Goal: Task Accomplishment & Management: Use online tool/utility

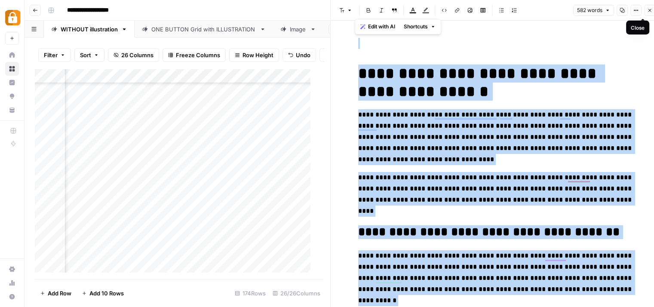
scroll to position [2363, 219]
click at [651, 10] on icon "button" at bounding box center [650, 10] width 5 height 5
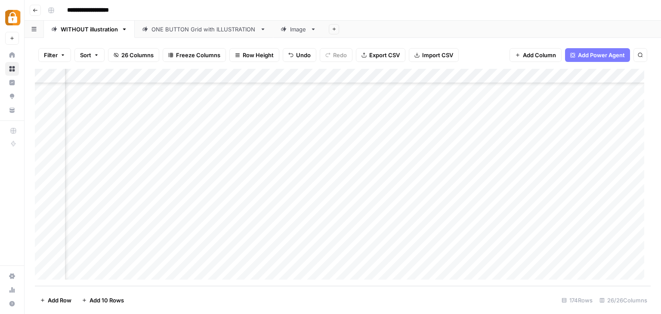
click at [98, 28] on div "WITHOUT illustration" at bounding box center [89, 29] width 57 height 9
click at [49, 74] on div "Add Column" at bounding box center [343, 177] width 616 height 217
click at [68, 296] on span "Delete 174 Rows" at bounding box center [62, 300] width 44 height 9
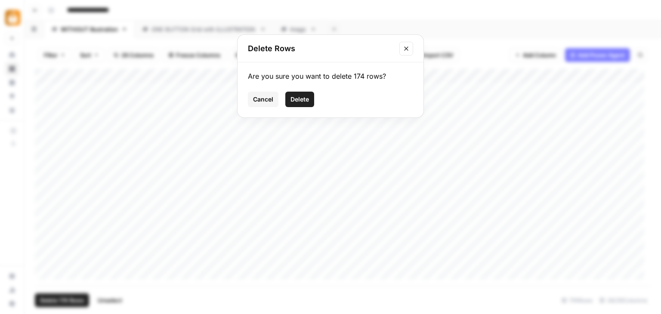
click at [299, 95] on span "Delete" at bounding box center [299, 99] width 19 height 9
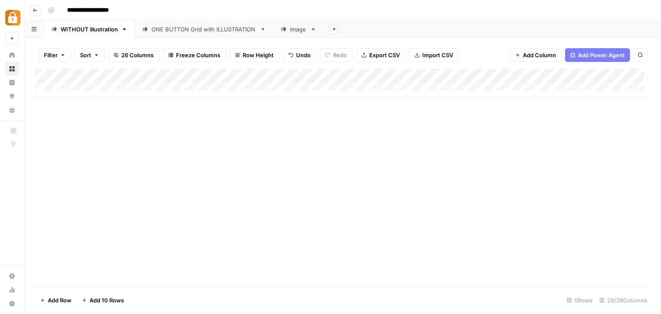
click at [422, 55] on span "Import CSV" at bounding box center [437, 55] width 31 height 9
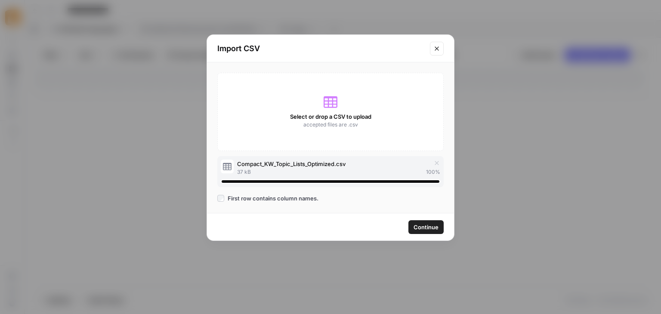
click at [433, 226] on span "Continue" at bounding box center [425, 227] width 25 height 9
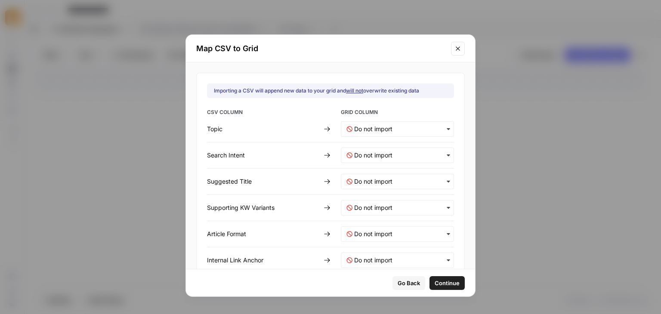
click at [434, 122] on div "button" at bounding box center [397, 128] width 113 height 15
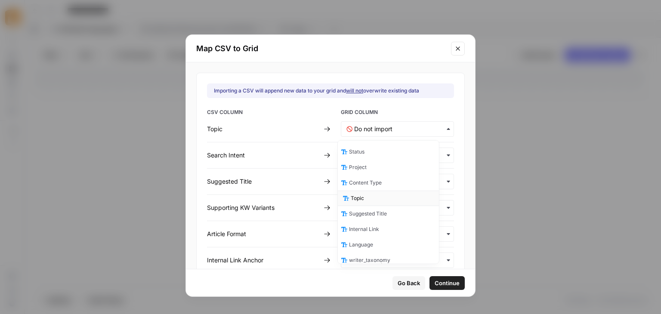
click at [392, 194] on div "Topic" at bounding box center [388, 198] width 101 height 15
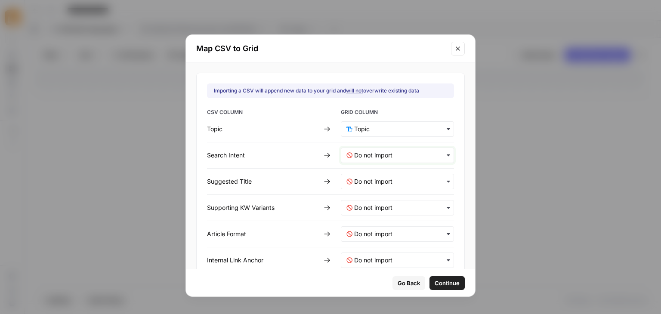
click at [429, 151] on Intent-mapping "text" at bounding box center [401, 155] width 94 height 9
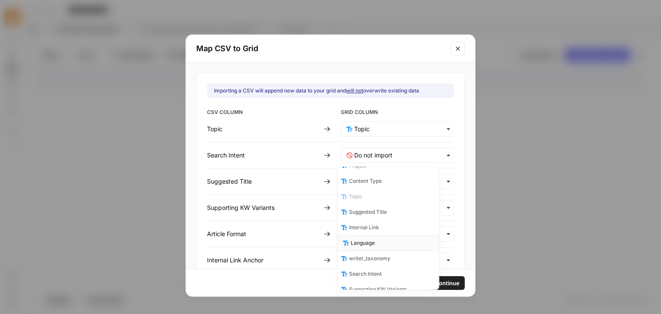
scroll to position [43, 0]
click at [384, 259] on div "Search Intent" at bounding box center [388, 258] width 101 height 15
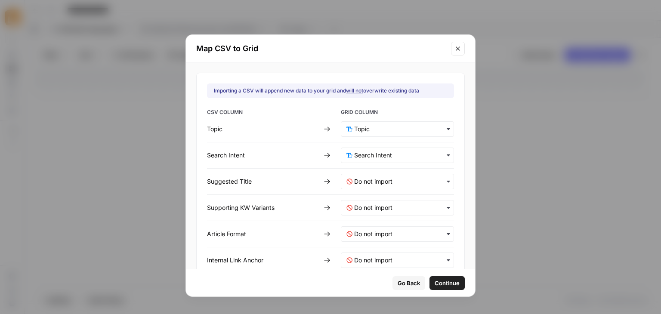
click at [426, 174] on div "button" at bounding box center [397, 181] width 113 height 15
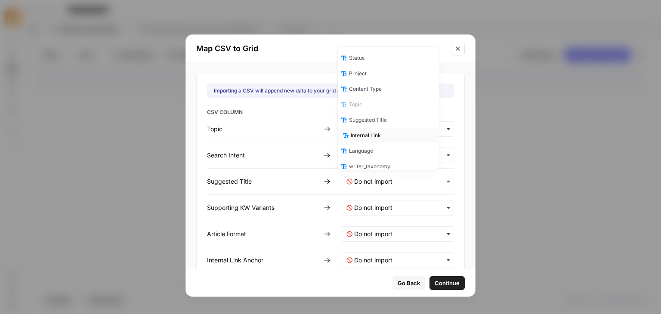
scroll to position [3, 0]
click at [413, 113] on div "Suggested Title" at bounding box center [388, 117] width 101 height 15
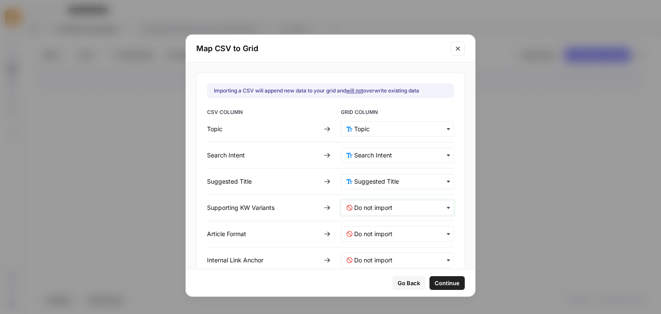
click at [412, 206] on Variants-mapping "text" at bounding box center [401, 208] width 94 height 9
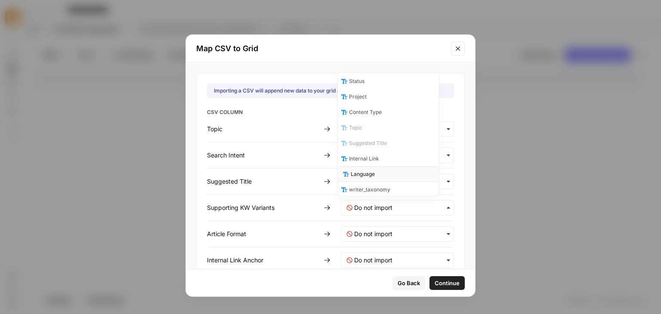
scroll to position [46, 0]
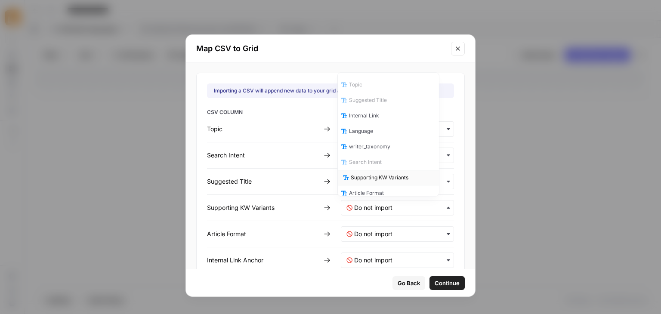
click at [400, 174] on span "Supporting KW Variants" at bounding box center [380, 178] width 58 height 8
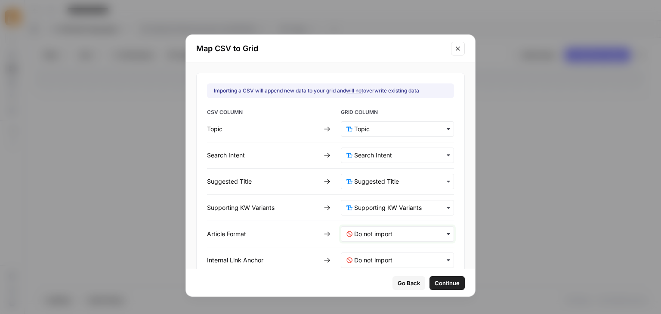
click at [382, 233] on Format-mapping "text" at bounding box center [401, 234] width 94 height 9
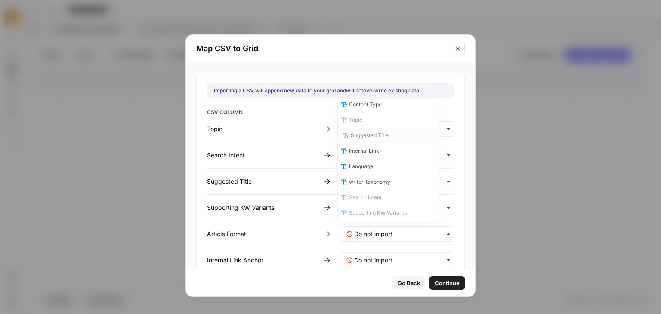
scroll to position [89, 0]
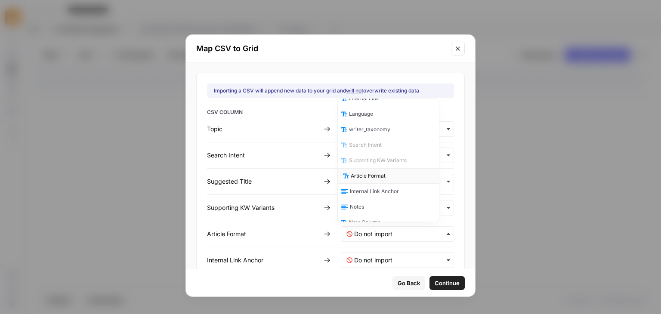
click at [388, 169] on div "Article Format" at bounding box center [388, 175] width 101 height 15
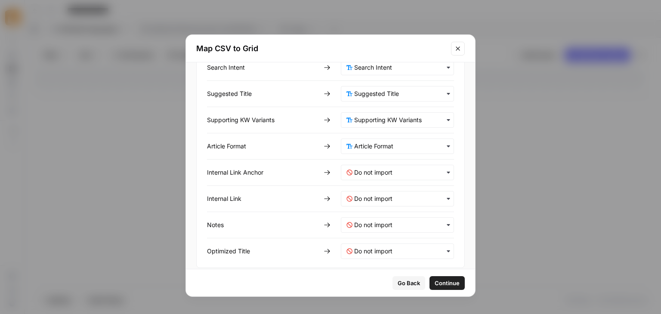
scroll to position [96, 0]
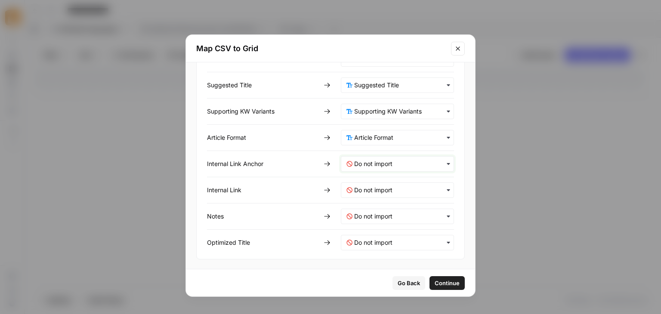
click at [391, 162] on Anchor-mapping "text" at bounding box center [401, 164] width 94 height 9
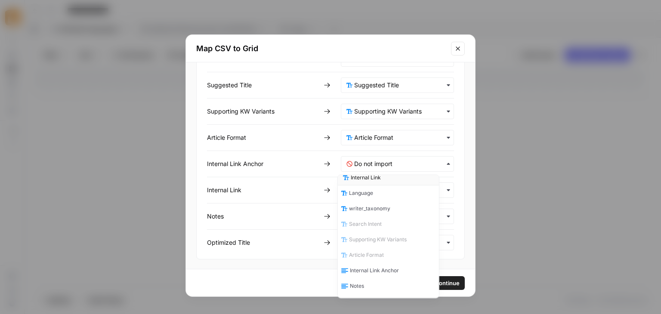
scroll to position [80, 0]
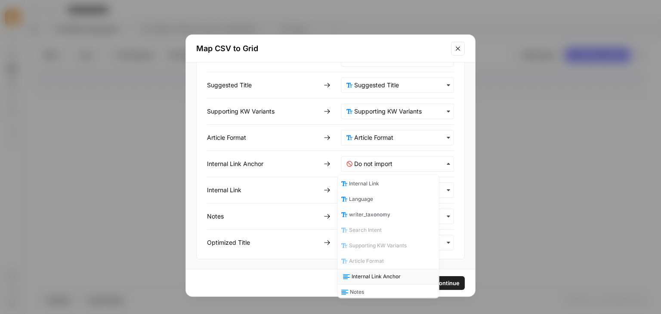
click at [393, 276] on span "Internal Link Anchor" at bounding box center [376, 277] width 49 height 8
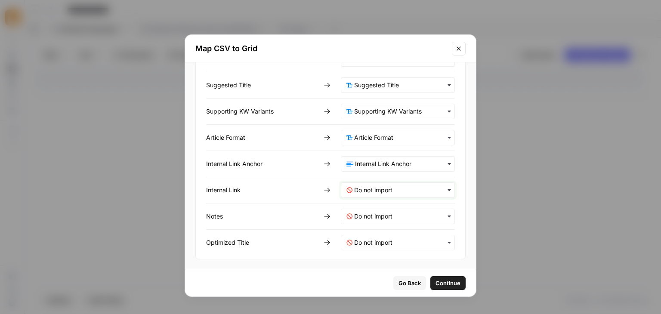
click at [387, 192] on Link-mapping "text" at bounding box center [401, 190] width 95 height 9
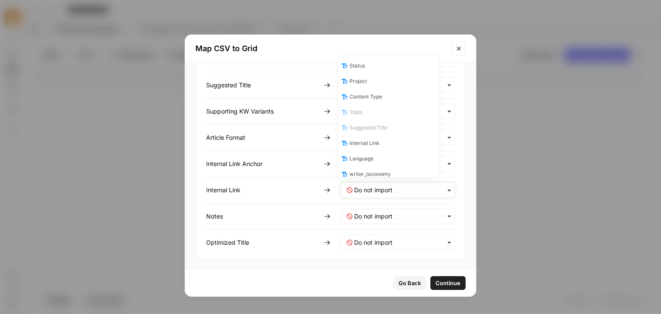
click at [386, 187] on Link-mapping "text" at bounding box center [401, 190] width 95 height 9
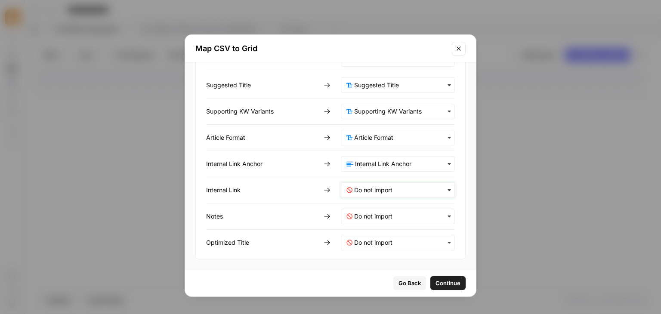
click at [386, 187] on Link-mapping "text" at bounding box center [401, 190] width 95 height 9
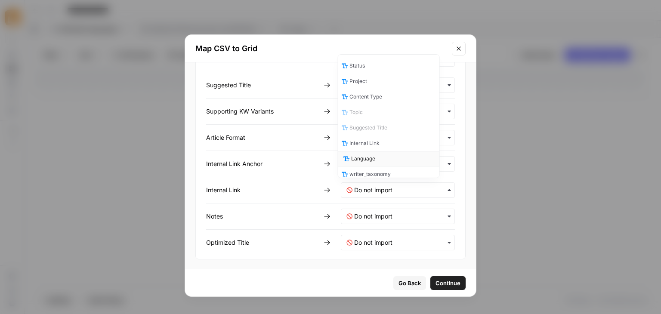
scroll to position [3, 0]
click at [376, 137] on span "Internal Link" at bounding box center [366, 141] width 30 height 8
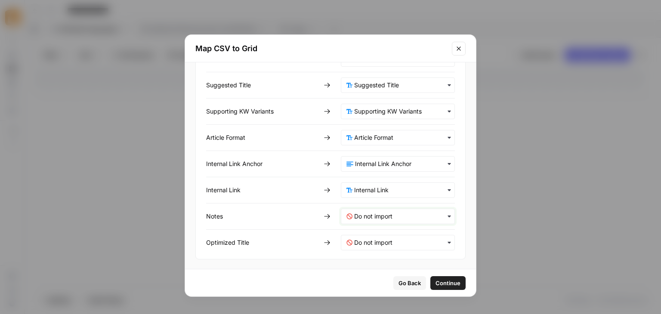
click at [394, 212] on input "text" at bounding box center [401, 216] width 95 height 9
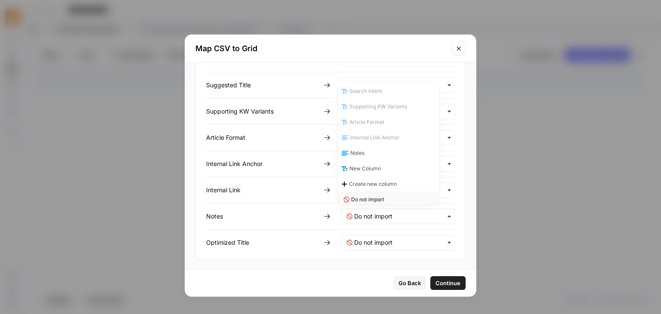
scroll to position [129, 0]
click at [362, 148] on span "Notes" at bounding box center [359, 150] width 14 height 8
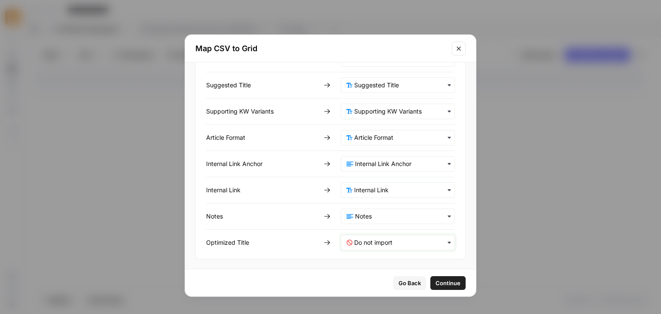
click at [379, 241] on Title-mapping "text" at bounding box center [401, 242] width 95 height 9
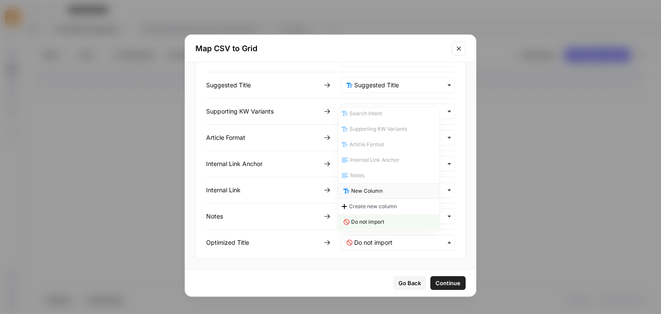
click at [376, 190] on span "New Column" at bounding box center [366, 191] width 31 height 8
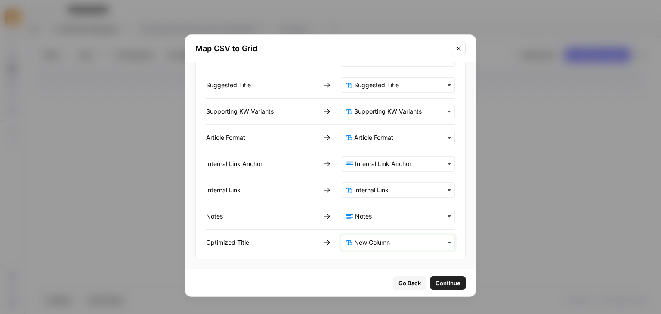
click at [401, 241] on Title-mapping "text" at bounding box center [401, 242] width 95 height 9
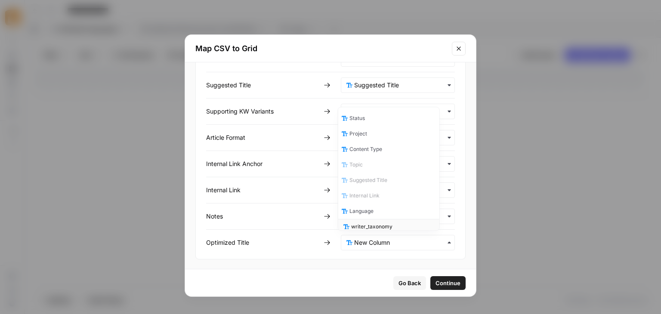
scroll to position [3, 0]
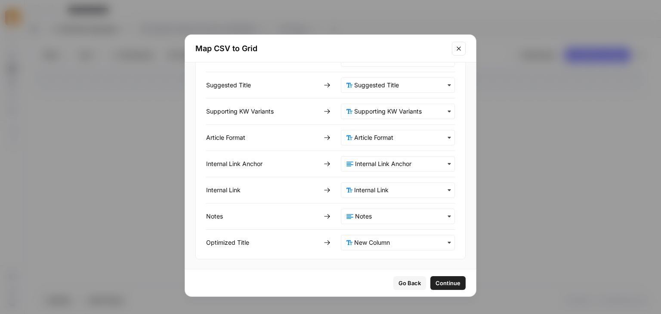
click at [448, 212] on div "Importing a CSV will append new data to your grid and will not overwrite existi…" at bounding box center [330, 117] width 270 height 283
click at [449, 280] on span "Continue" at bounding box center [447, 283] width 25 height 9
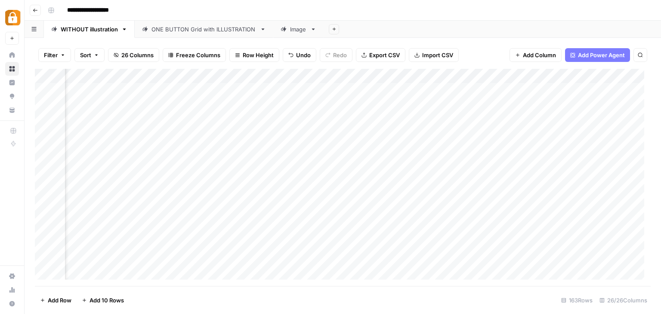
scroll to position [0, 1820]
drag, startPoint x: 551, startPoint y: 75, endPoint x: 118, endPoint y: 77, distance: 432.8
click at [118, 77] on div "Add Column" at bounding box center [343, 177] width 616 height 217
drag, startPoint x: 601, startPoint y: 74, endPoint x: 170, endPoint y: 83, distance: 430.8
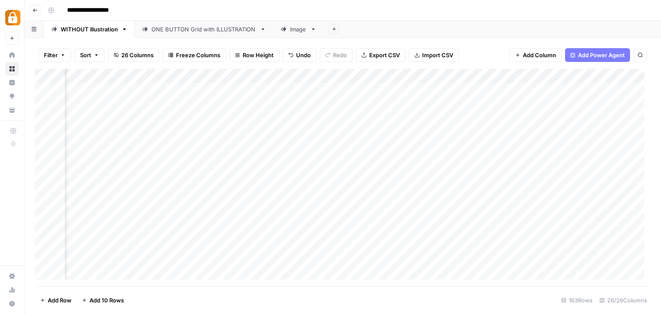
click at [170, 83] on div "Add Column" at bounding box center [343, 177] width 616 height 217
drag, startPoint x: 587, startPoint y: 76, endPoint x: 172, endPoint y: 77, distance: 415.2
click at [172, 77] on div "Add Column" at bounding box center [343, 177] width 616 height 217
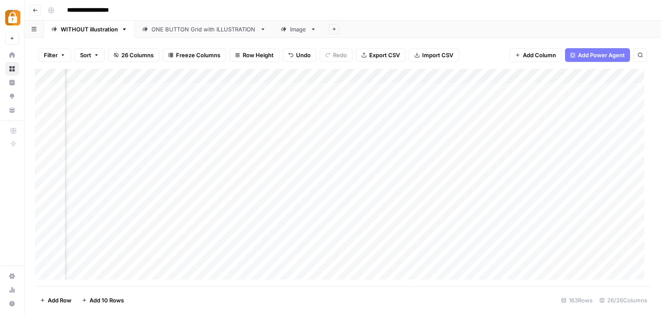
drag, startPoint x: 575, startPoint y: 74, endPoint x: 213, endPoint y: 74, distance: 361.8
click at [213, 74] on div "Add Column" at bounding box center [343, 177] width 616 height 217
drag, startPoint x: 557, startPoint y: 74, endPoint x: 289, endPoint y: 78, distance: 268.1
click at [289, 78] on div "Add Column" at bounding box center [343, 177] width 616 height 217
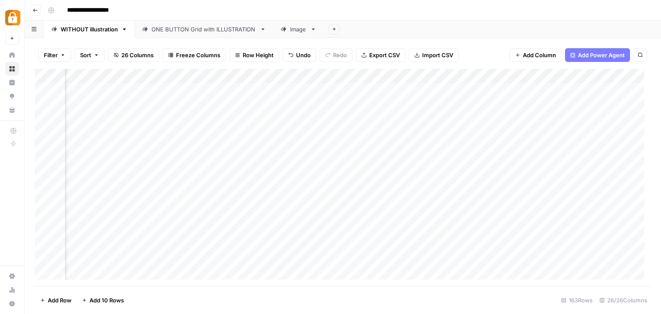
scroll to position [0, 48]
click at [50, 74] on div "Add Column" at bounding box center [343, 177] width 616 height 217
click at [71, 300] on span "Delete 163 Rows" at bounding box center [62, 300] width 44 height 9
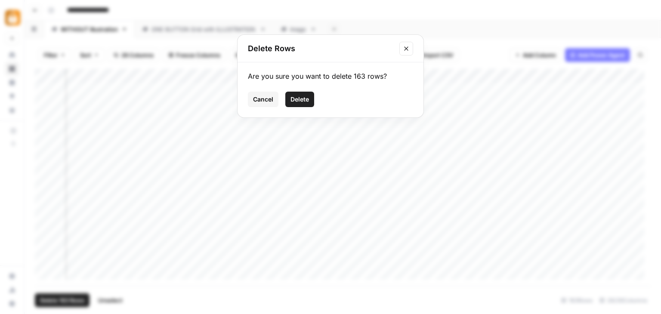
click at [310, 104] on button "Delete" at bounding box center [299, 99] width 29 height 15
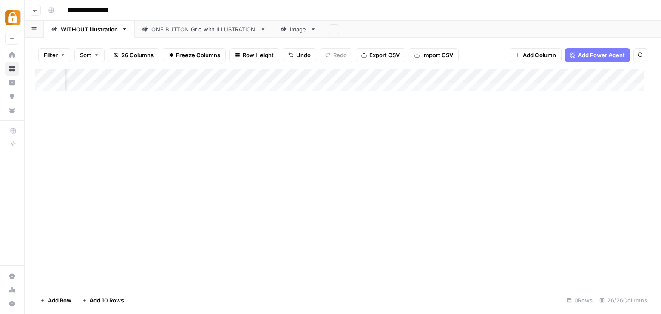
click at [423, 51] on span "Import CSV" at bounding box center [437, 55] width 31 height 9
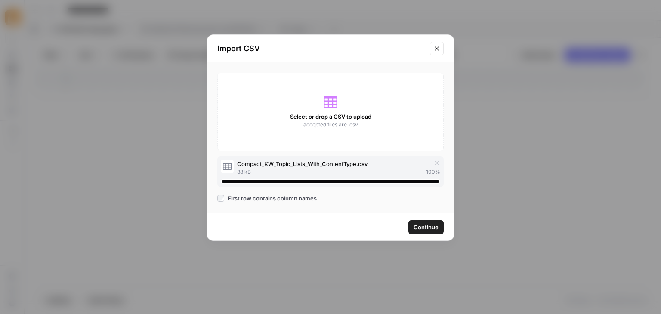
click at [432, 225] on span "Continue" at bounding box center [425, 227] width 25 height 9
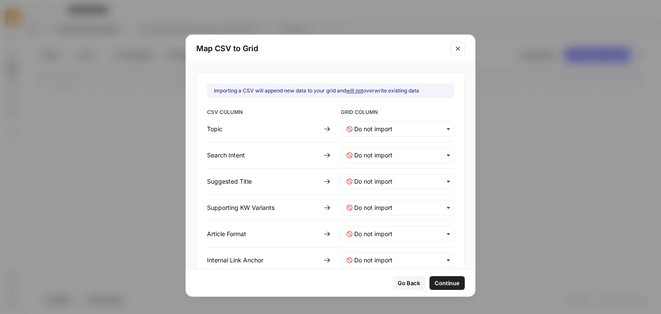
click at [445, 126] on icon "button" at bounding box center [448, 129] width 7 height 7
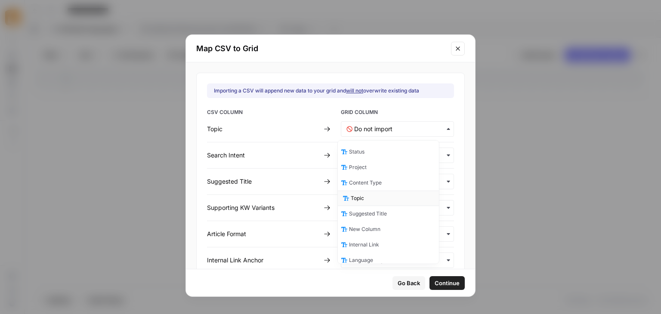
click at [395, 195] on div "Topic" at bounding box center [388, 198] width 101 height 15
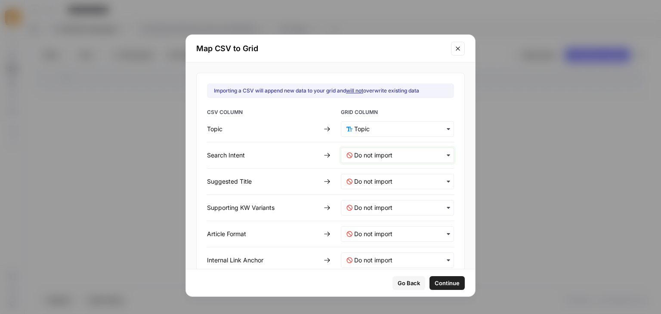
click at [411, 152] on Intent-mapping "text" at bounding box center [401, 155] width 94 height 9
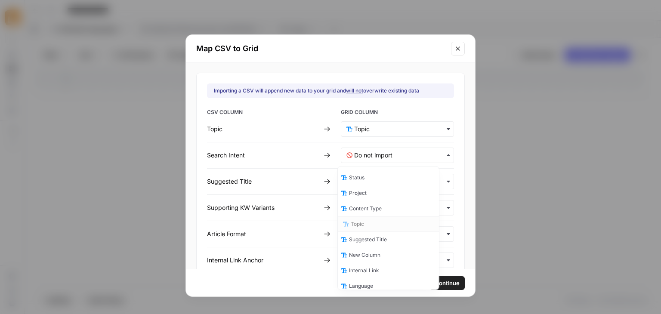
scroll to position [43, 0]
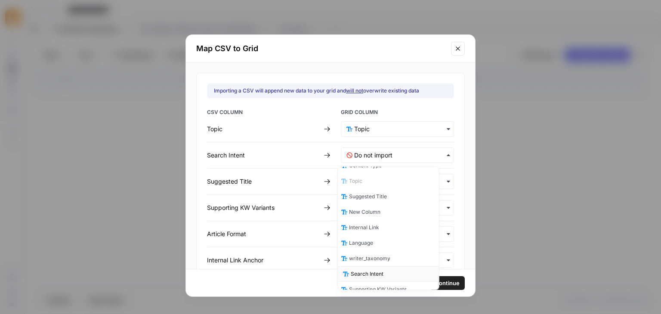
click at [378, 271] on span "Search Intent" at bounding box center [367, 274] width 33 height 8
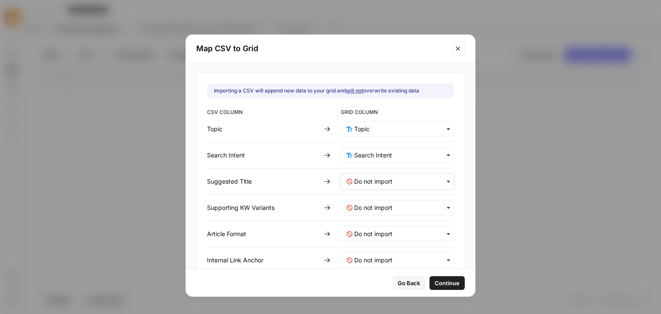
click at [388, 183] on Title-mapping "text" at bounding box center [401, 181] width 94 height 9
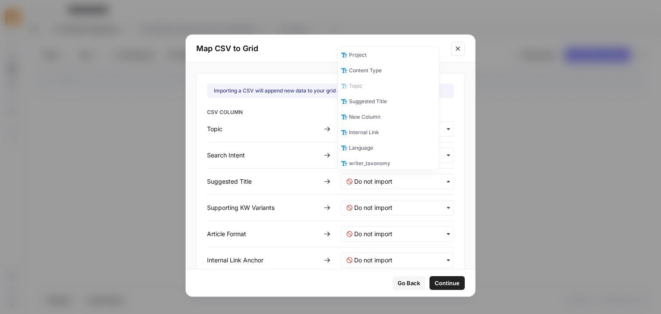
scroll to position [0, 0]
click at [391, 119] on div "Suggested Title" at bounding box center [388, 119] width 101 height 15
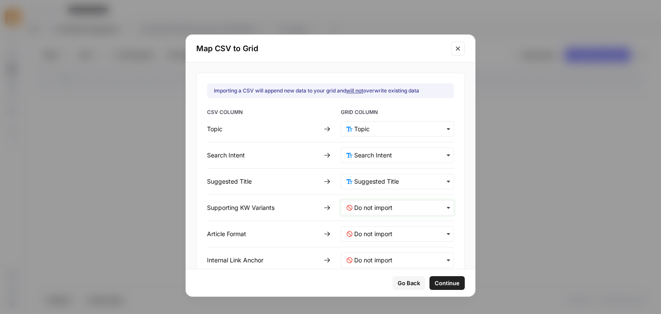
click at [397, 208] on Variants-mapping "text" at bounding box center [401, 208] width 94 height 9
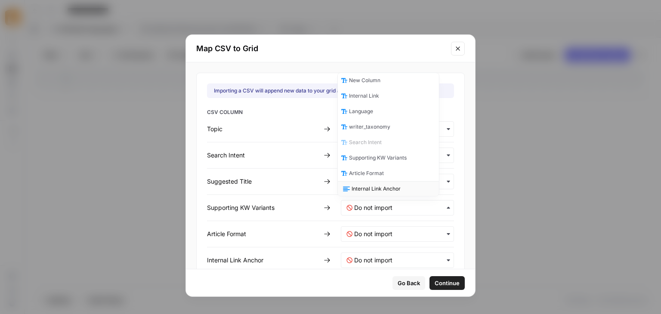
scroll to position [89, 0]
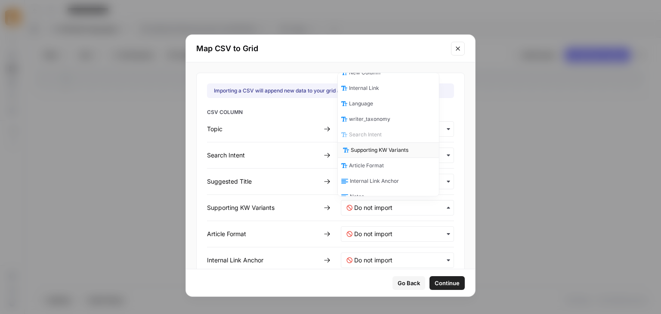
click at [392, 150] on span "Supporting KW Variants" at bounding box center [380, 150] width 58 height 8
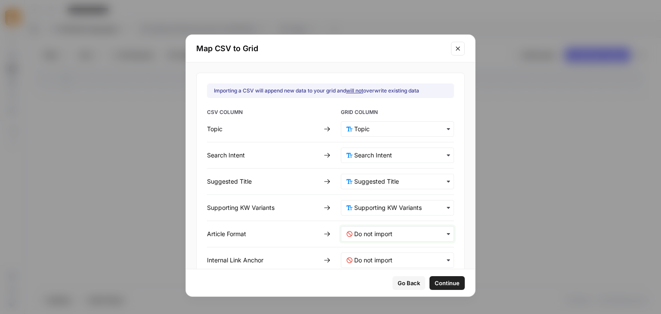
click at [394, 233] on Format-mapping "text" at bounding box center [401, 234] width 94 height 9
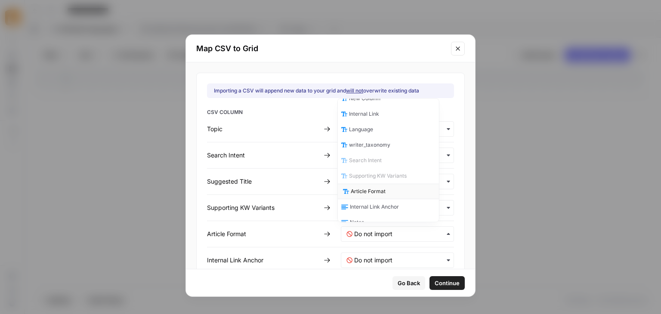
click at [392, 185] on div "Article Format" at bounding box center [388, 191] width 101 height 15
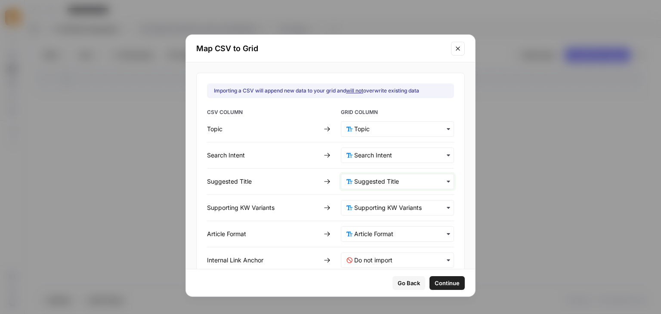
click at [397, 179] on Title-mapping "text" at bounding box center [401, 181] width 94 height 9
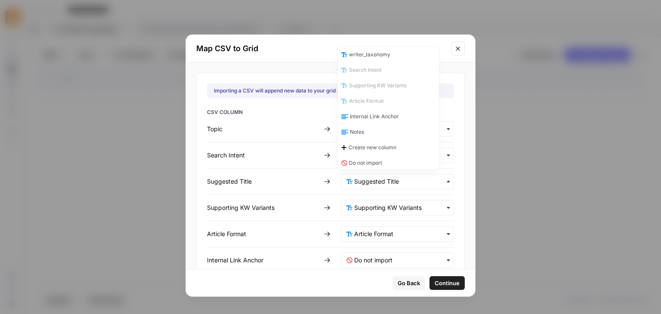
scroll to position [129, 0]
click at [382, 158] on span "Do not import" at bounding box center [367, 162] width 33 height 8
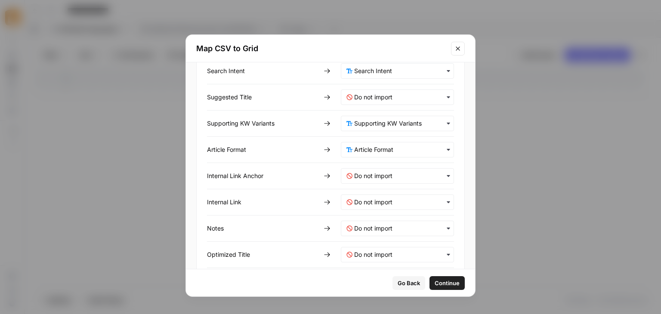
scroll to position [86, 0]
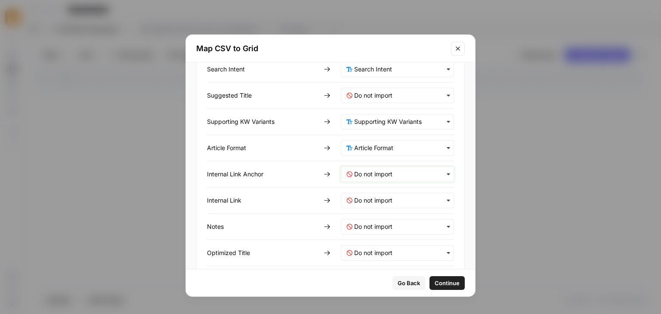
click at [378, 174] on Anchor-mapping "text" at bounding box center [401, 174] width 94 height 9
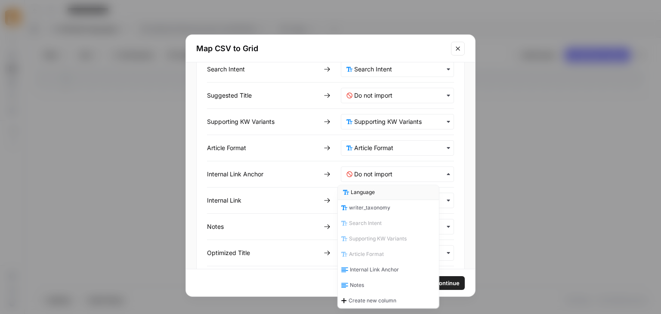
scroll to position [129, 0]
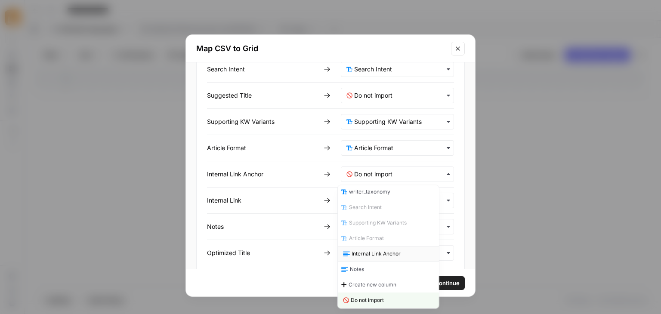
click at [380, 250] on span "Internal Link Anchor" at bounding box center [376, 254] width 49 height 8
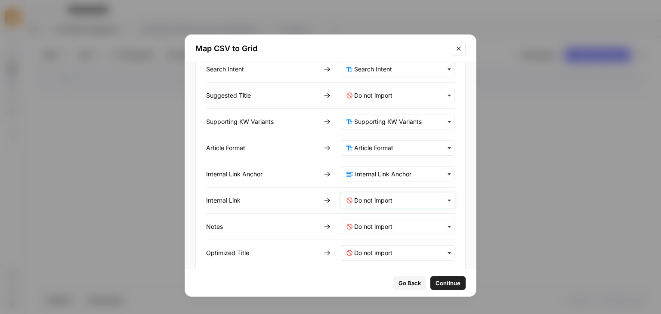
click at [384, 200] on Link-mapping "text" at bounding box center [401, 200] width 95 height 9
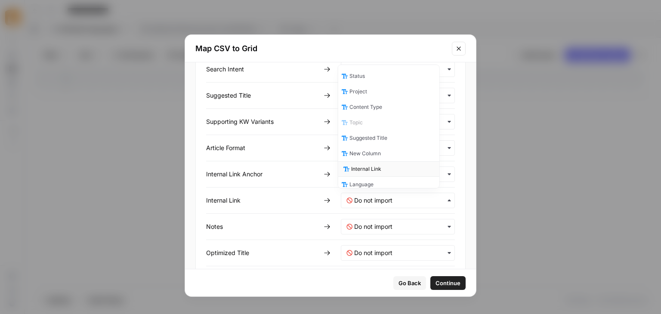
scroll to position [3, 0]
click at [380, 163] on span "Internal Link" at bounding box center [366, 167] width 30 height 8
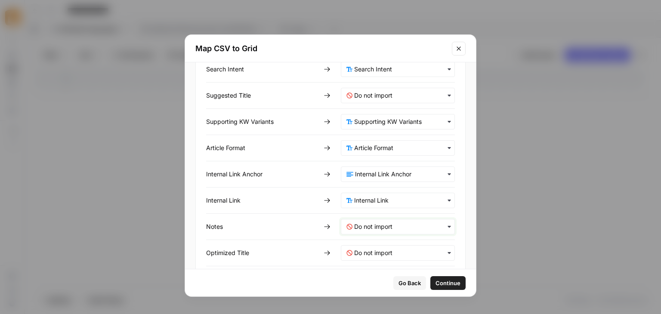
click at [367, 226] on input "text" at bounding box center [401, 226] width 95 height 9
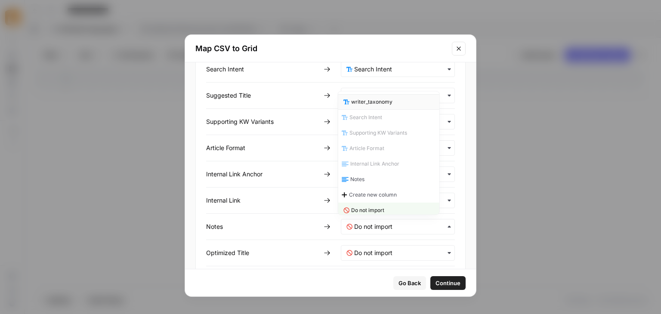
scroll to position [129, 0]
click at [373, 176] on div "Notes" at bounding box center [388, 175] width 101 height 15
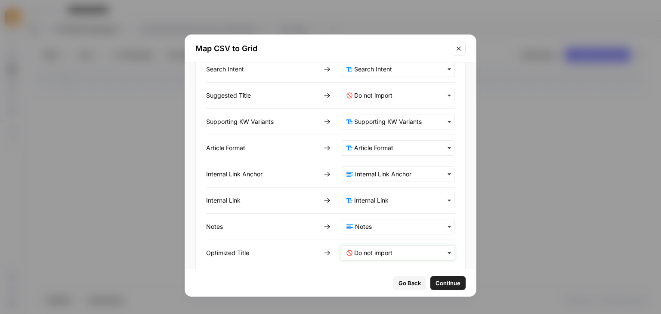
click at [374, 249] on Title-mapping "text" at bounding box center [401, 253] width 95 height 9
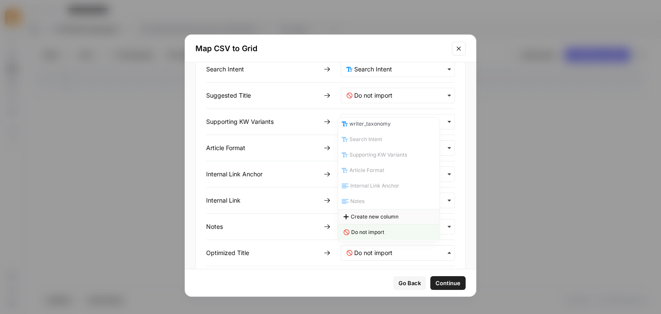
click at [375, 216] on span "Create new column" at bounding box center [375, 217] width 48 height 8
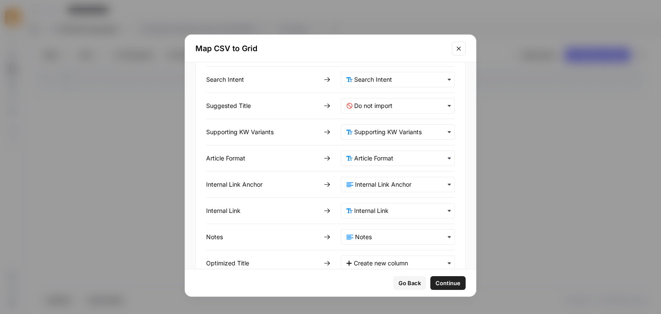
scroll to position [122, 0]
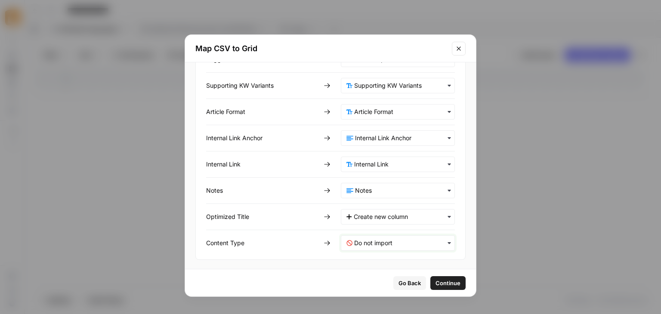
click at [384, 239] on Type-mapping "text" at bounding box center [401, 243] width 95 height 9
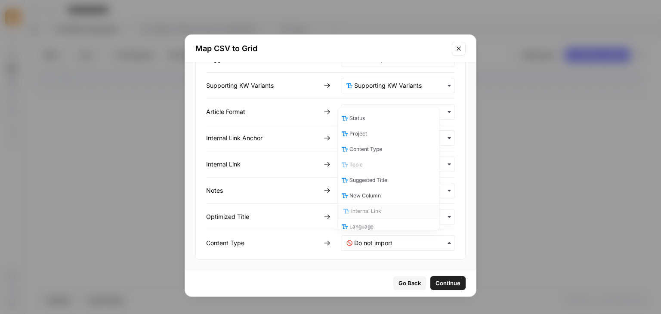
scroll to position [3, 0]
click at [377, 146] on span "Content Type" at bounding box center [367, 147] width 33 height 8
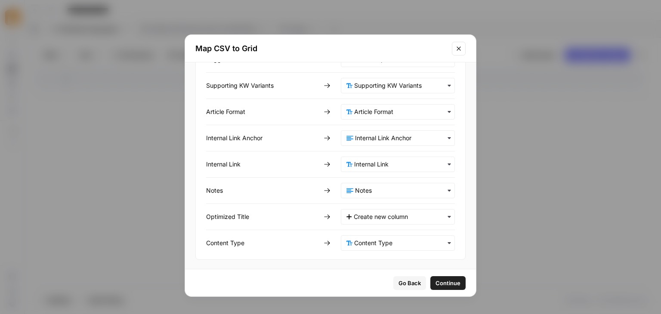
click at [438, 279] on span "Continue" at bounding box center [447, 283] width 25 height 9
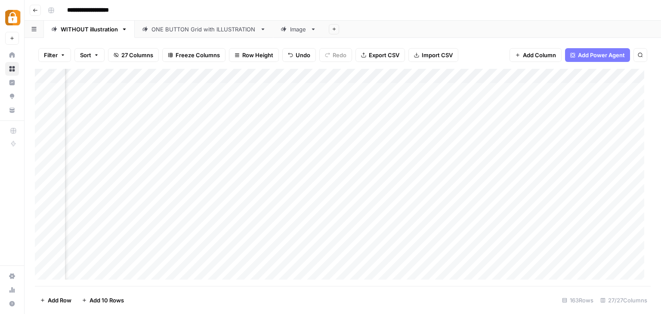
click at [422, 76] on div "Add Column" at bounding box center [343, 177] width 616 height 217
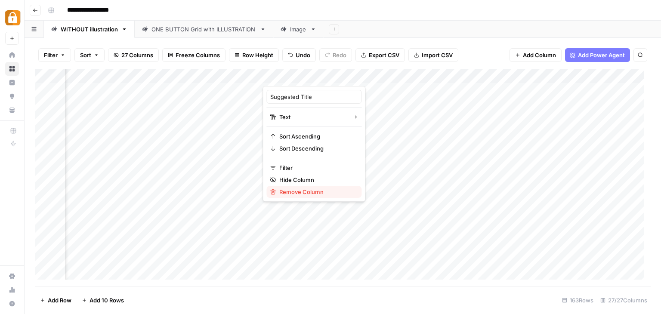
click at [308, 192] on span "Remove Column" at bounding box center [316, 192] width 75 height 9
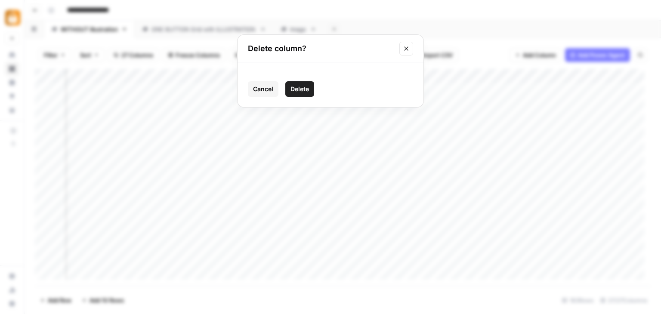
click at [302, 88] on span "Delete" at bounding box center [299, 89] width 19 height 9
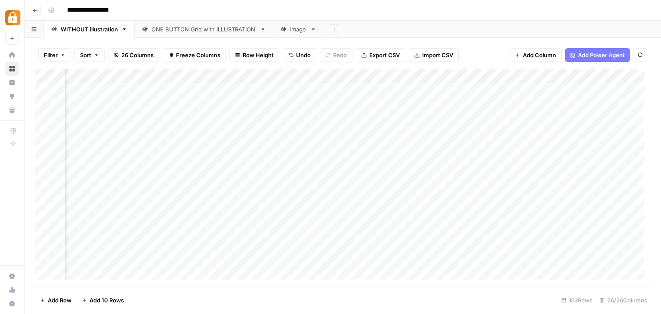
click at [379, 74] on div "Add Column" at bounding box center [343, 177] width 616 height 217
click at [303, 189] on span "Remove Column" at bounding box center [316, 192] width 75 height 9
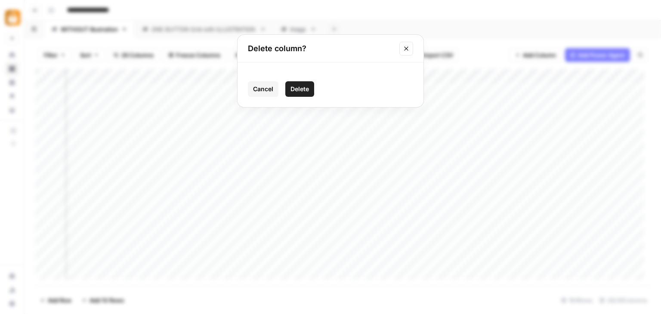
click at [296, 87] on span "Delete" at bounding box center [299, 89] width 19 height 9
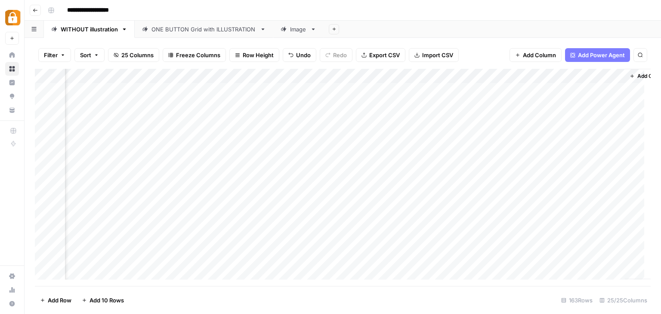
scroll to position [0, 1653]
click at [587, 78] on div "Add Column" at bounding box center [343, 177] width 616 height 217
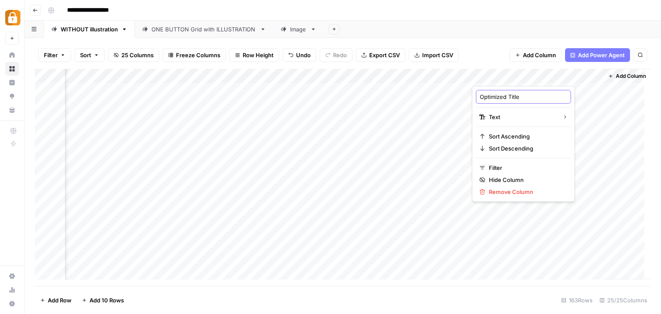
click at [533, 96] on input "Optimized Title" at bounding box center [523, 97] width 87 height 9
type input "Suggested Title"
click at [515, 6] on div "**********" at bounding box center [348, 10] width 608 height 14
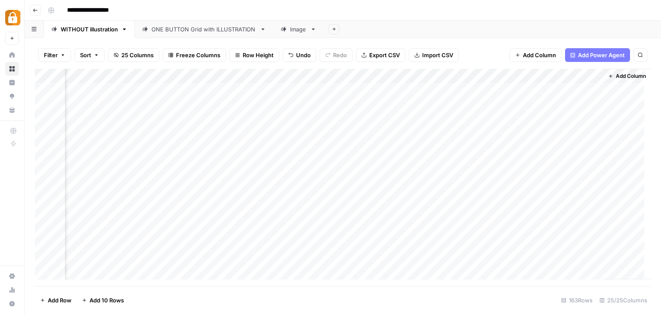
drag, startPoint x: 560, startPoint y: 71, endPoint x: 108, endPoint y: 71, distance: 452.2
click at [108, 71] on div "Add Column" at bounding box center [343, 177] width 616 height 217
drag, startPoint x: 574, startPoint y: 74, endPoint x: 192, endPoint y: 76, distance: 382.5
click at [192, 76] on div "Add Column" at bounding box center [343, 177] width 616 height 217
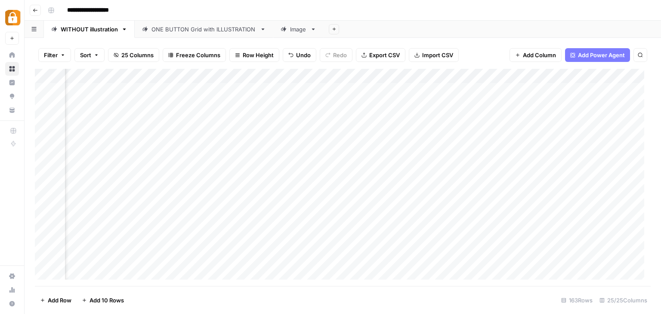
scroll to position [0, 834]
drag, startPoint x: 598, startPoint y: 74, endPoint x: 133, endPoint y: 74, distance: 465.5
click at [133, 74] on div "Add Column" at bounding box center [343, 177] width 616 height 217
drag, startPoint x: 627, startPoint y: 72, endPoint x: 131, endPoint y: 75, distance: 495.6
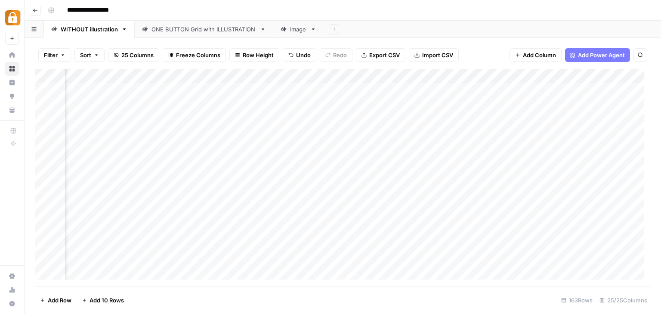
click at [131, 75] on div "Add Column" at bounding box center [343, 177] width 616 height 217
drag, startPoint x: 490, startPoint y: 72, endPoint x: 368, endPoint y: 84, distance: 123.2
click at [368, 84] on div "Add Column" at bounding box center [343, 177] width 616 height 217
drag, startPoint x: 337, startPoint y: 75, endPoint x: 225, endPoint y: 76, distance: 111.4
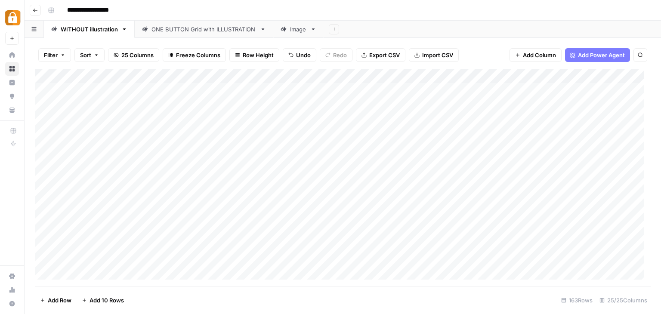
click at [225, 76] on div "Add Column" at bounding box center [343, 177] width 616 height 217
click at [395, 71] on div "Add Column" at bounding box center [343, 177] width 616 height 217
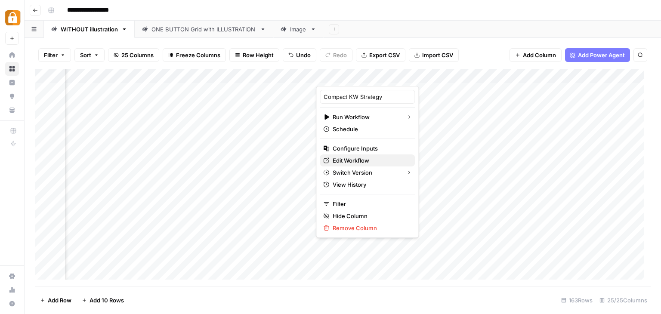
click at [367, 157] on span "Edit Workflow" at bounding box center [370, 160] width 75 height 9
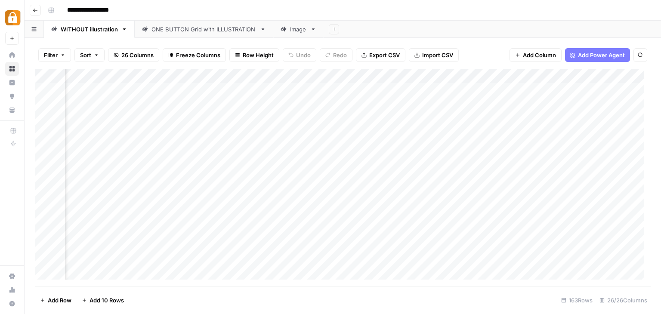
scroll to position [0, 342]
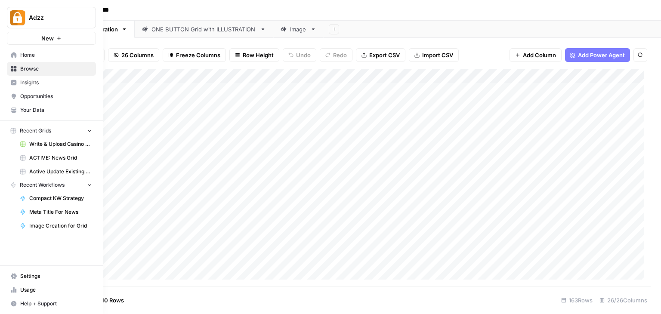
click at [37, 107] on span "Your Data" at bounding box center [56, 110] width 72 height 8
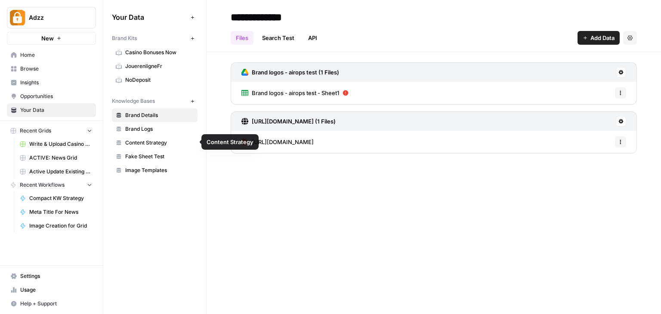
click at [160, 141] on span "Content Strategy" at bounding box center [159, 143] width 68 height 8
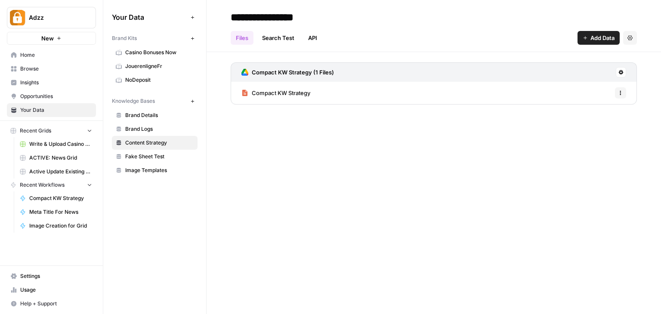
click at [370, 93] on div "Compact KW Strategy Options" at bounding box center [434, 93] width 406 height 22
click at [617, 91] on button "Options" at bounding box center [620, 92] width 11 height 11
click at [609, 108] on span "Delete File" at bounding box center [601, 112] width 28 height 9
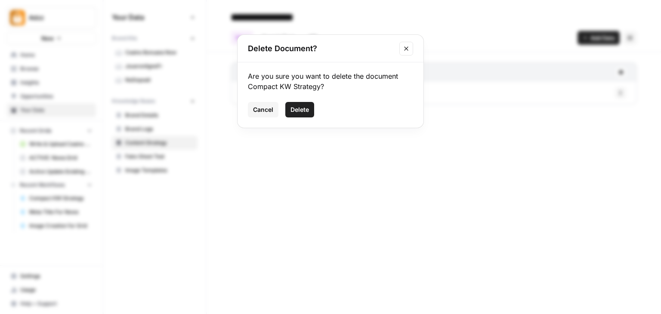
click at [303, 109] on span "Delete" at bounding box center [299, 109] width 19 height 9
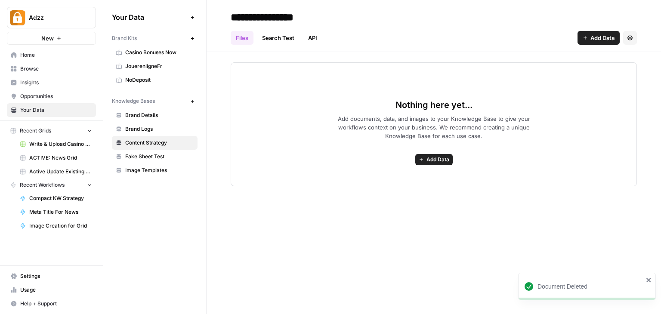
click at [439, 154] on button "Add Data" at bounding box center [433, 159] width 37 height 11
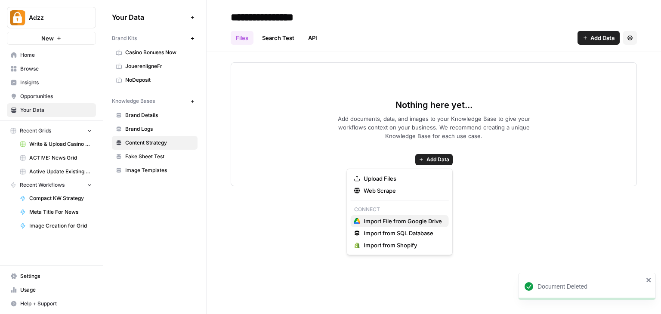
click at [411, 222] on span "Import File from Google Drive" at bounding box center [403, 221] width 78 height 9
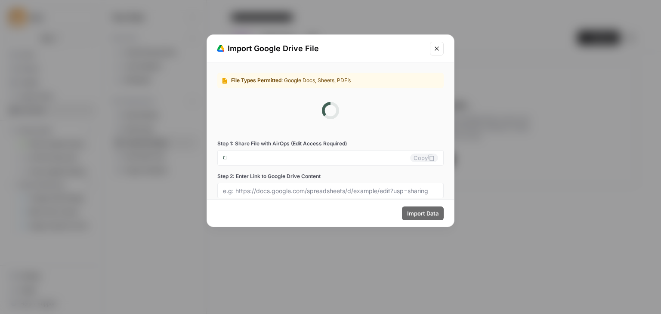
type input "adzz-0-eeouxvqpqq@airops.iam.gserviceaccount.com"
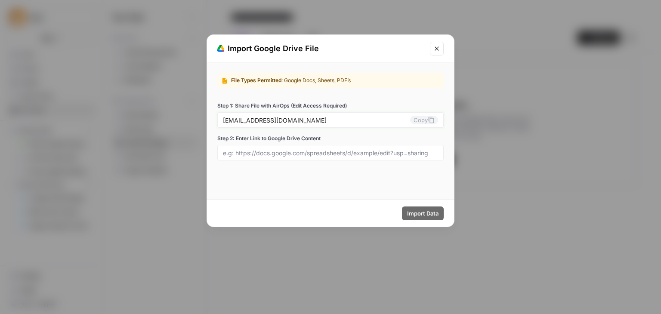
click at [320, 118] on input "adzz-0-eeouxvqpqq@airops.iam.gserviceaccount.com" at bounding box center [316, 120] width 187 height 8
click at [322, 151] on input "Step 2: Enter Link to Google Drive Content" at bounding box center [330, 153] width 215 height 8
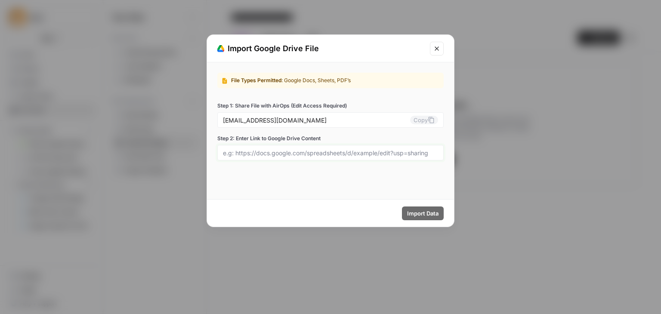
click at [322, 151] on input "Step 2: Enter Link to Google Drive Content" at bounding box center [330, 153] width 215 height 8
paste input "https://docs.google.com/document/d/16-MKrtiX1gENccRNb4O1txnjs_eZjMRHTpPckIW-oCE…"
type input "https://docs.google.com/document/d/16-MKrtiX1gENccRNb4O1txnjs_eZjMRHTpPckIW-oCE…"
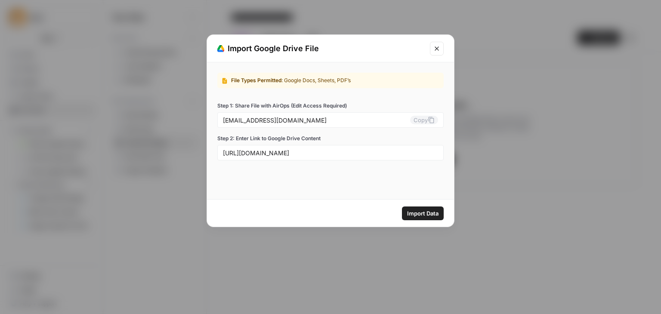
click at [420, 210] on span "Import Data" at bounding box center [422, 213] width 31 height 9
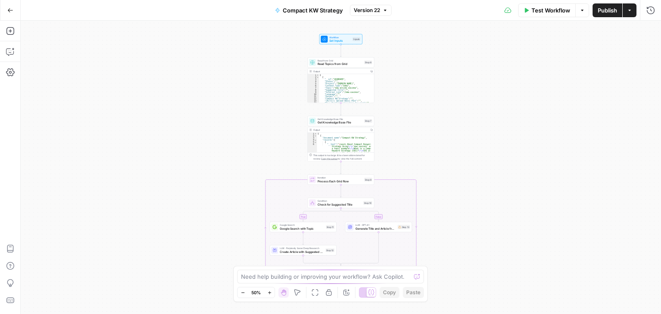
click at [335, 119] on span "Get Knowledge Base File" at bounding box center [340, 118] width 45 height 3
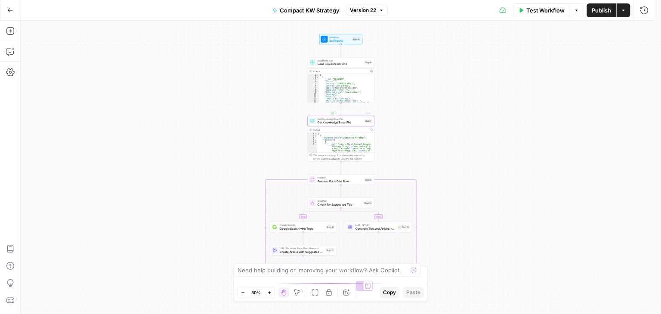
click at [335, 119] on span "Get Knowledge Base File" at bounding box center [340, 118] width 45 height 3
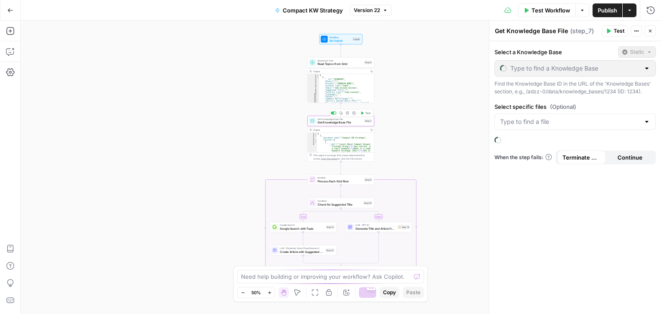
click at [335, 119] on span "Get Knowledge Base File" at bounding box center [340, 118] width 45 height 3
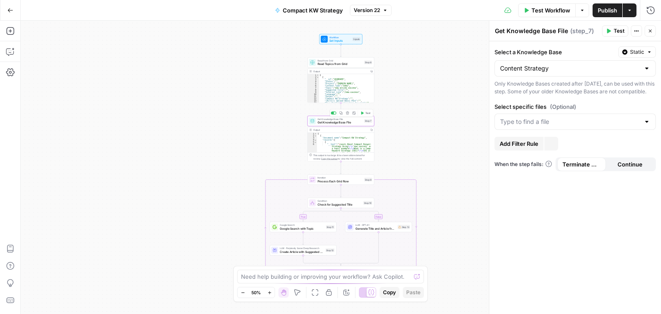
type input "Content Strategy"
click at [558, 126] on input "Select specific files (Optional)" at bounding box center [563, 121] width 140 height 9
click at [562, 146] on span "Compact Keyword Strategy (CKS) — Rulebook updated 11/9/25" at bounding box center [573, 150] width 143 height 9
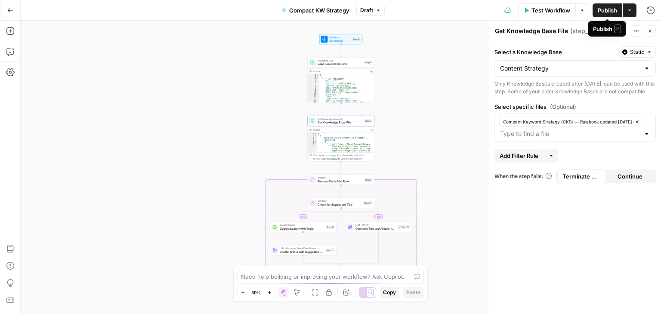
click at [606, 9] on span "Publish" at bounding box center [607, 10] width 19 height 9
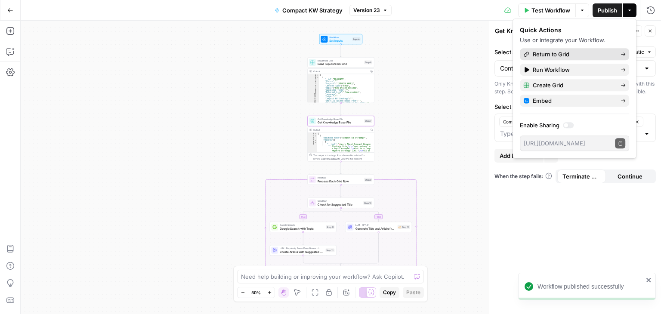
click at [568, 52] on span "Return to Grid" at bounding box center [573, 54] width 81 height 9
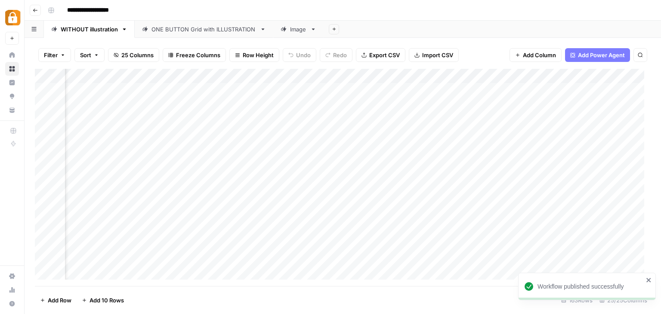
scroll to position [0, 236]
click at [385, 87] on div "Add Column" at bounding box center [343, 177] width 616 height 217
drag, startPoint x: 261, startPoint y: 76, endPoint x: 302, endPoint y: 77, distance: 41.3
click at [302, 77] on div "Add Column" at bounding box center [343, 177] width 616 height 217
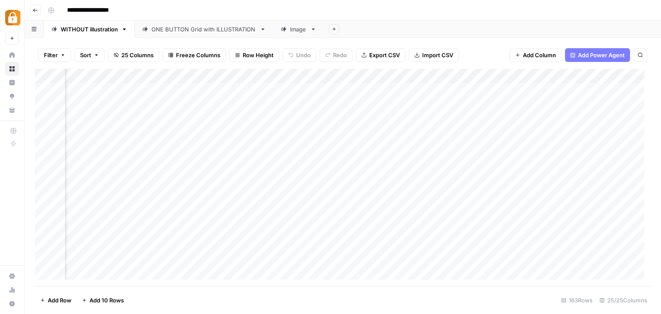
click at [302, 77] on div "Add Column" at bounding box center [343, 177] width 616 height 217
drag, startPoint x: 186, startPoint y: 76, endPoint x: 162, endPoint y: 76, distance: 24.5
click at [162, 76] on div "Add Column" at bounding box center [343, 177] width 616 height 217
drag, startPoint x: 353, startPoint y: 73, endPoint x: 309, endPoint y: 75, distance: 44.0
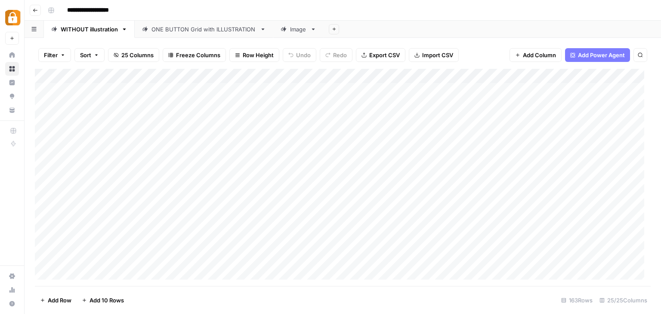
click at [309, 75] on div "Add Column" at bounding box center [343, 177] width 616 height 217
drag, startPoint x: 233, startPoint y: 74, endPoint x: 348, endPoint y: 78, distance: 114.5
click at [348, 78] on div "Add Column" at bounding box center [343, 177] width 616 height 217
click at [184, 56] on span "Freeze Columns" at bounding box center [198, 55] width 44 height 9
click at [188, 107] on span "First 3 Columns" at bounding box center [205, 109] width 71 height 9
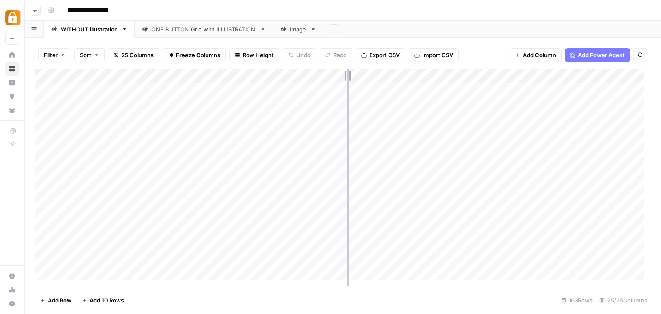
drag, startPoint x: 324, startPoint y: 74, endPoint x: 347, endPoint y: 75, distance: 23.7
click at [347, 75] on div "Add Column" at bounding box center [343, 177] width 616 height 217
drag, startPoint x: 290, startPoint y: 76, endPoint x: 200, endPoint y: 73, distance: 90.0
click at [200, 73] on div "Add Column" at bounding box center [343, 177] width 616 height 217
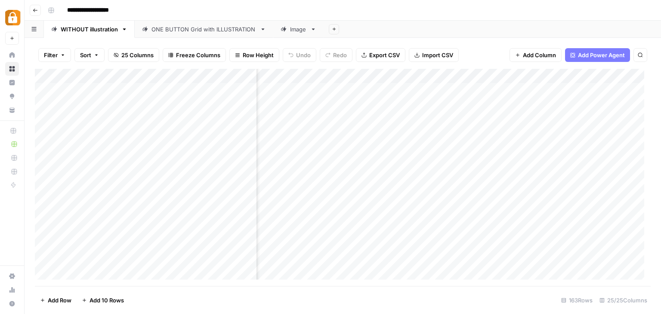
click at [67, 8] on input "**********" at bounding box center [99, 10] width 73 height 14
type input "**********"
drag, startPoint x: 172, startPoint y: 12, endPoint x: 76, endPoint y: 9, distance: 96.4
click at [76, 9] on div "**********" at bounding box center [348, 10] width 608 height 14
click at [76, 9] on input "**********" at bounding box center [112, 10] width 99 height 14
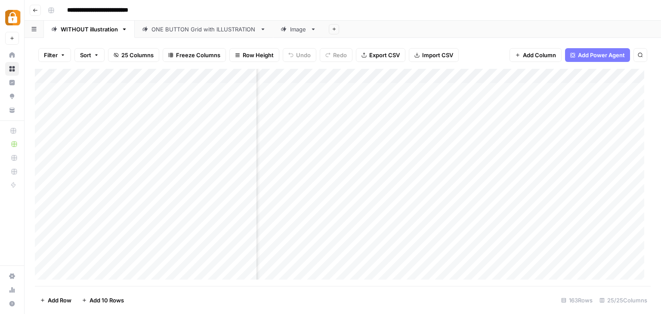
click at [76, 9] on input "**********" at bounding box center [112, 10] width 99 height 14
click at [356, 74] on div "Add Column" at bounding box center [343, 177] width 616 height 217
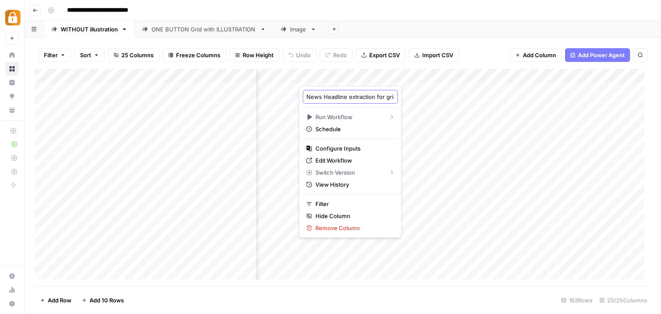
click at [344, 93] on input "News Headline extraction for grid" at bounding box center [349, 97] width 87 height 9
type input "Headline Extraction"
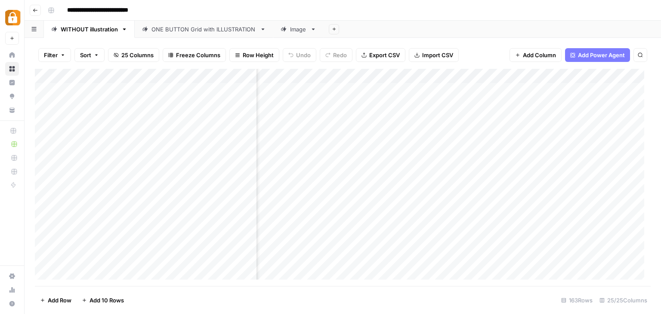
click at [513, 78] on div "Add Column" at bounding box center [343, 177] width 616 height 217
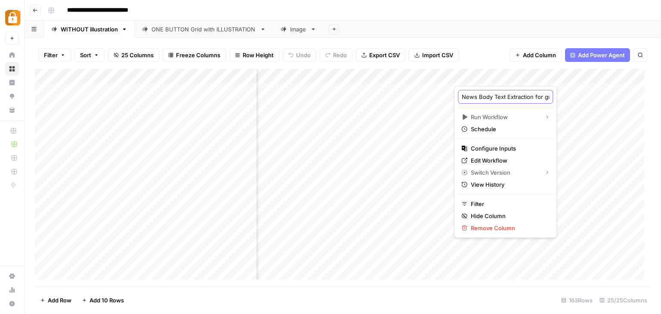
drag, startPoint x: 477, startPoint y: 96, endPoint x: 439, endPoint y: 94, distance: 38.4
click at [439, 94] on body "**********" at bounding box center [330, 157] width 661 height 314
click at [485, 95] on input "News Body Text Extraction for grid" at bounding box center [505, 97] width 87 height 9
click at [478, 94] on input "News Body Text Extraction for grid" at bounding box center [505, 97] width 87 height 9
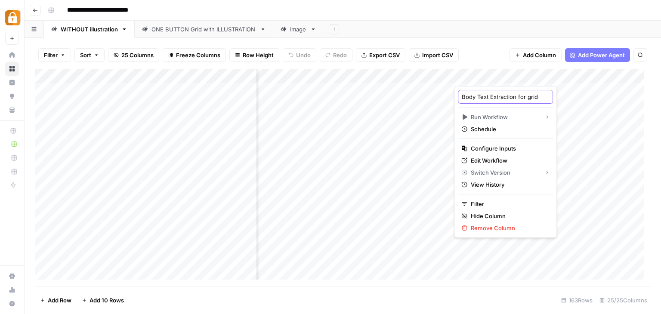
drag, startPoint x: 518, startPoint y: 96, endPoint x: 546, endPoint y: 96, distance: 27.5
click at [546, 96] on body "**********" at bounding box center [330, 157] width 661 height 314
type input "Body Text Extraction"
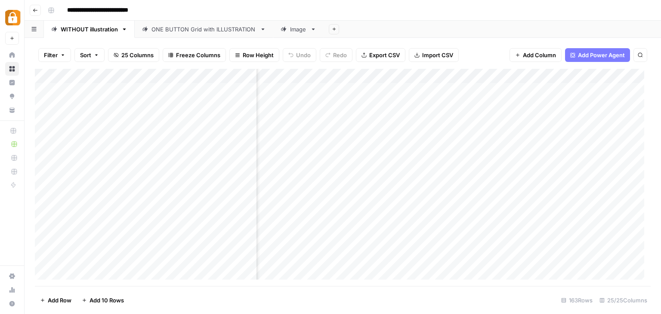
scroll to position [0, 753]
drag, startPoint x: 561, startPoint y: 74, endPoint x: 435, endPoint y: 67, distance: 126.2
click at [435, 67] on div "Filter Sort 25 Columns Freeze Columns Row Height Undo Redo Export CSV Import CS…" at bounding box center [343, 176] width 636 height 276
click at [544, 88] on div "Add Column" at bounding box center [343, 177] width 616 height 217
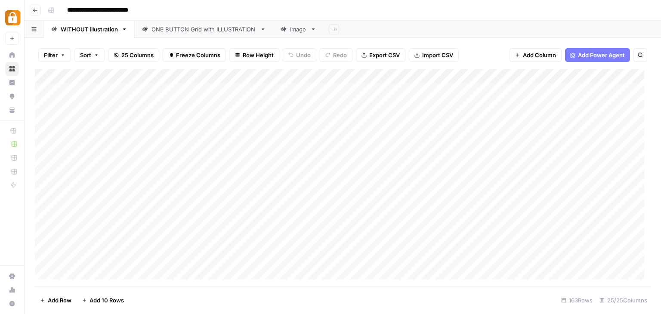
click at [544, 88] on div "Add Column" at bounding box center [343, 177] width 616 height 217
click at [544, 88] on body "**********" at bounding box center [330, 157] width 661 height 314
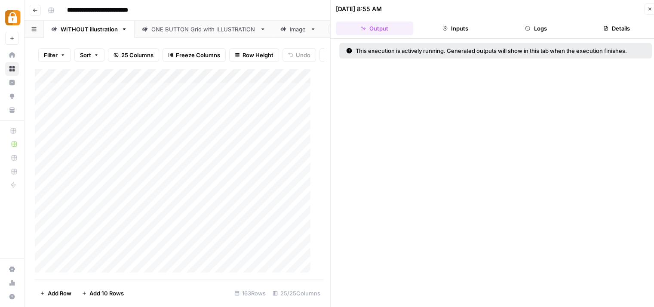
click at [653, 8] on button "Close" at bounding box center [649, 8] width 11 height 11
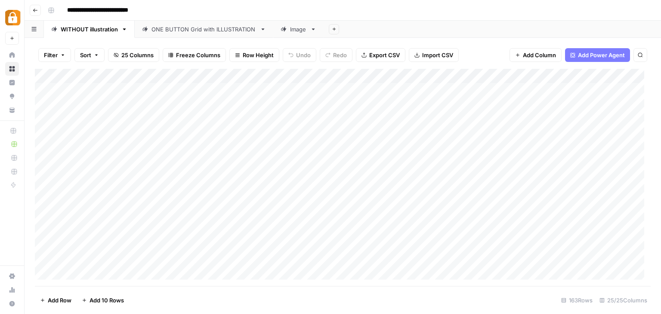
click at [568, 75] on div "Add Column" at bounding box center [343, 177] width 616 height 217
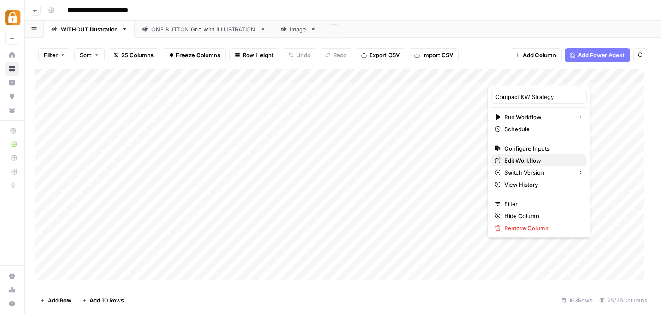
click at [530, 161] on span "Edit Workflow" at bounding box center [541, 160] width 75 height 9
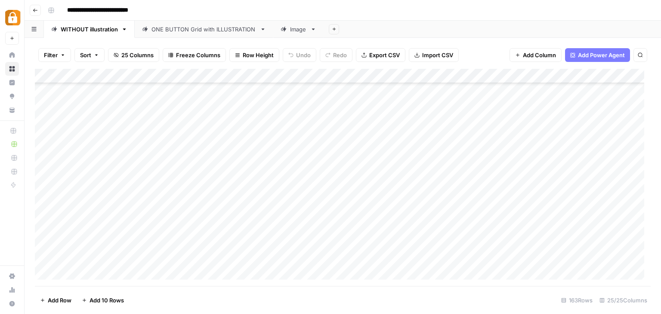
scroll to position [129, 0]
drag, startPoint x: 348, startPoint y: 74, endPoint x: 443, endPoint y: 74, distance: 95.1
click at [443, 74] on div "Add Column" at bounding box center [343, 177] width 616 height 217
click at [435, 74] on div "Add Column" at bounding box center [343, 177] width 616 height 217
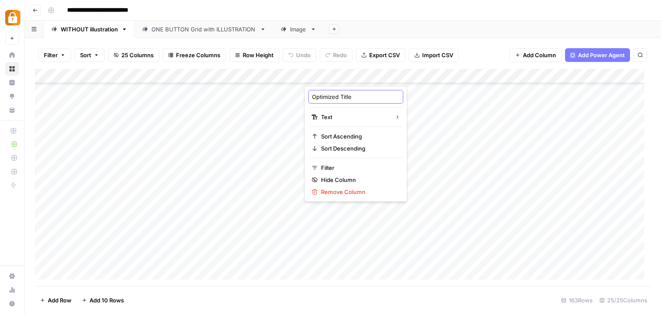
click at [342, 99] on input "Optimized Title" at bounding box center [355, 97] width 87 height 9
type input "Suggested Title"
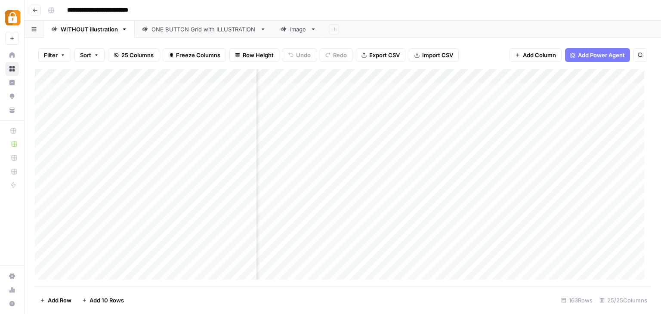
scroll to position [0, 281]
click at [392, 87] on div "Add Column" at bounding box center [343, 177] width 616 height 217
click at [394, 89] on div "Add Column" at bounding box center [343, 177] width 616 height 217
click at [598, 75] on div "Add Column" at bounding box center [343, 177] width 616 height 217
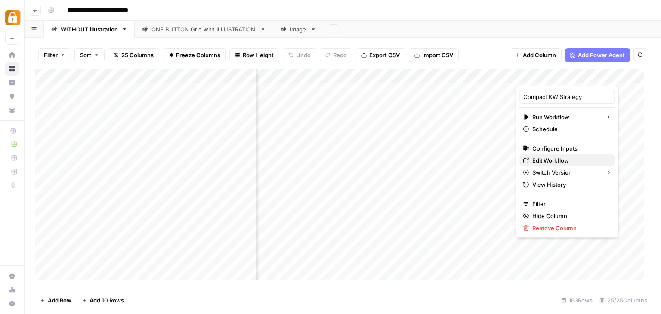
click at [574, 160] on span "Edit Workflow" at bounding box center [569, 160] width 75 height 9
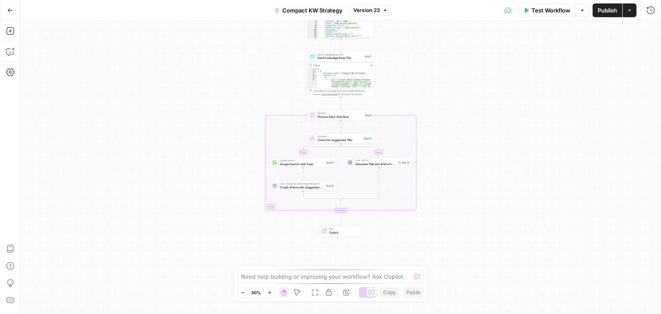
click at [350, 228] on span "End" at bounding box center [343, 228] width 29 height 3
click at [305, 188] on span "Create Article with Suggested Title" at bounding box center [302, 187] width 44 height 4
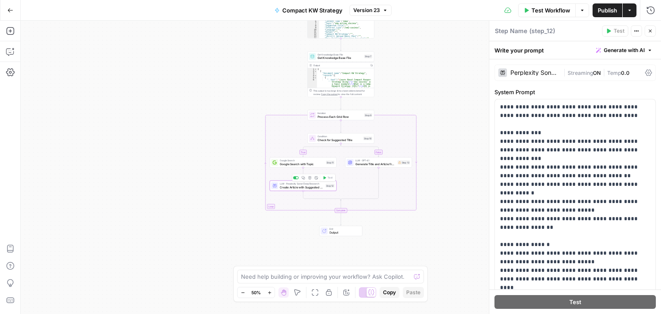
type textarea "Create Article with Suggested Title"
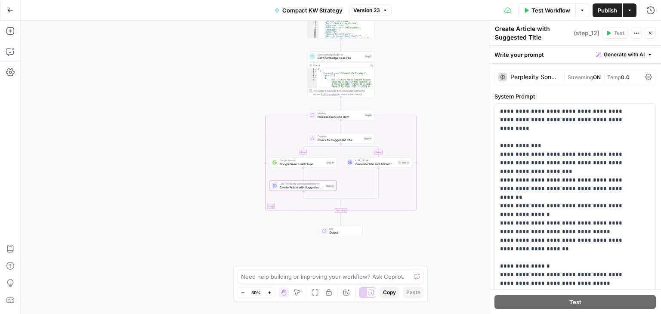
click at [584, 74] on span "Streaming" at bounding box center [579, 77] width 25 height 6
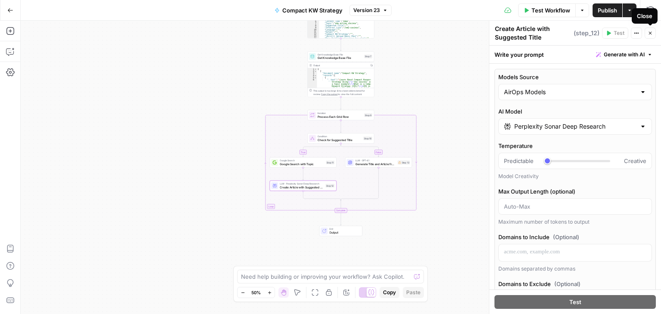
click at [649, 30] on button "Close" at bounding box center [649, 33] width 11 height 11
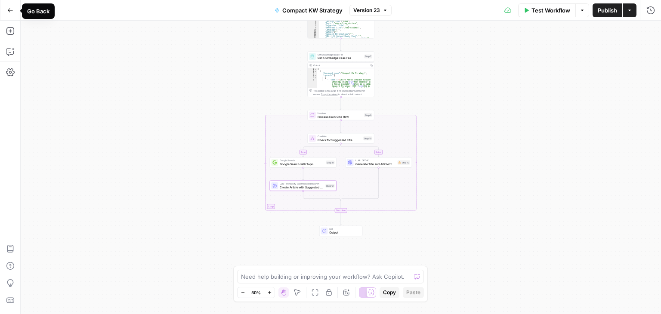
click at [12, 11] on icon "button" at bounding box center [10, 10] width 6 height 6
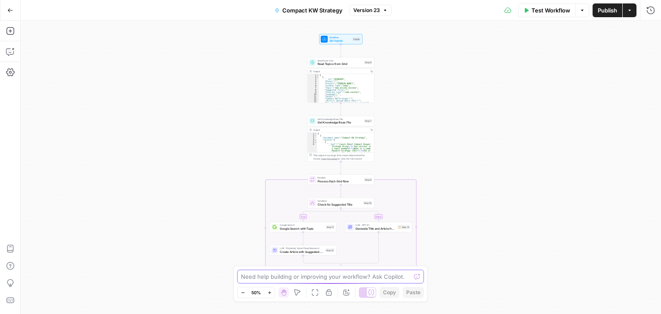
click at [311, 274] on textarea at bounding box center [326, 276] width 170 height 9
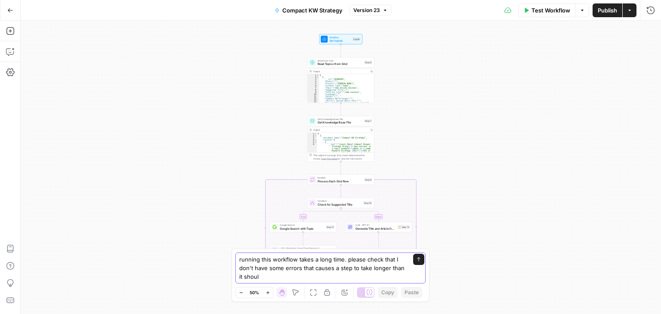
type textarea "running this workflow takes a long time. please check that I don't have some er…"
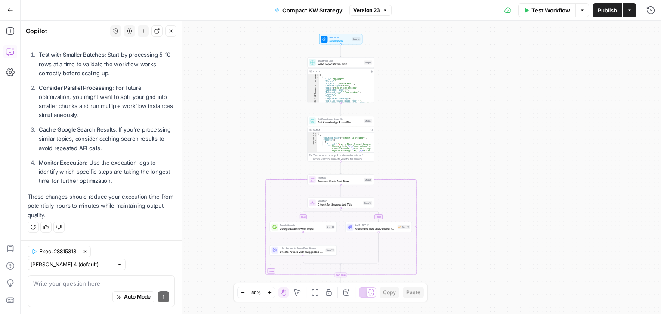
scroll to position [377, 0]
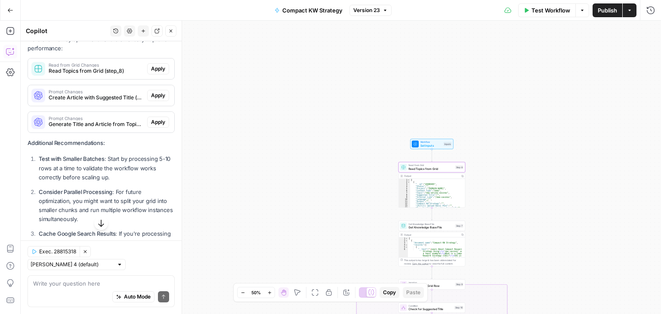
click at [153, 73] on span "Apply" at bounding box center [158, 69] width 14 height 8
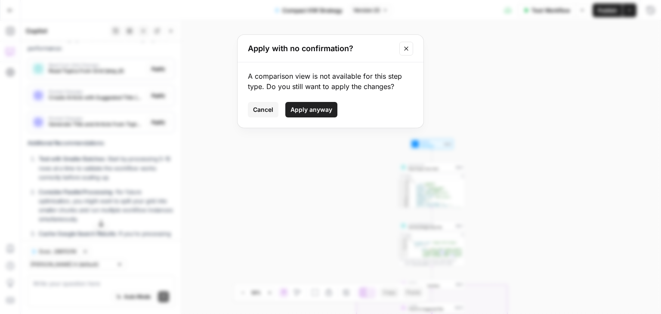
click at [312, 107] on span "Apply anyway" at bounding box center [311, 109] width 42 height 9
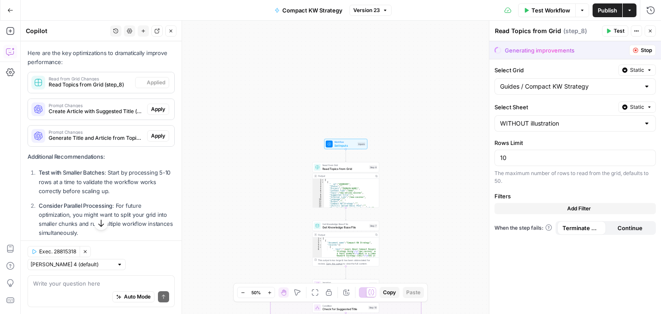
scroll to position [391, 0]
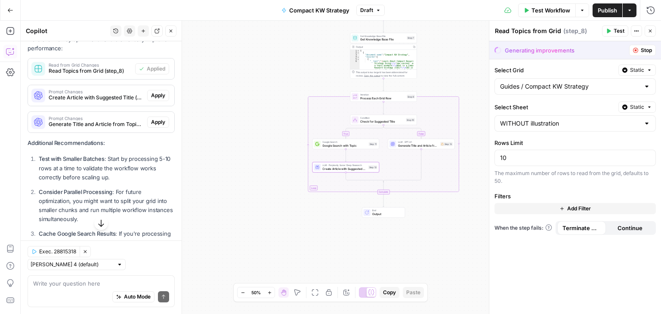
click at [151, 99] on span "Apply" at bounding box center [158, 96] width 14 height 8
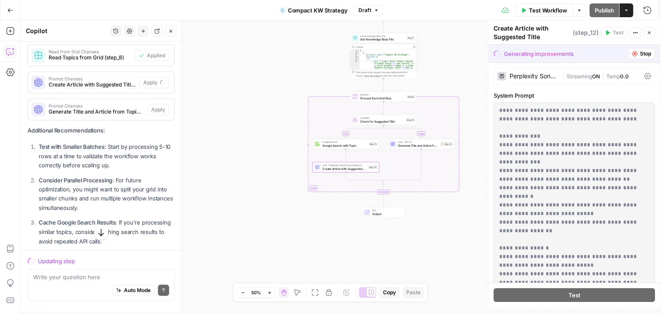
scroll to position [377, 0]
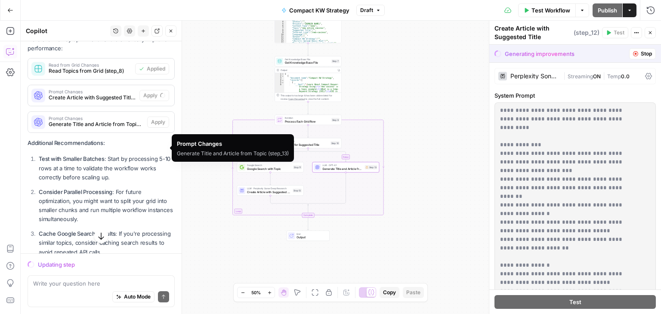
click at [108, 120] on span "Prompt Changes" at bounding box center [96, 118] width 95 height 4
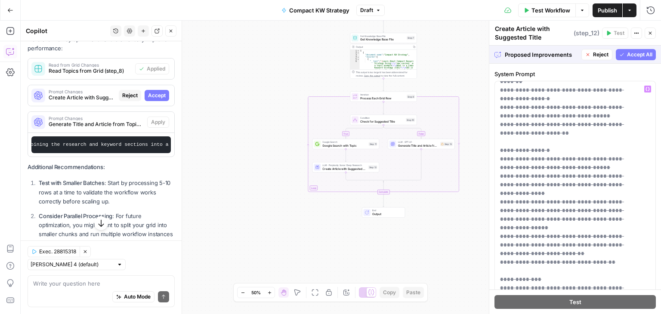
scroll to position [138, 0]
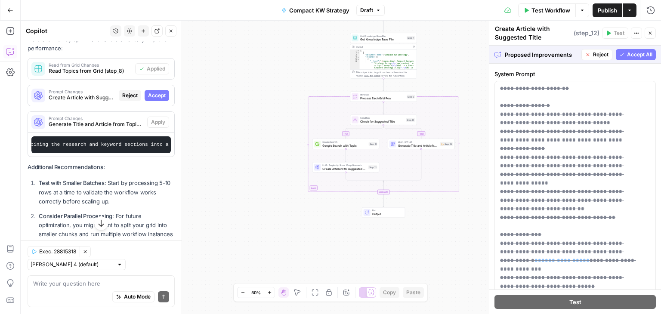
click at [627, 54] on span "Accept All" at bounding box center [639, 55] width 25 height 8
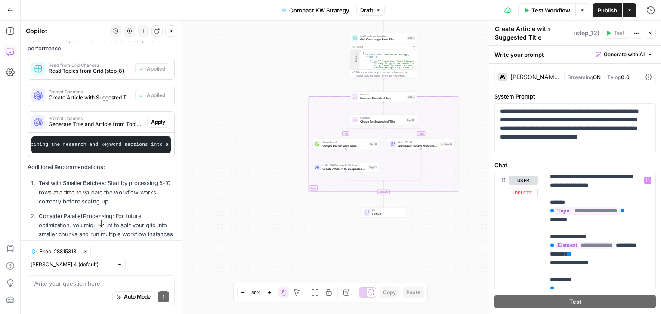
scroll to position [0, 0]
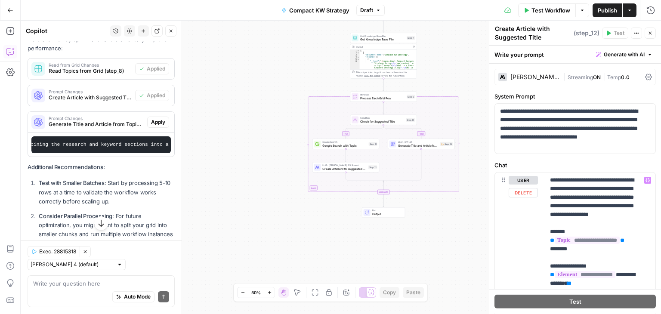
click at [153, 128] on button "Apply" at bounding box center [158, 122] width 22 height 11
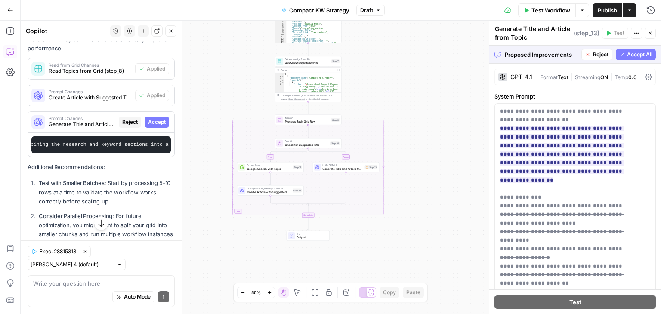
click at [627, 52] on span "Accept All" at bounding box center [639, 55] width 25 height 8
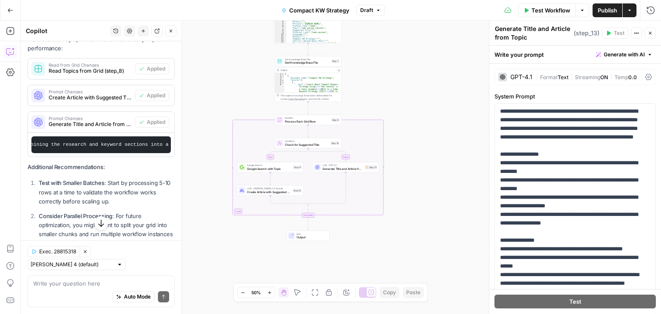
scroll to position [551, 0]
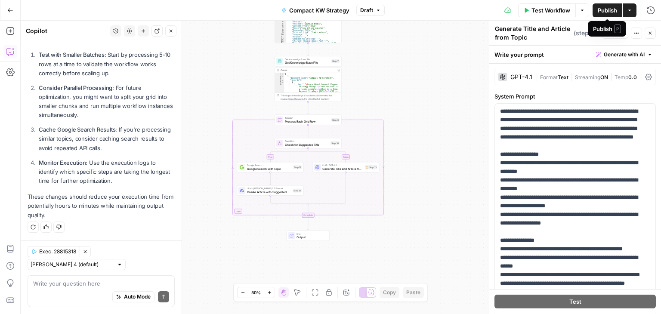
click at [608, 10] on span "Publish" at bounding box center [607, 10] width 19 height 9
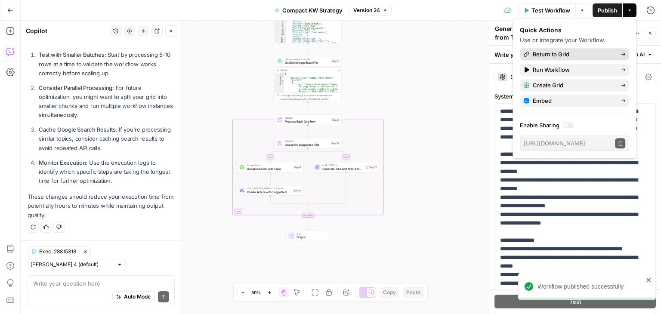
click at [575, 50] on span "Return to Grid" at bounding box center [573, 54] width 81 height 9
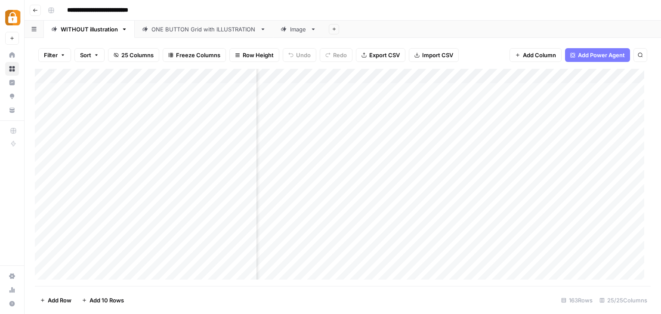
scroll to position [0, 150]
click at [484, 102] on div "Add Column" at bounding box center [343, 177] width 616 height 217
click at [584, 56] on span "Add Power Agent" at bounding box center [601, 55] width 47 height 9
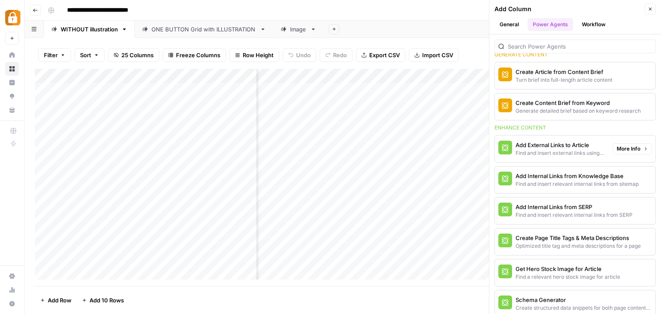
scroll to position [215, 0]
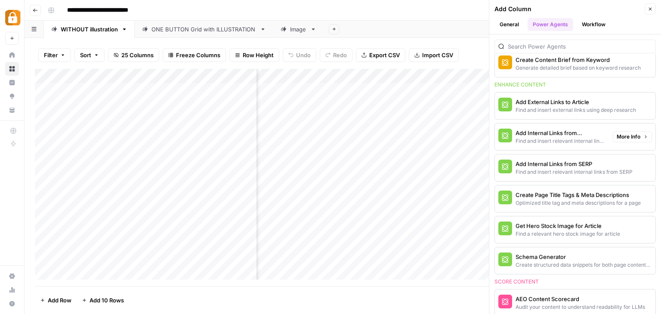
click at [628, 134] on span "More Info" at bounding box center [629, 137] width 24 height 8
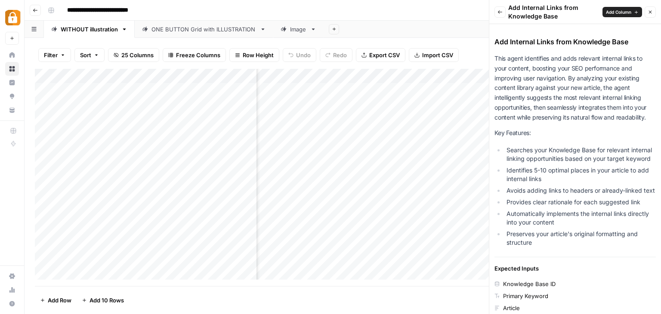
scroll to position [0, 0]
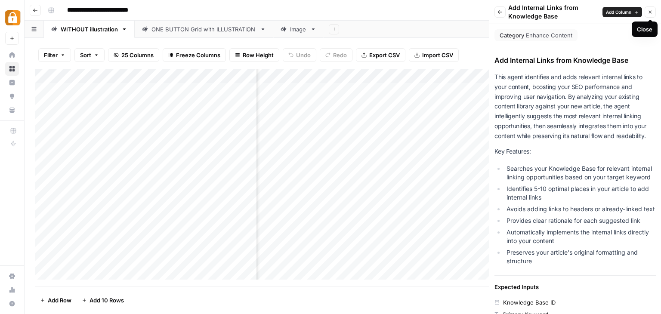
click at [650, 12] on icon "button" at bounding box center [650, 11] width 5 height 5
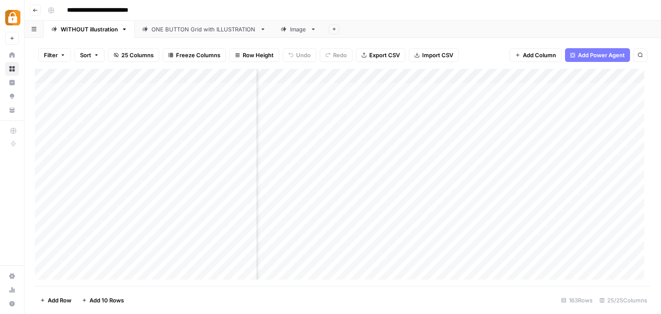
scroll to position [0, 87]
click at [575, 74] on div "Add Column" at bounding box center [343, 177] width 616 height 217
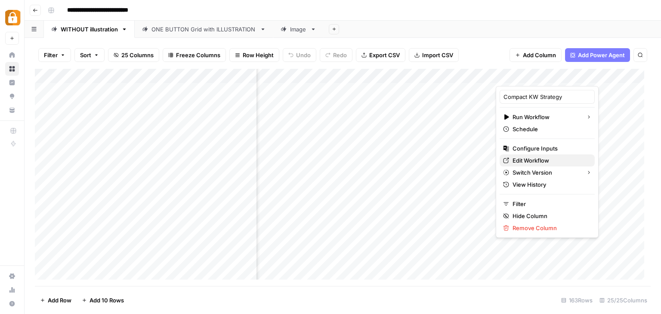
click at [526, 158] on span "Edit Workflow" at bounding box center [549, 160] width 75 height 9
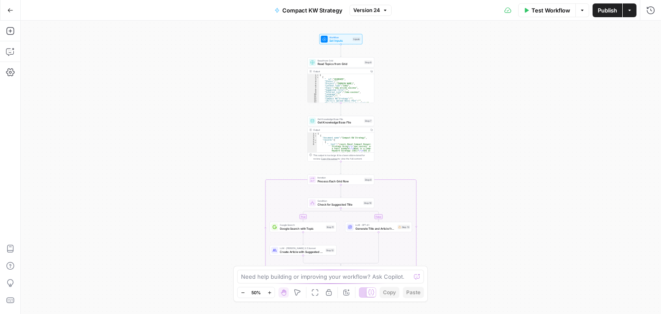
click at [539, 14] on span "Test Workflow" at bounding box center [550, 10] width 39 height 9
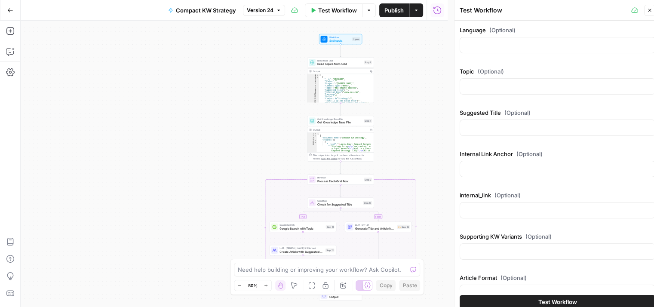
click at [487, 132] on div at bounding box center [558, 128] width 196 height 16
paste input "What Is the Safest Casino Game to Play Online?"
type input "What Is the Safest Casino Game to Play Online?"
click at [499, 168] on input "Internal Link Anchor (Optional)" at bounding box center [558, 169] width 185 height 9
type input "/games"
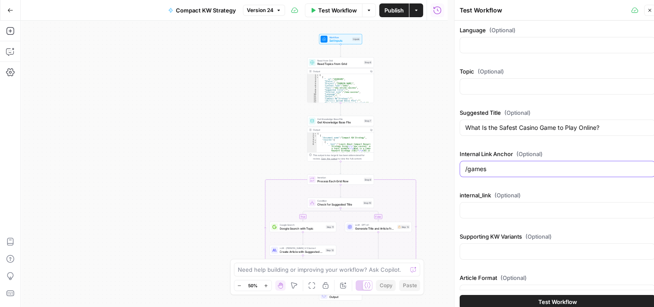
click at [499, 168] on input "/games" at bounding box center [558, 169] width 185 height 9
click at [494, 209] on input "internal_link (Optional)" at bounding box center [558, 210] width 185 height 9
paste input "/games"
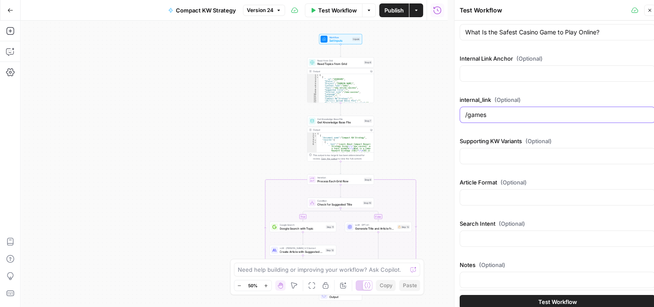
scroll to position [101, 0]
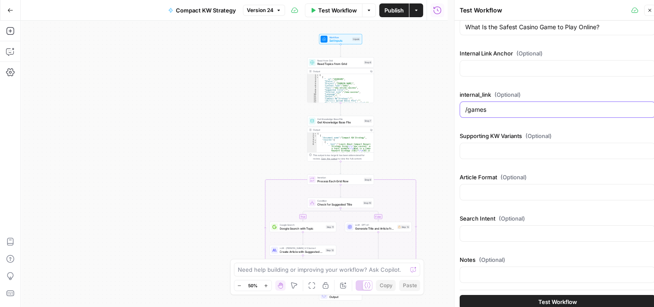
type input "/games"
click at [544, 298] on span "Test Workflow" at bounding box center [558, 302] width 39 height 9
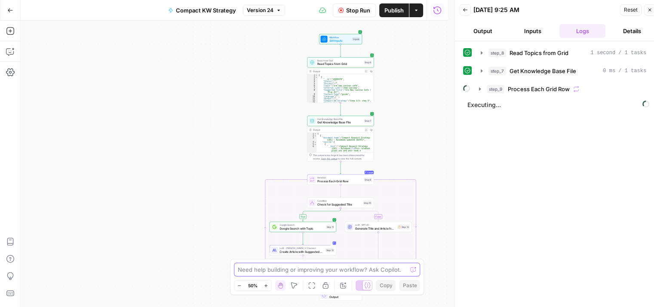
click at [343, 267] on textarea at bounding box center [323, 269] width 170 height 9
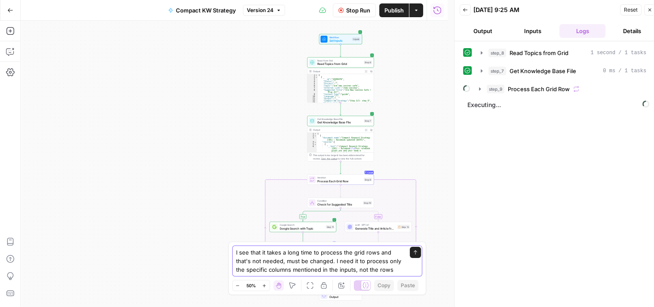
type textarea "I see that it takes a long time to process the grid rows and that's not needed,…"
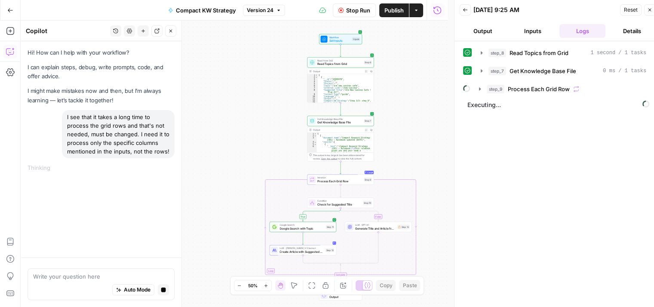
click at [365, 9] on span "Stop Run" at bounding box center [358, 10] width 24 height 9
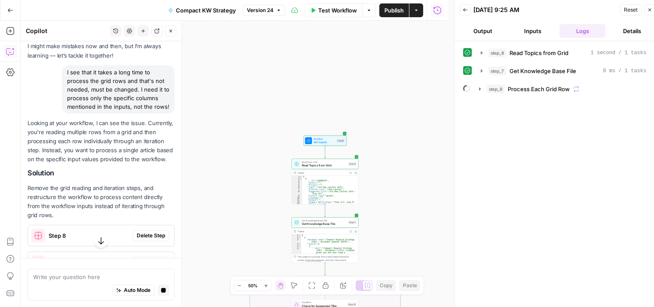
scroll to position [174, 0]
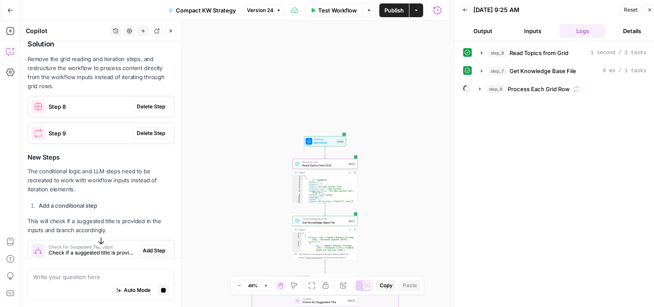
click at [153, 111] on span "Delete Step" at bounding box center [151, 107] width 28 height 8
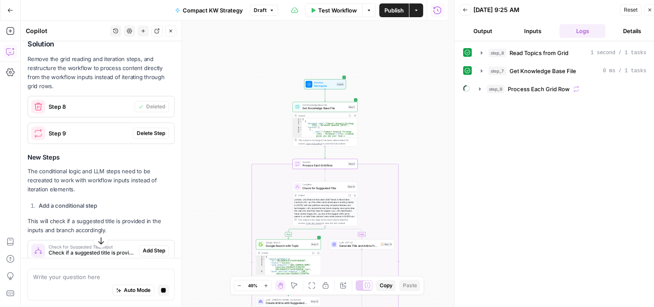
click at [138, 137] on span "Delete Step" at bounding box center [151, 134] width 28 height 8
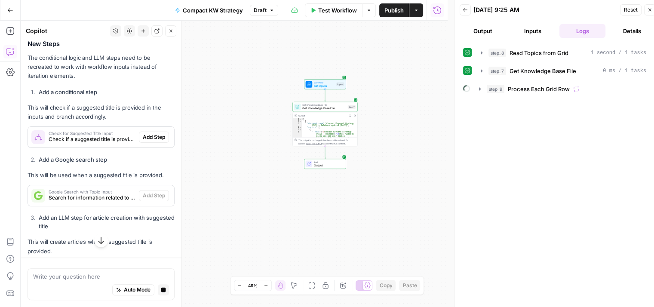
scroll to position [303, 0]
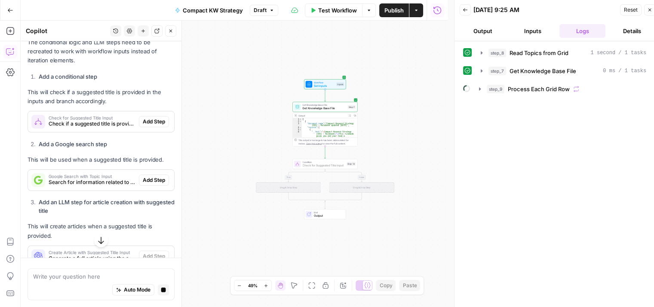
click at [147, 126] on span "Add Step" at bounding box center [154, 122] width 22 height 8
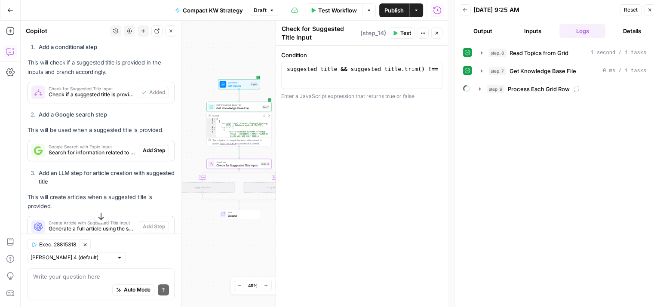
scroll to position [363, 0]
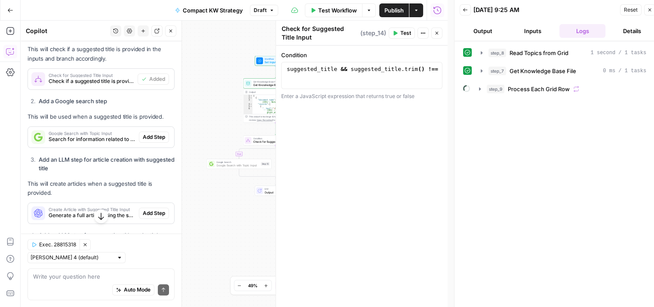
click at [152, 141] on span "Add Step" at bounding box center [154, 137] width 22 height 8
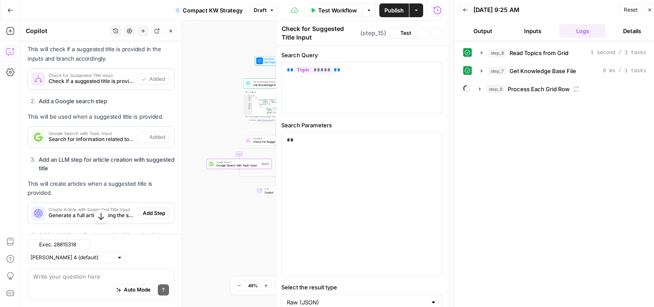
type textarea "Google Search with Topic Input"
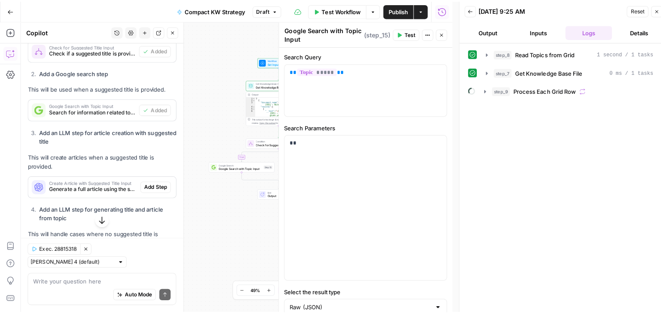
scroll to position [406, 0]
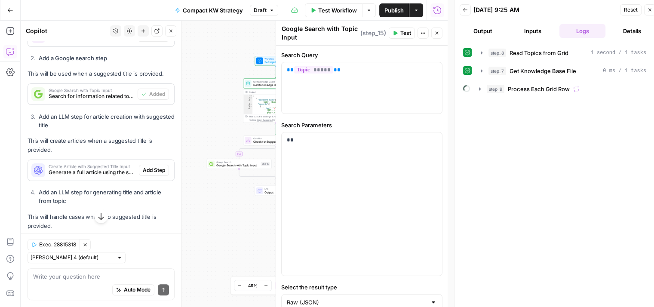
click at [648, 9] on icon "button" at bounding box center [650, 9] width 5 height 5
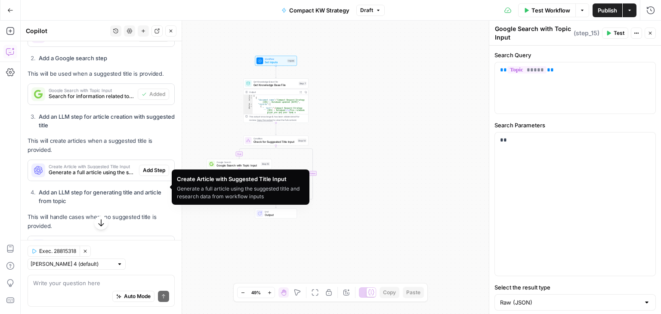
click at [147, 174] on span "Add Step" at bounding box center [154, 171] width 22 height 8
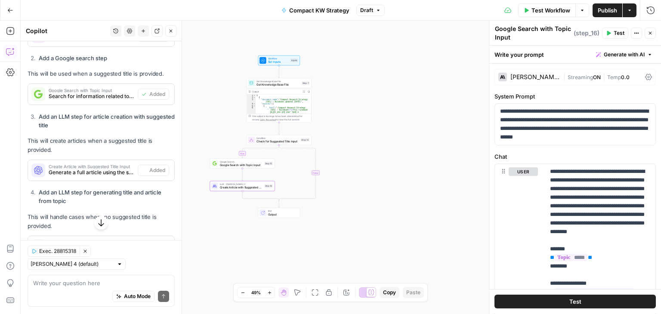
type textarea "Create Article with Suggested Title Input"
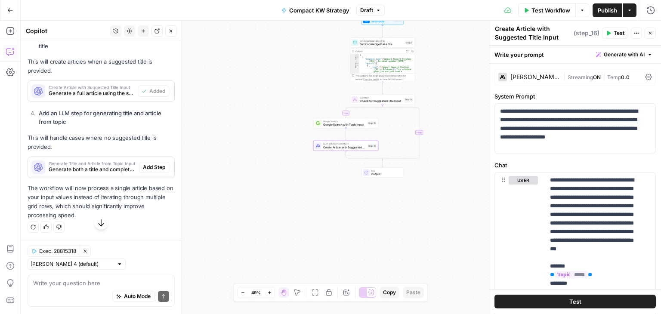
scroll to position [501, 0]
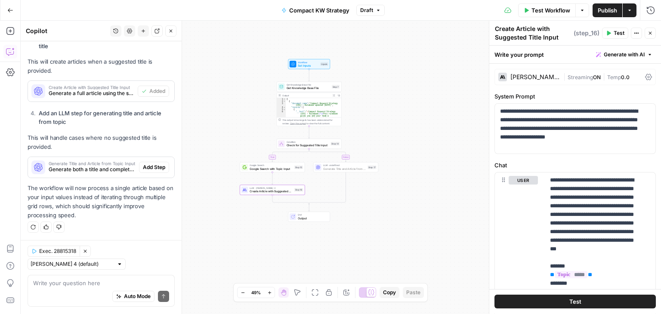
click at [143, 165] on span "Add Step" at bounding box center [154, 167] width 22 height 8
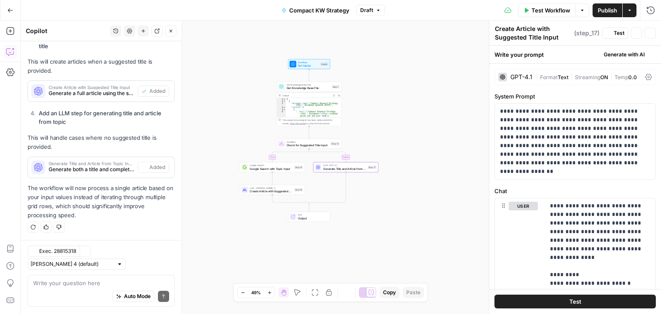
type textarea "Generate Title and Article from Topic Input"
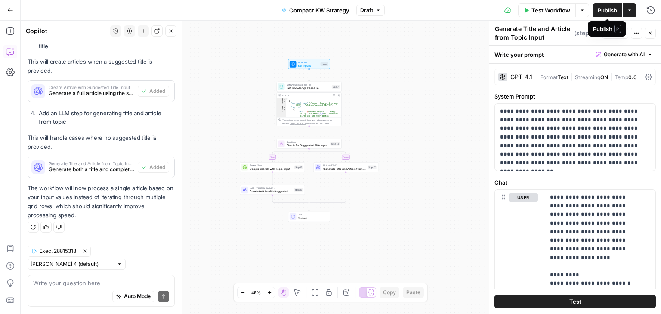
click at [601, 13] on span "Publish" at bounding box center [607, 10] width 19 height 9
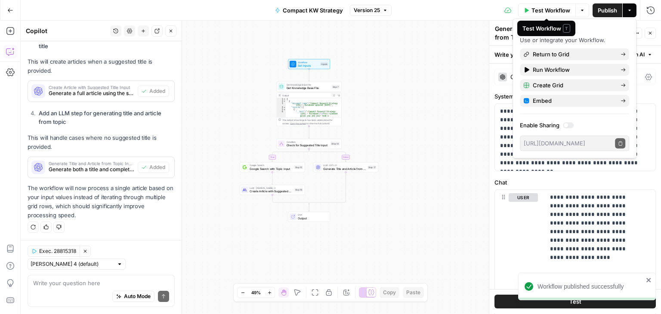
click at [555, 7] on span "Test Workflow" at bounding box center [550, 10] width 39 height 9
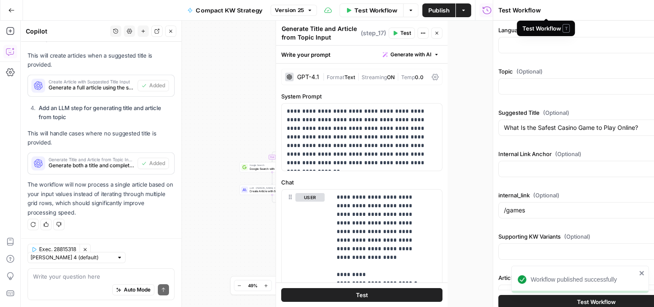
scroll to position [508, 0]
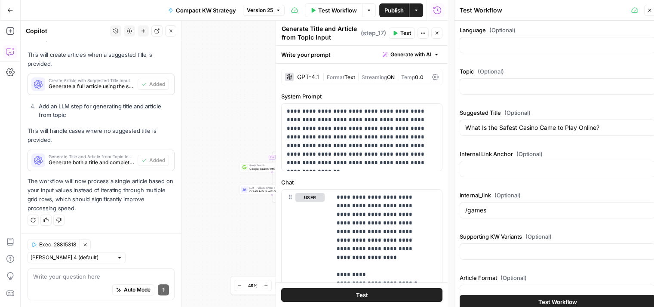
click at [561, 303] on span "Test Workflow" at bounding box center [558, 302] width 39 height 9
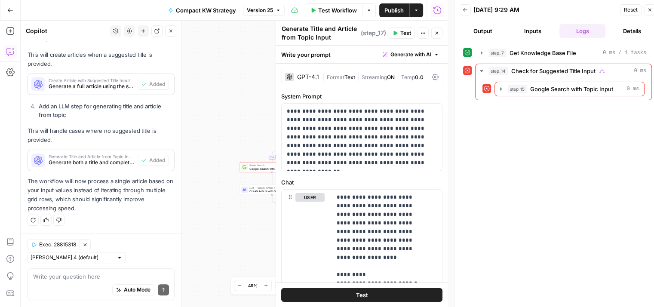
scroll to position [7, 0]
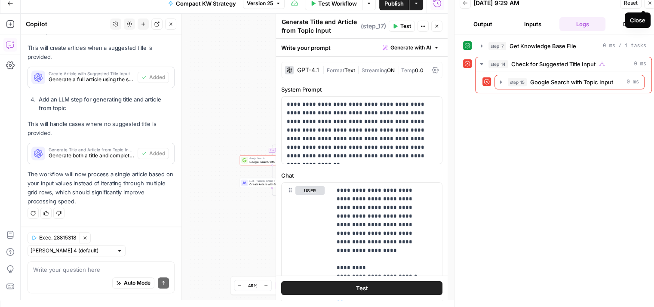
click at [649, 5] on icon "button" at bounding box center [650, 2] width 5 height 5
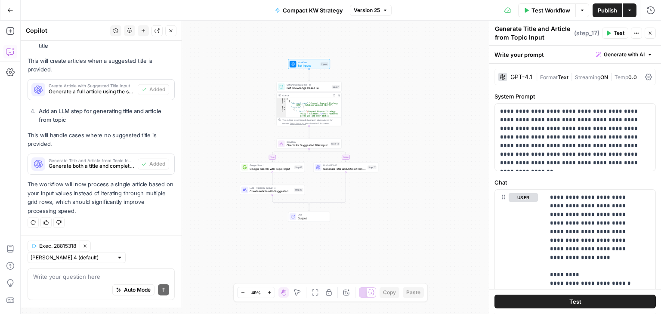
scroll to position [501, 0]
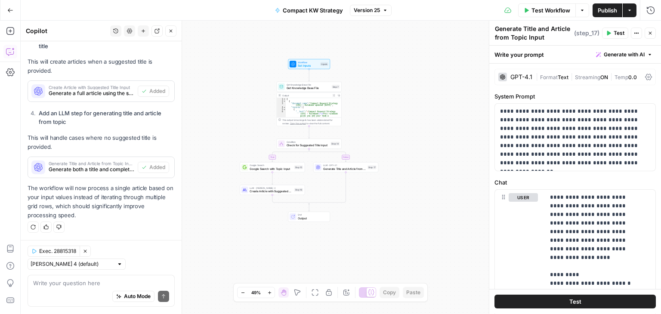
click at [305, 67] on span "Set Inputs" at bounding box center [308, 65] width 21 height 4
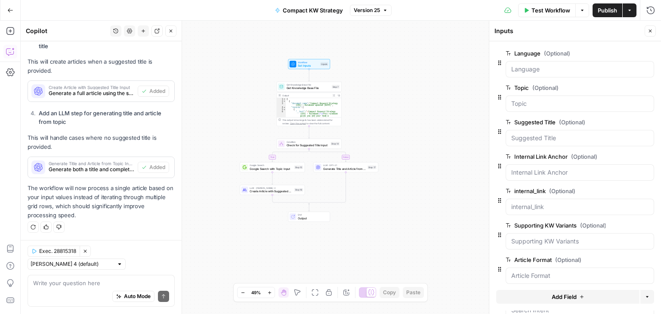
click at [298, 88] on span "Get Knowledge Base File" at bounding box center [308, 88] width 43 height 4
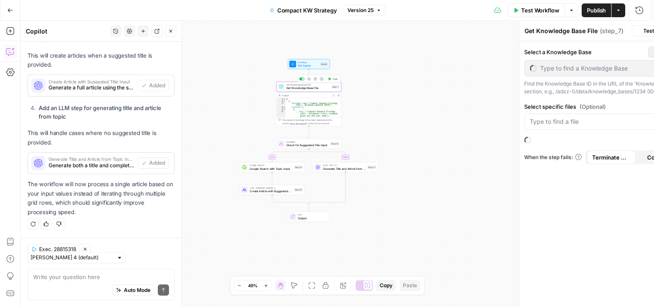
type input "Content Strategy"
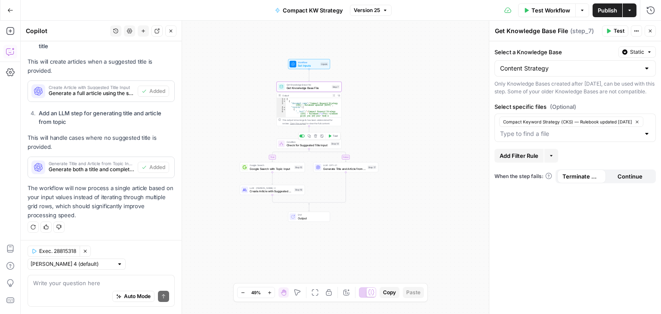
click at [307, 140] on span "Condition" at bounding box center [308, 141] width 43 height 3
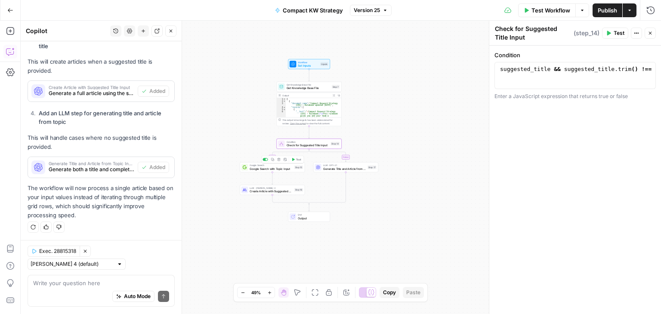
click at [280, 170] on span "Google Search with Topic Input" at bounding box center [271, 169] width 43 height 4
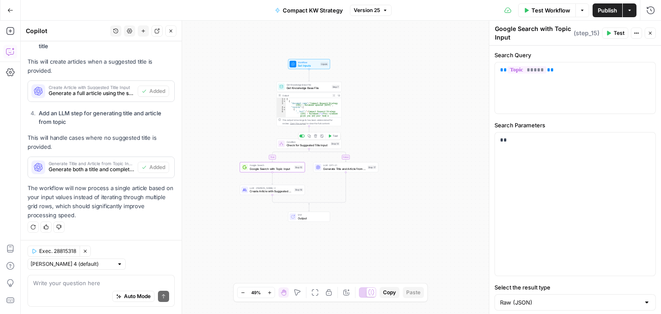
click at [306, 144] on span "Check for Suggested Title Input" at bounding box center [308, 145] width 43 height 4
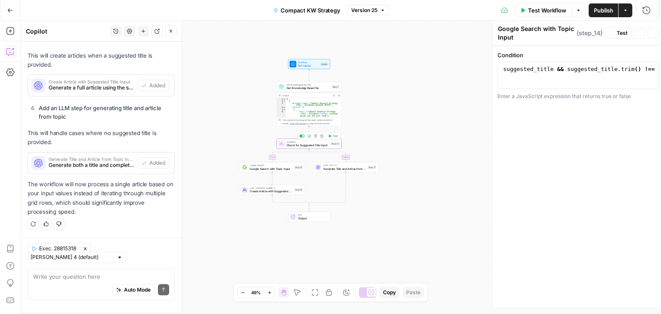
type textarea "Check for Suggested Title Input"
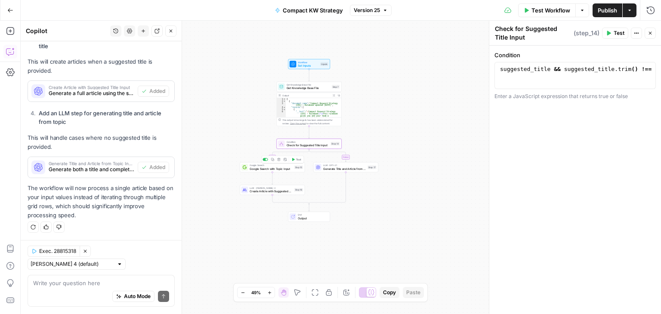
click at [280, 169] on span "Google Search with Topic Input" at bounding box center [271, 169] width 43 height 4
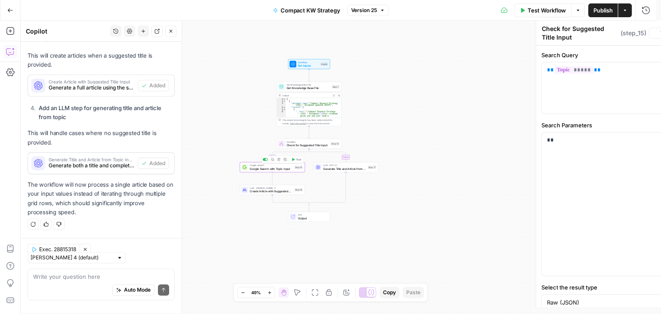
type textarea "Google Search with Topic Input"
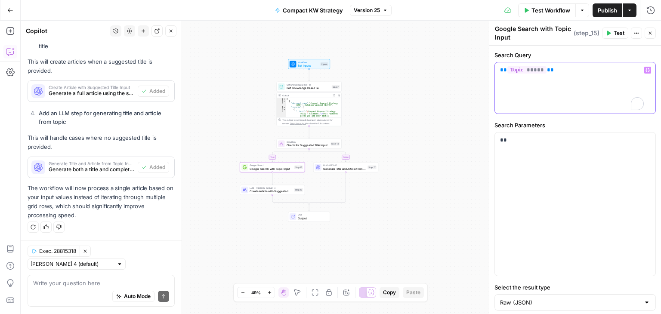
click at [562, 75] on div "** ***** **" at bounding box center [575, 87] width 160 height 51
click at [645, 70] on icon "button" at bounding box center [647, 70] width 4 height 4
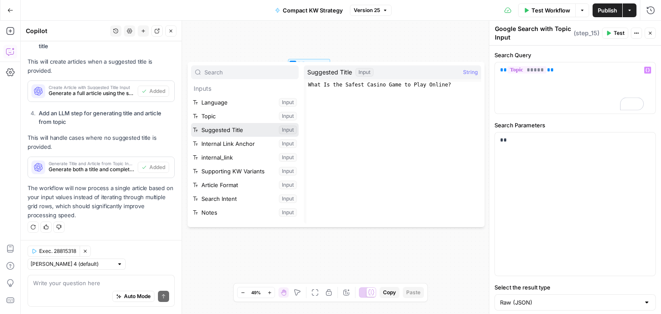
click at [246, 124] on button "Select variable Suggested Title" at bounding box center [245, 130] width 108 height 14
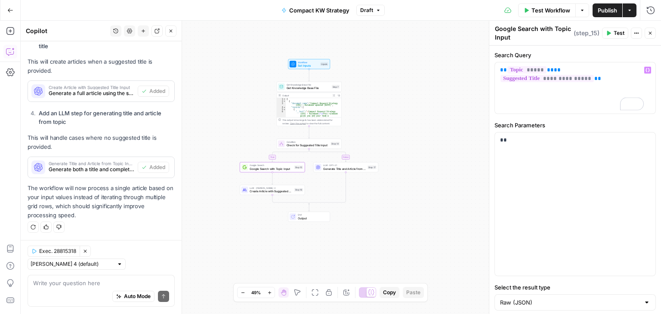
click at [603, 6] on span "Publish" at bounding box center [607, 10] width 19 height 9
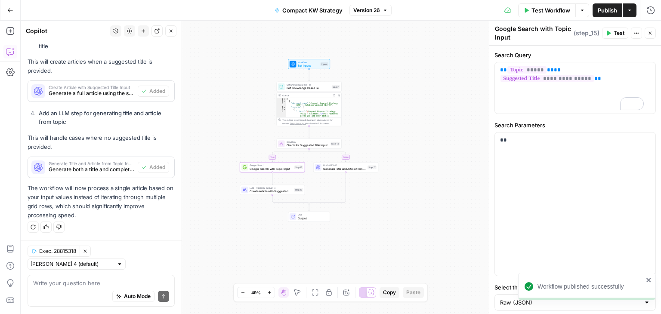
click at [555, 9] on span "Test Workflow" at bounding box center [550, 10] width 39 height 9
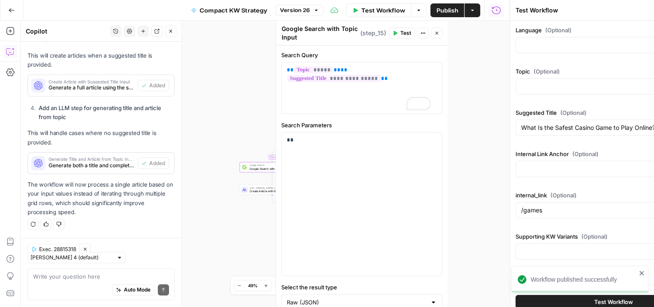
scroll to position [508, 0]
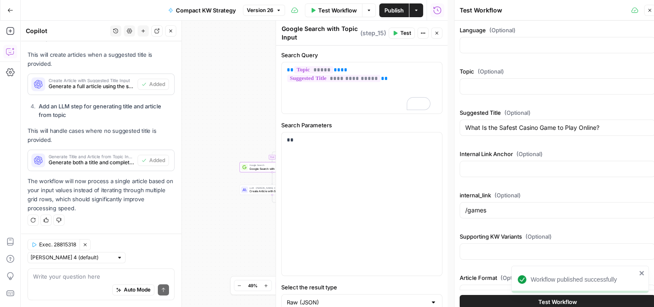
click at [536, 300] on div "Workflow published successfully" at bounding box center [579, 298] width 138 height 3
click at [549, 300] on div "Workflow published successfully" at bounding box center [579, 298] width 138 height 3
click at [641, 272] on icon "close" at bounding box center [642, 273] width 6 height 7
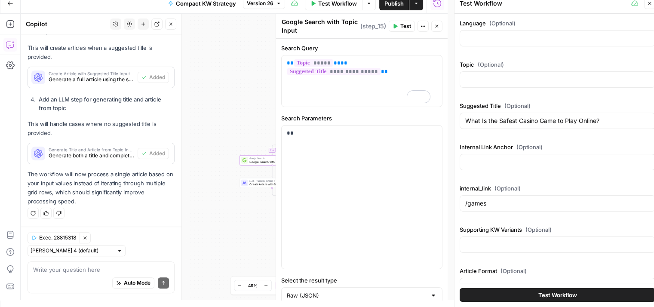
click at [577, 292] on button "Test Workflow" at bounding box center [558, 295] width 196 height 14
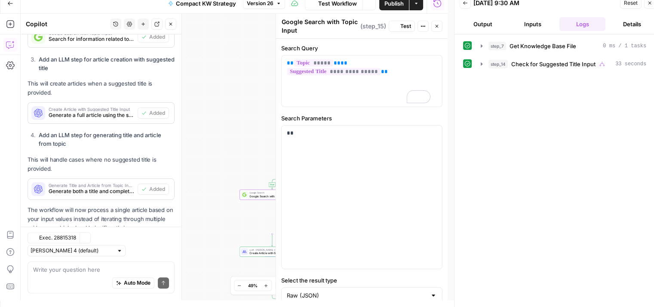
scroll to position [508, 0]
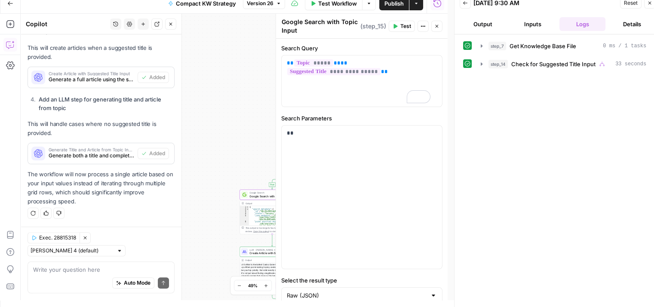
click at [650, 3] on icon "button" at bounding box center [650, 3] width 3 height 3
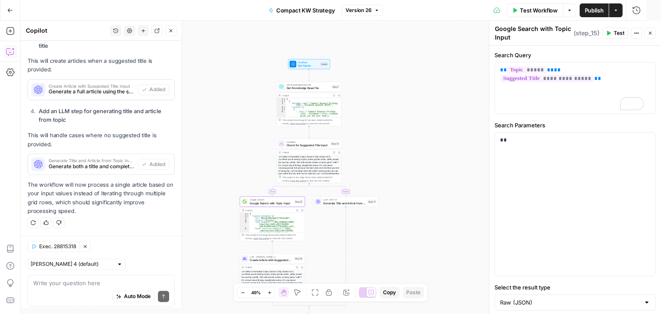
scroll to position [501, 0]
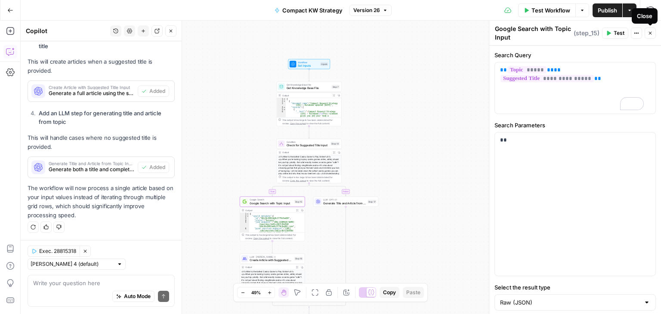
click at [648, 32] on icon "button" at bounding box center [650, 33] width 5 height 5
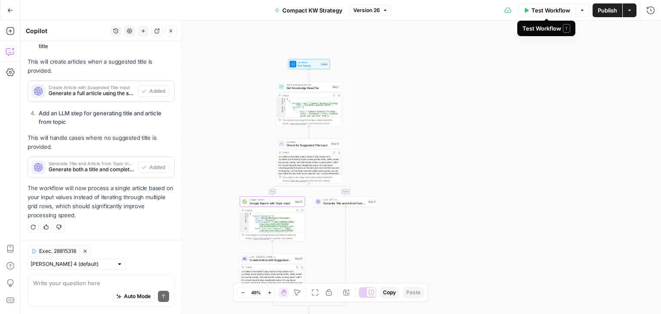
click at [545, 11] on span "Test Workflow" at bounding box center [550, 10] width 39 height 9
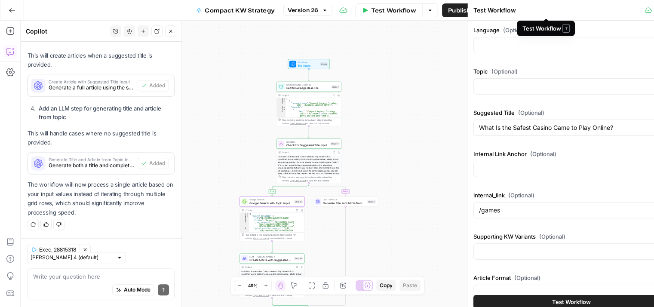
scroll to position [508, 0]
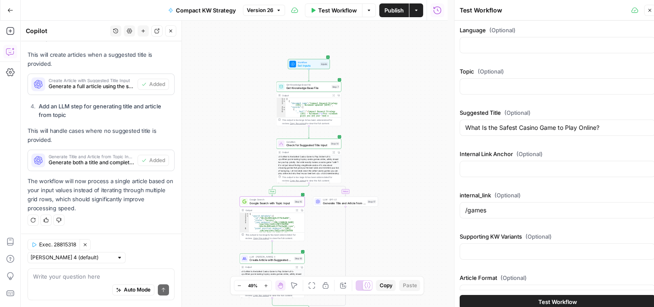
click at [522, 298] on button "Test Workflow" at bounding box center [558, 302] width 196 height 14
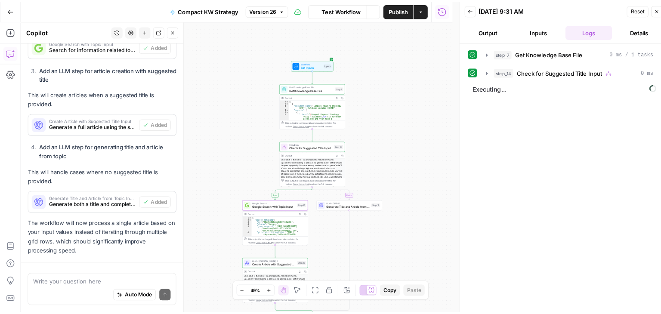
scroll to position [508, 0]
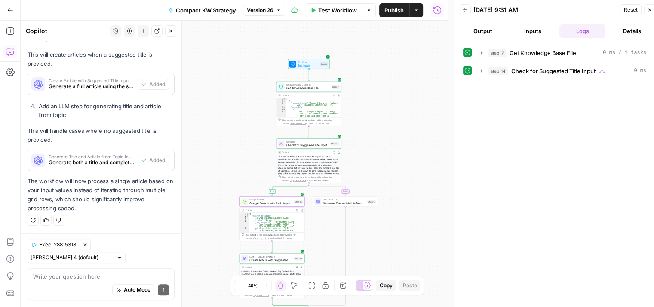
click at [275, 268] on div "Output" at bounding box center [269, 266] width 48 height 3
click at [277, 259] on span "Create Article with Suggested Title Input" at bounding box center [271, 260] width 43 height 4
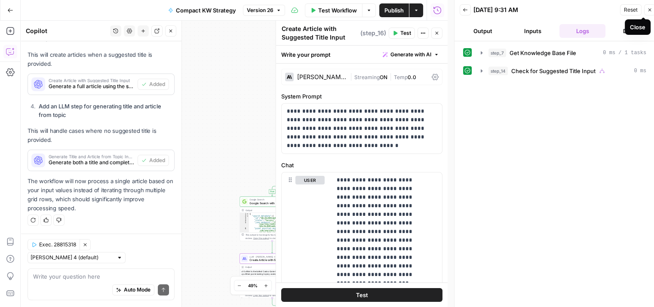
click at [652, 10] on icon "button" at bounding box center [650, 9] width 5 height 5
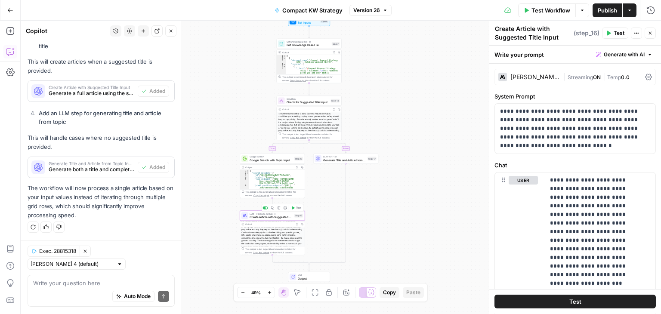
scroll to position [43, 0]
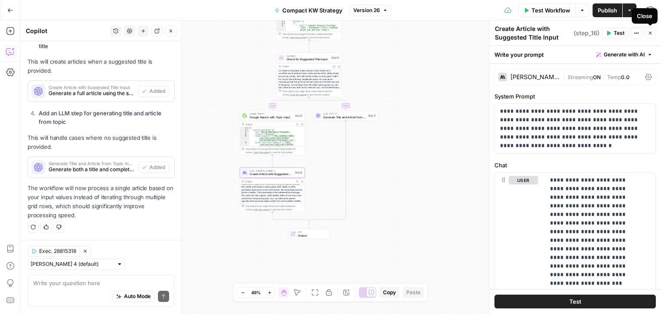
click at [653, 34] on button "Close" at bounding box center [649, 33] width 11 height 11
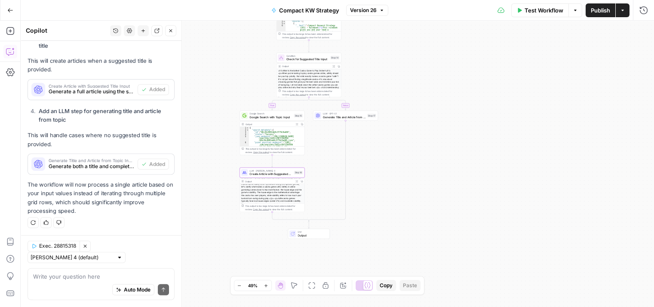
scroll to position [501, 0]
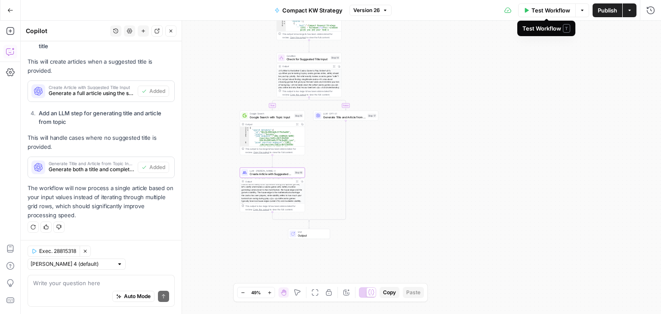
click at [537, 6] on span "Test Workflow" at bounding box center [550, 10] width 39 height 9
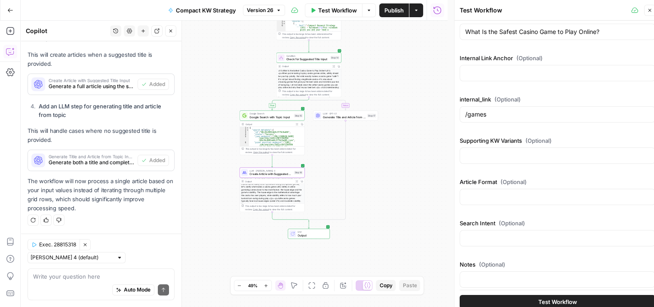
scroll to position [101, 0]
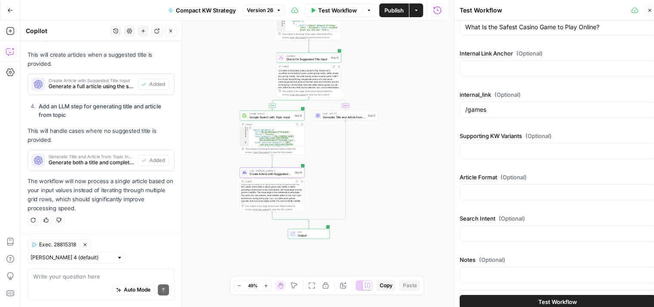
click at [484, 302] on button "Test Workflow" at bounding box center [558, 302] width 196 height 14
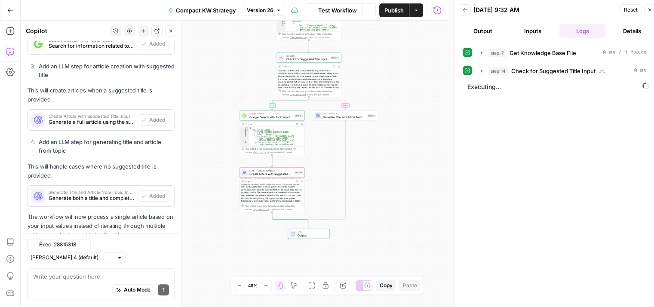
scroll to position [508, 0]
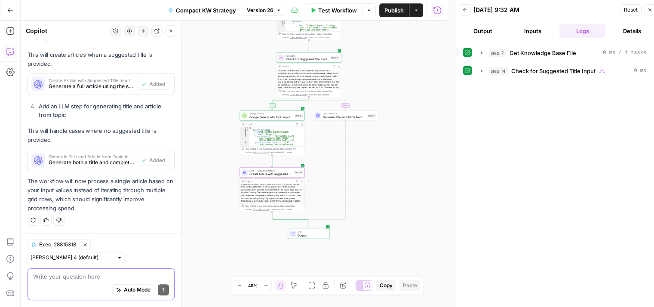
click at [66, 277] on textarea at bounding box center [101, 276] width 136 height 9
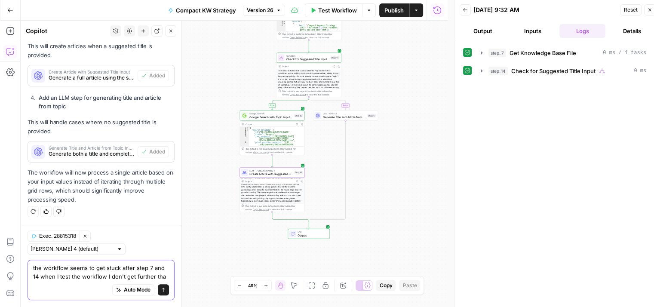
scroll to position [525, 0]
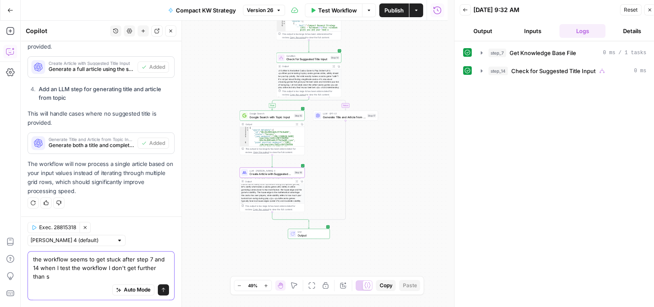
type textarea "the workflow seems to get stuck after step 7 and 14 when I test the workflow I …"
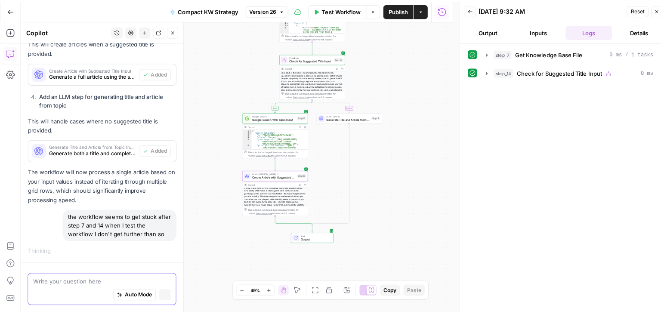
scroll to position [503, 0]
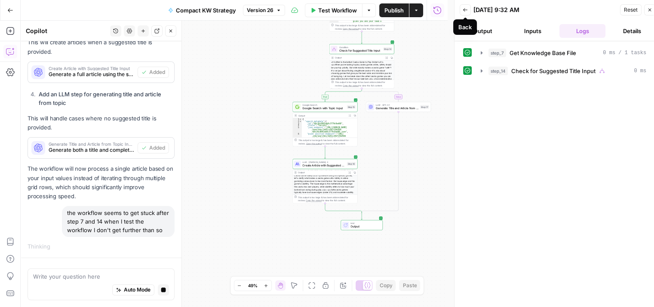
click at [466, 9] on icon "button" at bounding box center [465, 9] width 4 height 3
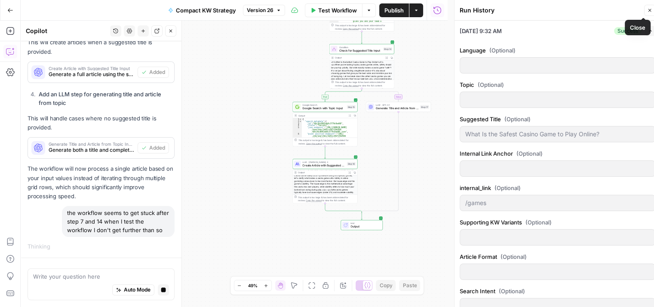
click at [649, 10] on icon "button" at bounding box center [650, 10] width 5 height 5
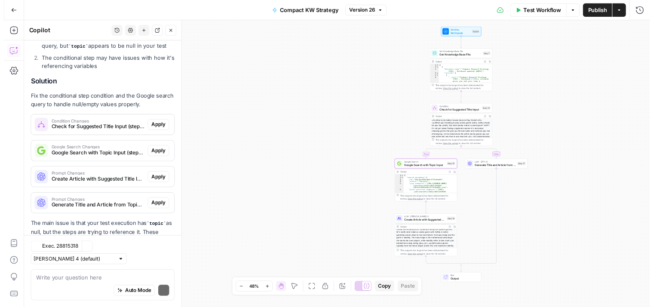
scroll to position [820, 0]
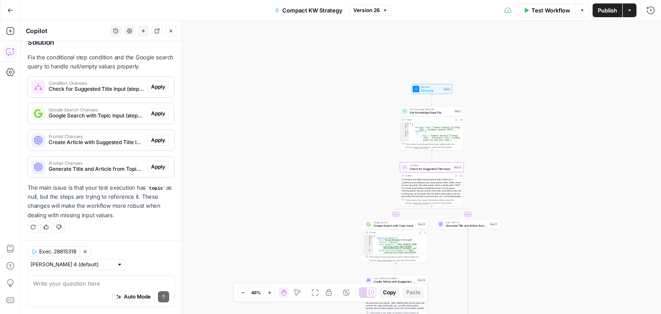
click at [151, 88] on span "Apply" at bounding box center [158, 87] width 14 height 8
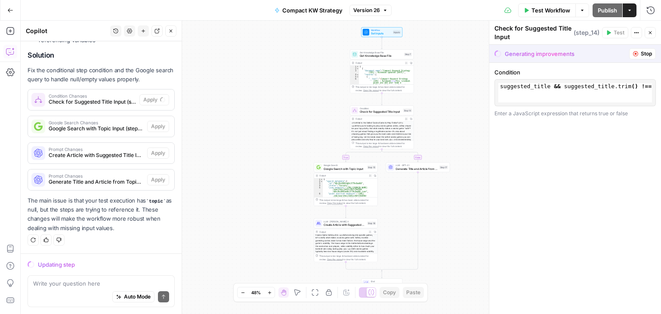
scroll to position [806, 0]
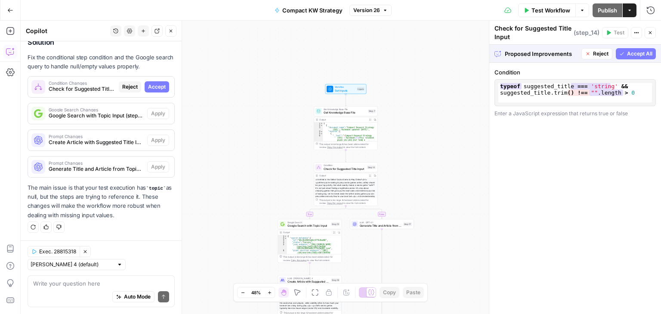
click at [640, 51] on span "Accept All" at bounding box center [639, 54] width 25 height 8
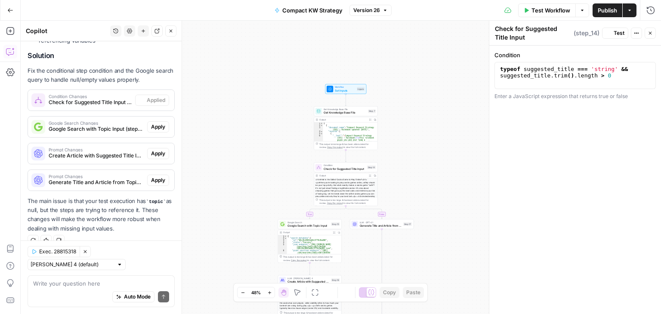
scroll to position [834, 0]
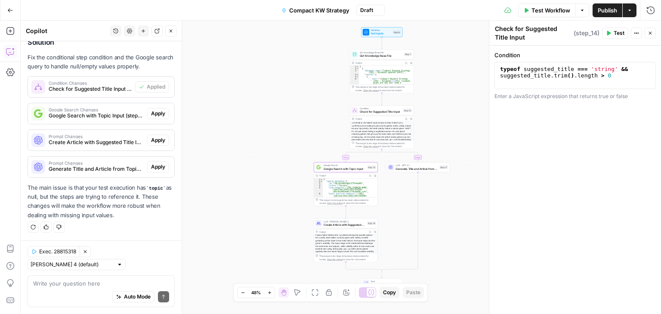
click at [151, 114] on span "Apply" at bounding box center [158, 114] width 14 height 8
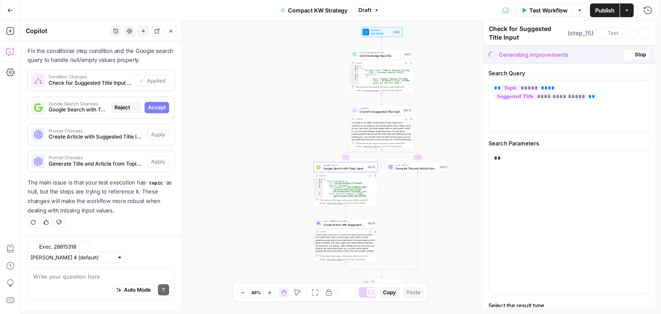
type textarea "Google Search with Topic Input"
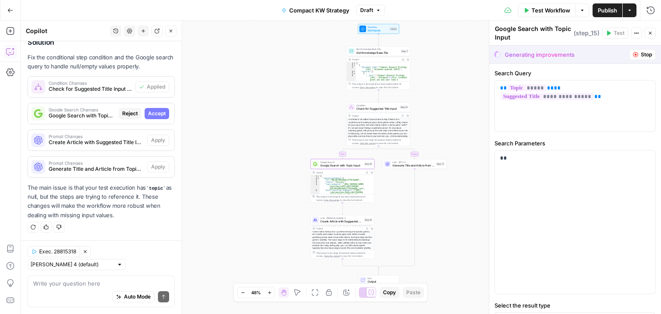
scroll to position [806, 0]
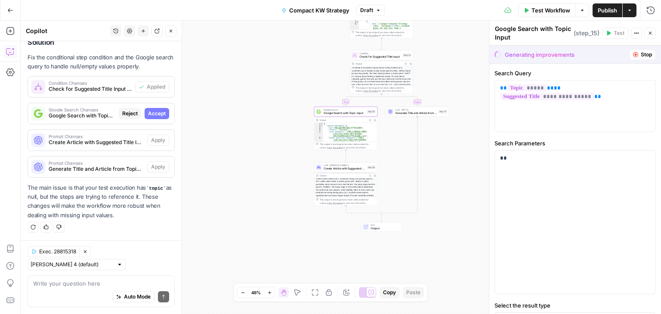
click at [152, 114] on span "Accept" at bounding box center [157, 114] width 18 height 8
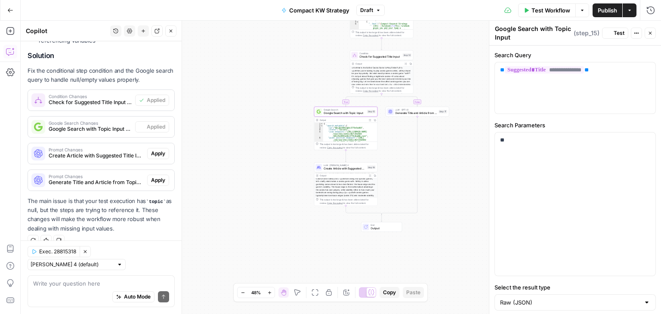
scroll to position [834, 0]
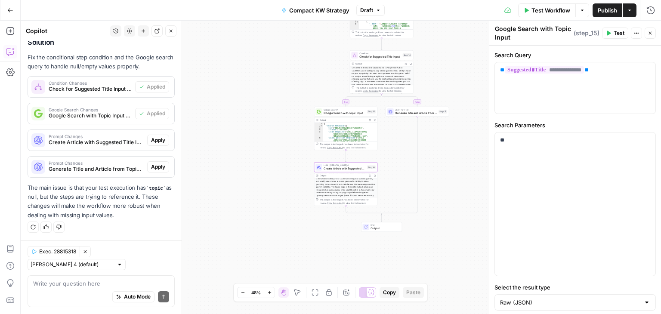
click at [151, 136] on button "Apply" at bounding box center [158, 140] width 22 height 11
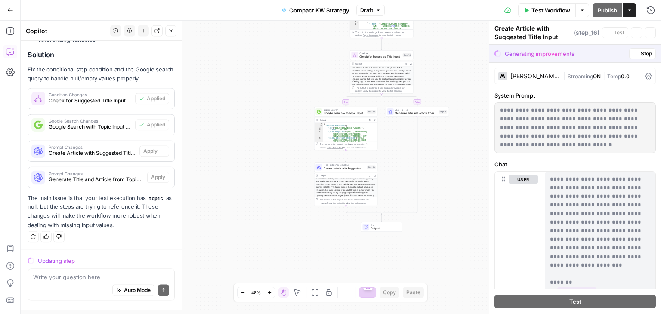
scroll to position [793, 0]
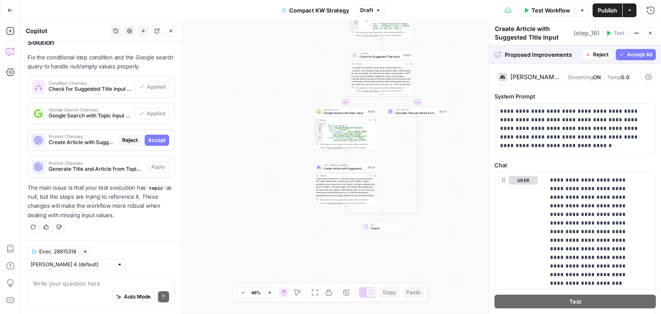
scroll to position [806, 0]
click at [627, 55] on span "Accept All" at bounding box center [639, 55] width 25 height 8
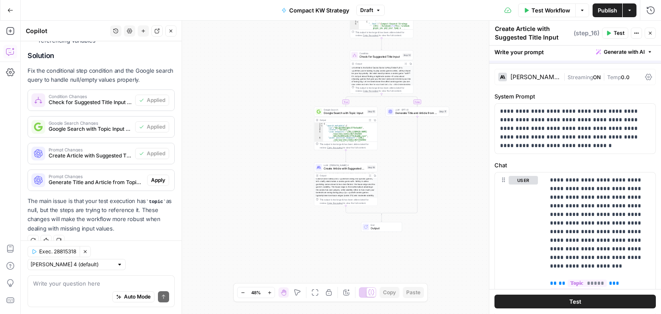
scroll to position [834, 0]
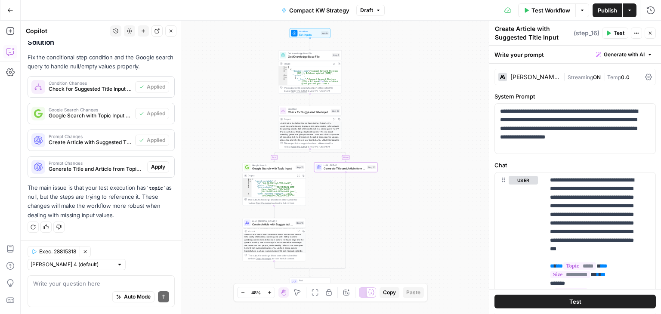
click at [151, 166] on span "Apply" at bounding box center [158, 167] width 14 height 8
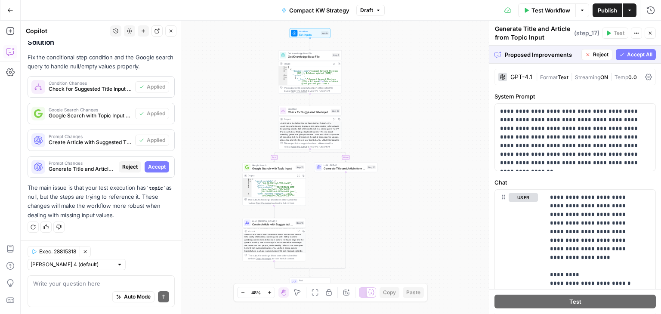
scroll to position [806, 0]
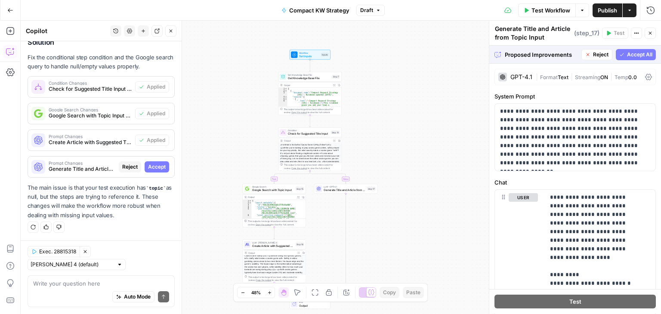
click at [627, 52] on span "Accept All" at bounding box center [639, 55] width 25 height 8
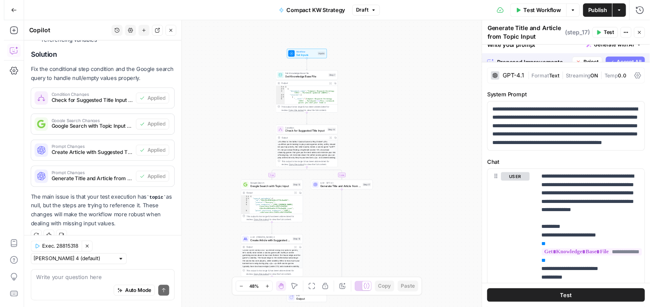
scroll to position [834, 0]
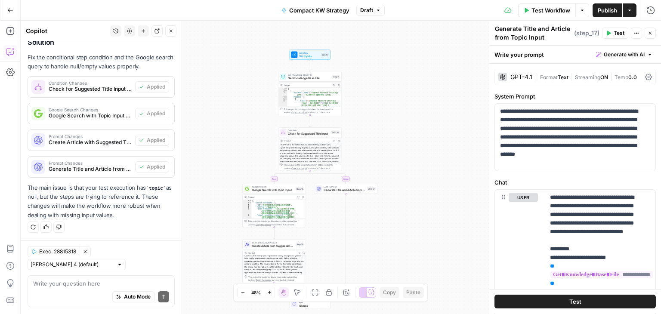
click at [604, 7] on span "Publish" at bounding box center [607, 10] width 19 height 9
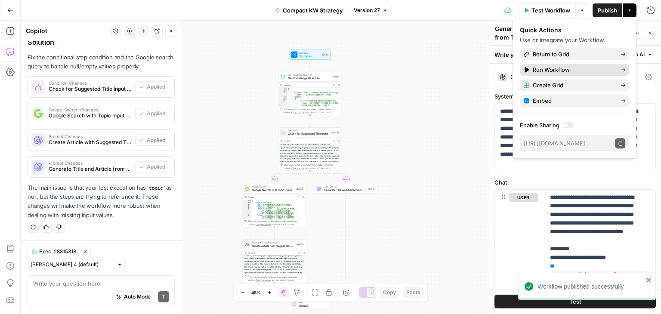
click at [574, 69] on span "Run Workflow" at bounding box center [573, 69] width 81 height 9
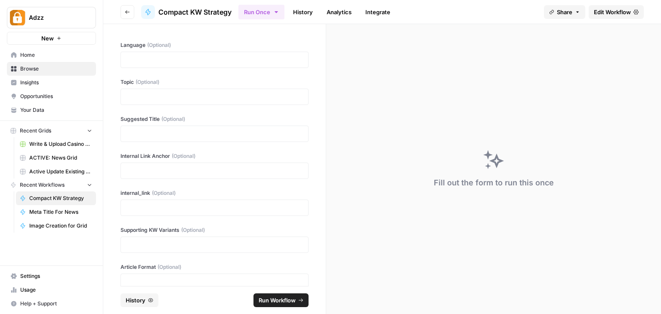
click at [125, 9] on icon "button" at bounding box center [127, 11] width 5 height 5
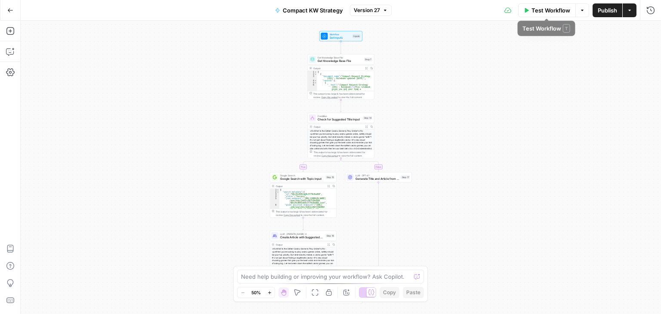
click at [539, 6] on span "Test Workflow" at bounding box center [550, 10] width 39 height 9
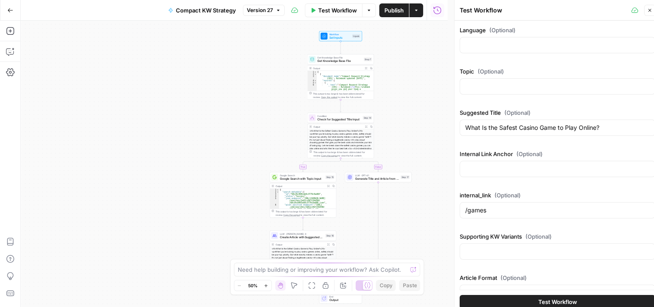
click at [552, 302] on span "Test Workflow" at bounding box center [558, 302] width 39 height 9
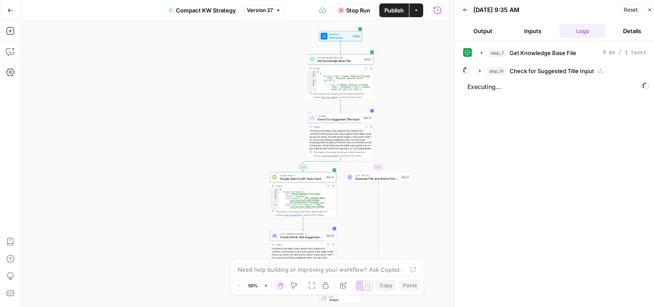
click at [327, 132] on div "<h1>What Is the Safest Casino Game to Play Online?</h1> <p>When you're looking …" at bounding box center [341, 153] width 66 height 46
click at [328, 118] on span "Check for Suggested Title Input" at bounding box center [340, 119] width 44 height 4
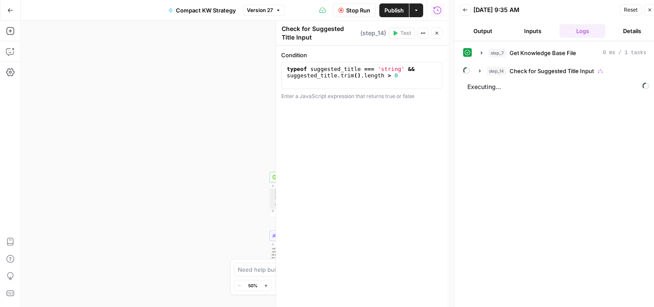
drag, startPoint x: 328, startPoint y: 118, endPoint x: 307, endPoint y: 123, distance: 21.2
click at [307, 123] on div "Condition 1 typeof suggested_title === 'string' && suggested_title . trim ( ) .…" at bounding box center [362, 177] width 172 height 262
click at [438, 31] on icon "button" at bounding box center [437, 33] width 5 height 5
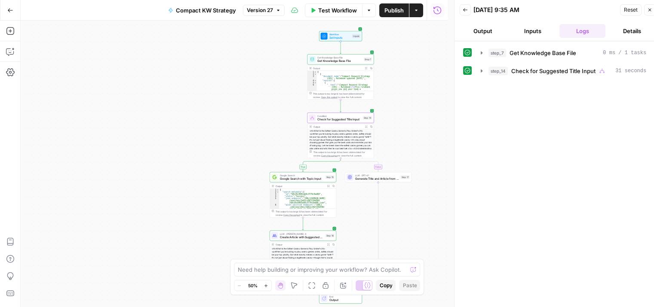
drag, startPoint x: 614, startPoint y: 133, endPoint x: 462, endPoint y: 92, distance: 157.9
click at [462, 92] on div "step_7 Get Knowledge Base File 0 ms / 1 tasks step_14 Check for Suggested Title…" at bounding box center [558, 177] width 206 height 273
click at [278, 180] on div "Google Search Google Search with Topic Input Step 15 Copy step Delete step Add …" at bounding box center [302, 177] width 63 height 7
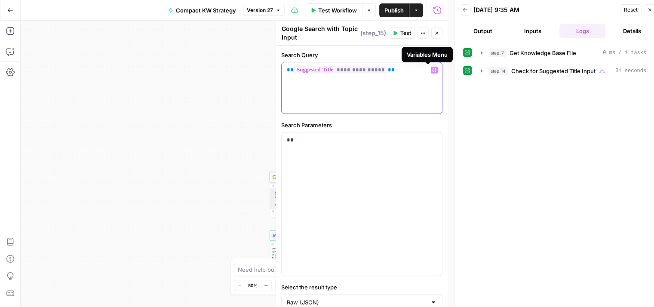
click at [431, 67] on button "Variables Menu" at bounding box center [434, 70] width 7 height 7
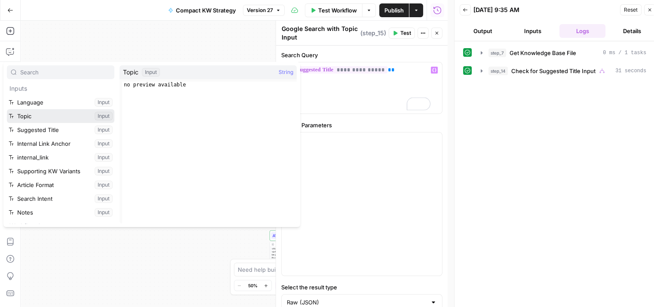
click at [36, 113] on button "Select variable Topic" at bounding box center [61, 116] width 108 height 14
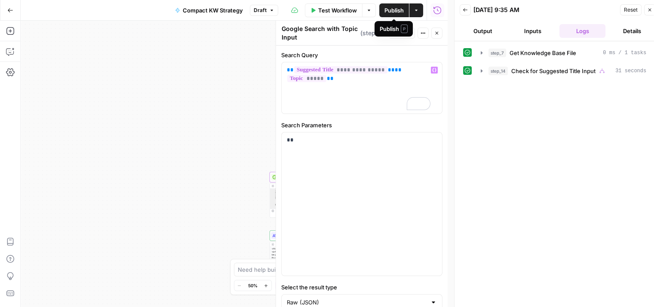
click at [392, 7] on span "Publish" at bounding box center [394, 10] width 19 height 9
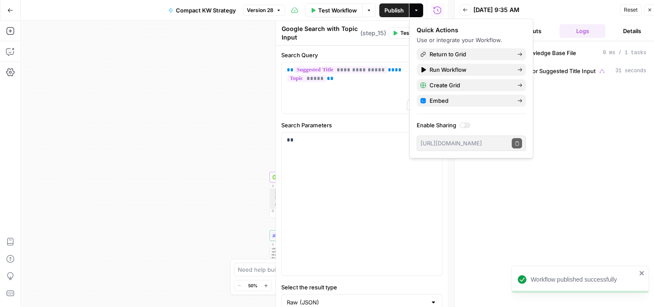
click at [561, 110] on div "step_7 Get Knowledge Base File 0 ms / 1 tasks step_14 Check for Suggested Title…" at bounding box center [557, 178] width 189 height 264
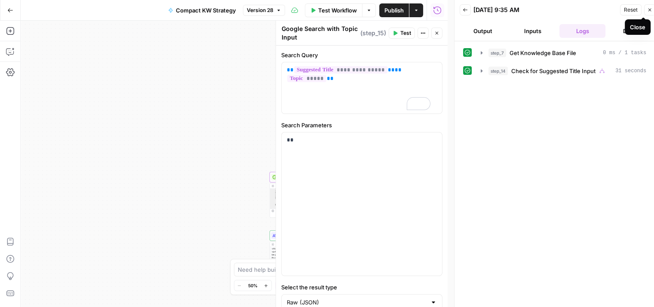
click at [652, 9] on icon "button" at bounding box center [650, 9] width 5 height 5
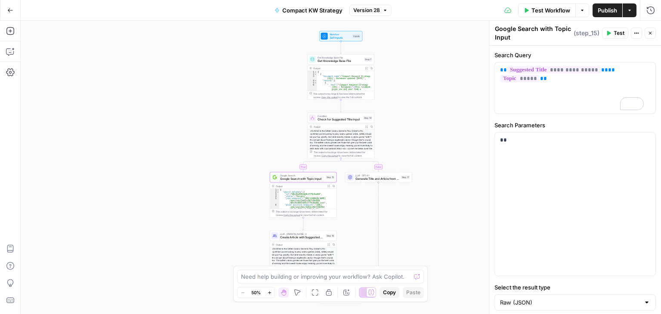
click at [647, 33] on button "Close" at bounding box center [649, 33] width 11 height 11
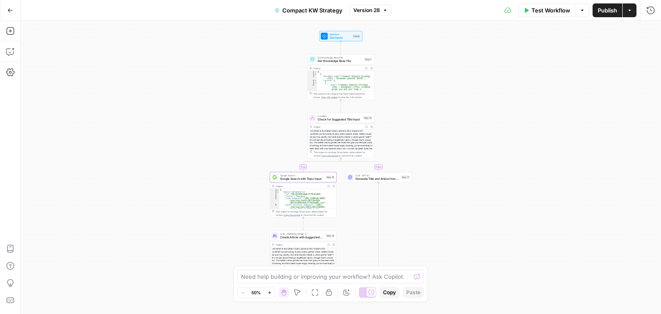
click at [549, 18] on div "Test Workflow Options Publish Actions Run History" at bounding box center [526, 10] width 269 height 20
click at [548, 12] on span "Test Workflow" at bounding box center [550, 10] width 39 height 9
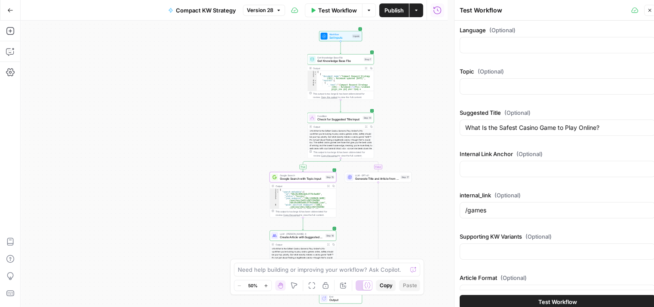
click at [550, 302] on span "Test Workflow" at bounding box center [558, 302] width 39 height 9
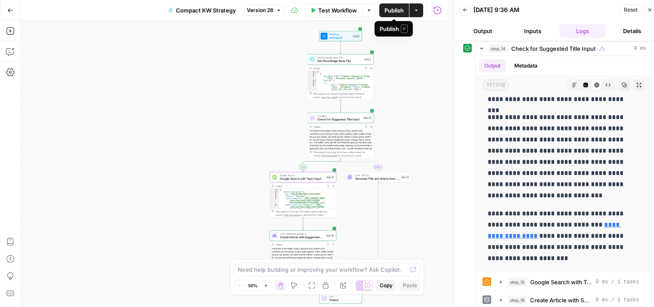
click at [392, 7] on span "Publish" at bounding box center [394, 10] width 19 height 9
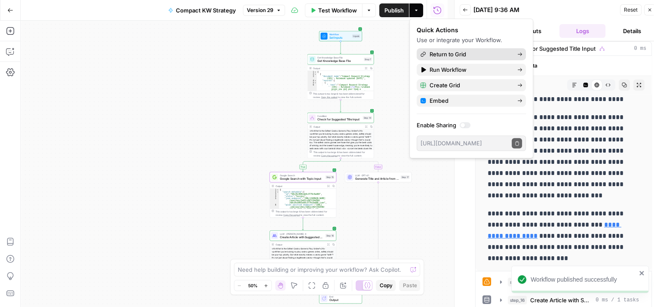
click at [457, 55] on span "Return to Grid" at bounding box center [470, 54] width 81 height 9
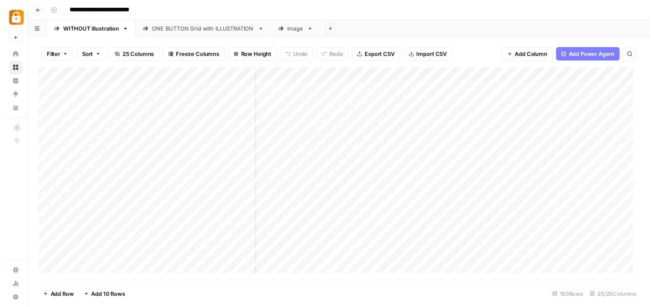
scroll to position [0, 97]
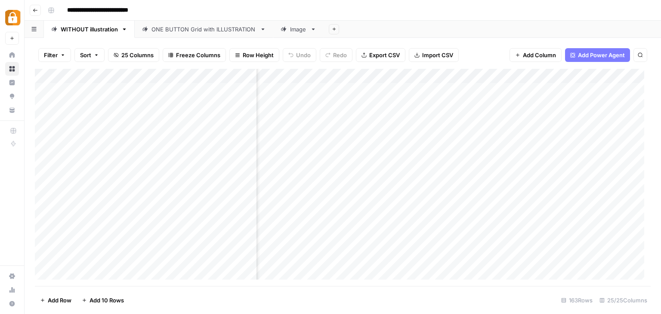
click at [614, 104] on div "Add Column" at bounding box center [343, 177] width 616 height 217
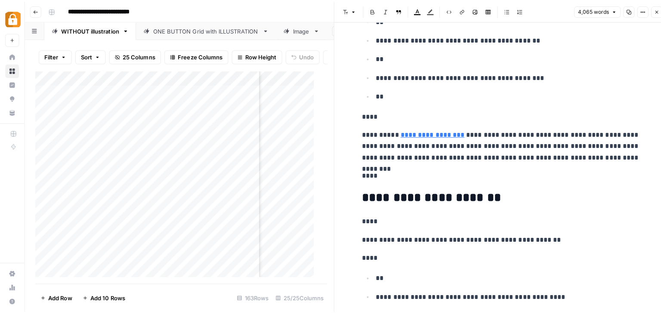
scroll to position [860, 0]
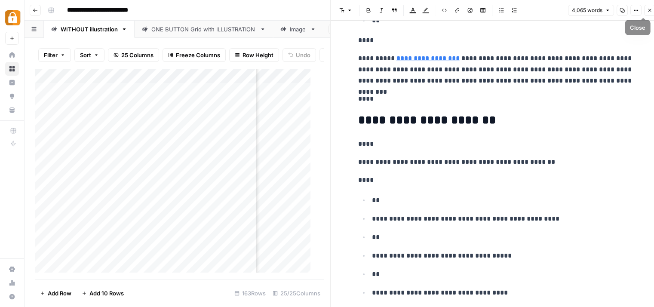
click at [649, 12] on icon "button" at bounding box center [650, 10] width 5 height 5
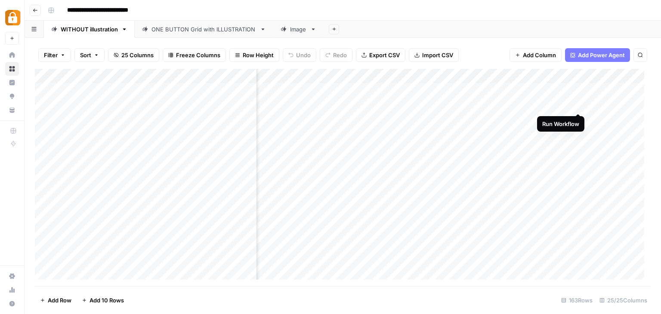
click at [577, 102] on div "Add Column" at bounding box center [343, 177] width 616 height 217
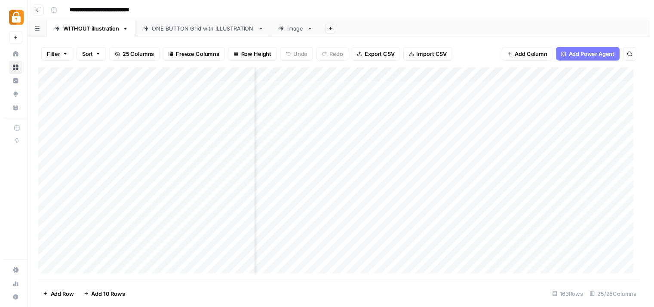
scroll to position [0, 389]
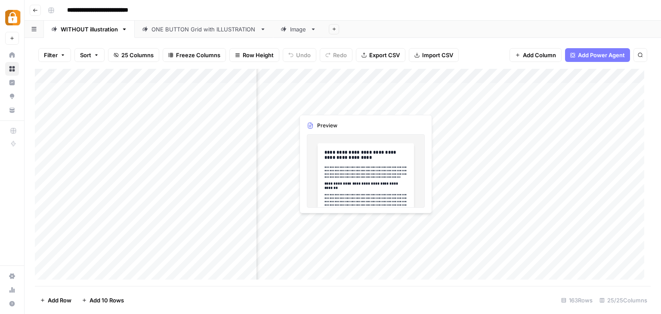
click at [336, 104] on div "Add Column" at bounding box center [343, 177] width 616 height 217
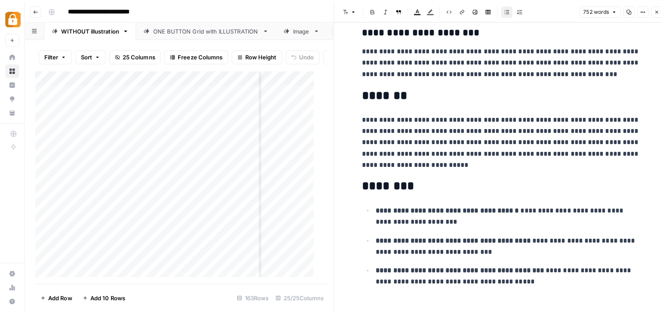
scroll to position [818, 0]
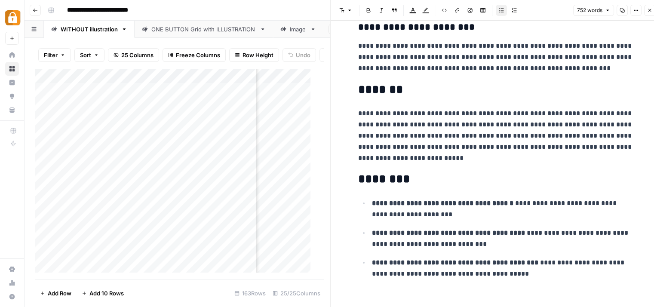
click at [645, 10] on button "Close" at bounding box center [649, 10] width 11 height 11
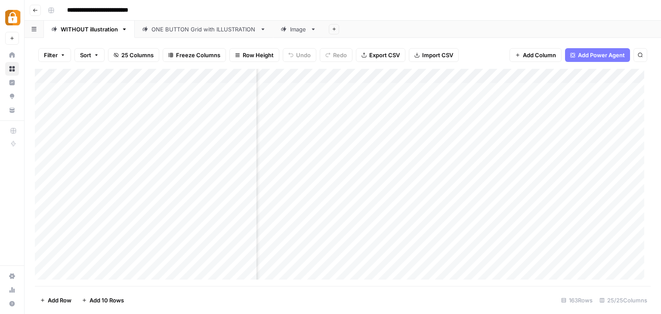
click at [95, 103] on div "Add Column" at bounding box center [343, 177] width 616 height 217
type textarea "**********"
click at [598, 118] on div "Add Column" at bounding box center [343, 177] width 616 height 217
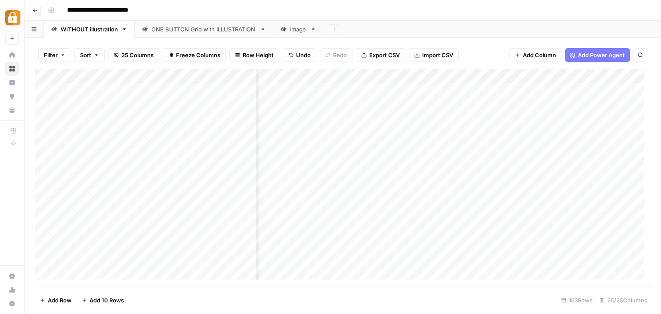
scroll to position [0, 311]
drag, startPoint x: 133, startPoint y: 282, endPoint x: 393, endPoint y: 16, distance: 372.4
click at [393, 16] on div "**********" at bounding box center [348, 10] width 608 height 14
click at [423, 6] on div "**********" at bounding box center [348, 10] width 608 height 14
click at [369, 10] on div "**********" at bounding box center [348, 10] width 608 height 14
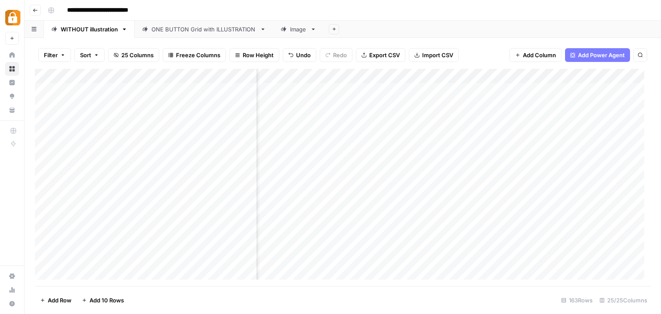
click at [349, 76] on div "Add Column" at bounding box center [343, 177] width 616 height 217
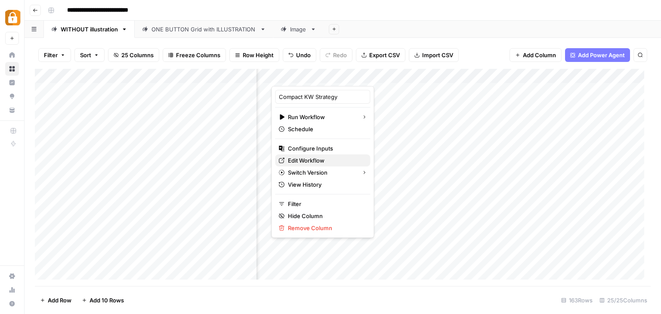
click at [308, 160] on span "Edit Workflow" at bounding box center [325, 160] width 75 height 9
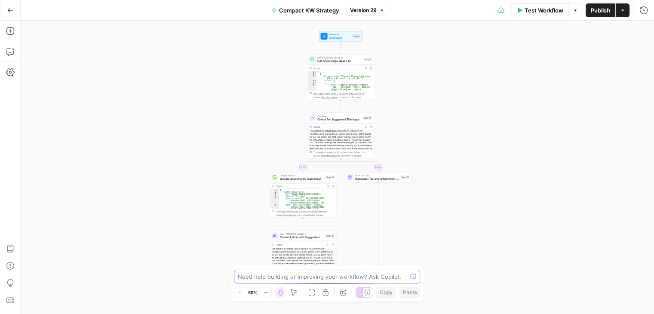
click at [322, 277] on textarea at bounding box center [323, 276] width 170 height 9
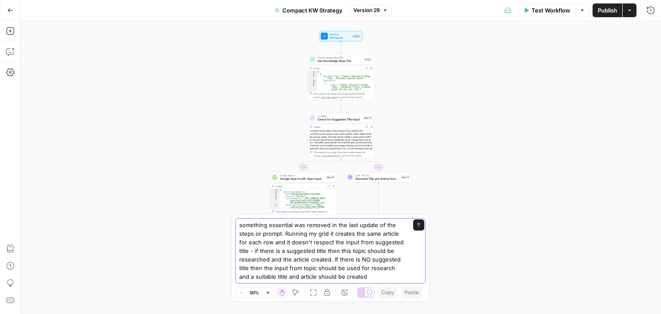
type textarea "something essential was removed in the last update of the steps or prompt. Runn…"
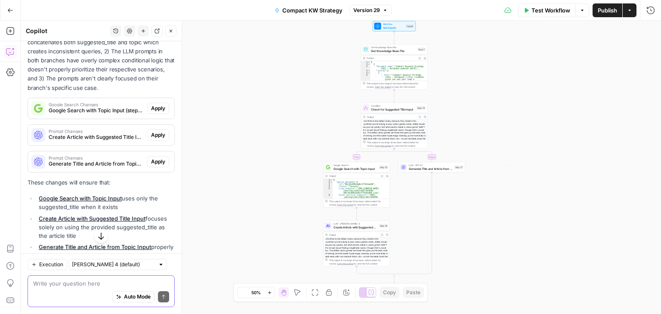
scroll to position [217, 0]
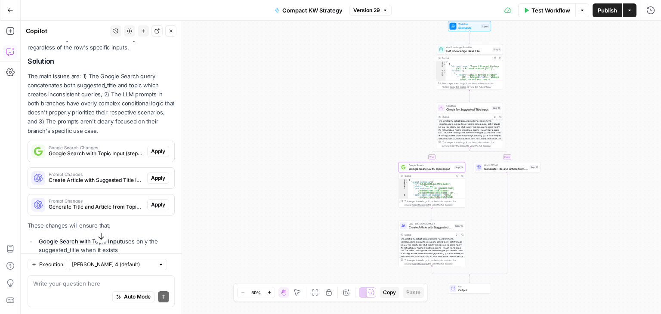
click at [155, 155] on span "Apply" at bounding box center [158, 152] width 14 height 8
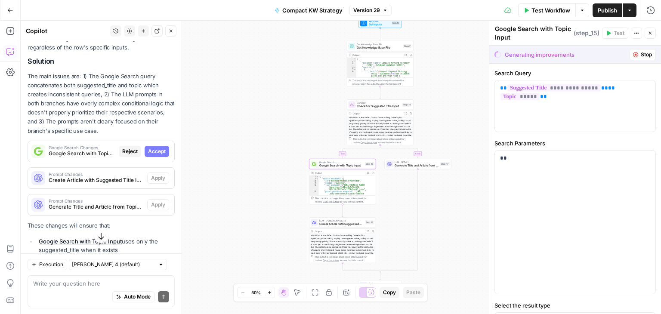
click at [155, 155] on span "Accept" at bounding box center [157, 152] width 18 height 8
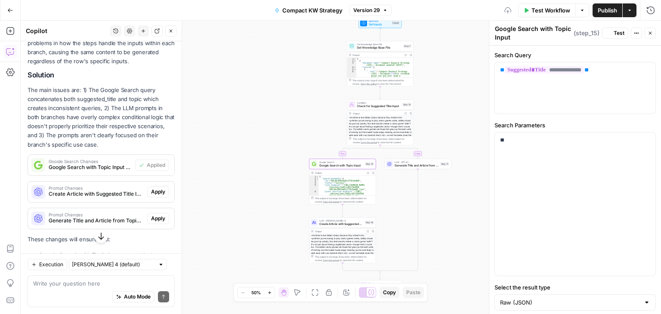
scroll to position [231, 0]
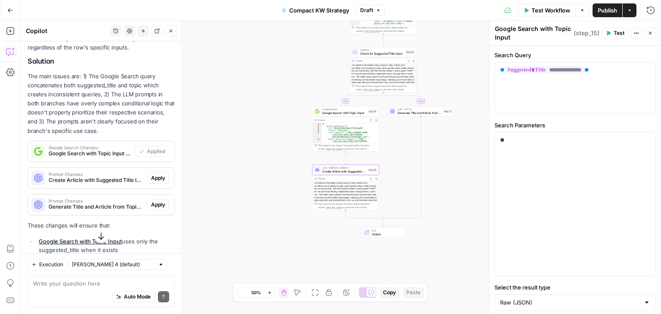
click at [156, 182] on span "Apply" at bounding box center [158, 178] width 14 height 8
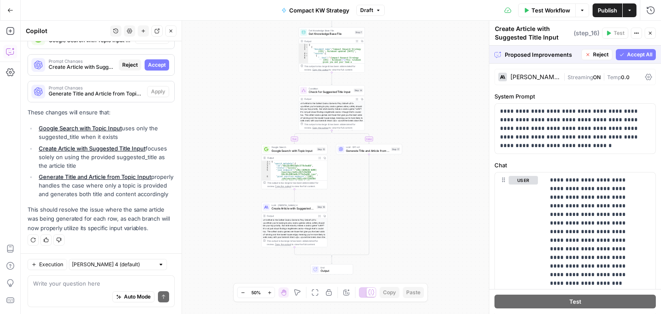
scroll to position [346, 0]
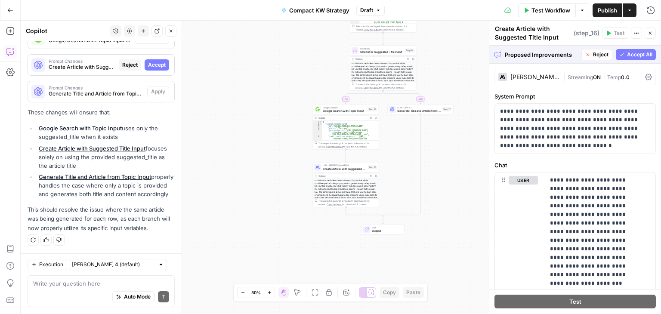
click at [627, 54] on span "Accept All" at bounding box center [639, 55] width 25 height 8
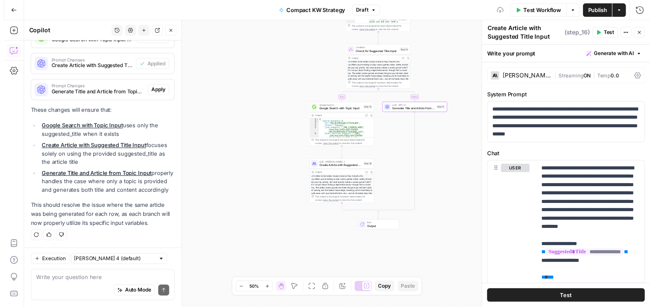
scroll to position [360, 0]
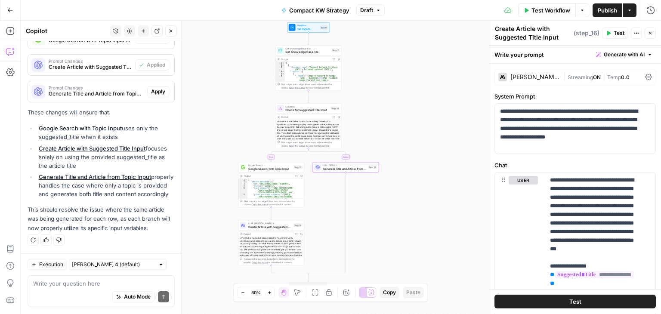
click at [157, 88] on span "Apply" at bounding box center [158, 92] width 14 height 8
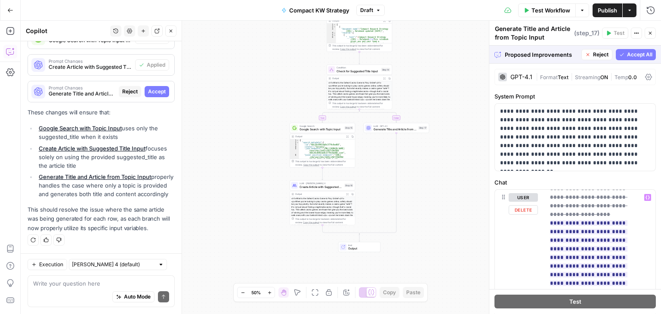
scroll to position [346, 0]
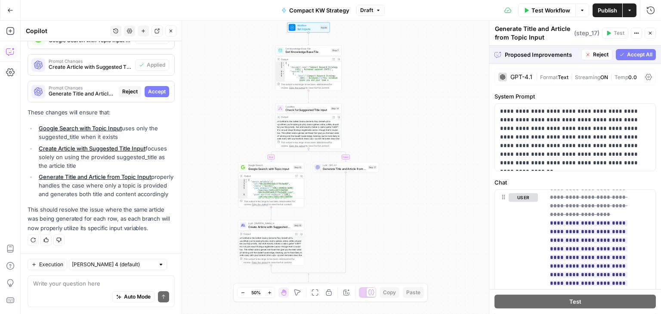
click at [629, 52] on span "Accept All" at bounding box center [639, 55] width 25 height 8
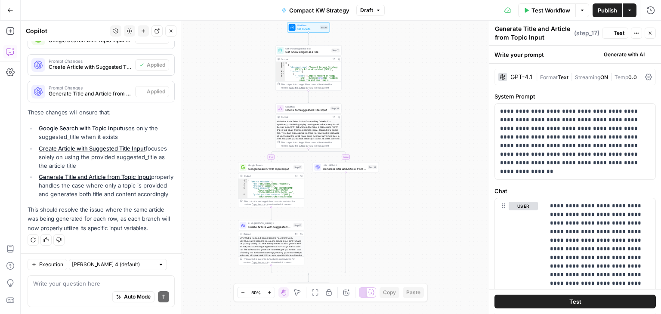
scroll to position [360, 0]
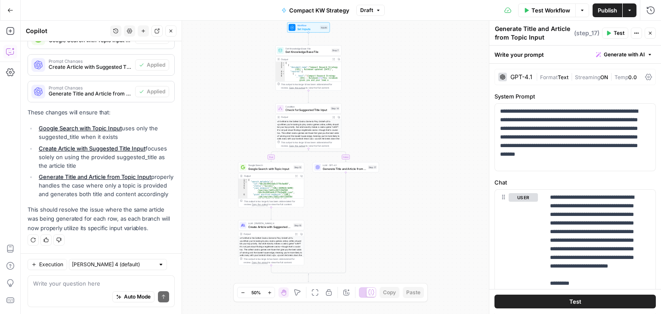
click at [604, 9] on span "Publish" at bounding box center [607, 10] width 19 height 9
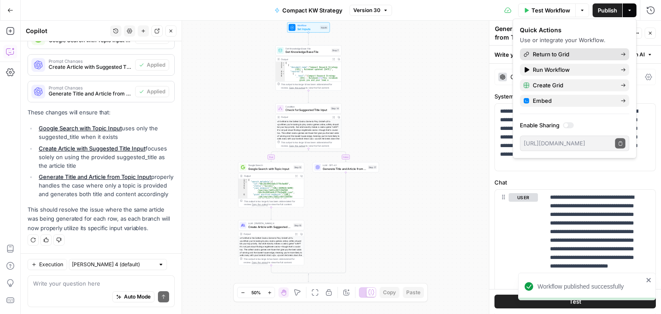
click at [576, 52] on span "Return to Grid" at bounding box center [573, 54] width 81 height 9
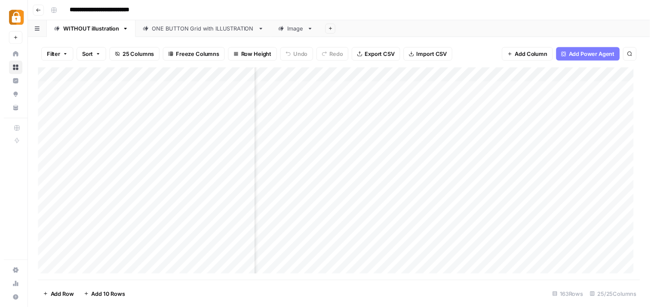
scroll to position [0, 256]
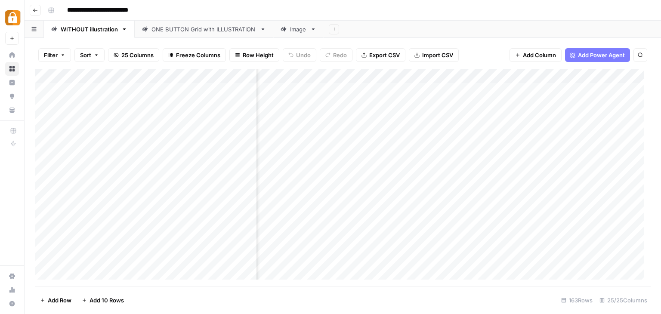
click at [416, 102] on div "Add Column" at bounding box center [343, 177] width 616 height 217
click at [419, 116] on div "Add Column" at bounding box center [343, 177] width 616 height 217
click at [447, 89] on div "Add Column" at bounding box center [343, 177] width 616 height 217
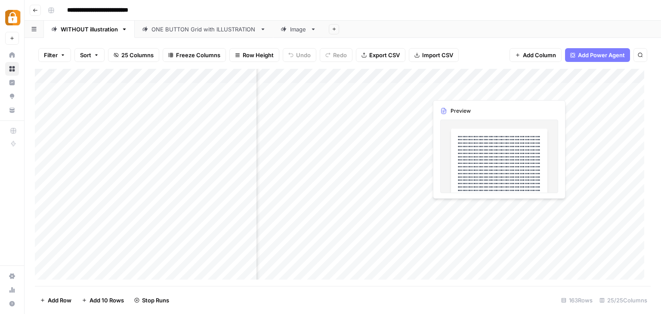
click at [447, 89] on div "Add Column" at bounding box center [343, 177] width 616 height 217
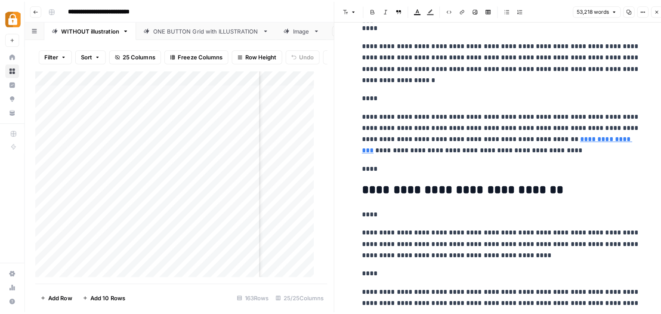
scroll to position [904, 0]
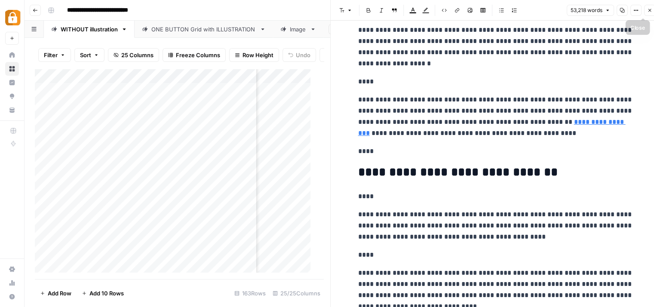
click at [648, 12] on icon "button" at bounding box center [650, 10] width 5 height 5
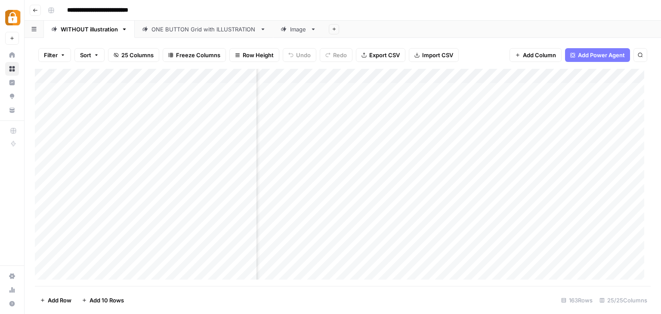
click at [497, 73] on div "Add Column" at bounding box center [343, 177] width 616 height 217
click at [407, 75] on div "Add Column" at bounding box center [343, 177] width 616 height 217
click at [334, 104] on div "Add Column" at bounding box center [343, 177] width 616 height 217
click at [334, 104] on textarea "**********" at bounding box center [374, 105] width 140 height 12
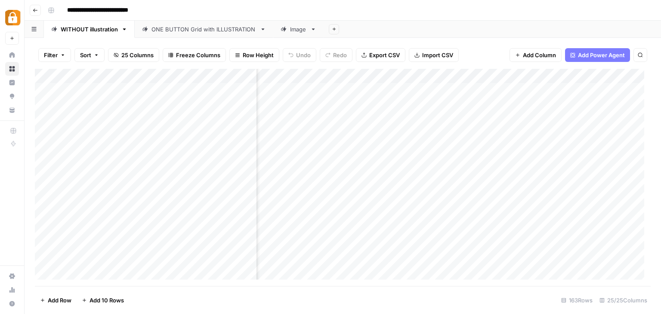
scroll to position [0, 137]
click at [527, 74] on div "Add Column" at bounding box center [343, 177] width 616 height 217
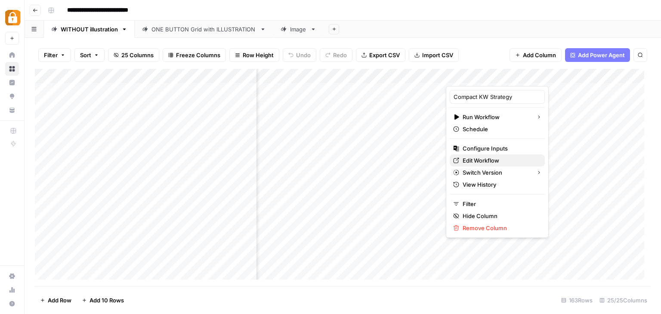
click at [492, 157] on span "Edit Workflow" at bounding box center [500, 160] width 75 height 9
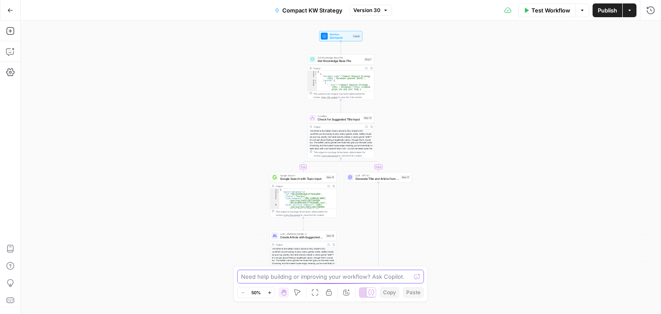
click at [271, 274] on textarea at bounding box center [326, 276] width 170 height 9
paste textarea "Do New Casinos Offer Faster Withdrawals?"
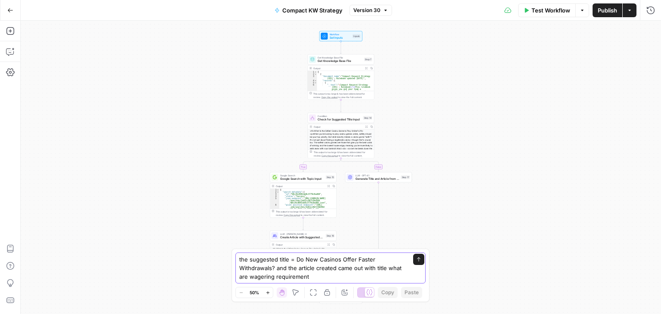
type textarea "the suggested title = Do New Casinos Offer Faster Withdrawals? and the article …"
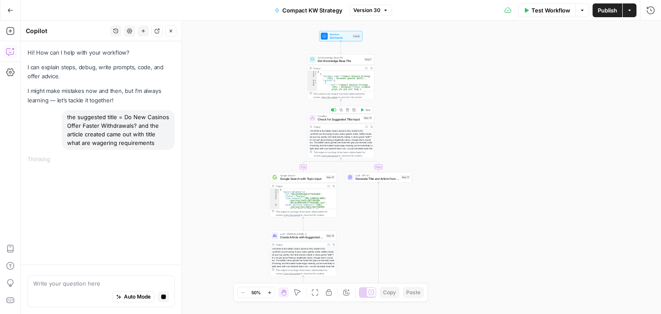
click at [332, 116] on span "Condition" at bounding box center [340, 115] width 44 height 3
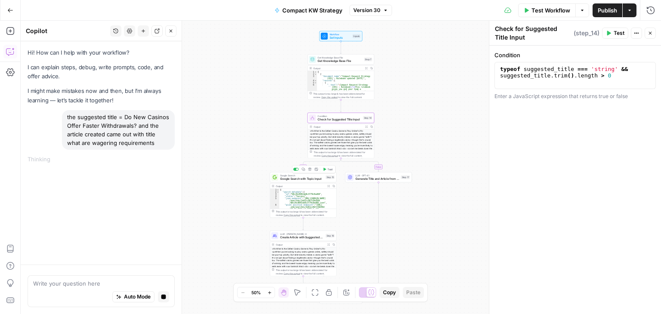
click at [304, 178] on span "Google Search with Topic Input" at bounding box center [302, 179] width 44 height 4
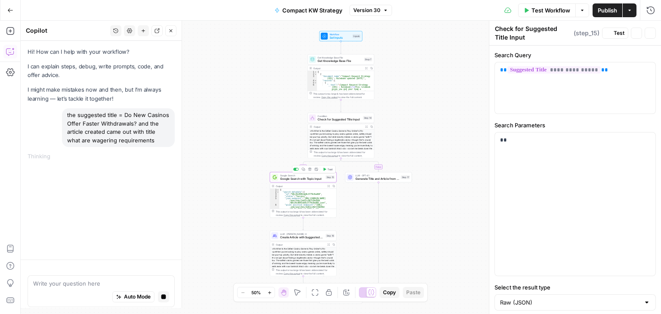
type textarea "Google Search with Topic Input"
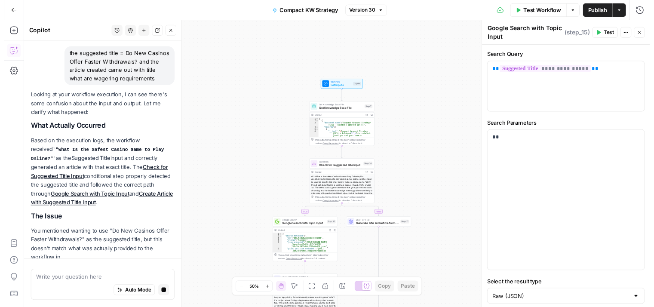
scroll to position [47, 0]
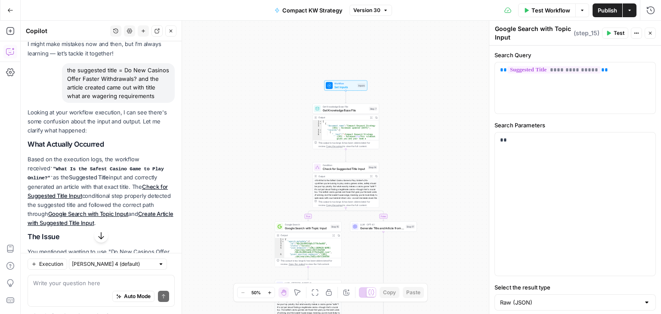
click at [546, 9] on span "Test Workflow" at bounding box center [550, 10] width 39 height 9
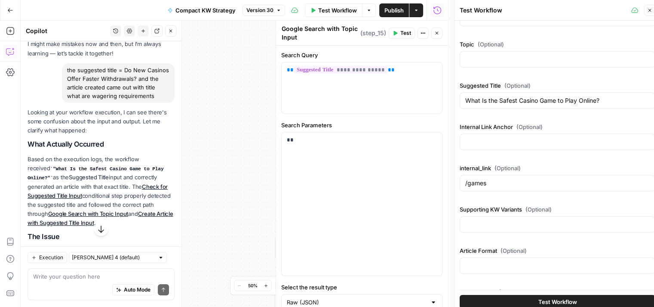
scroll to position [43, 0]
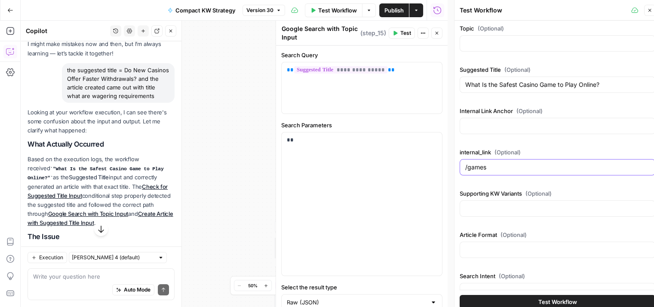
click at [510, 167] on input "/games" at bounding box center [558, 167] width 185 height 9
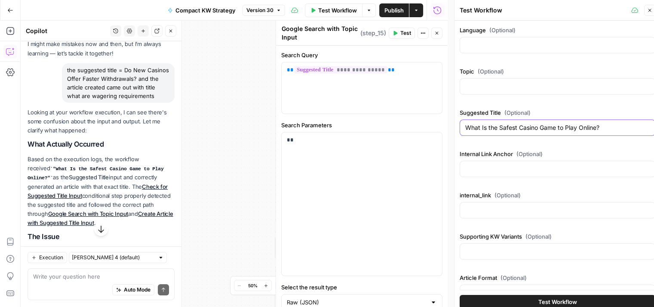
click at [530, 130] on input "What Is the Safest Casino Game to Play Online?" at bounding box center [558, 127] width 185 height 9
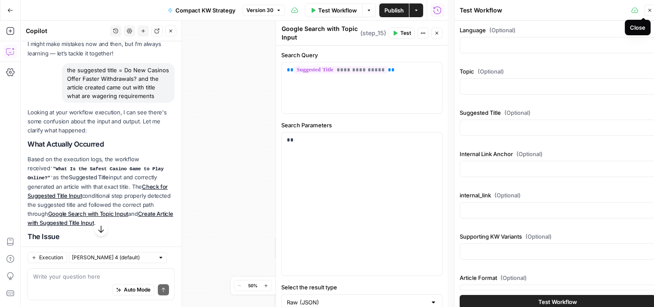
click at [652, 9] on icon "button" at bounding box center [650, 10] width 5 height 5
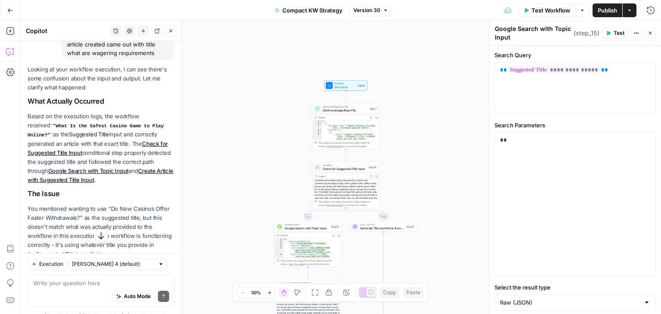
scroll to position [133, 0]
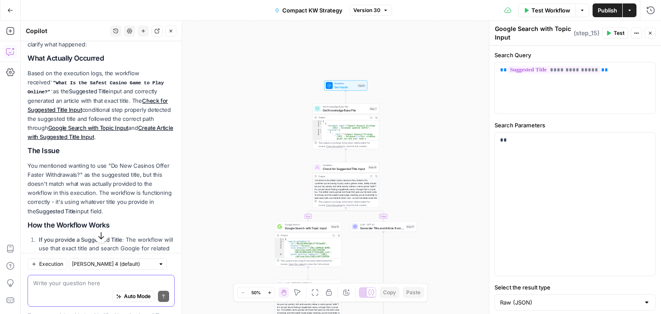
click at [91, 284] on textarea at bounding box center [101, 283] width 136 height 9
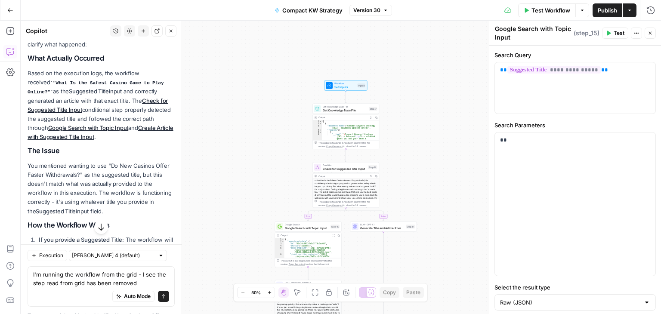
click at [149, 282] on div "Auto Mode will automatically modify and execute the workflow" at bounding box center [126, 275] width 127 height 17
click at [151, 282] on textarea "I'm running the workflow from the grid - I see the step read from grid has been…" at bounding box center [101, 279] width 136 height 17
paste textarea "[URL][DOMAIN_NAME]"
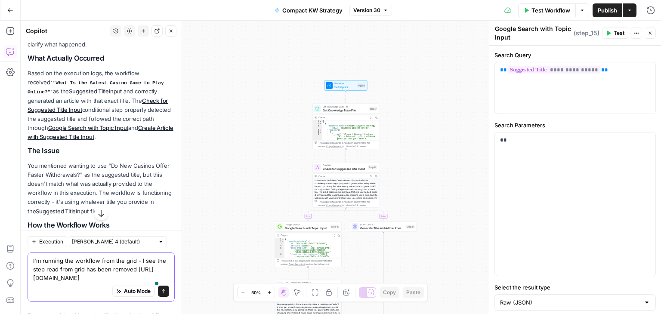
type textarea "I'm running the workflow from the grid - I see the step read from grid has been…"
click at [158, 288] on button "Send" at bounding box center [163, 291] width 11 height 11
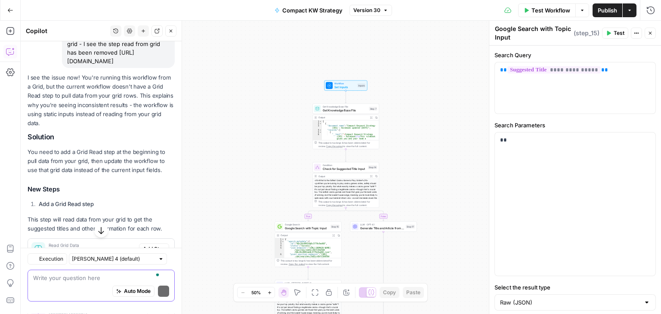
scroll to position [606, 0]
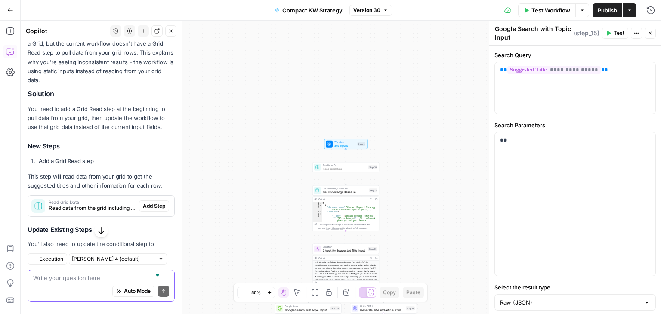
click at [157, 210] on span "Add Step" at bounding box center [154, 206] width 22 height 8
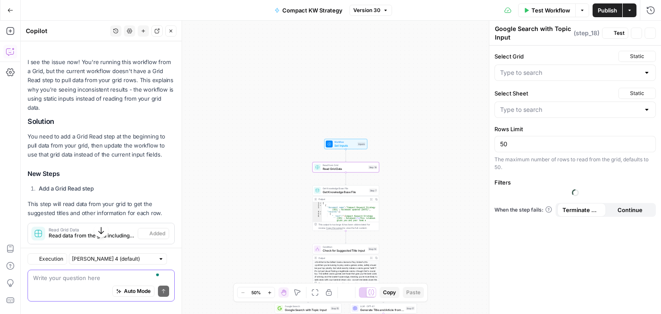
type textarea "Read Grid Data"
type input "Guides / Compact KW Strategy"
type input "WITHOUT illustration"
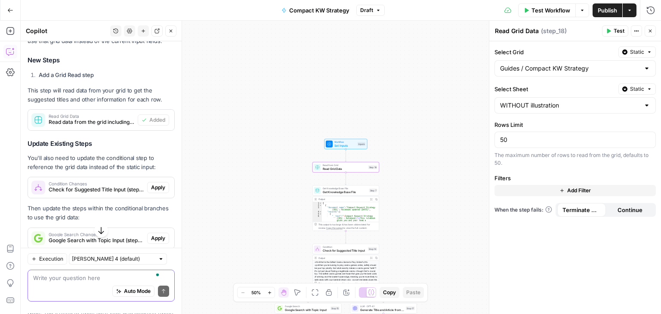
scroll to position [763, 0]
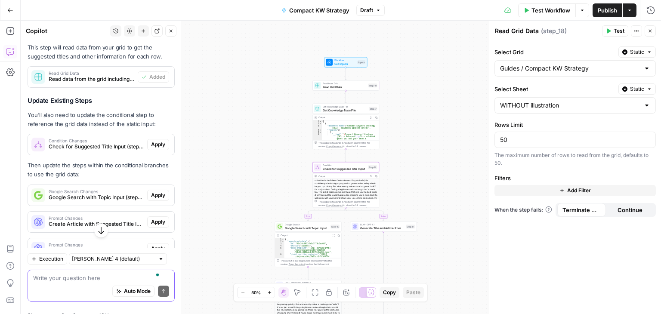
click at [151, 148] on span "Apply" at bounding box center [158, 145] width 14 height 8
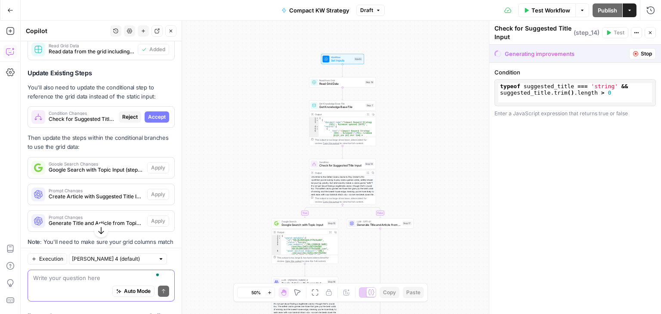
scroll to position [735, 0]
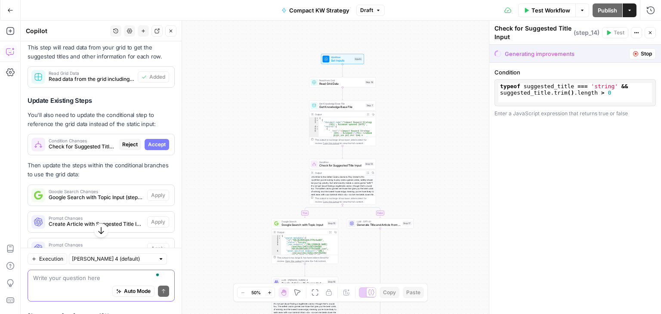
drag, startPoint x: 146, startPoint y: 119, endPoint x: 205, endPoint y: 16, distance: 118.2
click at [205, 16] on div "Go Back Compact KW Strategy Draft Test Workflow Options Publish Actions Run His…" at bounding box center [330, 10] width 661 height 20
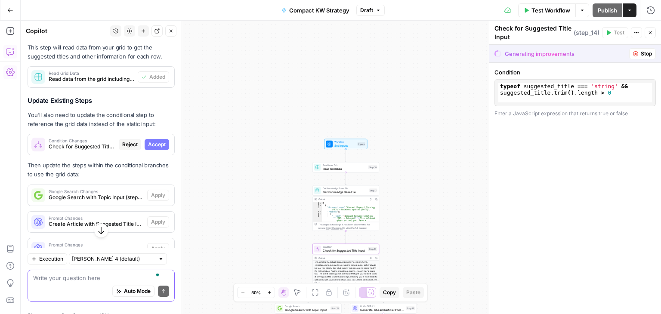
click at [155, 148] on span "Accept" at bounding box center [157, 145] width 18 height 8
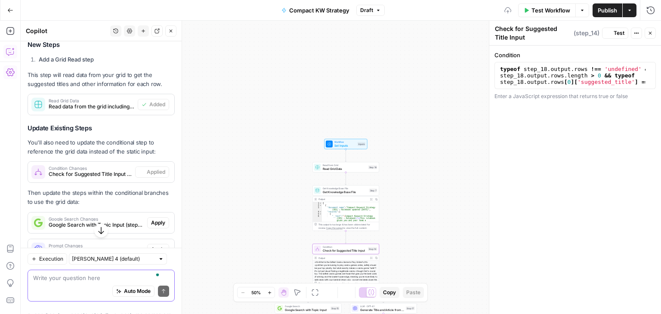
scroll to position [763, 0]
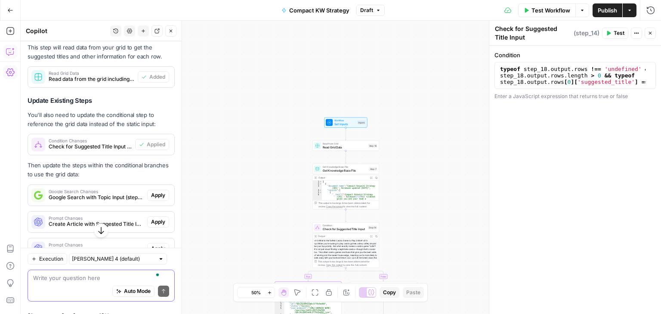
click at [151, 199] on span "Apply" at bounding box center [158, 195] width 14 height 8
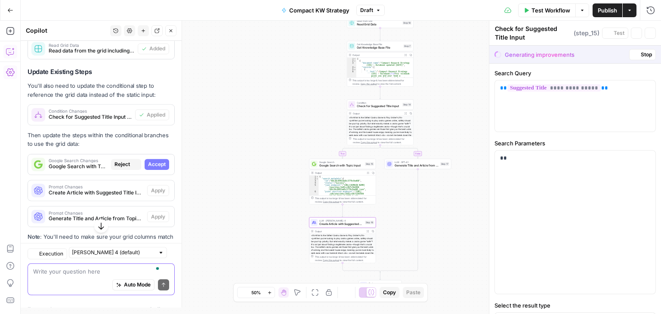
type textarea "Google Search with Topic Input"
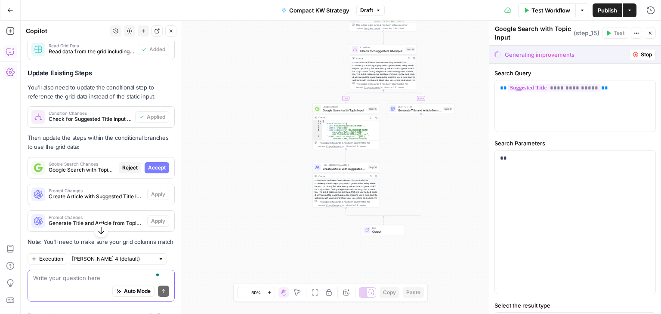
scroll to position [735, 0]
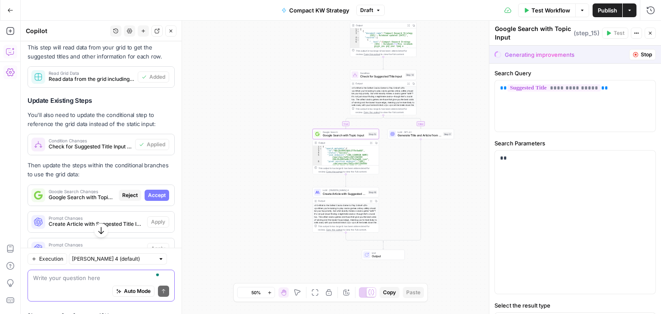
click at [150, 199] on span "Accept" at bounding box center [157, 195] width 18 height 8
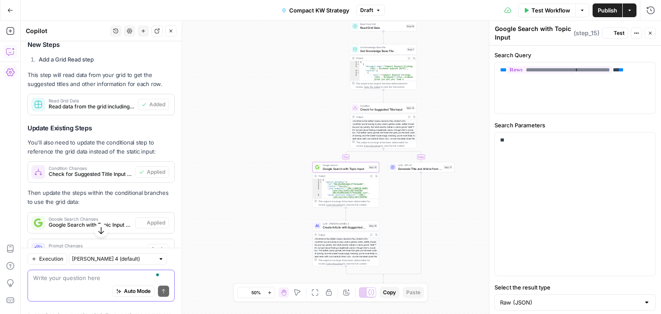
scroll to position [763, 0]
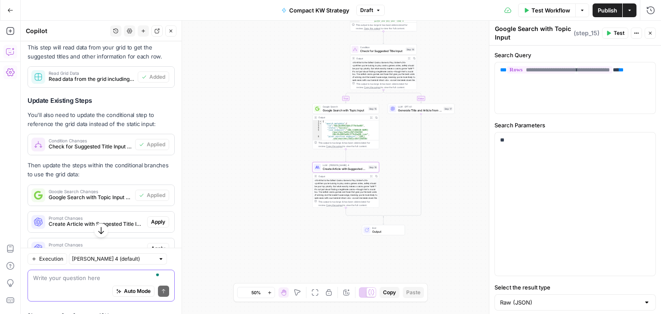
click at [152, 226] on span "Apply" at bounding box center [158, 222] width 14 height 8
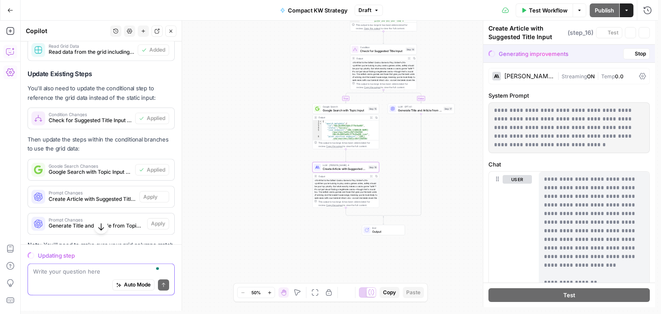
scroll to position [735, 0]
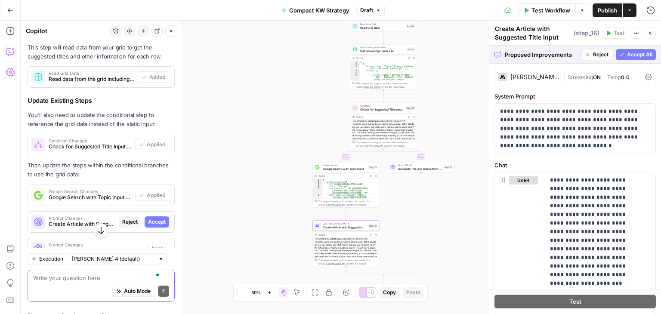
click at [148, 226] on span "Accept" at bounding box center [157, 222] width 18 height 8
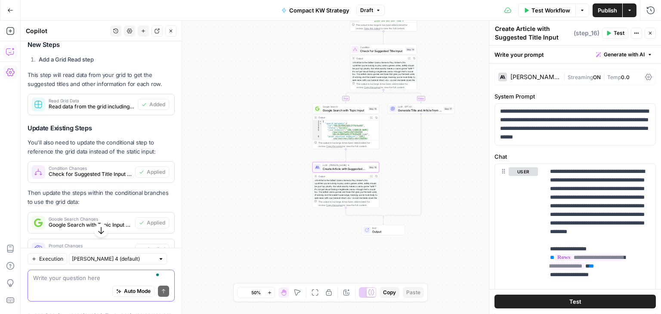
scroll to position [763, 0]
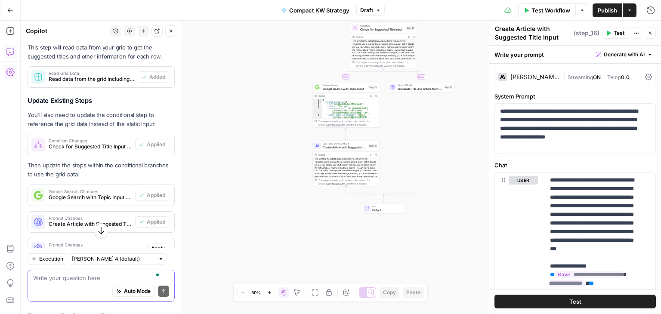
click at [604, 11] on span "Publish" at bounding box center [607, 10] width 19 height 9
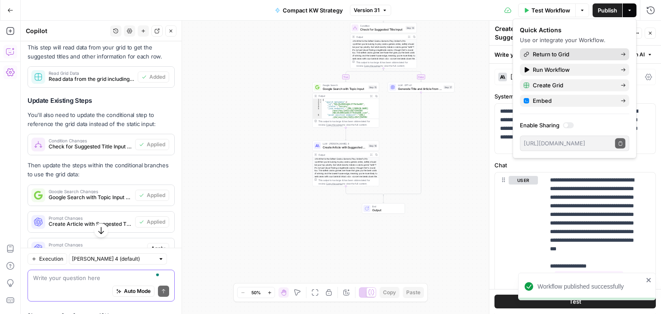
click at [568, 56] on span "Return to Grid" at bounding box center [573, 54] width 81 height 9
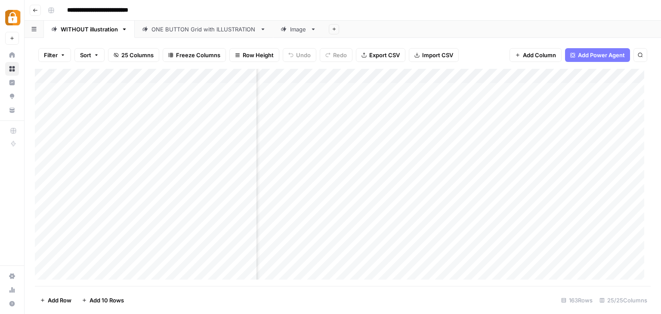
scroll to position [0, 303]
click at [372, 104] on div "Add Column" at bounding box center [343, 177] width 616 height 217
click at [372, 117] on div "Add Column" at bounding box center [343, 177] width 616 height 217
click at [93, 105] on div "Add Column" at bounding box center [343, 177] width 616 height 217
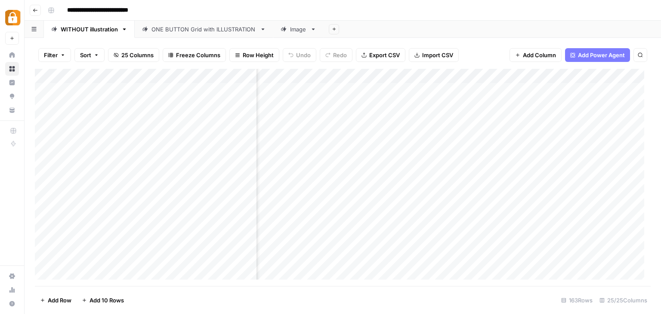
click at [93, 105] on div "Add Column" at bounding box center [343, 177] width 616 height 217
click at [93, 105] on textarea "**********" at bounding box center [138, 105] width 147 height 12
click at [388, 15] on div "**********" at bounding box center [348, 10] width 608 height 14
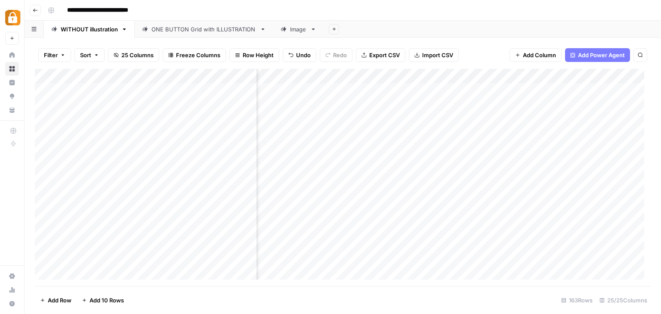
click at [359, 76] on div "Add Column" at bounding box center [343, 177] width 616 height 217
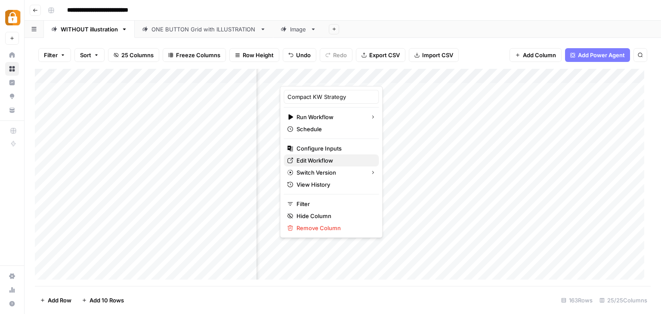
click at [322, 156] on span "Edit Workflow" at bounding box center [333, 160] width 75 height 9
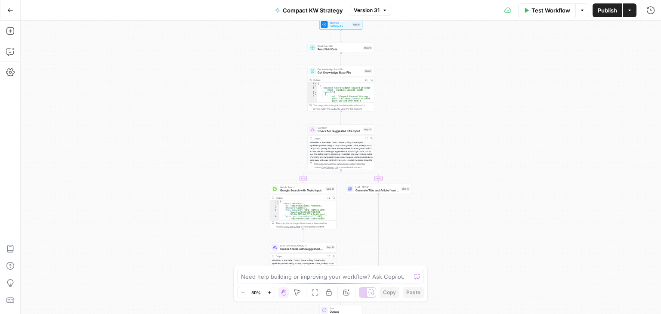
click at [328, 54] on div "true false Workflow Set Inputs Inputs Read from Grid Read Grid Data Step 18 Get…" at bounding box center [341, 167] width 640 height 293
click at [328, 50] on span "Read Grid Data" at bounding box center [340, 49] width 44 height 4
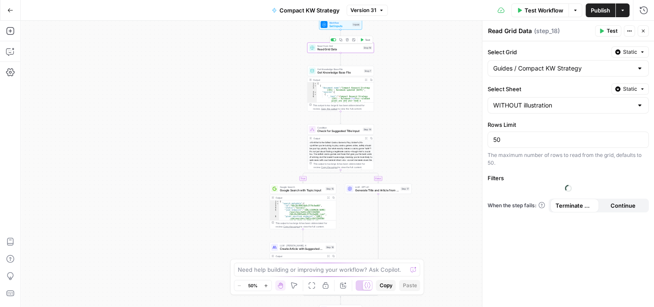
type input "Guides / Compact KW Strategy"
type input "WITHOUT illustration"
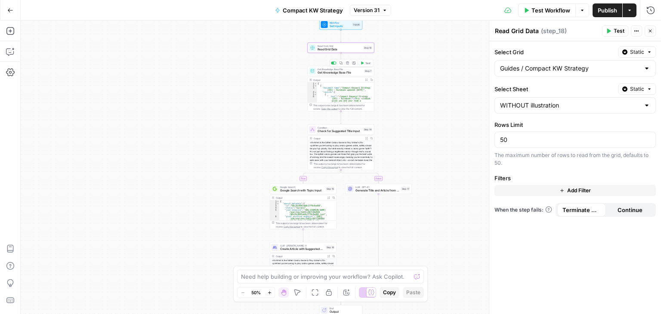
click at [351, 71] on span "Get Knowledge Base File" at bounding box center [340, 73] width 45 height 4
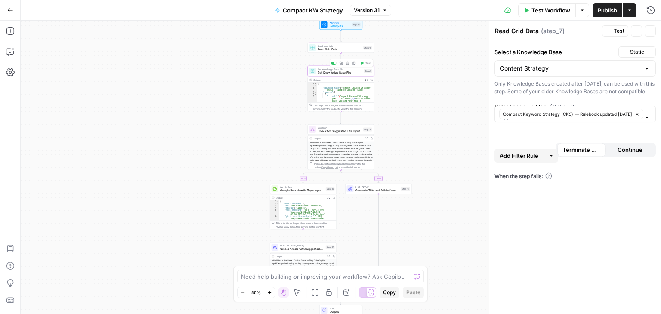
type textarea "Get Knowledge Base File"
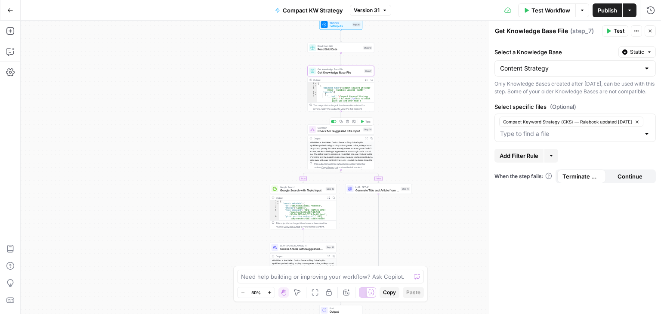
click at [336, 130] on span "Check for Suggested Title Input" at bounding box center [340, 131] width 44 height 4
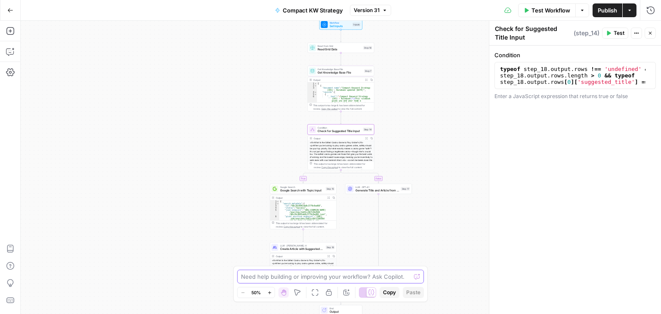
click at [338, 278] on textarea at bounding box center [326, 276] width 170 height 9
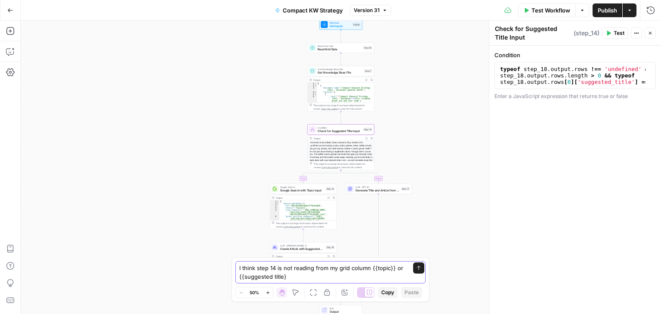
type textarea "I think step 14 is not reading from my grid column {{topic}} or {{suggested tit…"
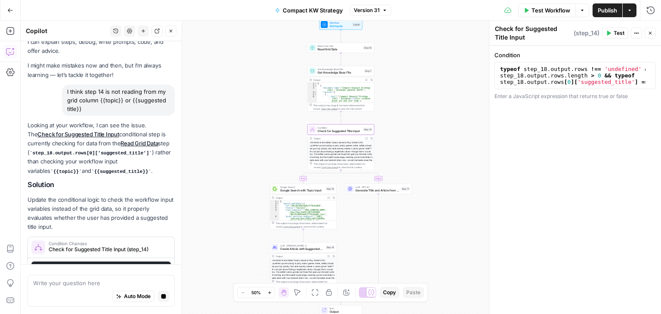
scroll to position [12, 0]
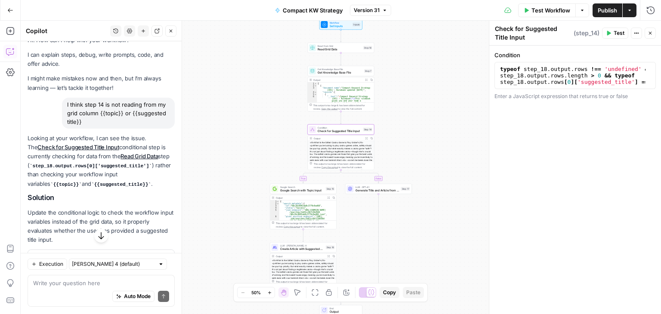
click at [86, 278] on div "Write your question here Auto Mode Send" at bounding box center [101, 291] width 147 height 32
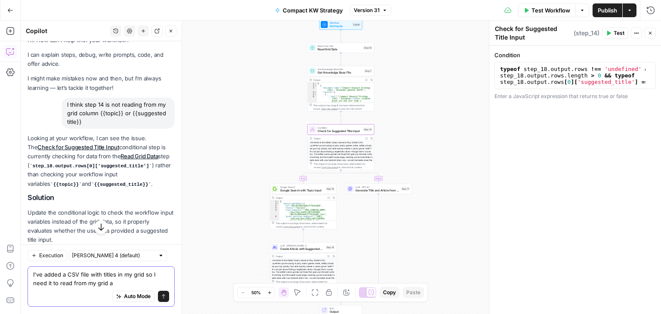
type textarea "I've added a CSV file with titles in my grid so I need it to read from my grid"
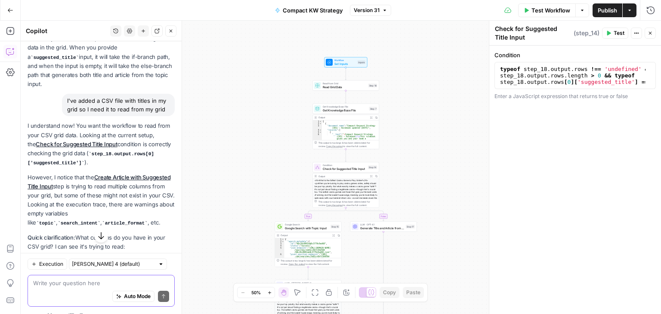
scroll to position [278, 0]
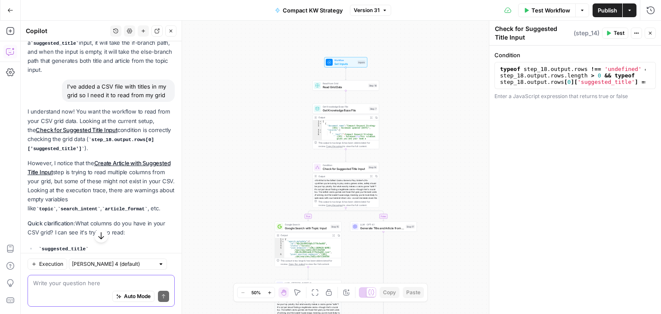
click at [94, 279] on textarea at bounding box center [101, 283] width 136 height 9
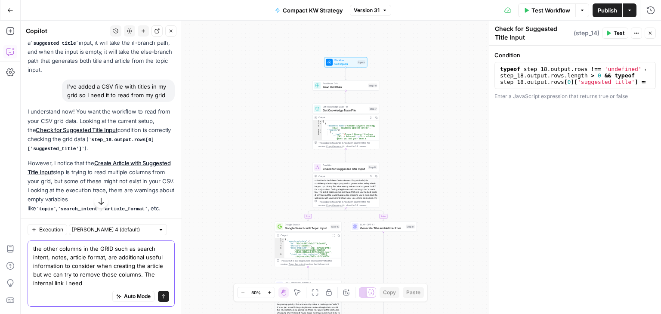
drag, startPoint x: 139, startPoint y: 275, endPoint x: 43, endPoint y: 278, distance: 96.4
click at [43, 278] on textarea "the other columns in the GRID such as search intent, notes, article format, are…" at bounding box center [101, 266] width 136 height 43
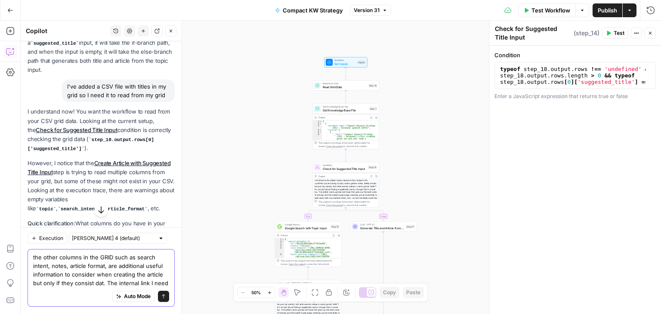
type textarea "the other columns in the GRID such as search intent, notes, article format, are…"
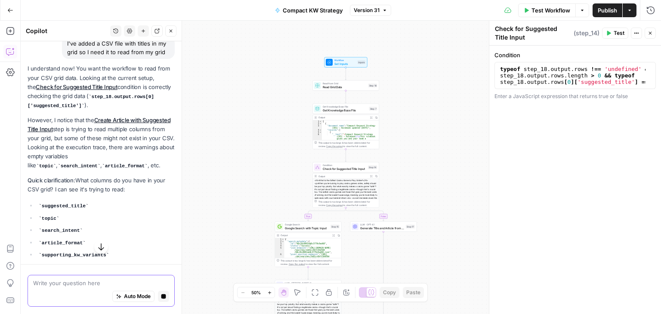
scroll to position [364, 0]
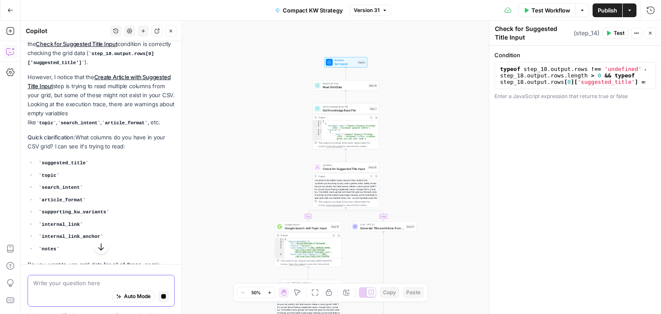
click at [83, 283] on textarea at bounding box center [101, 283] width 136 height 9
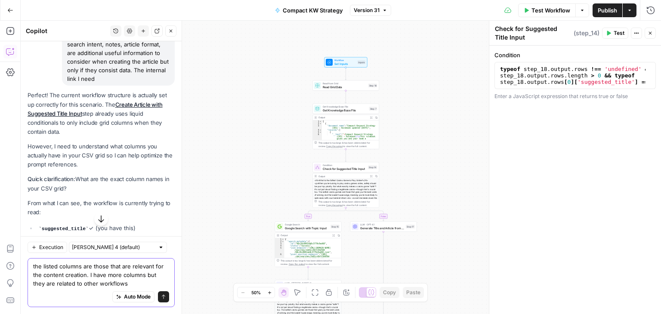
scroll to position [752, 0]
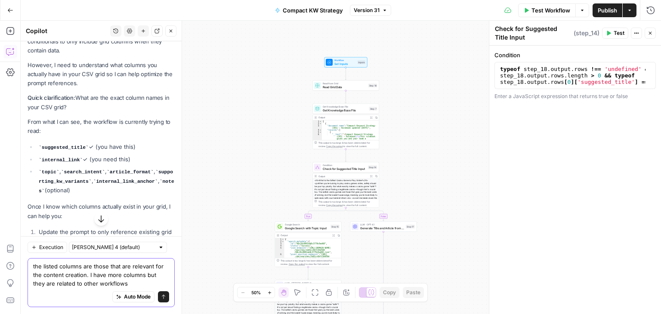
click at [140, 279] on textarea "the listed columns are those that are relevant for the content creation. I have…" at bounding box center [101, 275] width 136 height 26
type textarea "the listed columns are those that are relevant for the content creation. I have…"
click at [158, 293] on button "Send" at bounding box center [163, 296] width 11 height 11
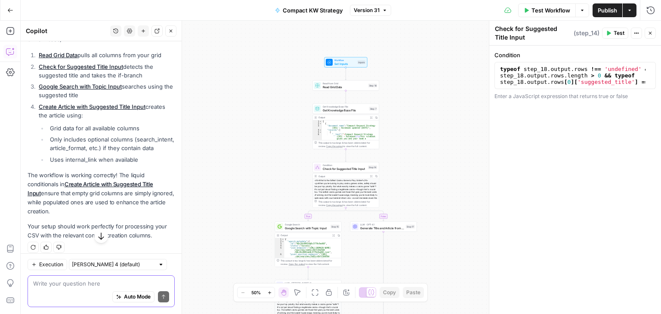
scroll to position [1210, 0]
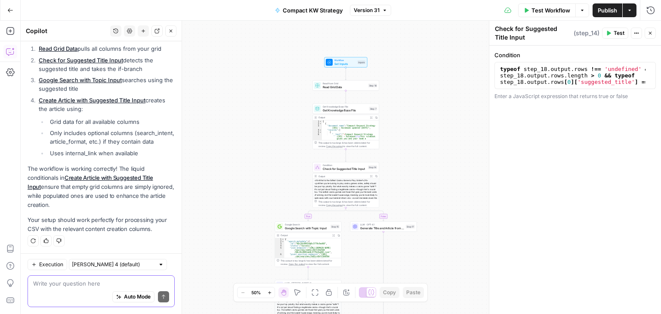
click at [598, 10] on span "Publish" at bounding box center [607, 10] width 19 height 9
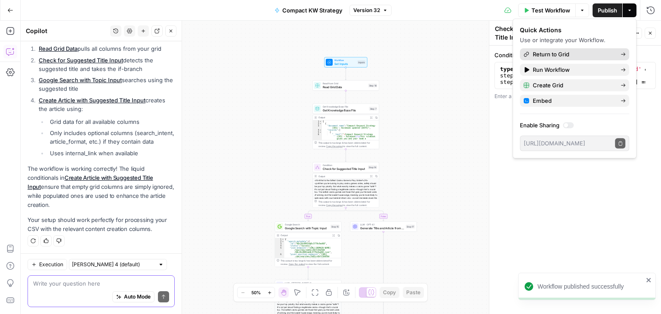
click at [564, 53] on span "Return to Grid" at bounding box center [573, 54] width 81 height 9
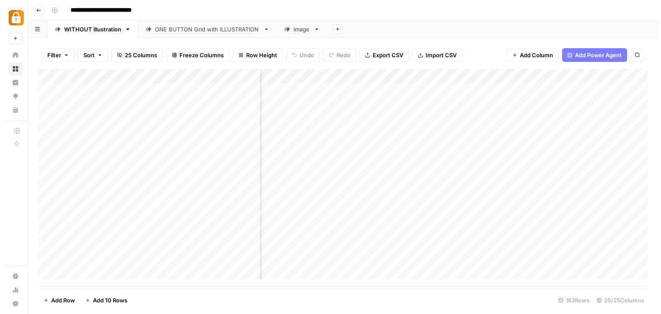
scroll to position [0, 216]
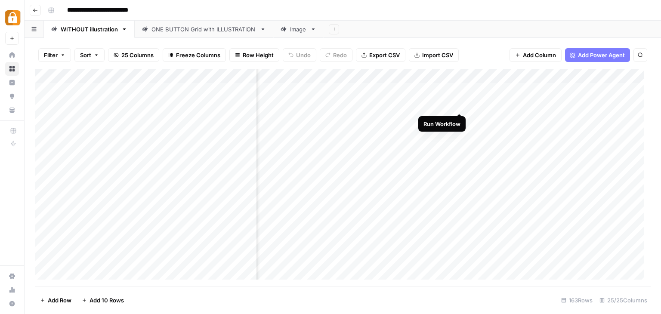
click at [459, 101] on div "Add Column" at bounding box center [343, 177] width 616 height 217
click at [460, 117] on div "Add Column" at bounding box center [343, 177] width 616 height 217
click at [308, 234] on div "Add Column" at bounding box center [343, 177] width 616 height 217
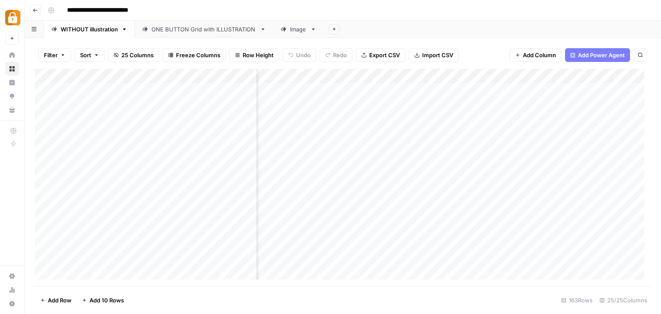
click at [362, 76] on div "Add Column" at bounding box center [343, 177] width 616 height 217
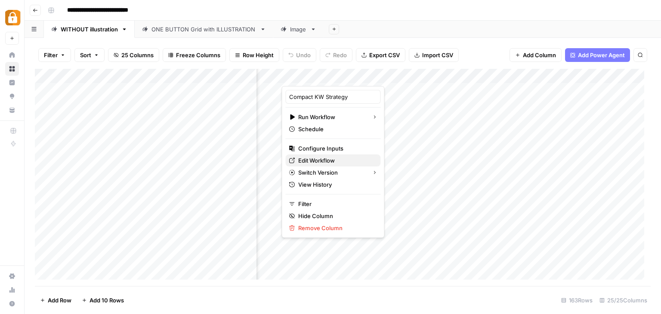
click at [329, 157] on span "Edit Workflow" at bounding box center [335, 160] width 75 height 9
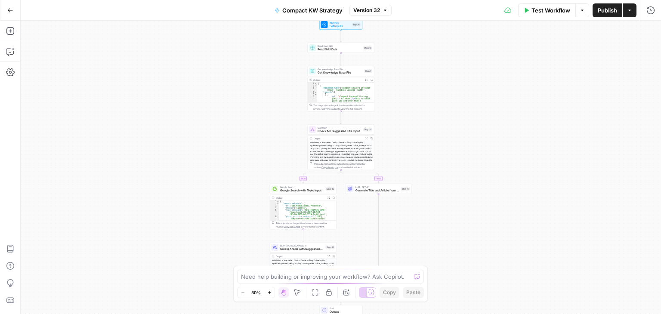
click at [330, 30] on div "true false Workflow Set Inputs Inputs Read from Grid Read Grid Data Step 18 Get…" at bounding box center [341, 167] width 640 height 293
click at [335, 26] on span "Set Inputs" at bounding box center [341, 26] width 22 height 4
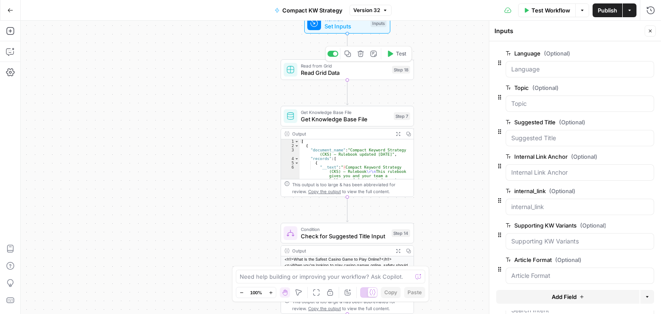
click at [349, 71] on span "Read Grid Data" at bounding box center [345, 72] width 88 height 9
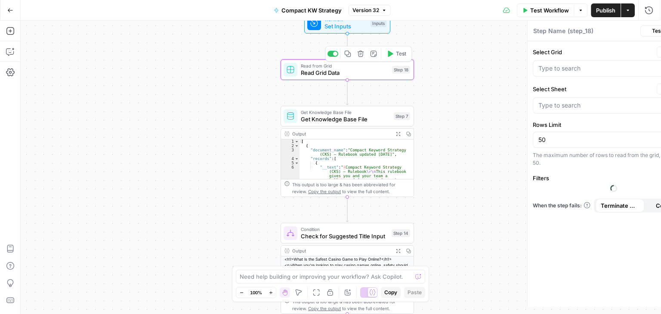
type textarea "Read Grid Data"
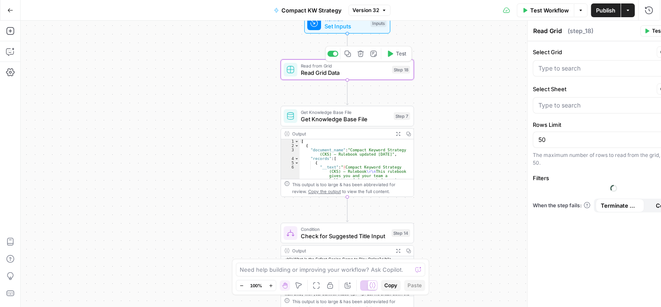
type input "Guides / Compact KW Strategy"
type input "WITHOUT illustration"
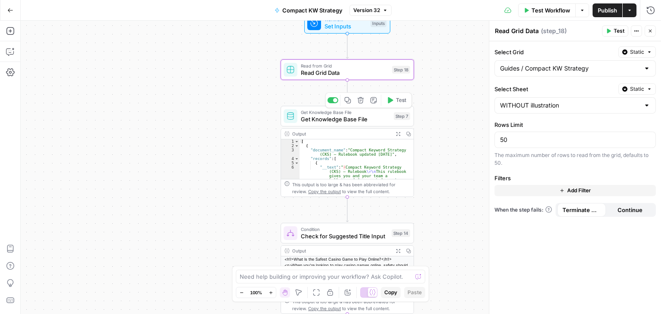
scroll to position [52, 0]
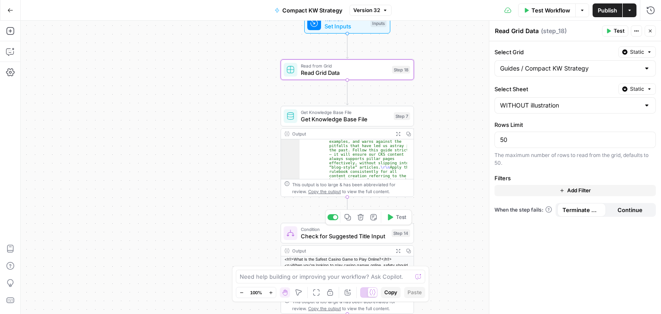
click at [345, 233] on span "Check for Suggested Title Input" at bounding box center [344, 236] width 87 height 9
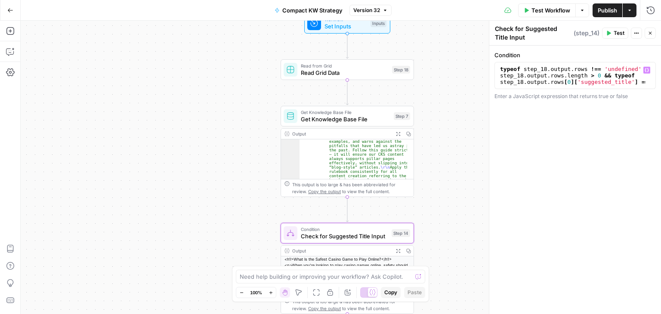
type textarea "**********"
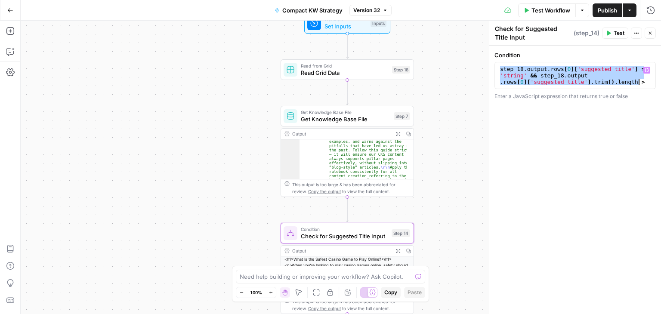
scroll to position [13, 0]
drag, startPoint x: 500, startPoint y: 66, endPoint x: 634, endPoint y: 86, distance: 135.7
click at [634, 86] on div "**********" at bounding box center [574, 75] width 161 height 27
click at [308, 278] on textarea at bounding box center [326, 276] width 172 height 9
paste textarea "typeof step_18.output.rows !== 'undefined' && step_18.output.rows.length > 0 &&…"
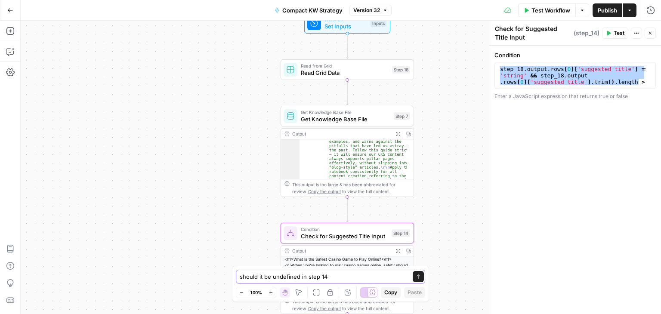
type textarea "should it be undefined in step 14 typeof step_18.output.rows !== 'undefined' &&…"
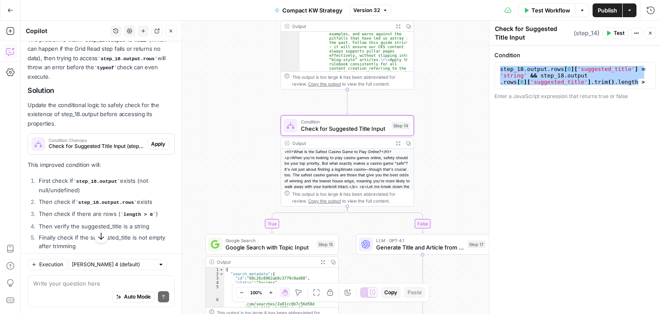
scroll to position [200, 0]
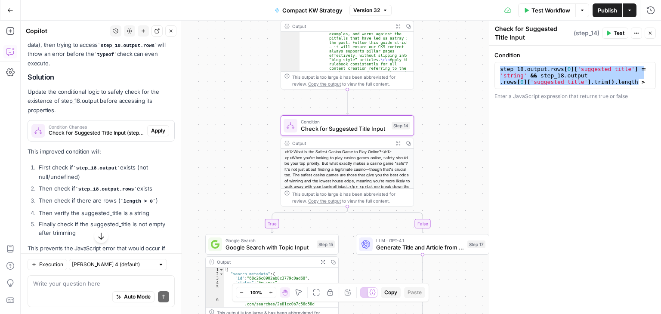
click at [96, 281] on textarea at bounding box center [101, 283] width 136 height 9
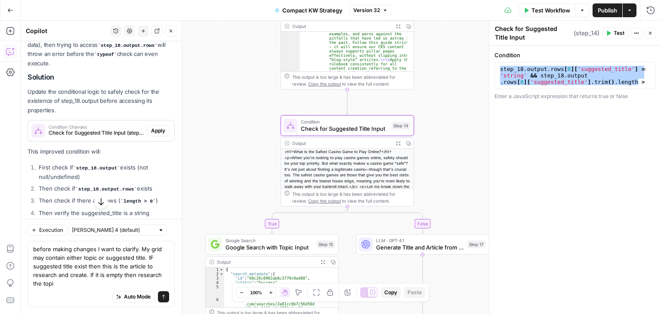
type textarea "before making changes I want to clarify. My grid may contain either topic or su…"
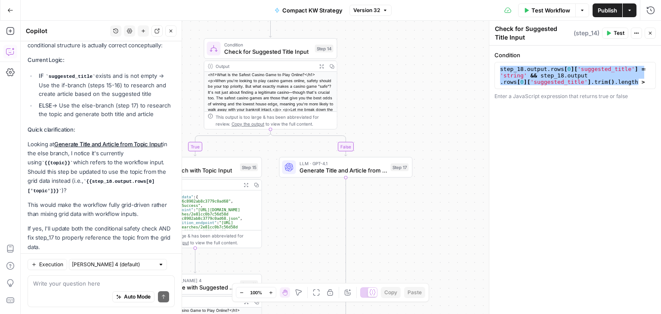
scroll to position [530, 0]
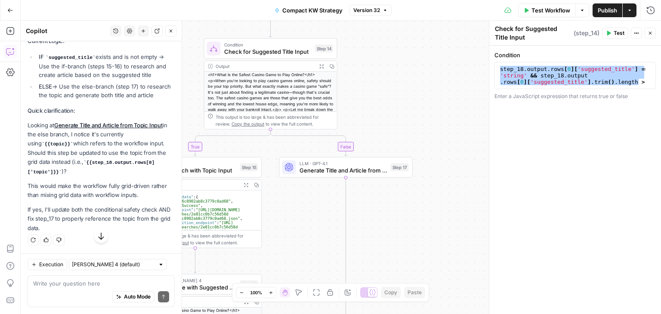
click at [98, 284] on textarea at bounding box center [101, 283] width 136 height 9
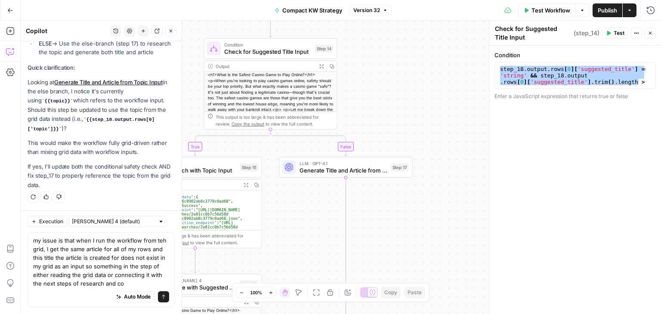
scroll to position [582, 0]
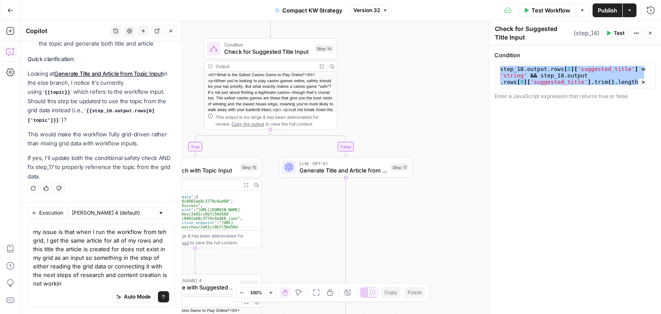
type textarea "my issue is that when I run the workflow from teh grid, I get the same article …"
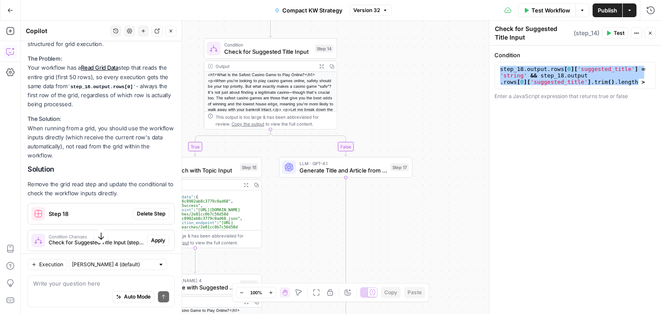
scroll to position [891, 0]
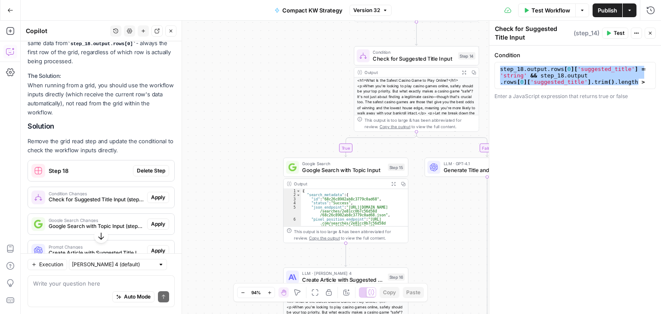
click at [48, 285] on textarea at bounding box center [101, 283] width 136 height 9
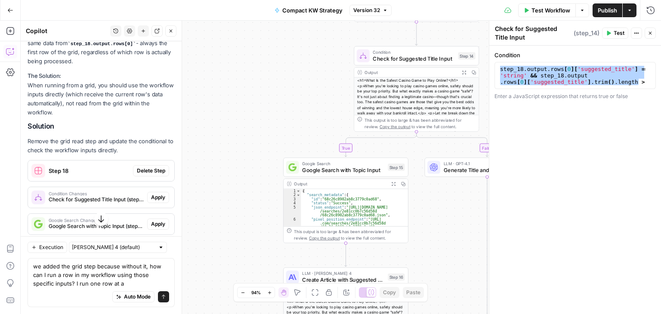
type textarea "we added the grid step because without it, how can I run a row in my workflow u…"
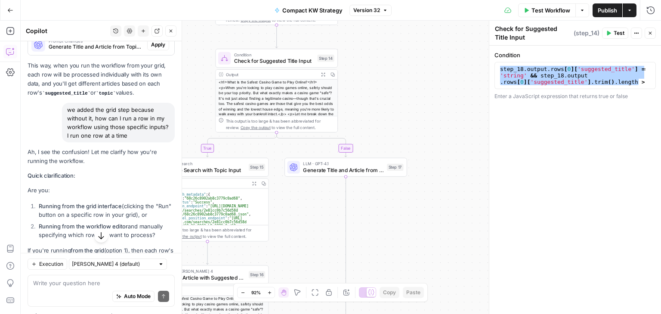
scroll to position [1167, 0]
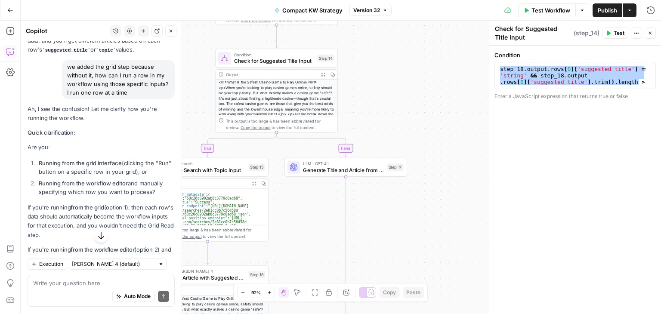
click at [67, 279] on textarea at bounding box center [101, 283] width 136 height 9
type textarea "1. running by clicking run in the grid specific column"
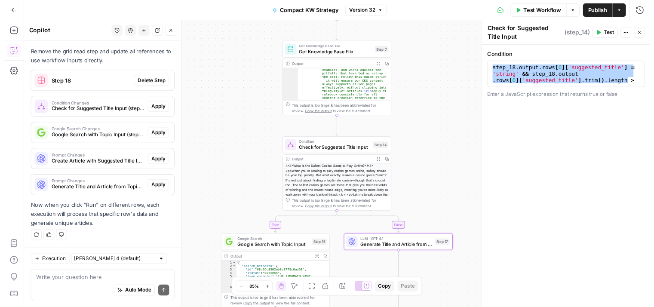
scroll to position [1664, 0]
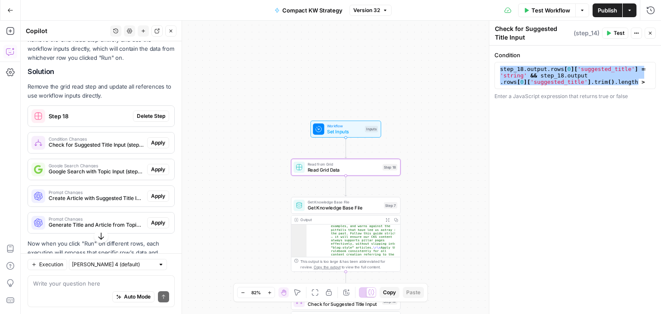
click at [138, 120] on span "Delete Step" at bounding box center [151, 116] width 28 height 8
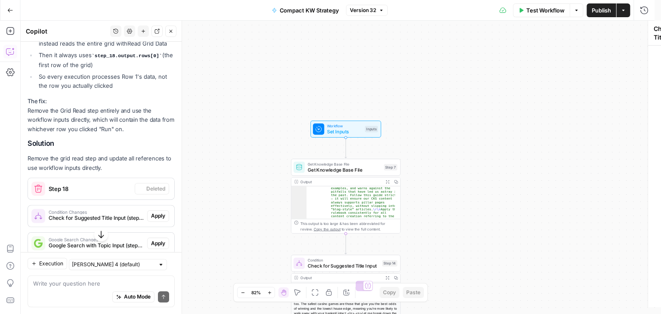
scroll to position [1733, 0]
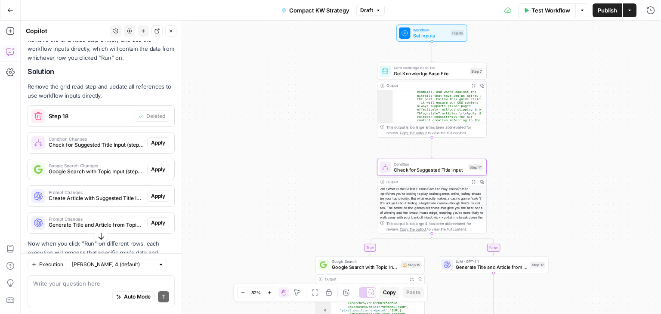
click at [151, 146] on span "Apply" at bounding box center [158, 143] width 14 height 8
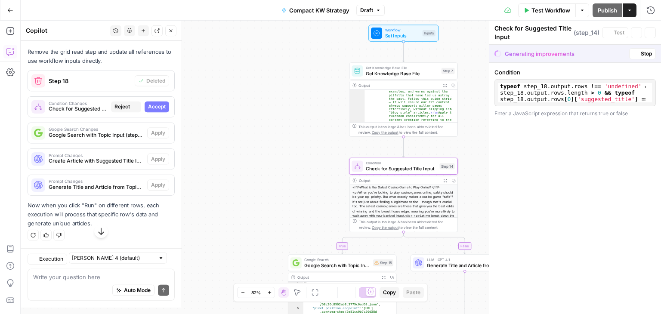
scroll to position [1664, 0]
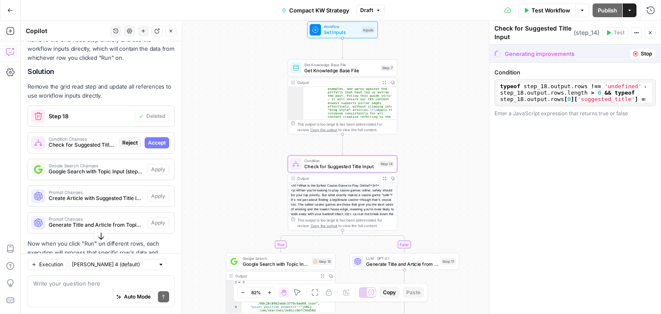
click at [149, 146] on span "Accept" at bounding box center [157, 143] width 18 height 8
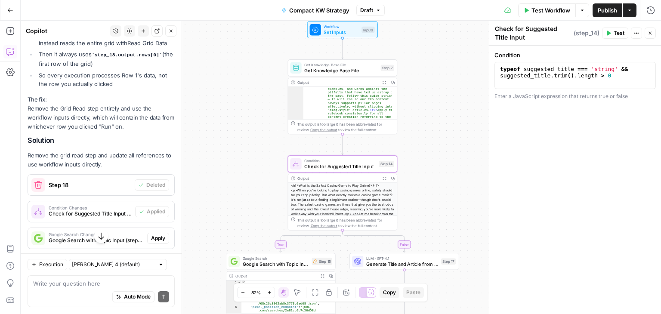
scroll to position [1733, 0]
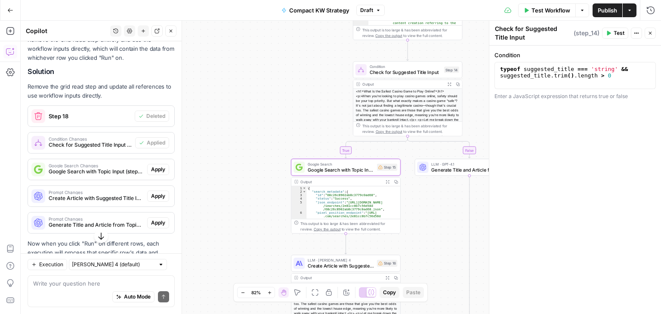
click at [150, 168] on button "Apply" at bounding box center [158, 169] width 22 height 11
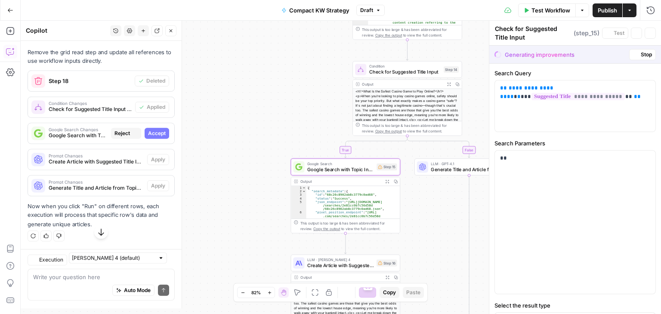
type textarea "Google Search with Topic Input"
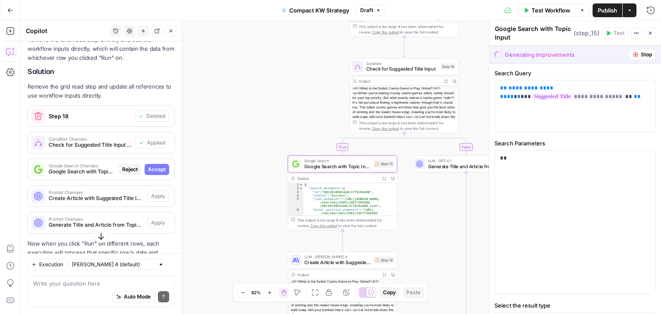
click at [150, 168] on button "Accept" at bounding box center [157, 169] width 25 height 11
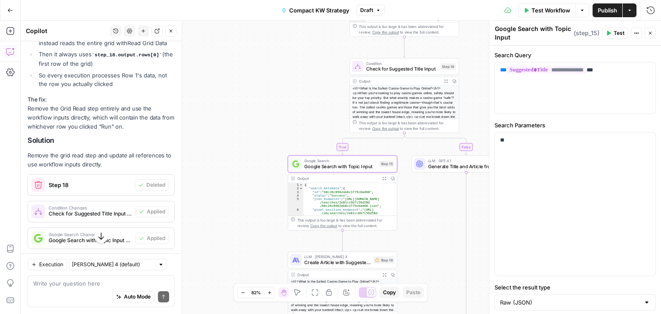
scroll to position [1733, 0]
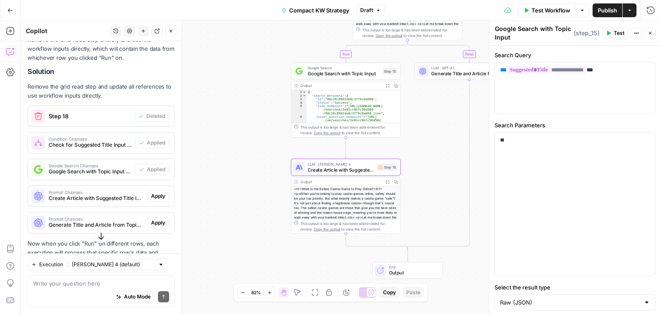
click at [151, 198] on span "Apply" at bounding box center [158, 196] width 14 height 8
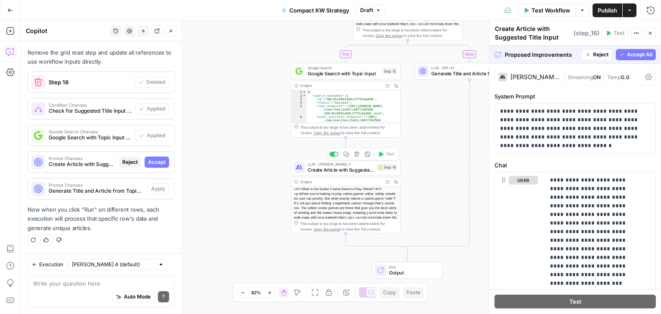
scroll to position [1700, 0]
click at [158, 161] on span "Accept" at bounding box center [157, 162] width 18 height 8
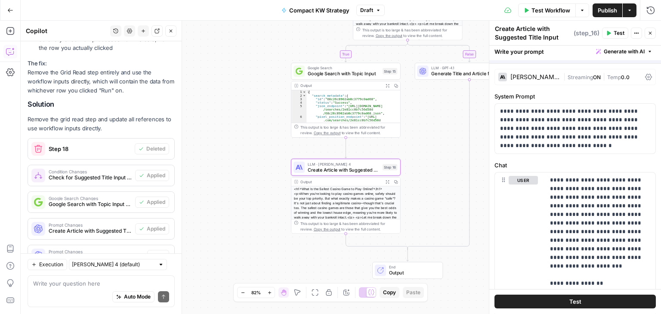
scroll to position [1769, 0]
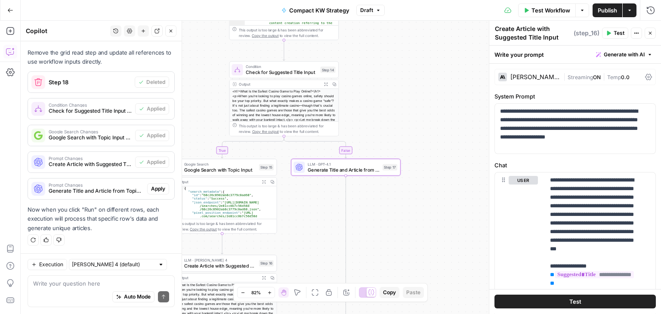
click at [154, 186] on span "Apply" at bounding box center [158, 189] width 14 height 8
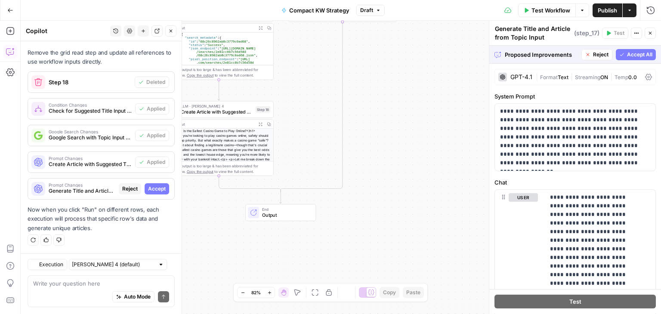
scroll to position [1700, 0]
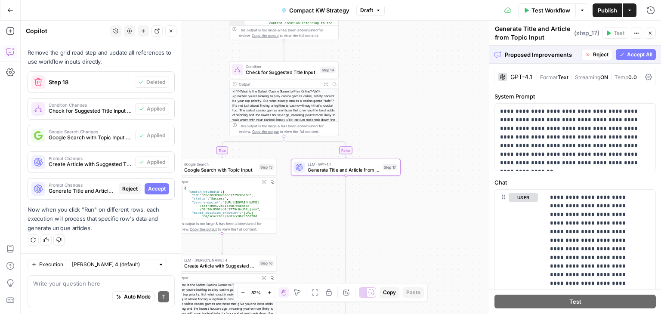
click at [151, 188] on span "Accept" at bounding box center [157, 189] width 18 height 8
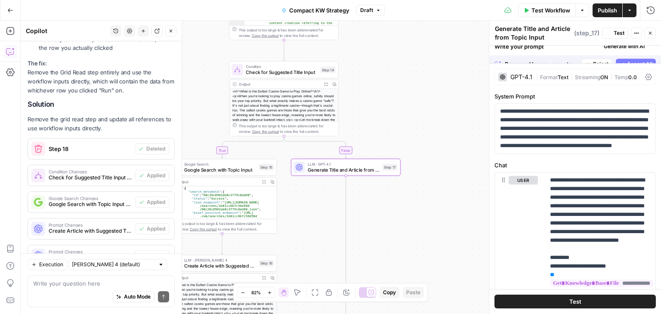
scroll to position [1769, 0]
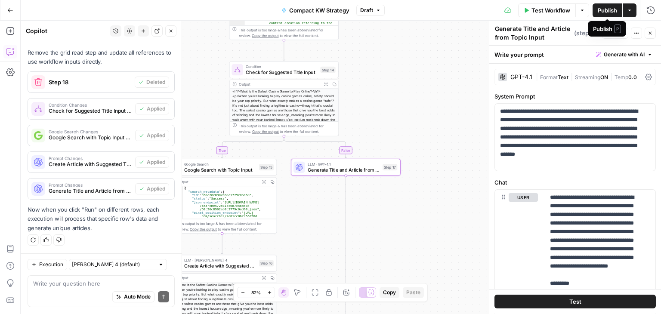
click at [606, 10] on span "Publish" at bounding box center [607, 10] width 19 height 9
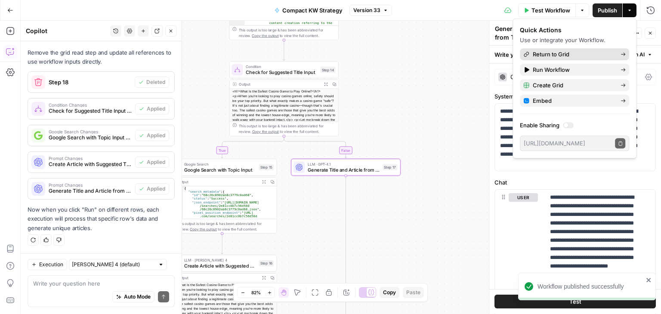
click at [567, 50] on span "Return to Grid" at bounding box center [573, 54] width 81 height 9
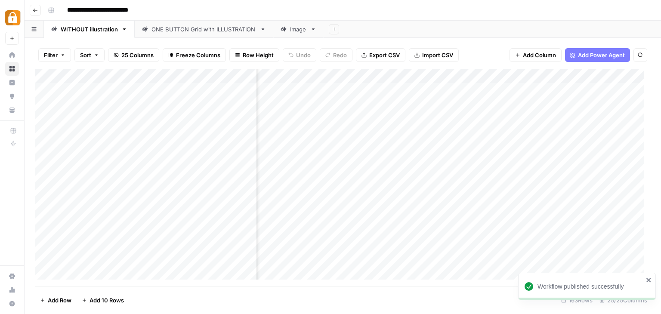
scroll to position [0, 286]
click at [390, 104] on div "Add Column" at bounding box center [343, 177] width 616 height 217
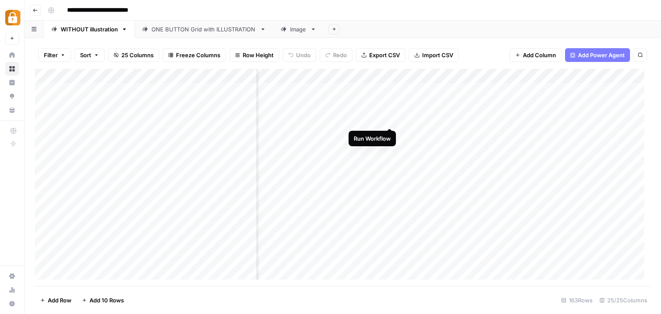
click at [390, 117] on div "Add Column" at bounding box center [343, 177] width 616 height 217
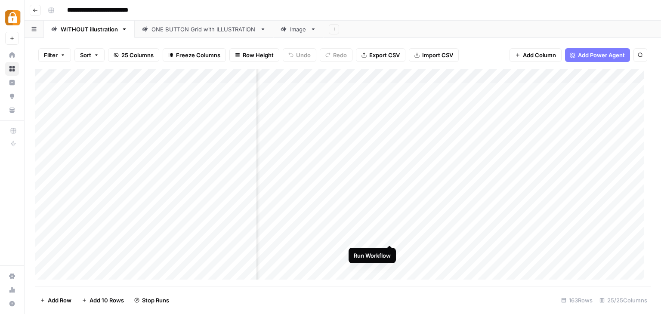
click at [392, 235] on div "Add Column" at bounding box center [343, 177] width 616 height 217
click at [351, 74] on div "Add Column" at bounding box center [343, 177] width 616 height 217
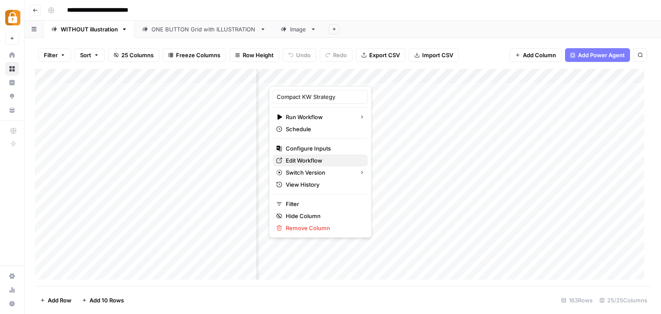
click at [323, 156] on span "Edit Workflow" at bounding box center [323, 160] width 75 height 9
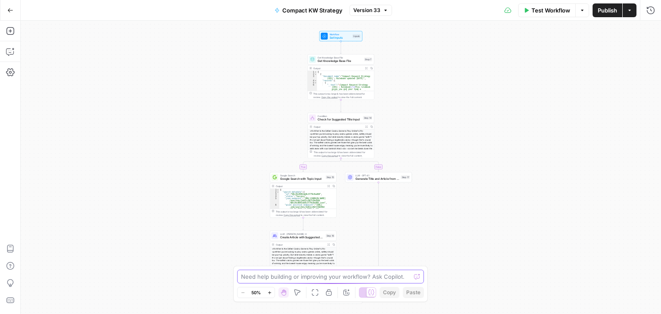
click at [326, 275] on textarea at bounding box center [326, 276] width 170 height 9
type textarea "i"
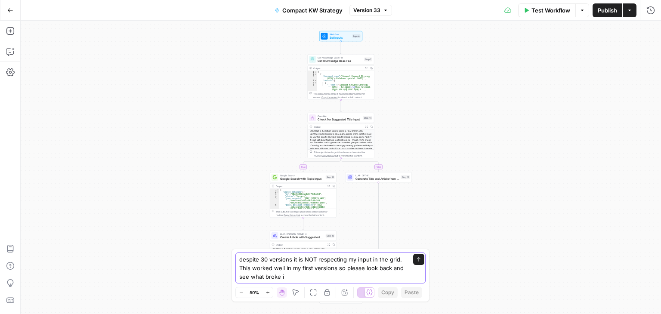
type textarea "despite 30 versions it is NOT respecting my input in the grid. This worked well…"
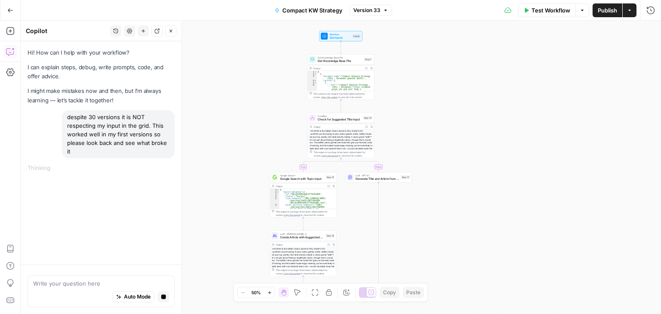
click at [389, 11] on button "Version 33" at bounding box center [370, 10] width 43 height 11
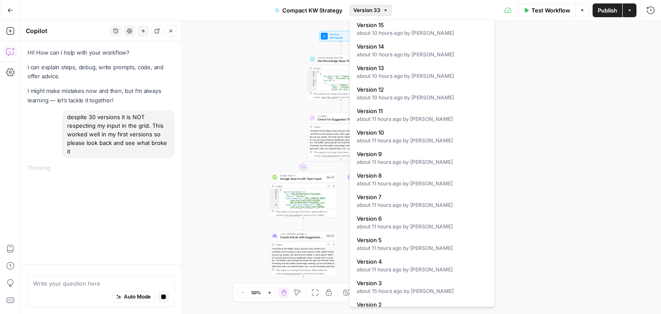
scroll to position [428, 0]
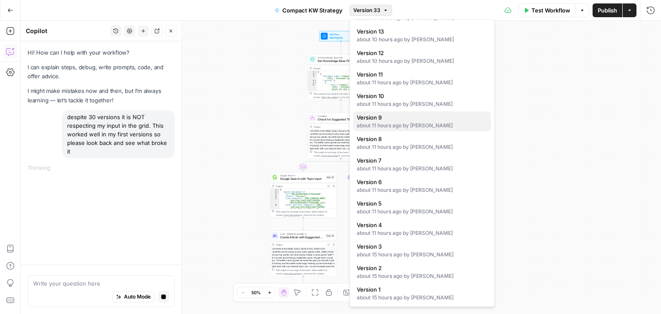
click at [389, 124] on div "about 11 hours ago by Annie null" at bounding box center [422, 126] width 131 height 8
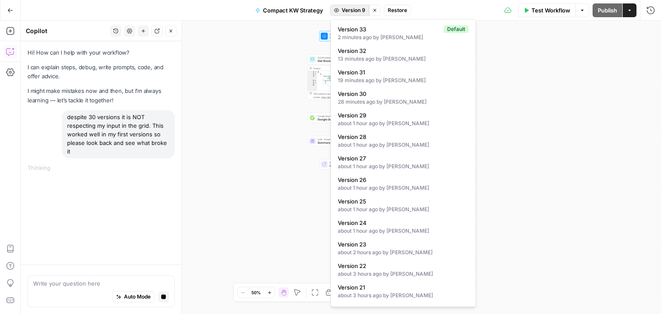
click at [361, 11] on span "Version 9" at bounding box center [354, 10] width 24 height 8
click at [365, 30] on span "Version 33" at bounding box center [389, 29] width 102 height 9
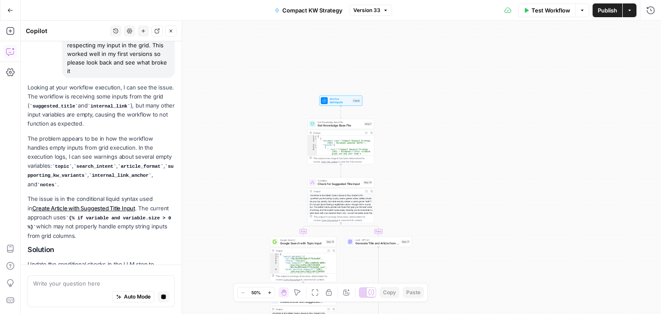
scroll to position [46, 0]
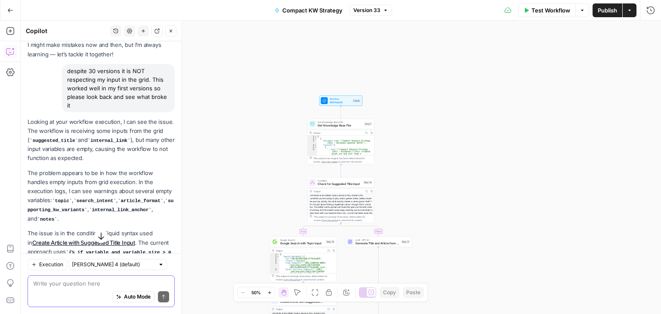
click at [89, 281] on textarea at bounding box center [101, 283] width 136 height 9
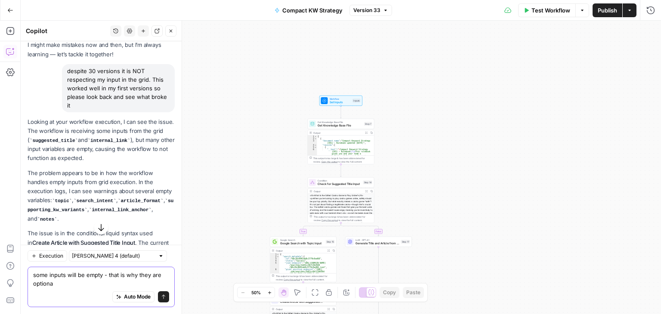
type textarea "some inputs will be empty - that is why they are optional"
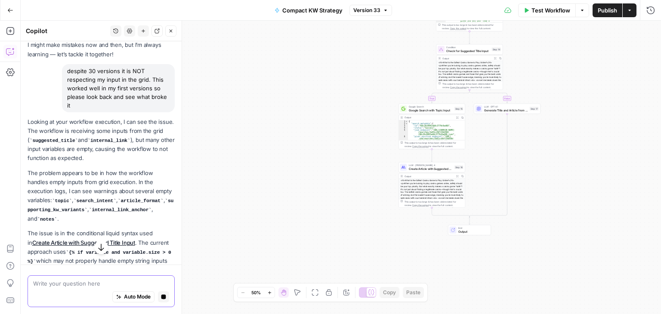
click at [107, 281] on textarea at bounding box center [101, 283] width 136 height 9
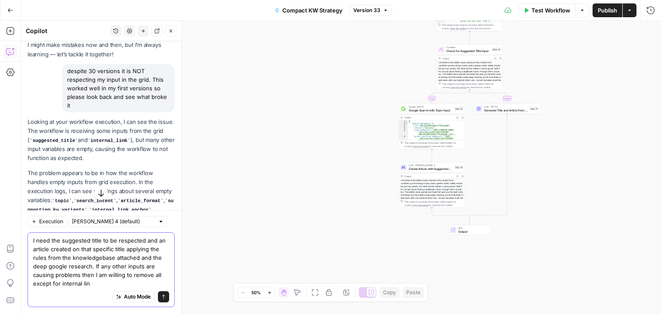
type textarea "I need the suggested title to be respected and an article created on that speci…"
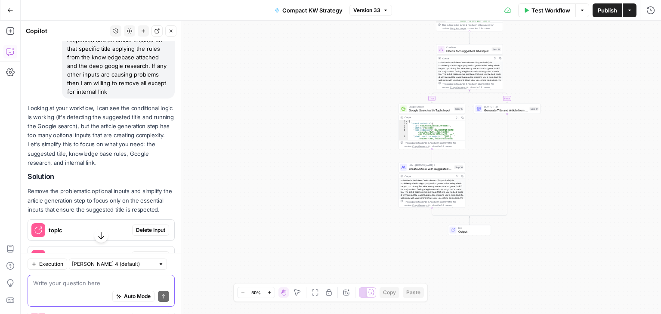
scroll to position [769, 0]
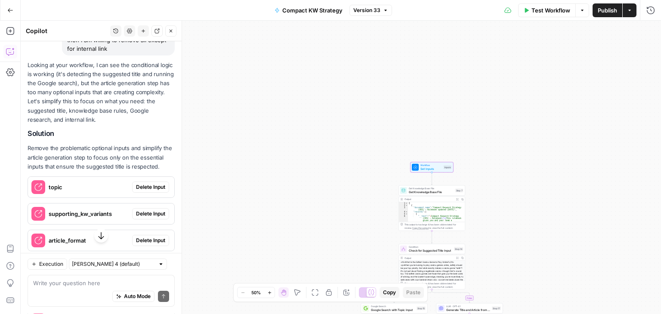
click at [141, 218] on span "Delete Input" at bounding box center [150, 214] width 29 height 8
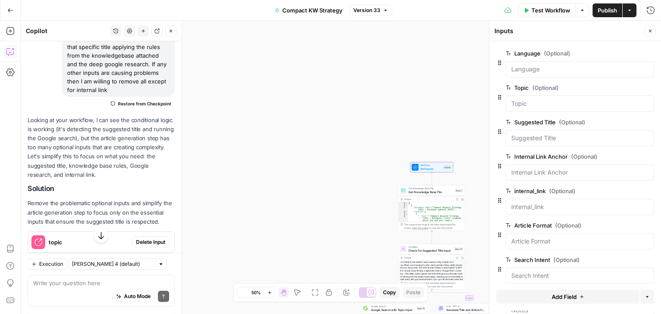
scroll to position [896, 0]
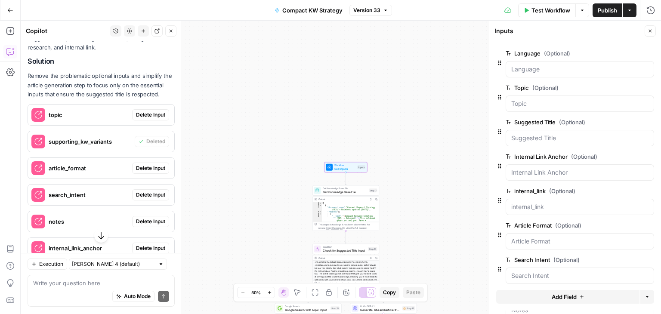
click at [138, 198] on span "Delete Input" at bounding box center [150, 195] width 29 height 8
click at [142, 172] on span "Delete Input" at bounding box center [150, 168] width 29 height 8
click at [145, 224] on span "Delete Input" at bounding box center [150, 222] width 29 height 8
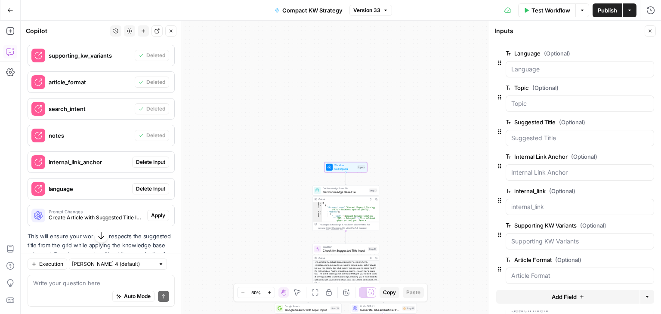
click at [145, 166] on span "Delete Input" at bounding box center [150, 162] width 29 height 8
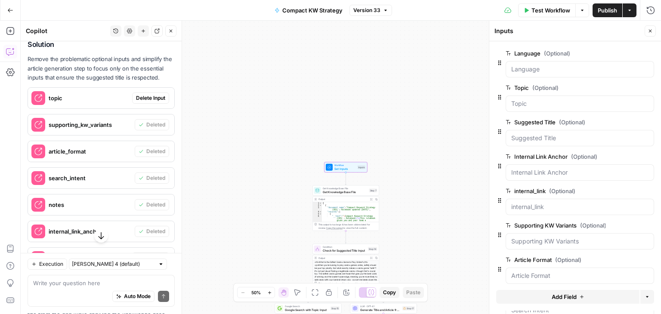
scroll to position [894, 0]
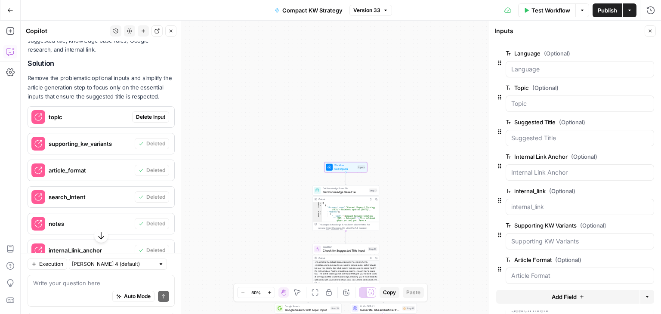
click at [153, 121] on span "Delete Input" at bounding box center [150, 117] width 29 height 8
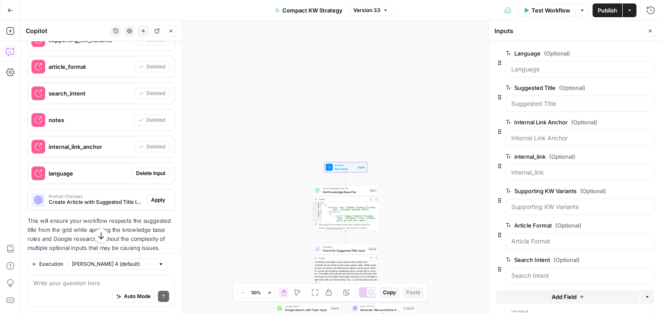
scroll to position [1023, 0]
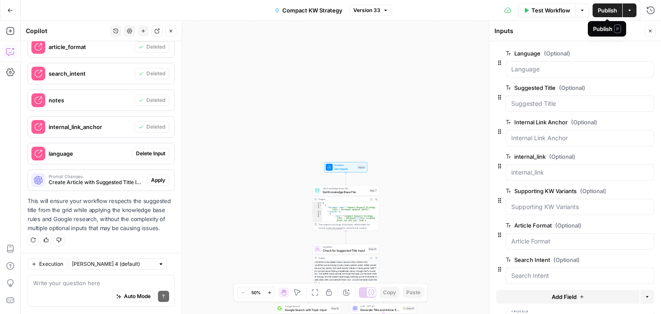
click at [602, 8] on span "Publish" at bounding box center [607, 10] width 19 height 9
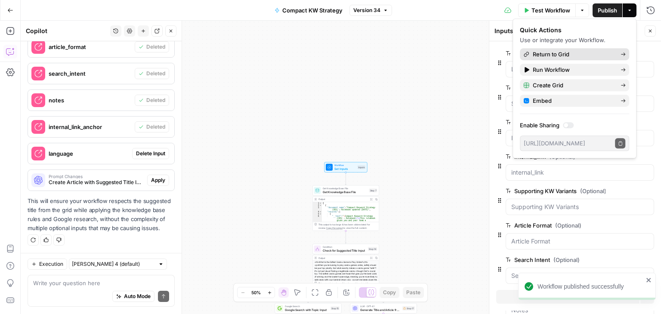
click at [552, 51] on span "Return to Grid" at bounding box center [573, 54] width 81 height 9
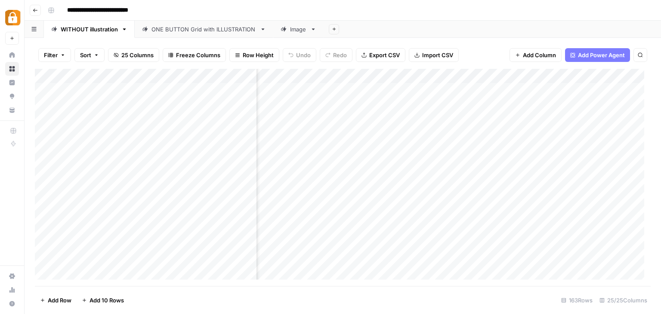
scroll to position [0, 270]
click at [404, 103] on div "Add Column" at bounding box center [343, 177] width 616 height 217
click at [403, 117] on div "Add Column" at bounding box center [343, 177] width 616 height 217
click at [403, 236] on div "Add Column" at bounding box center [343, 177] width 616 height 217
click at [249, 76] on div "Add Column" at bounding box center [343, 177] width 616 height 217
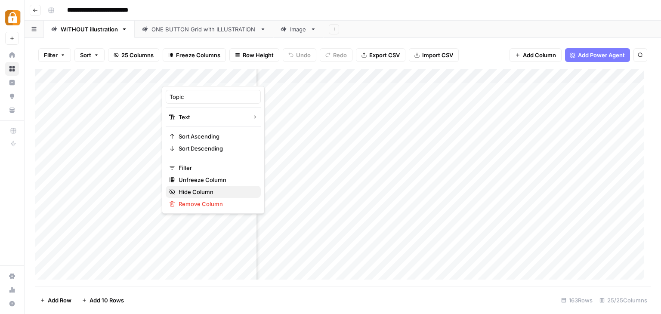
click at [213, 186] on button "Hide Column" at bounding box center [213, 192] width 95 height 12
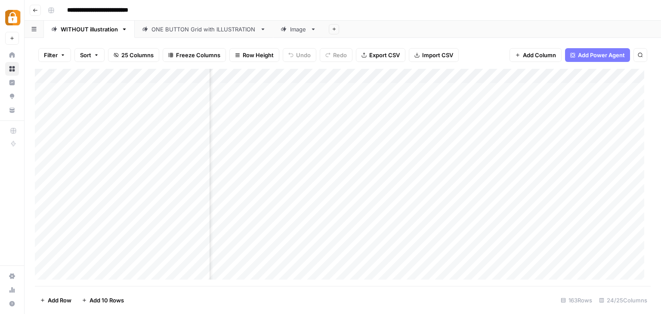
scroll to position [0, 171]
click at [308, 72] on div "Add Column" at bounding box center [343, 177] width 616 height 217
click at [301, 160] on span "Remove Column" at bounding box center [328, 160] width 75 height 9
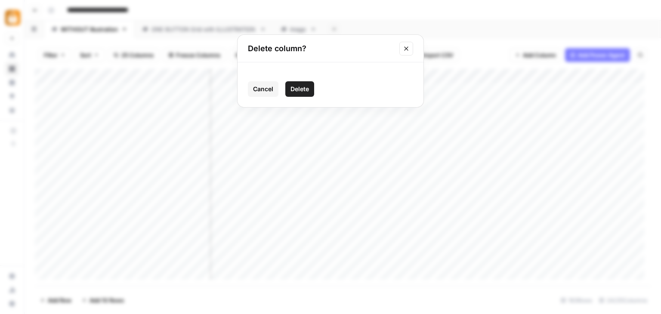
click at [300, 90] on span "Delete" at bounding box center [299, 89] width 19 height 9
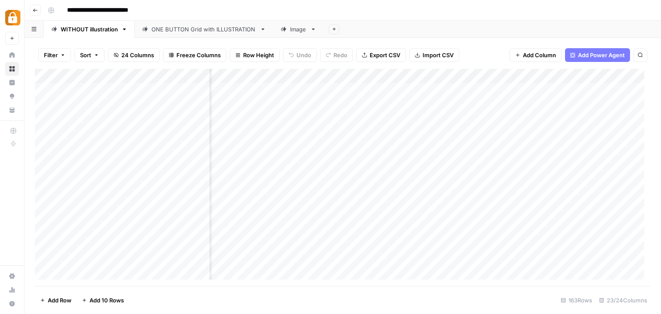
scroll to position [0, 192]
click at [311, 105] on div "Add Column" at bounding box center [339, 177] width 609 height 217
click at [311, 105] on textarea "**********" at bounding box center [279, 105] width 140 height 12
click at [527, 75] on div "Add Column" at bounding box center [343, 177] width 616 height 217
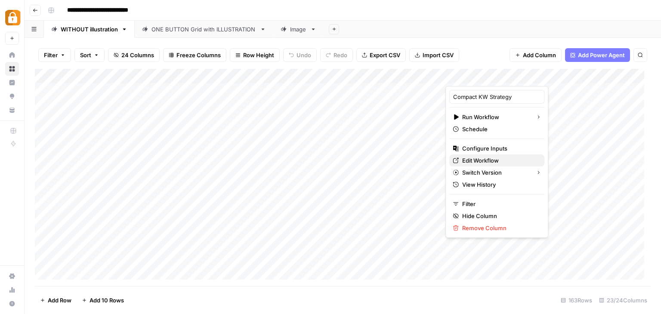
click at [496, 158] on span "Edit Workflow" at bounding box center [499, 160] width 75 height 9
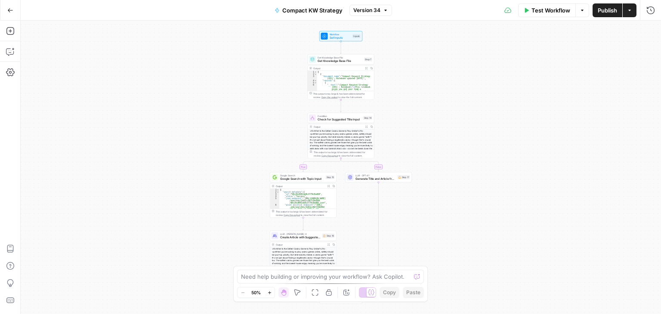
click at [549, 10] on span "Test Workflow" at bounding box center [550, 10] width 39 height 9
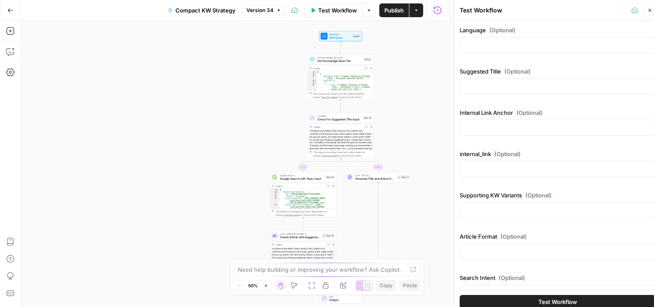
click at [506, 81] on div at bounding box center [558, 86] width 196 height 16
paste input "Do New Casinos Offer Faster Withdrawals?"
type input "Do New Casinos Offer Faster Withdrawals?"
click at [507, 163] on div at bounding box center [558, 169] width 196 height 16
type input "/new-casinos"
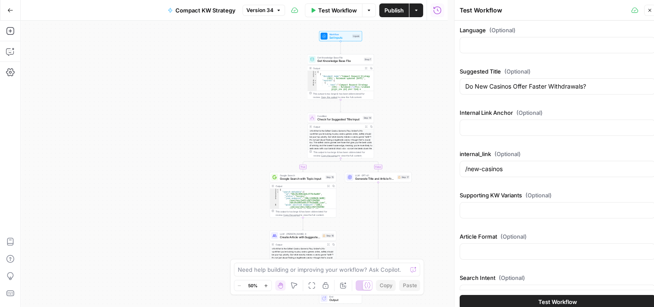
click at [560, 302] on span "Test Workflow" at bounding box center [558, 302] width 39 height 9
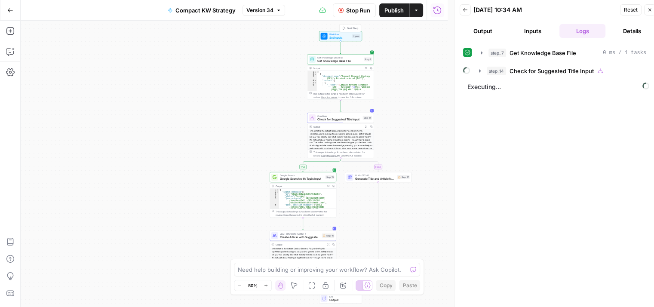
click at [343, 33] on span "Workflow" at bounding box center [341, 34] width 22 height 3
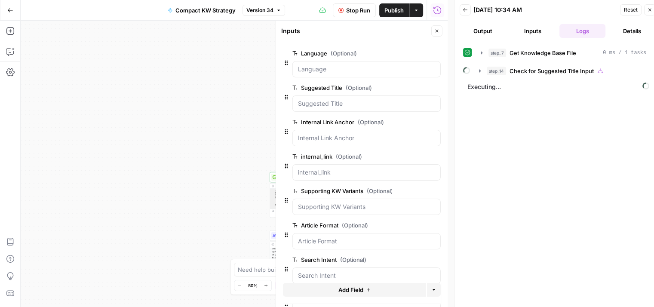
scroll to position [43, 0]
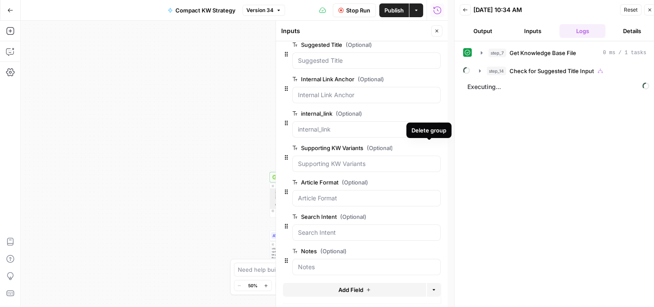
click at [434, 146] on icon "button" at bounding box center [436, 148] width 4 height 4
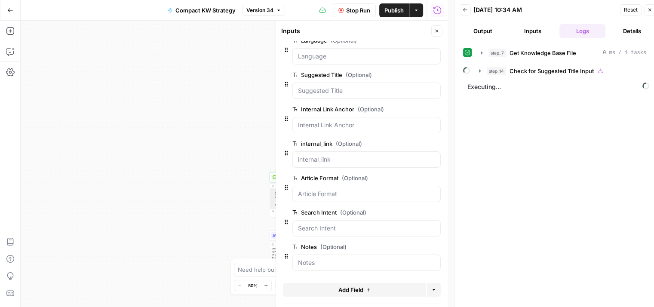
scroll to position [12, 0]
click at [434, 111] on icon "button" at bounding box center [436, 110] width 4 height 4
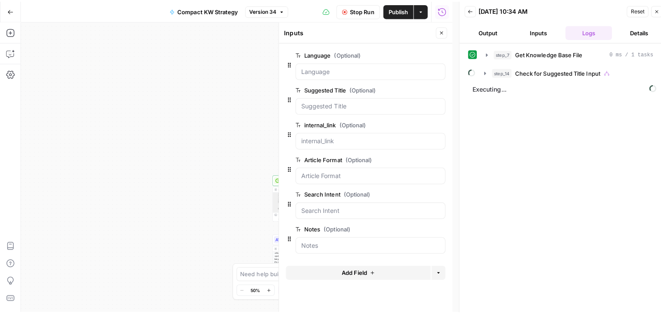
scroll to position [0, 0]
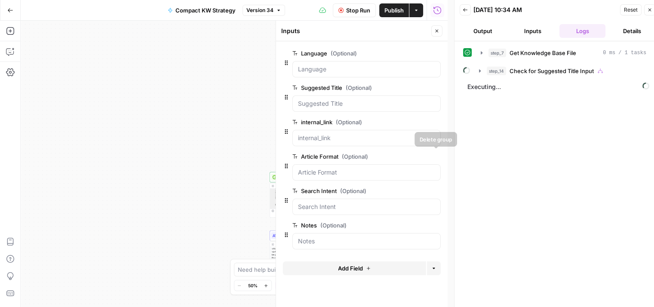
click at [435, 155] on icon "button" at bounding box center [435, 156] width 5 height 5
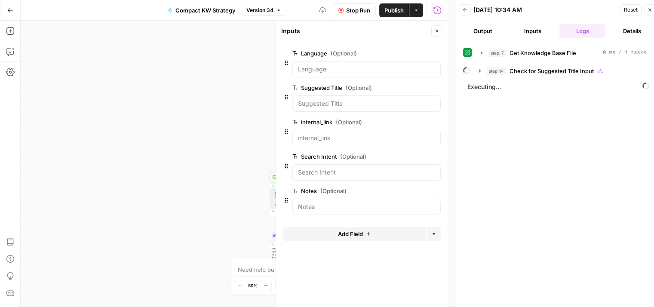
click at [435, 155] on icon "button" at bounding box center [435, 156] width 5 height 5
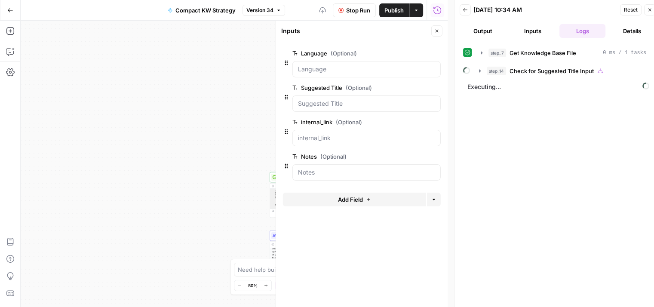
click at [435, 155] on icon "button" at bounding box center [435, 156] width 5 height 5
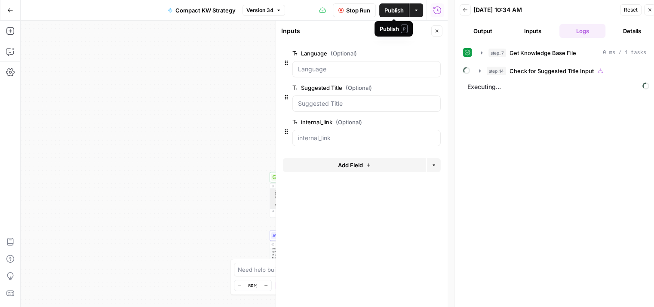
click at [390, 12] on span "Publish" at bounding box center [394, 10] width 19 height 9
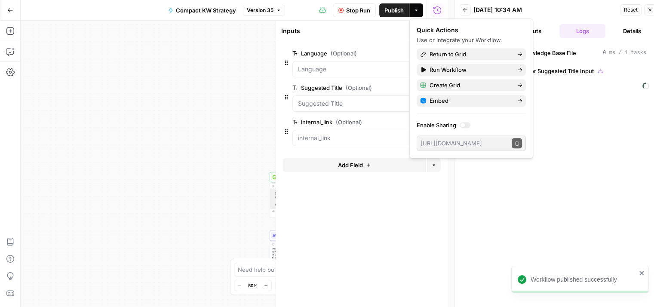
click at [550, 13] on div "[DATE] 10:34 AM" at bounding box center [546, 10] width 144 height 9
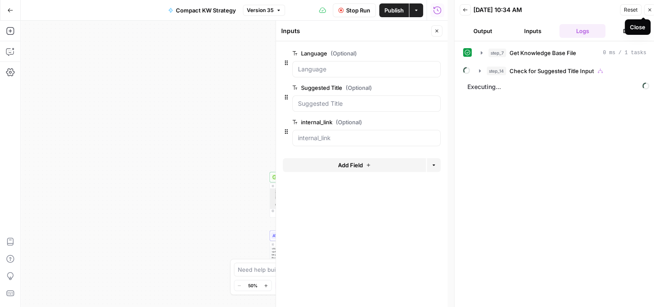
click at [652, 7] on icon "button" at bounding box center [650, 9] width 5 height 5
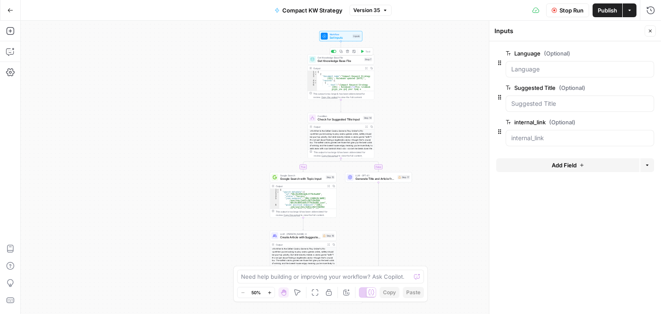
click at [329, 59] on span "Get Knowledge Base File" at bounding box center [340, 61] width 45 height 4
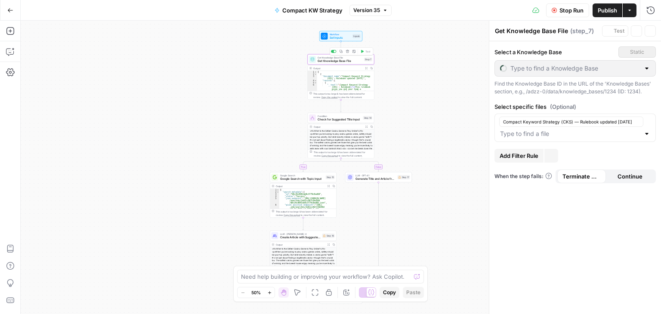
type input "Content Strategy"
click at [327, 118] on span "Check for Suggested Title Input" at bounding box center [340, 119] width 44 height 4
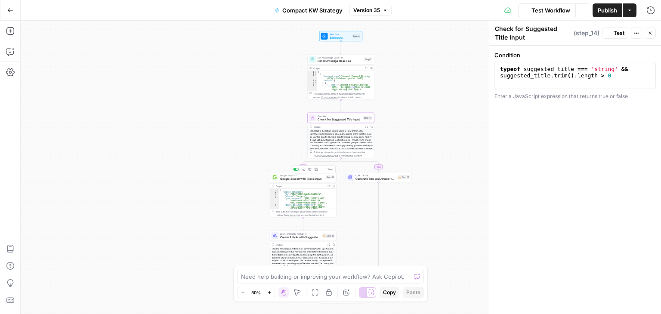
click at [304, 175] on span "Google Search" at bounding box center [302, 175] width 44 height 3
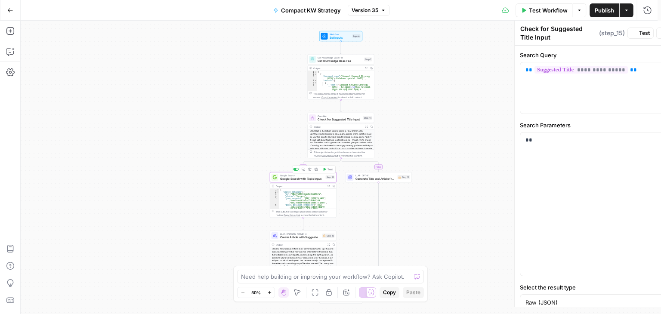
type textarea "Google Search with Topic Input"
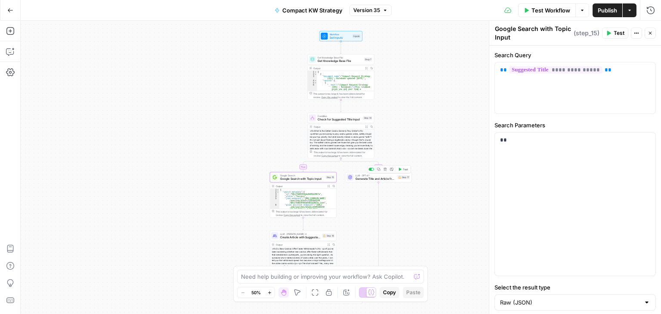
click at [360, 177] on span "Generate Title and Article from Topic Input" at bounding box center [375, 179] width 40 height 4
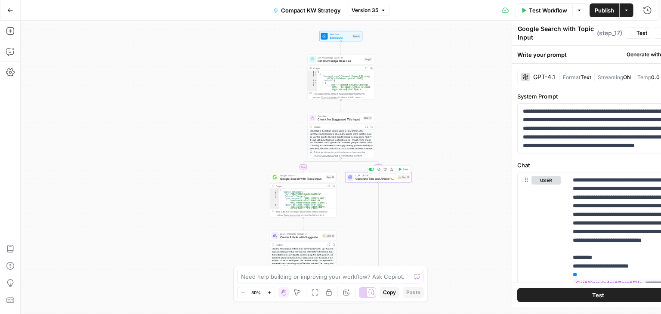
type textarea "Generate Title and Article from Topic Input"
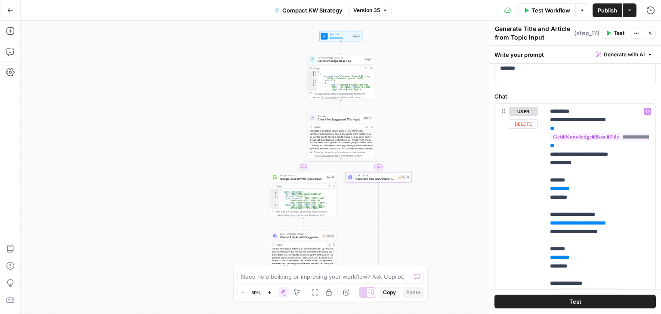
scroll to position [129, 0]
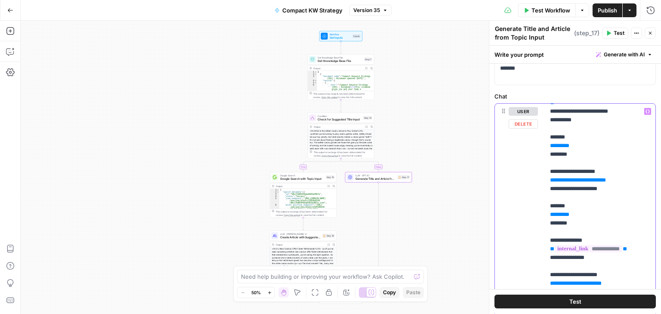
drag, startPoint x: 548, startPoint y: 193, endPoint x: 628, endPoint y: 216, distance: 83.5
click at [628, 216] on div "**********" at bounding box center [597, 279] width 104 height 351
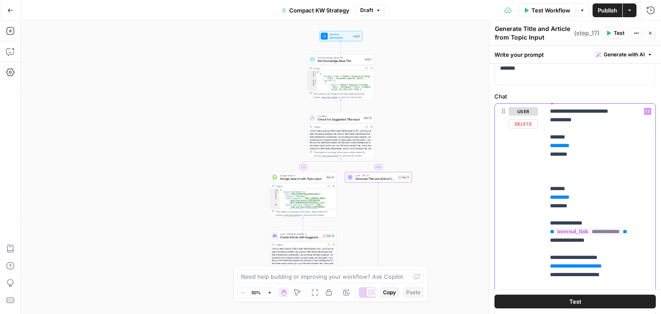
drag, startPoint x: 552, startPoint y: 191, endPoint x: 585, endPoint y: 234, distance: 53.6
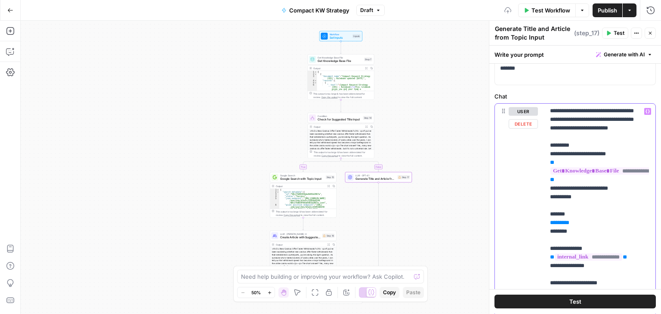
scroll to position [43, 0]
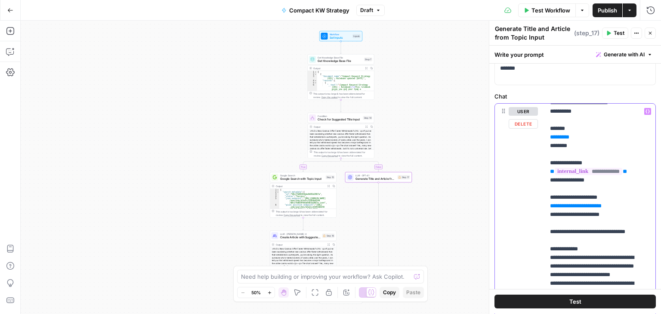
scroll to position [172, 0]
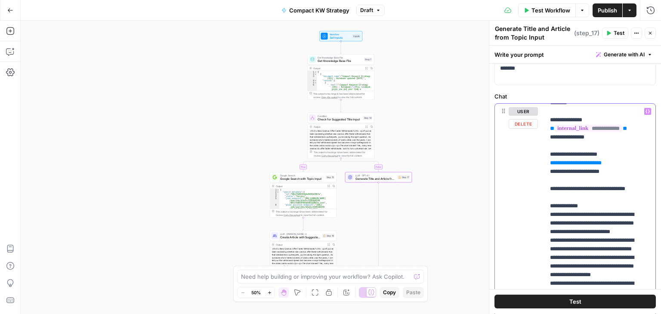
drag, startPoint x: 552, startPoint y: 173, endPoint x: 616, endPoint y: 197, distance: 69.2
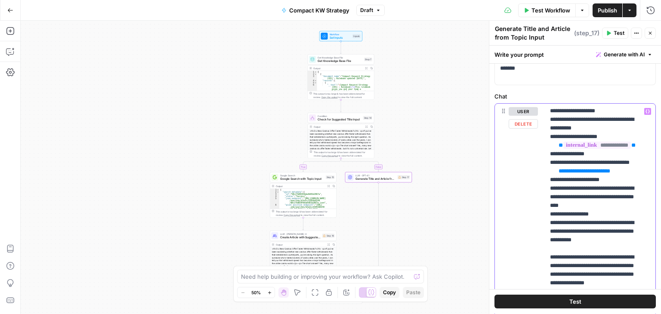
scroll to position [661, 0]
click at [307, 179] on span "Google Search with Topic Input" at bounding box center [302, 179] width 44 height 4
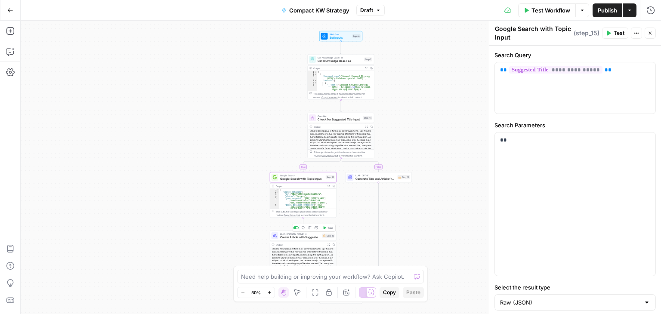
click at [307, 237] on span "Create Article with Suggested Title Input" at bounding box center [300, 237] width 40 height 4
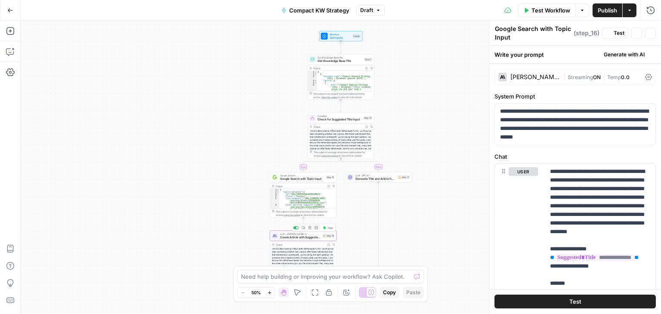
type textarea "Create Article with Suggested Title Input"
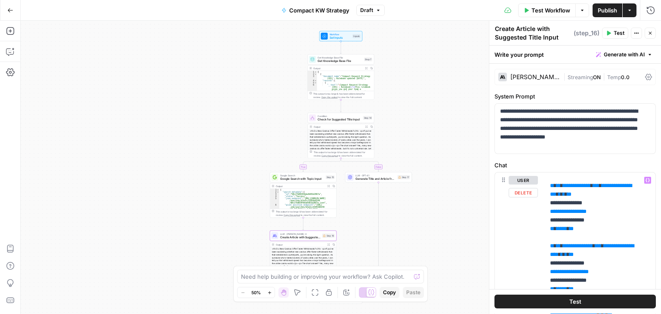
scroll to position [344, 0]
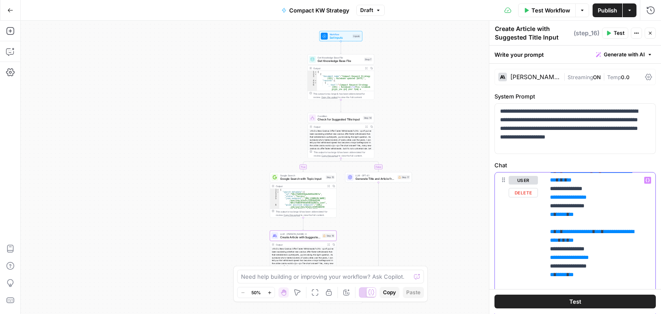
drag, startPoint x: 558, startPoint y: 204, endPoint x: 611, endPoint y: 256, distance: 74.2
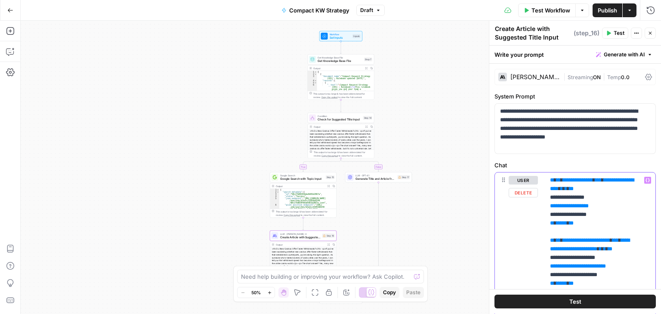
drag, startPoint x: 551, startPoint y: 212, endPoint x: 598, endPoint y: 263, distance: 69.1
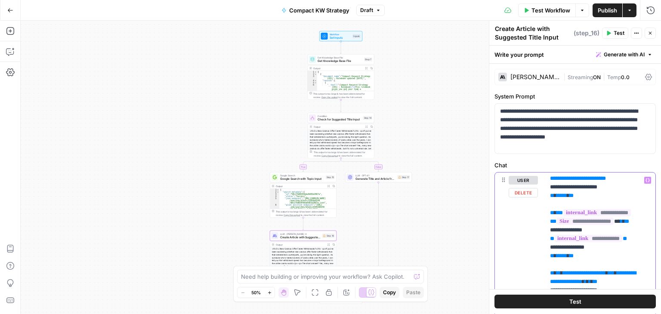
scroll to position [387, 0]
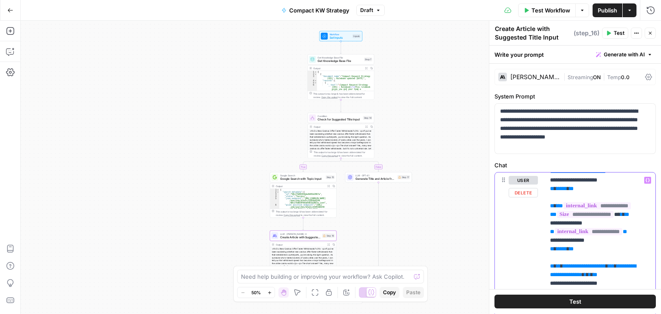
drag, startPoint x: 550, startPoint y: 179, endPoint x: 598, endPoint y: 245, distance: 82.2
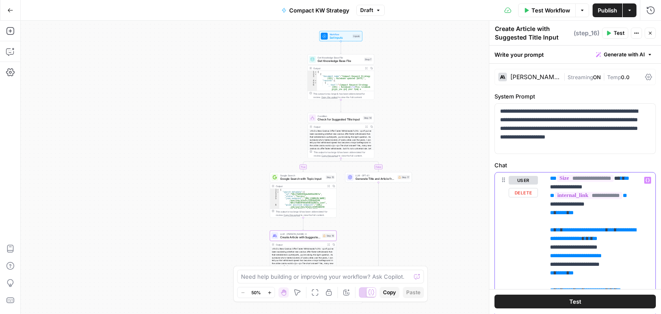
scroll to position [344, 0]
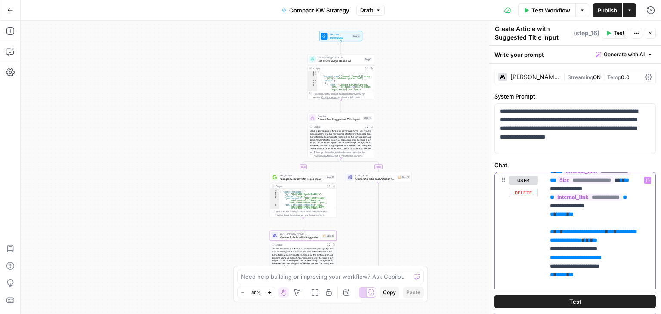
drag, startPoint x: 567, startPoint y: 228, endPoint x: 550, endPoint y: 212, distance: 23.2
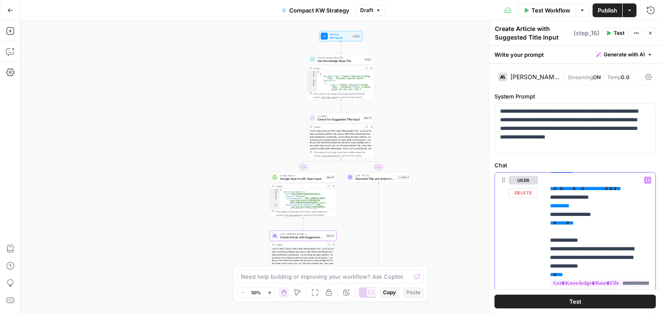
scroll to position [387, 0]
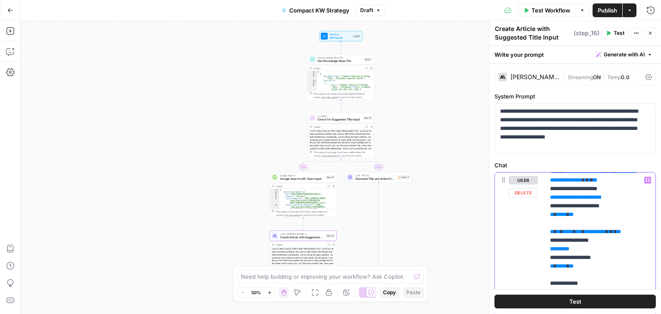
drag, startPoint x: 582, startPoint y: 205, endPoint x: 603, endPoint y: 261, distance: 59.4
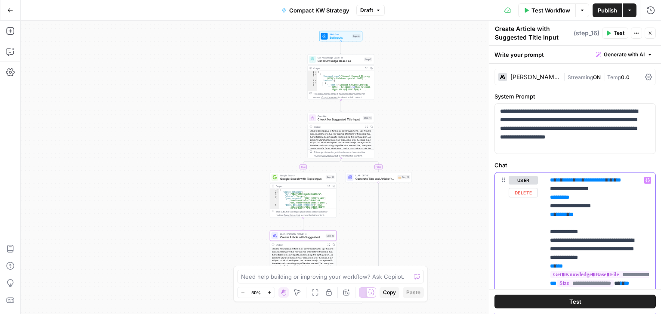
drag, startPoint x: 562, startPoint y: 207, endPoint x: 598, endPoint y: 264, distance: 67.7
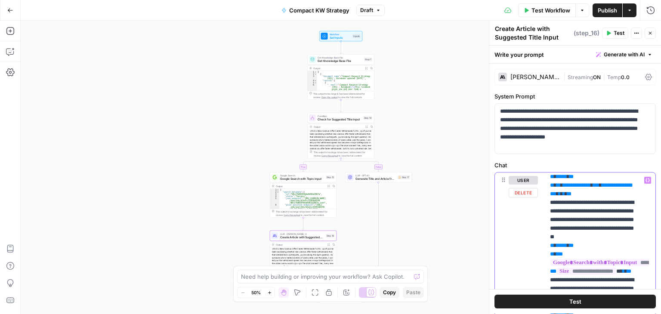
scroll to position [516, 0]
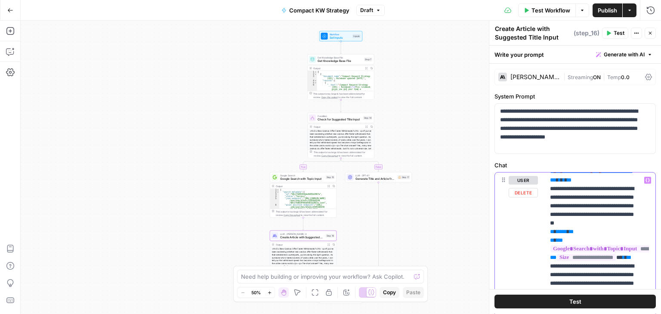
drag, startPoint x: 575, startPoint y: 187, endPoint x: 582, endPoint y: 221, distance: 34.3
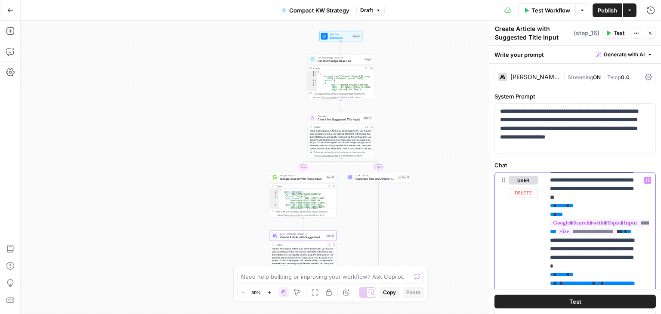
drag, startPoint x: 587, startPoint y: 197, endPoint x: 620, endPoint y: 219, distance: 40.0
click at [620, 219] on p "**********" at bounding box center [593, 305] width 87 height 1291
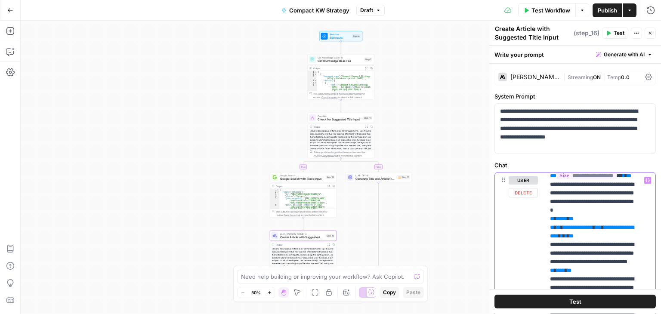
scroll to position [559, 0]
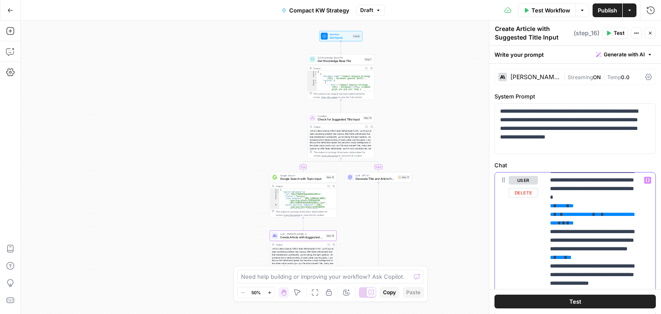
drag, startPoint x: 591, startPoint y: 205, endPoint x: 597, endPoint y: 219, distance: 14.8
click at [597, 219] on p "**********" at bounding box center [593, 249] width 87 height 1265
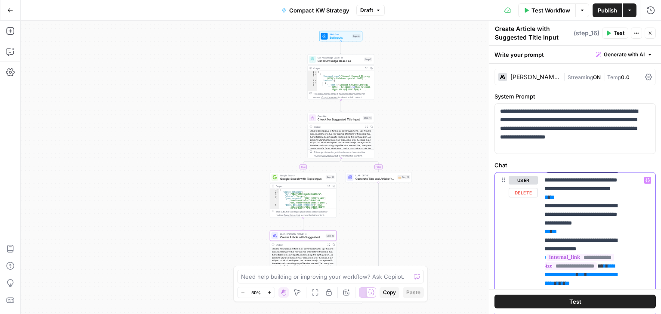
scroll to position [602, 33]
drag, startPoint x: 637, startPoint y: 212, endPoint x: 630, endPoint y: 236, distance: 24.8
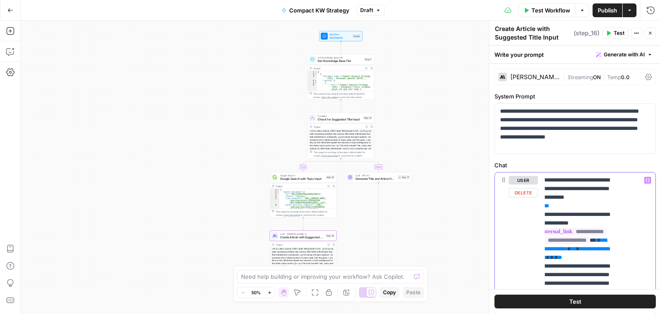
drag, startPoint x: 619, startPoint y: 224, endPoint x: 633, endPoint y: 226, distance: 14.8
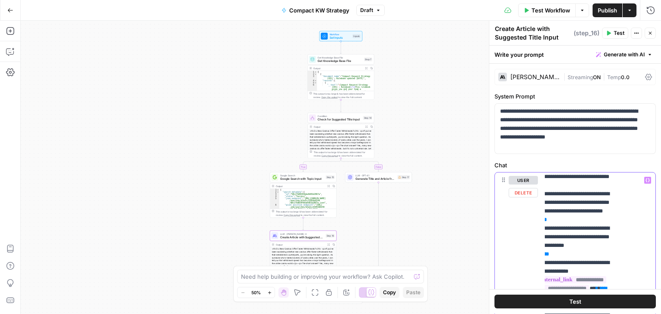
scroll to position [559, 33]
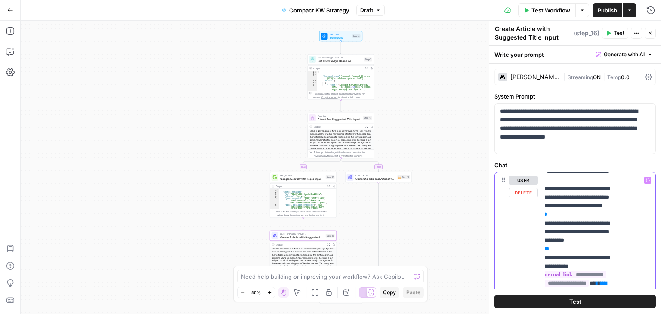
drag, startPoint x: 565, startPoint y: 252, endPoint x: 592, endPoint y: 252, distance: 26.7
click at [592, 252] on p "**********" at bounding box center [568, 223] width 87 height 1213
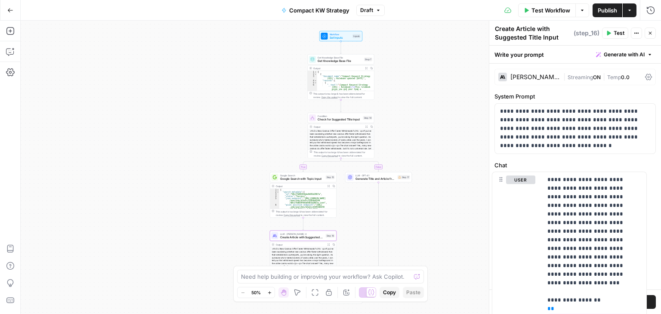
drag, startPoint x: 511, startPoint y: 227, endPoint x: 506, endPoint y: 227, distance: 5.2
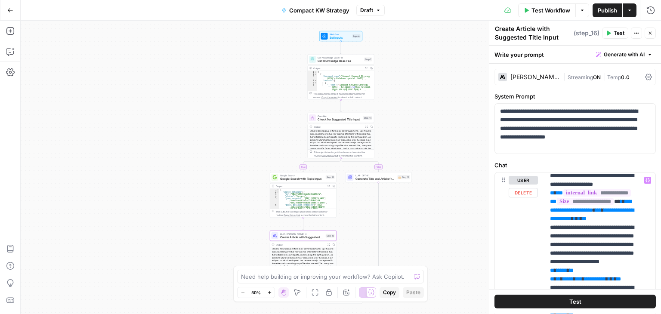
scroll to position [645, 0]
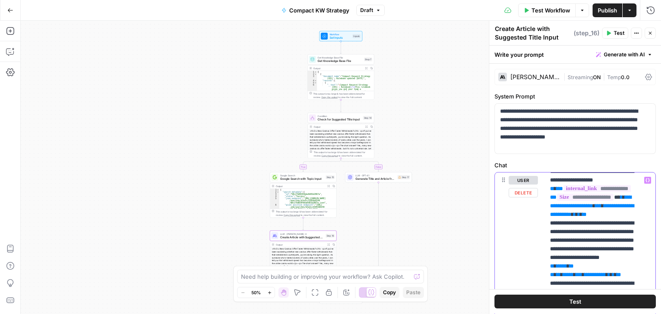
drag, startPoint x: 590, startPoint y: 213, endPoint x: 545, endPoint y: 214, distance: 45.6
drag, startPoint x: 590, startPoint y: 256, endPoint x: 549, endPoint y: 253, distance: 41.4
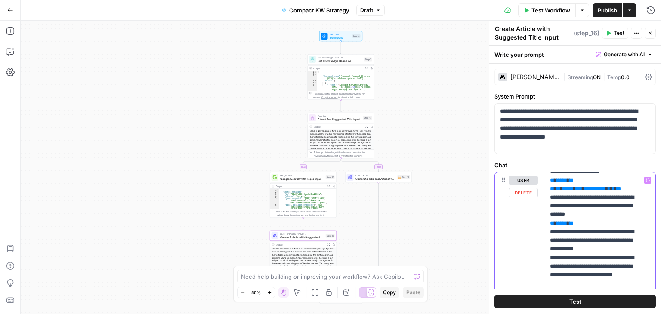
scroll to position [731, 33]
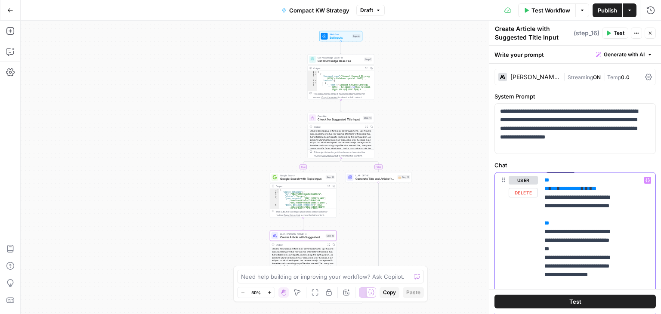
drag, startPoint x: 549, startPoint y: 205, endPoint x: 641, endPoint y: 221, distance: 93.5
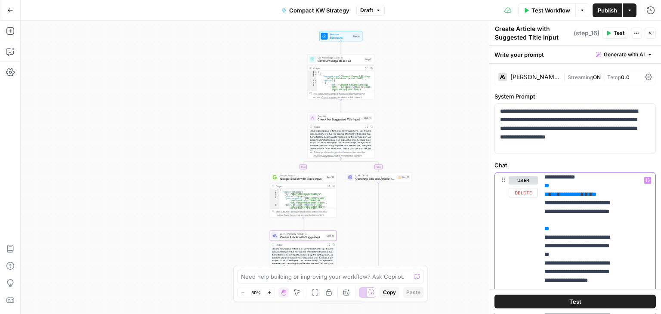
scroll to position [688, 33]
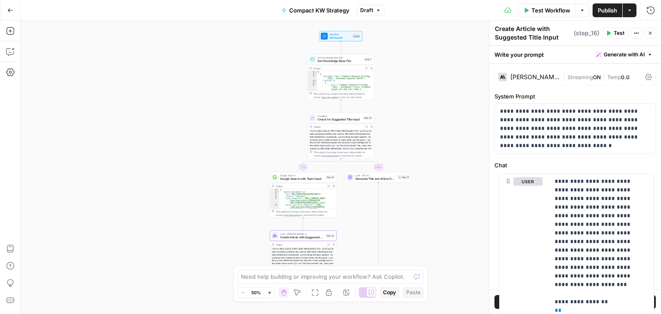
drag, startPoint x: 533, startPoint y: 226, endPoint x: 543, endPoint y: 228, distance: 10.9
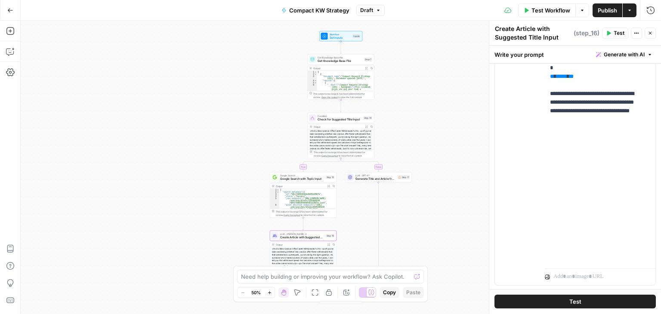
scroll to position [807, 0]
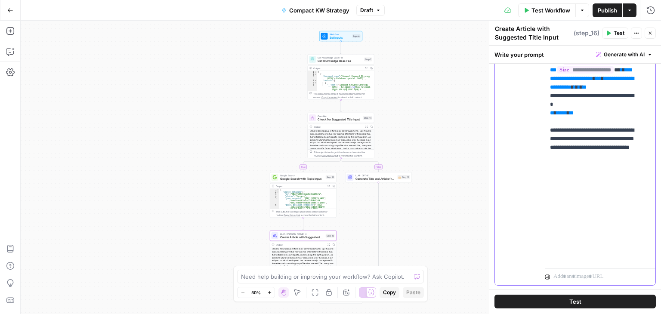
drag, startPoint x: 637, startPoint y: 215, endPoint x: 553, endPoint y: 186, distance: 89.1
click at [553, 186] on div "**********" at bounding box center [597, 89] width 104 height 351
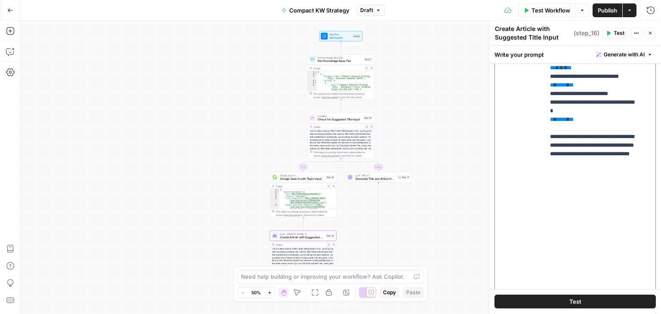
scroll to position [816, 0]
drag, startPoint x: 587, startPoint y: 224, endPoint x: 578, endPoint y: 222, distance: 8.8
drag, startPoint x: 630, startPoint y: 226, endPoint x: 624, endPoint y: 223, distance: 7.0
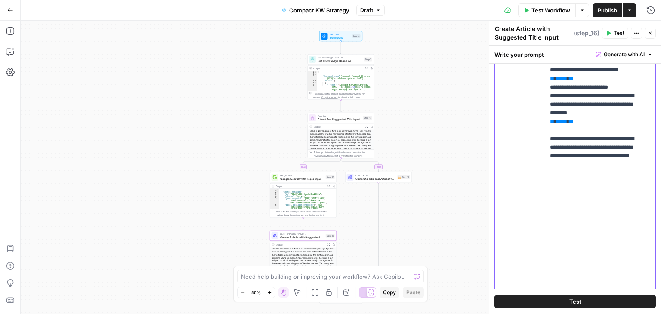
drag, startPoint x: 599, startPoint y: 242, endPoint x: 599, endPoint y: 247, distance: 4.3
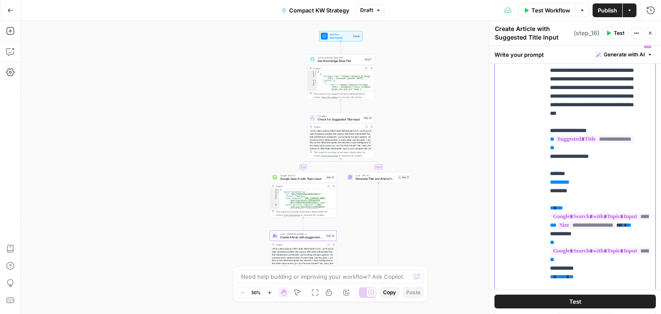
scroll to position [86, 0]
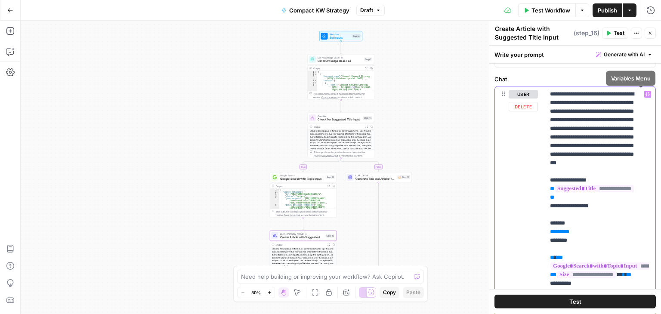
click at [645, 92] on icon "button" at bounding box center [647, 94] width 4 height 4
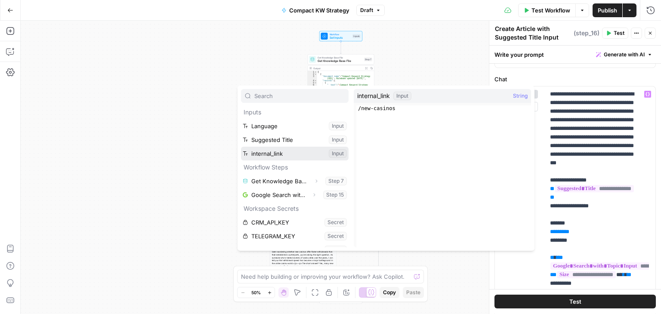
click at [276, 151] on button "Select variable internal_link" at bounding box center [295, 154] width 108 height 14
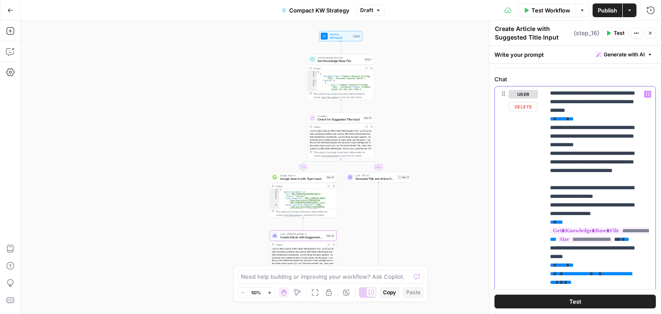
scroll to position [736, 0]
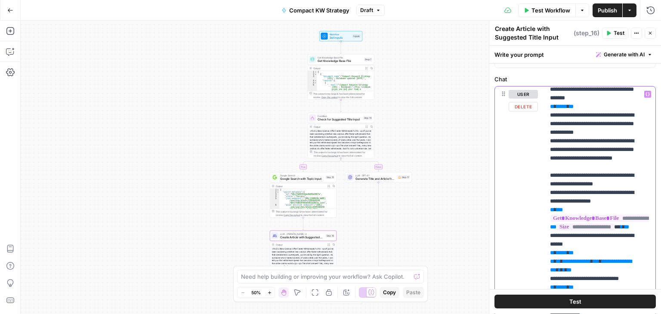
drag, startPoint x: 591, startPoint y: 160, endPoint x: 621, endPoint y: 215, distance: 62.8
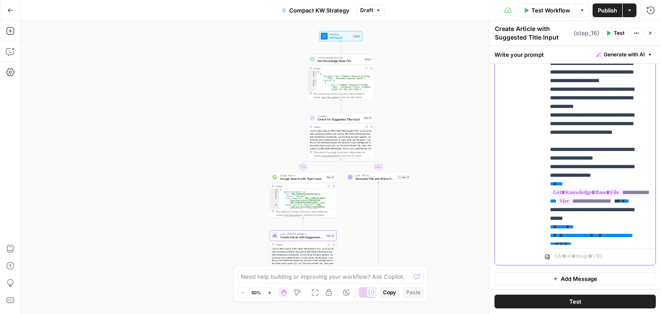
scroll to position [506, 0]
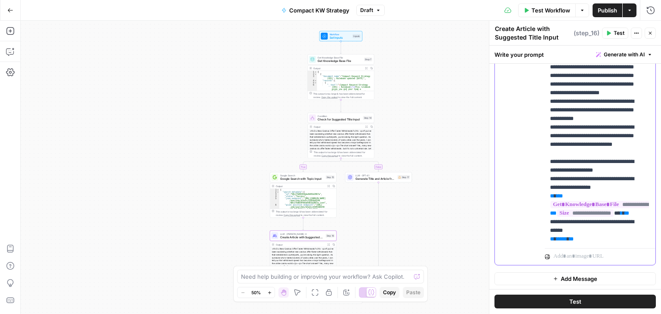
drag, startPoint x: 605, startPoint y: 151, endPoint x: 575, endPoint y: 148, distance: 30.7
drag, startPoint x: 621, startPoint y: 159, endPoint x: 546, endPoint y: 160, distance: 75.3
click at [546, 160] on div "**********" at bounding box center [597, 69] width 104 height 351
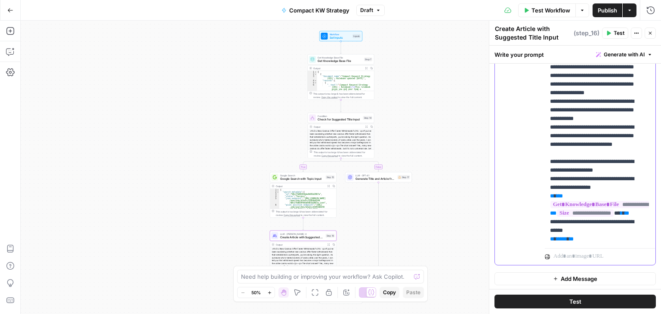
drag, startPoint x: 591, startPoint y: 167, endPoint x: 620, endPoint y: 160, distance: 30.3
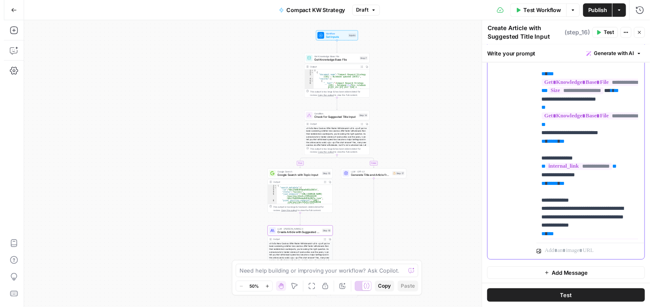
scroll to position [33, 0]
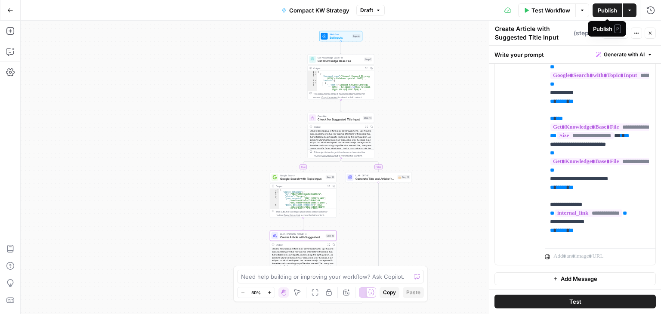
click at [604, 6] on span "Publish" at bounding box center [607, 10] width 19 height 9
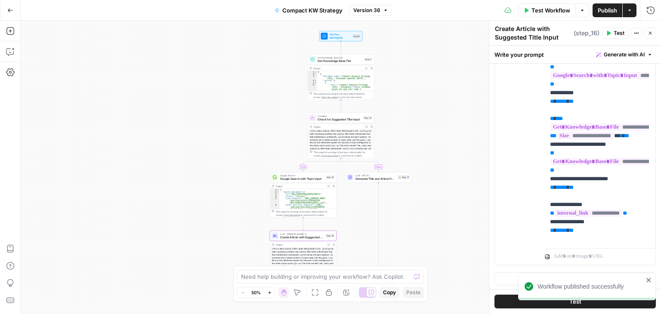
click at [508, 299] on button "Test" at bounding box center [574, 302] width 161 height 14
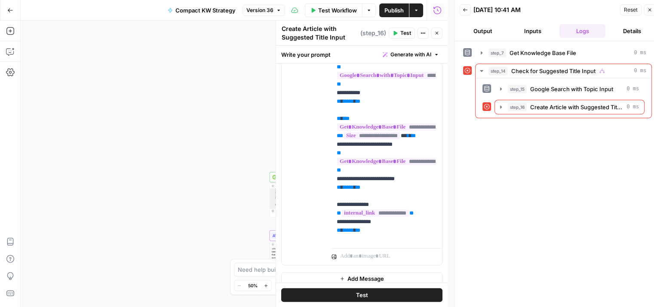
click at [653, 8] on button "Close" at bounding box center [649, 9] width 11 height 11
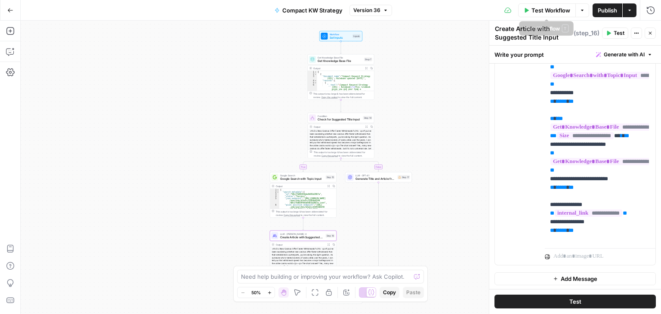
click at [556, 10] on span "Test Workflow" at bounding box center [550, 10] width 39 height 9
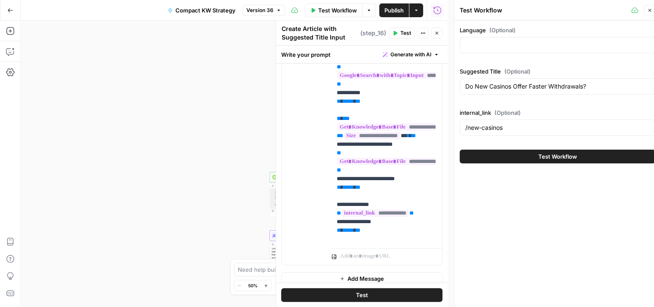
click at [561, 158] on span "Test Workflow" at bounding box center [558, 156] width 39 height 9
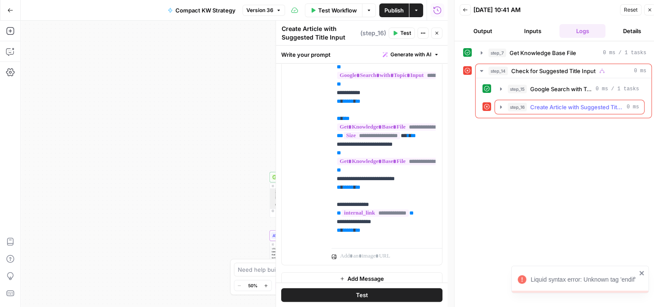
click at [564, 107] on span "Create Article with Suggested Title Input" at bounding box center [576, 107] width 93 height 9
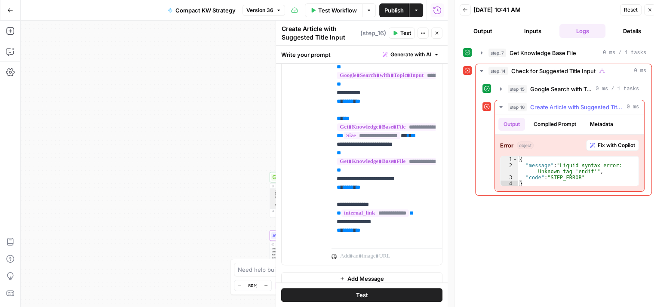
click at [604, 145] on span "Fix with Copilot" at bounding box center [616, 146] width 37 height 8
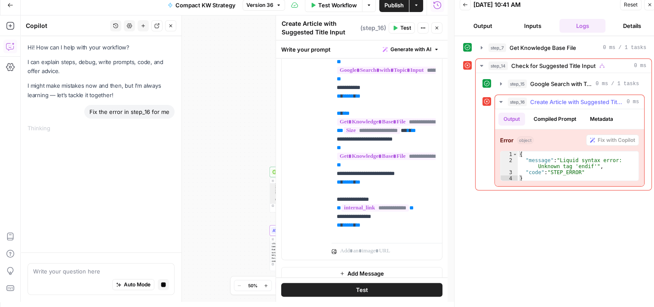
scroll to position [7, 0]
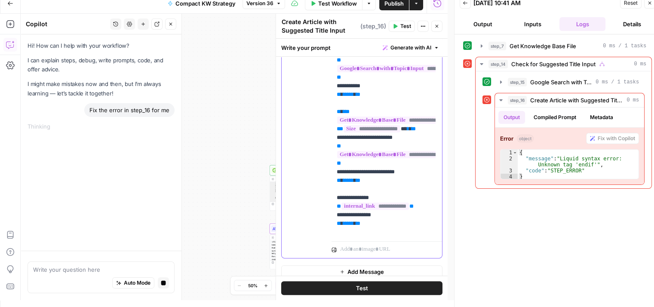
drag, startPoint x: 382, startPoint y: 223, endPoint x: 337, endPoint y: 221, distance: 45.2
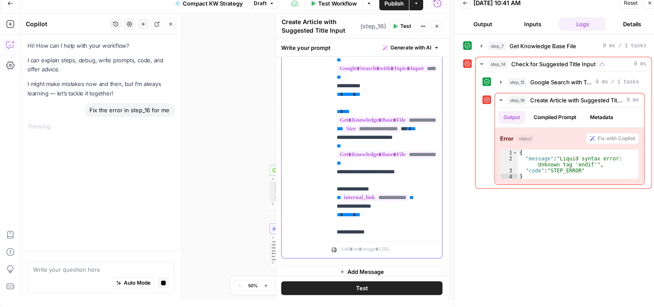
click at [405, 132] on span "*" at bounding box center [405, 129] width 0 height 6
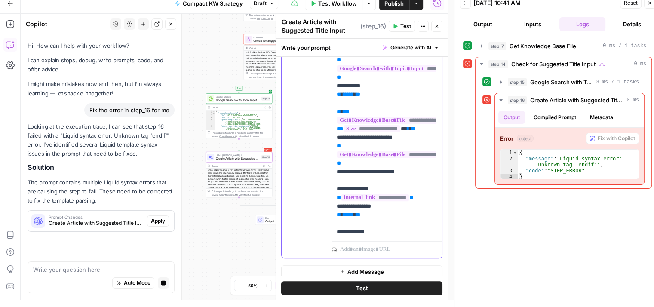
scroll to position [26, 0]
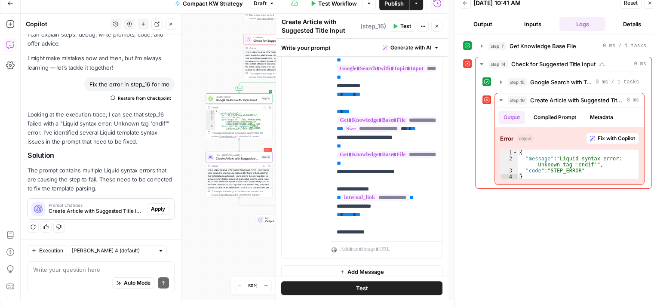
click at [156, 207] on span "Apply" at bounding box center [158, 209] width 14 height 8
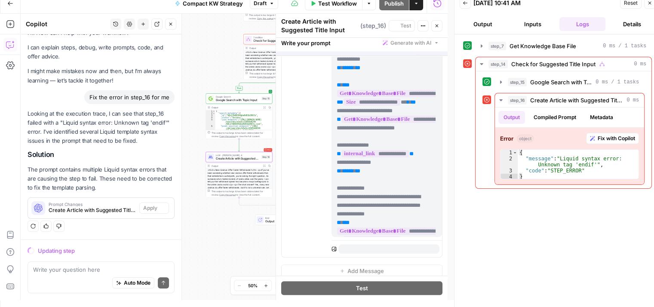
scroll to position [12, 0]
click at [652, 6] on button "Close" at bounding box center [649, 2] width 11 height 11
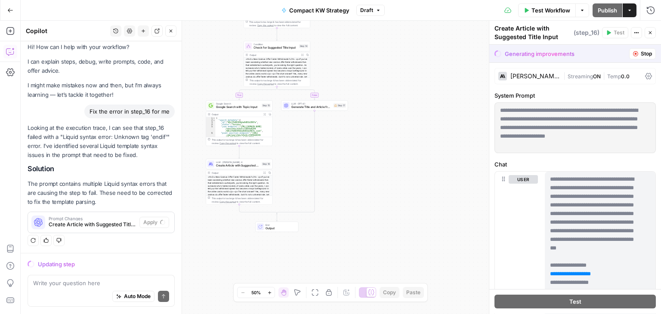
scroll to position [5, 0]
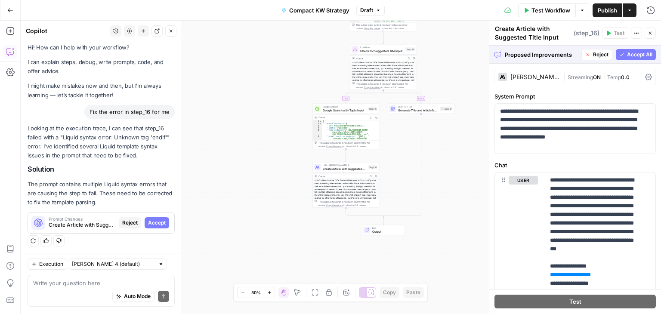
click at [618, 52] on button "Accept All" at bounding box center [636, 54] width 40 height 11
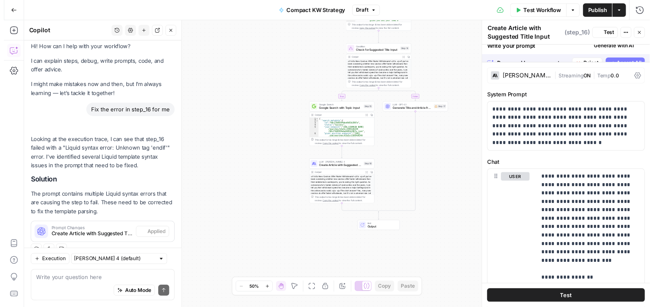
scroll to position [19, 0]
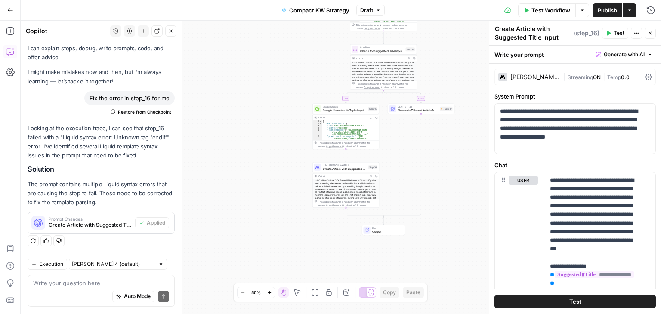
click at [606, 9] on span "Publish" at bounding box center [607, 10] width 19 height 9
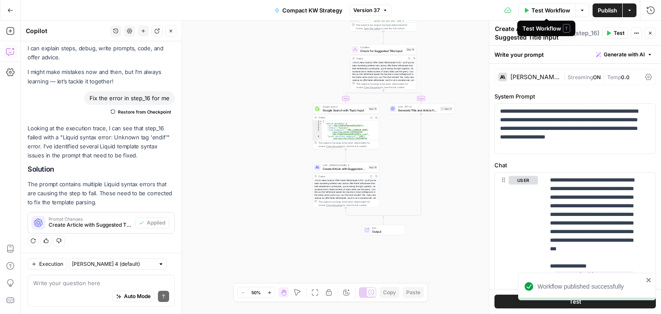
click at [542, 12] on span "Test Workflow" at bounding box center [550, 10] width 39 height 9
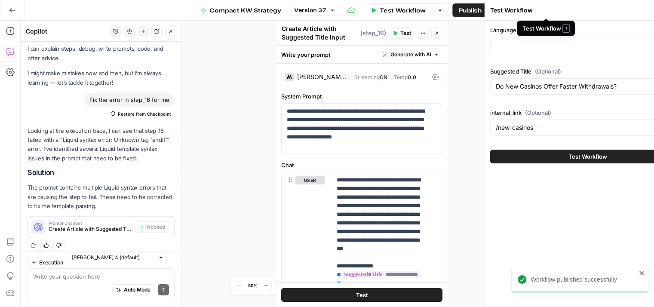
scroll to position [26, 0]
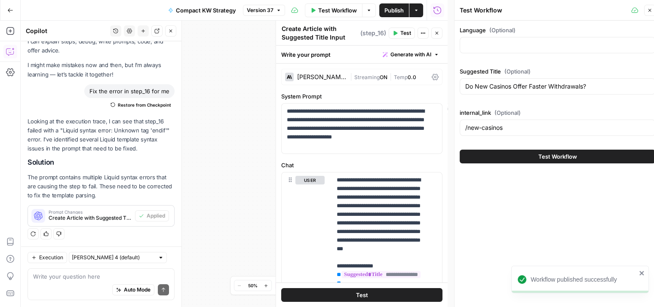
click at [578, 155] on button "Test Workflow" at bounding box center [558, 157] width 196 height 14
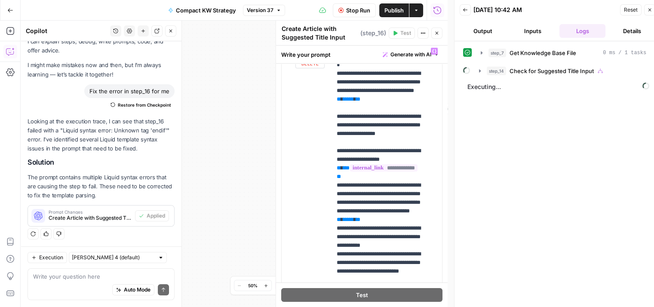
scroll to position [516, 0]
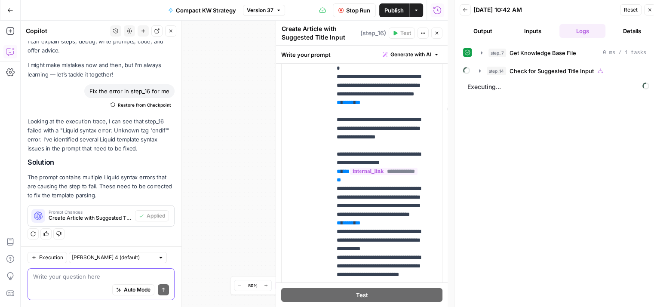
click at [103, 278] on textarea at bounding box center [101, 276] width 136 height 9
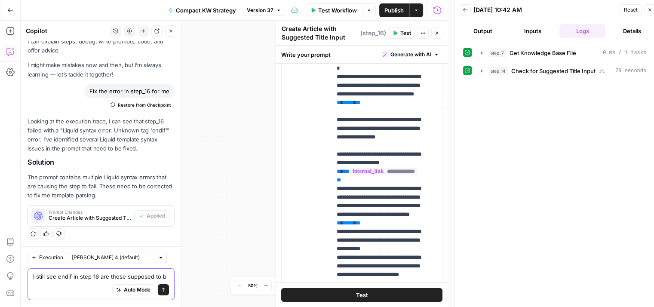
scroll to position [34, 0]
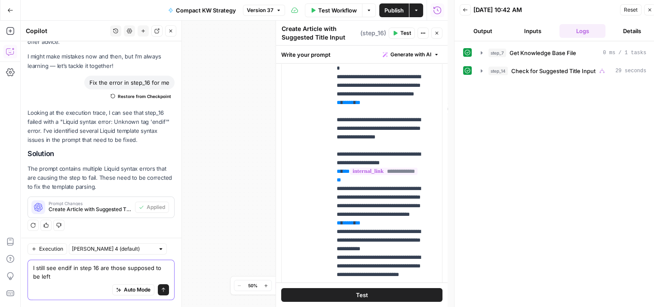
type textarea "I still see endif in step 16 are those supposed to be left?"
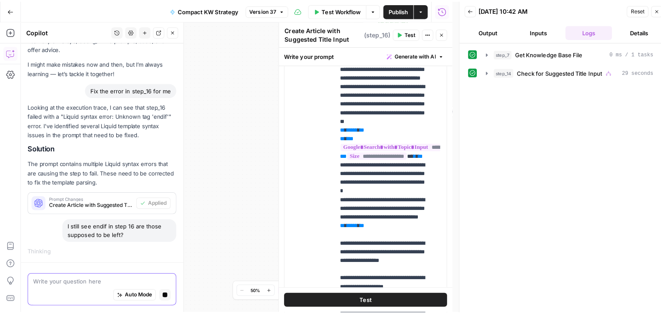
scroll to position [308, 0]
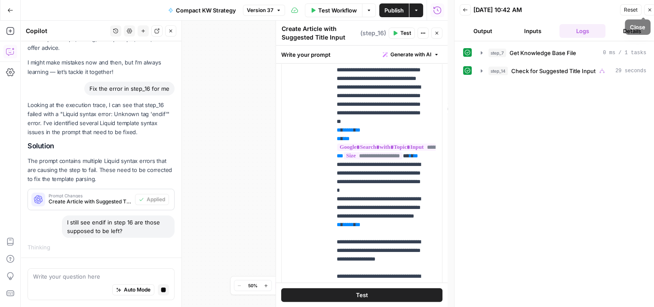
click at [653, 9] on button "Close" at bounding box center [649, 9] width 11 height 11
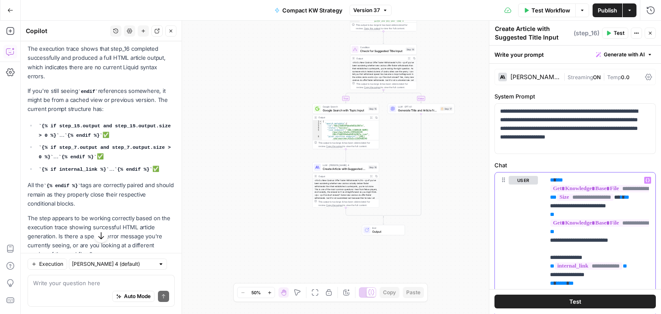
scroll to position [306, 0]
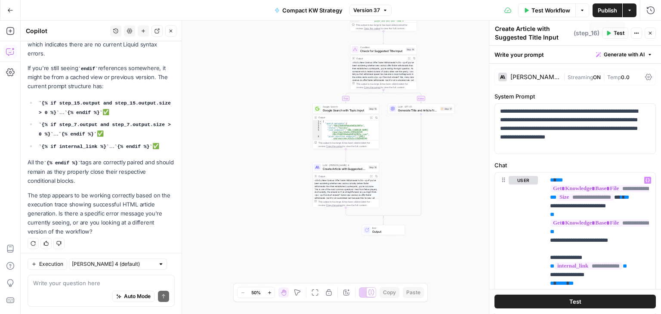
click at [609, 12] on span "Publish" at bounding box center [607, 10] width 19 height 9
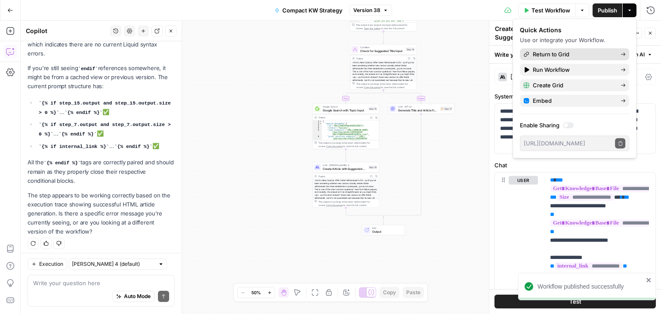
click at [574, 53] on span "Return to Grid" at bounding box center [573, 54] width 81 height 9
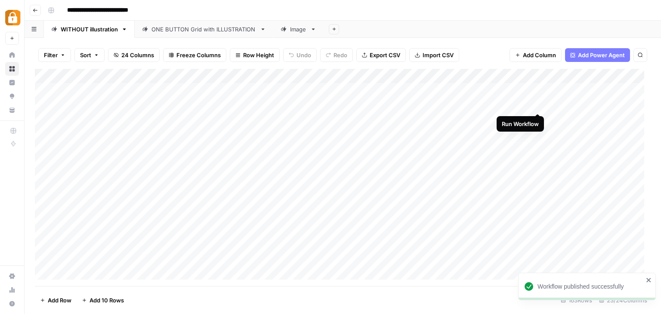
click at [539, 102] on div "Add Column" at bounding box center [343, 177] width 616 height 217
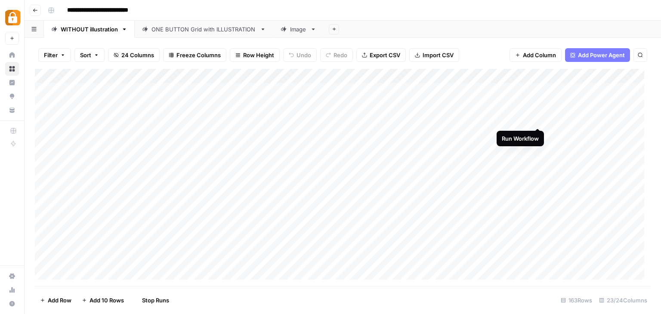
click at [537, 115] on div "Add Column" at bounding box center [343, 177] width 616 height 217
click at [539, 236] on div "Add Column" at bounding box center [343, 177] width 616 height 217
click at [226, 219] on div "Add Column" at bounding box center [343, 177] width 616 height 217
click at [228, 220] on div "Add Column" at bounding box center [343, 177] width 616 height 217
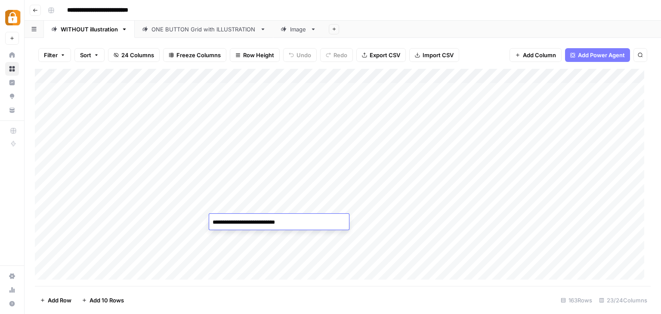
click at [228, 220] on textarea "**********" at bounding box center [279, 222] width 140 height 12
drag, startPoint x: 294, startPoint y: 222, endPoint x: 288, endPoint y: 222, distance: 5.6
click at [288, 222] on textarea "**********" at bounding box center [279, 222] width 140 height 12
type textarea "**********"
click at [580, 107] on div "Add Column" at bounding box center [343, 177] width 616 height 217
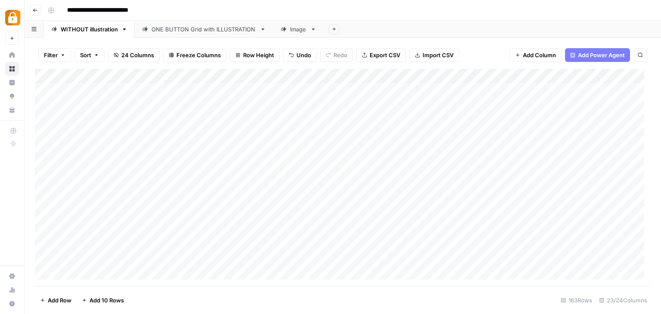
click at [580, 107] on div "Add Column" at bounding box center [343, 177] width 616 height 217
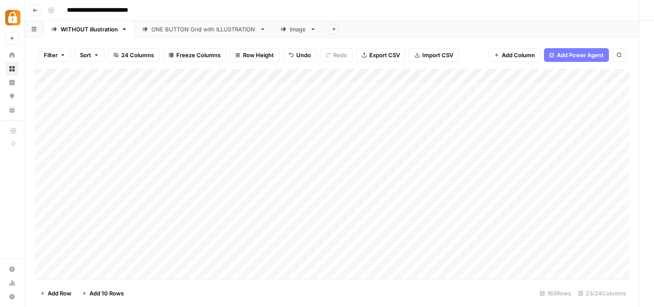
click at [580, 107] on div at bounding box center [584, 105] width 79 height 16
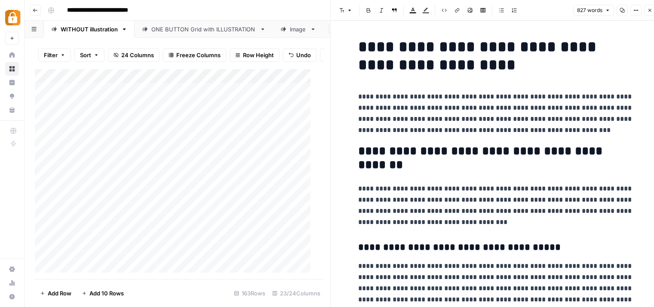
click at [375, 47] on h1 "**********" at bounding box center [495, 56] width 275 height 36
copy div "**********"
click at [653, 12] on button "Close" at bounding box center [649, 10] width 11 height 11
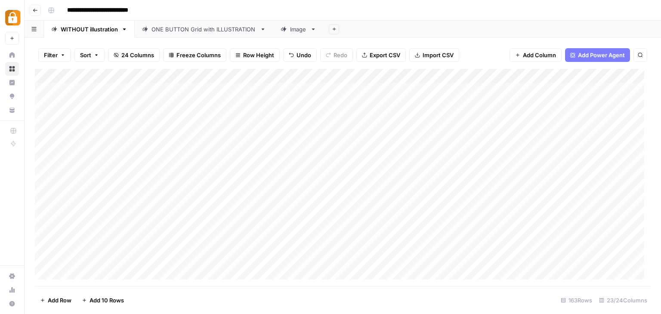
click at [527, 75] on div "Add Column" at bounding box center [343, 177] width 616 height 217
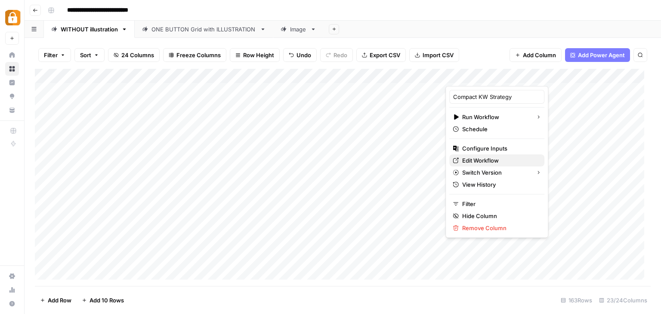
click at [484, 160] on span "Edit Workflow" at bounding box center [499, 160] width 75 height 9
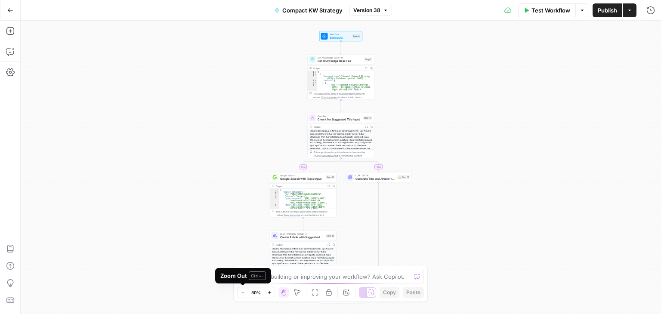
click at [260, 274] on span "Ctrl+ -" at bounding box center [257, 275] width 17 height 9
click at [285, 276] on textarea at bounding box center [326, 276] width 170 height 9
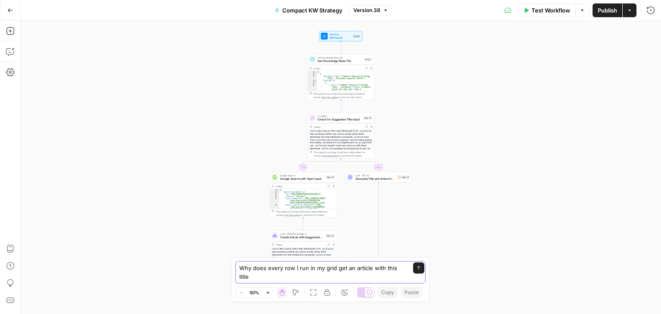
paste textarea "What Are Wagering Requirements in Casino Bonuses?"
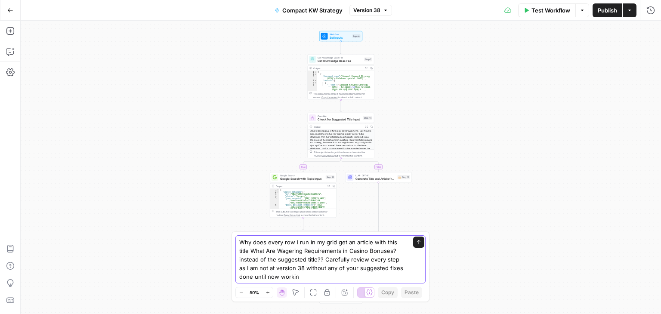
type textarea "Why does every row I run in my grid get an article with this title What Are Wag…"
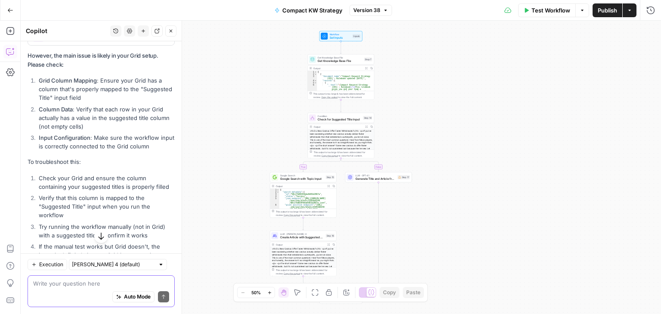
scroll to position [370, 0]
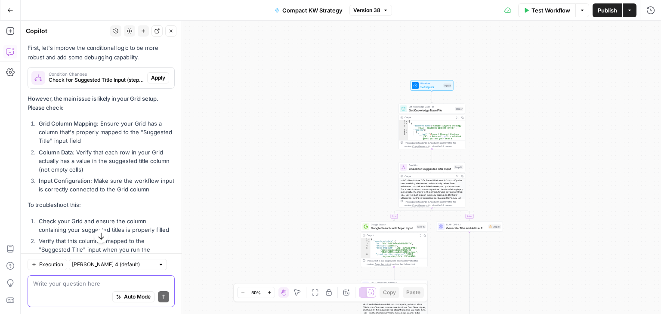
click at [71, 287] on textarea at bounding box center [101, 283] width 136 height 9
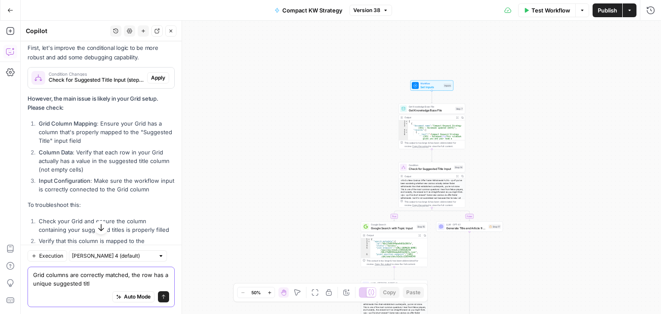
type textarea "Grid columns are correctly matched, the row has a unique suggested title"
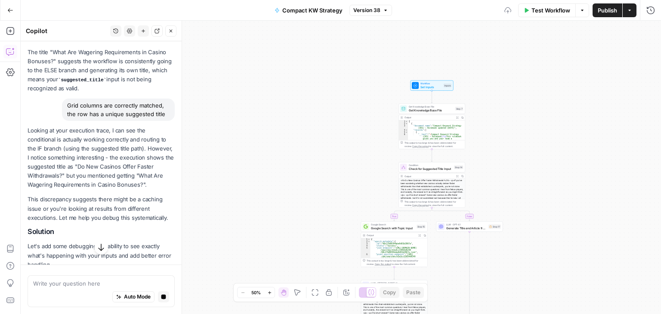
scroll to position [635, 0]
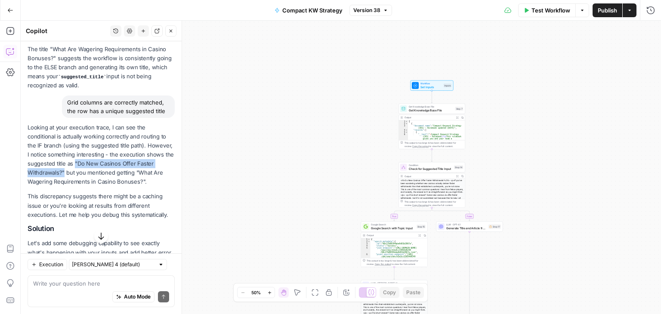
drag, startPoint x: 102, startPoint y: 178, endPoint x: 82, endPoint y: 188, distance: 21.7
click at [82, 187] on p "Looking at your execution trace, I can see the conditional is actually working …" at bounding box center [101, 155] width 147 height 64
copy p ""Do New Casinos Offer Faster Withdrawals?""
click at [82, 281] on textarea at bounding box center [101, 283] width 136 height 9
paste textarea ""Do New Casinos Offer Faster Withdrawals?""
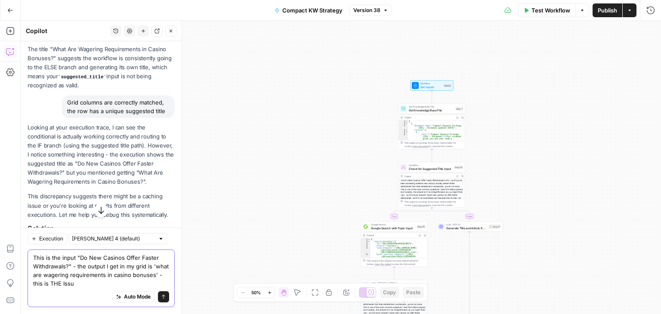
type textarea "This is the input "Do New Casinos Offer Faster Withdrawals?" - the output I get…"
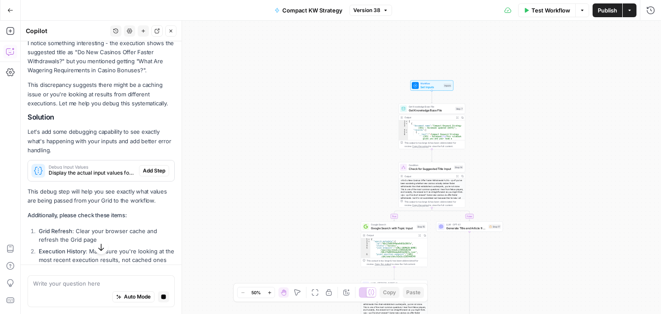
scroll to position [764, 0]
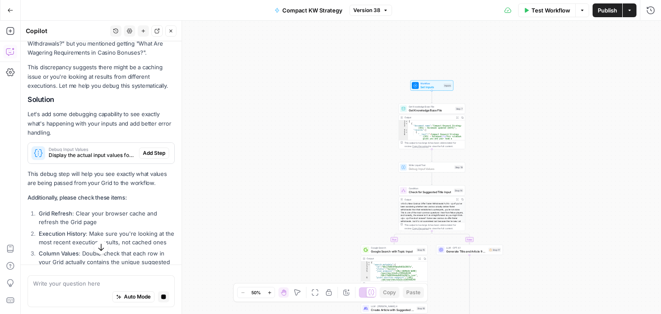
click at [144, 159] on button "Add Step" at bounding box center [154, 153] width 30 height 11
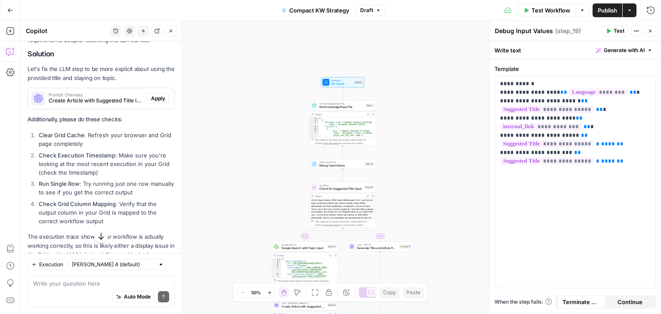
scroll to position [1437, 0]
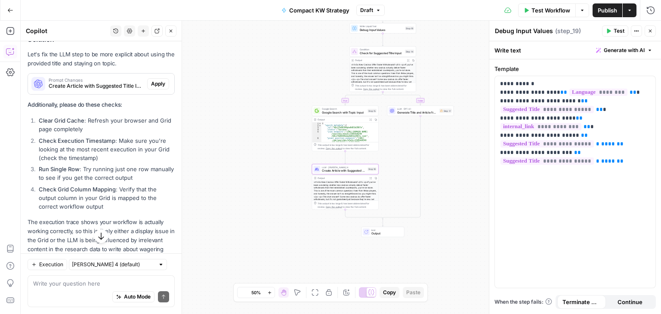
click at [151, 88] on span "Apply" at bounding box center [158, 84] width 14 height 8
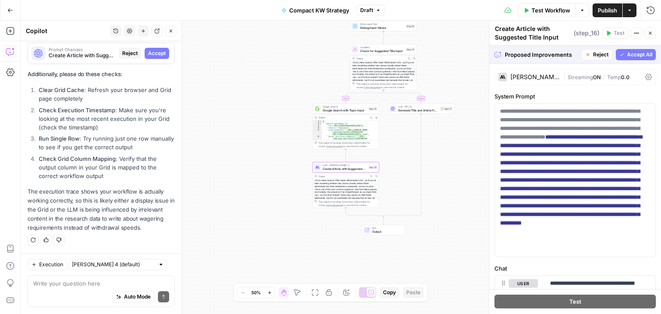
scroll to position [1425, 0]
click at [638, 52] on span "Accept All" at bounding box center [639, 55] width 25 height 8
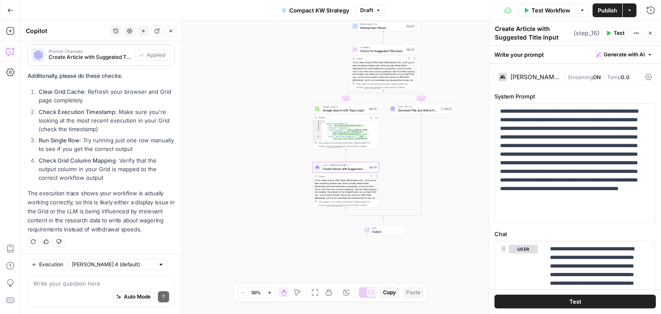
scroll to position [1509, 0]
click at [602, 10] on span "Publish" at bounding box center [607, 10] width 19 height 9
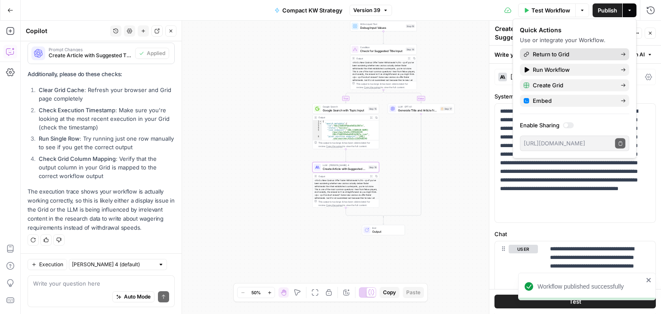
click at [560, 52] on span "Return to Grid" at bounding box center [573, 54] width 81 height 9
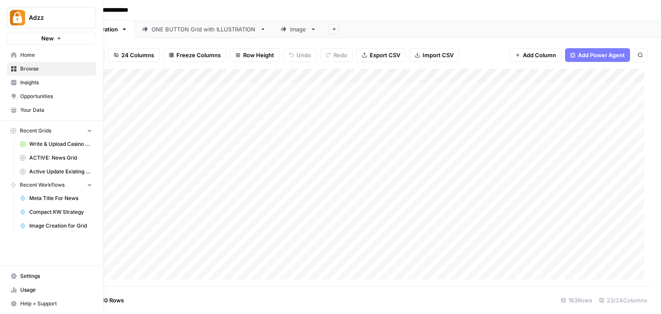
click at [22, 54] on span "Home" at bounding box center [56, 55] width 72 height 8
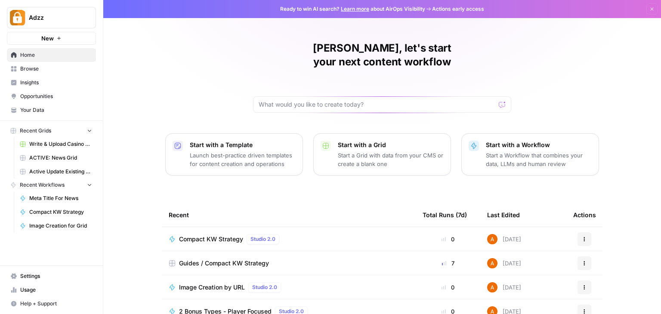
click at [32, 67] on span "Browse" at bounding box center [56, 69] width 72 height 8
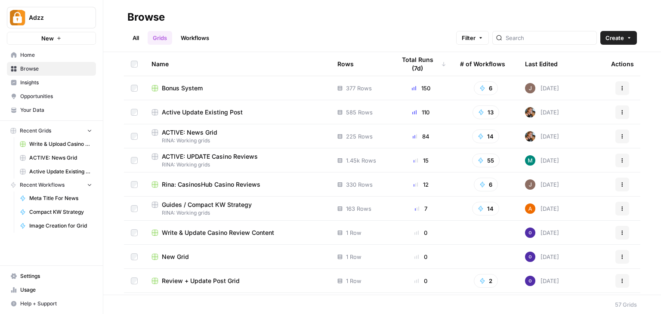
click at [29, 53] on span "Home" at bounding box center [56, 55] width 72 height 8
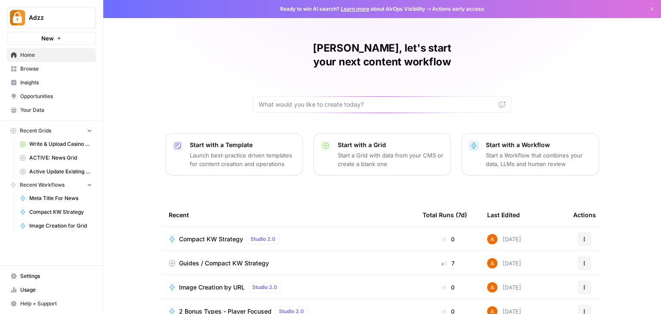
click at [223, 235] on span "Compact KW Strategy" at bounding box center [211, 239] width 64 height 9
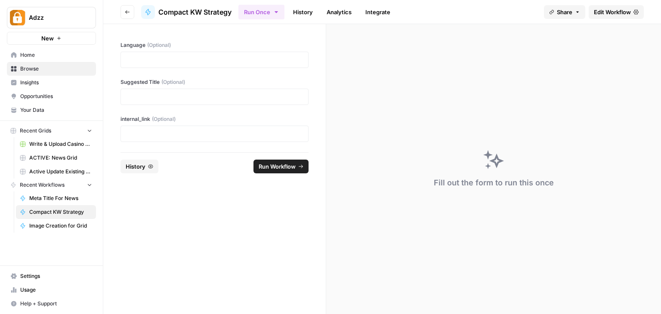
click at [129, 11] on icon "button" at bounding box center [127, 11] width 5 height 5
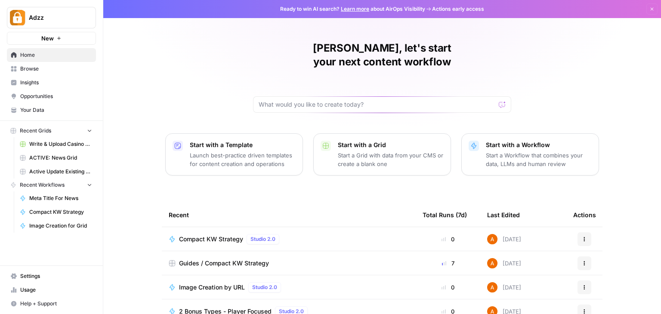
click at [88, 130] on icon "button" at bounding box center [89, 131] width 3 height 2
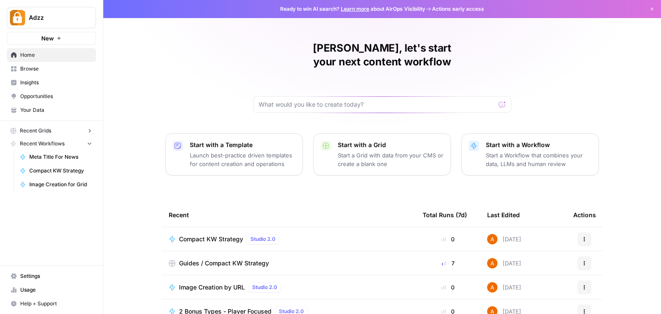
click at [88, 130] on icon "button" at bounding box center [89, 131] width 6 height 6
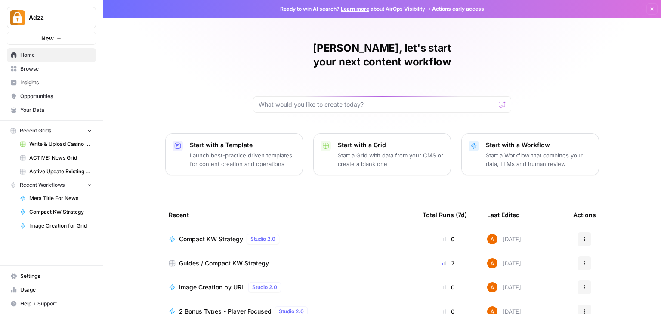
click at [92, 182] on icon "button" at bounding box center [89, 185] width 6 height 6
click at [33, 68] on span "Browse" at bounding box center [56, 69] width 72 height 8
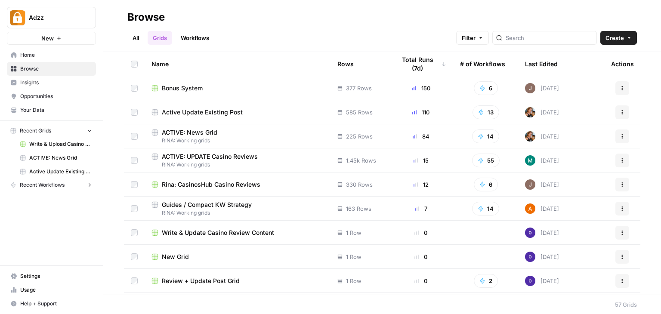
click at [161, 38] on link "Grids" at bounding box center [160, 38] width 25 height 14
click at [260, 204] on div "Guides / Compact KW Strategy" at bounding box center [237, 204] width 172 height 9
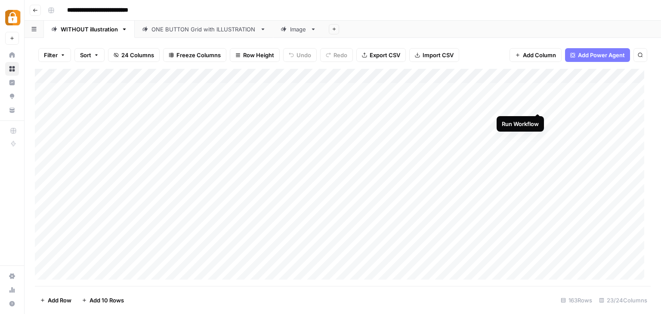
click at [536, 103] on div "Add Column" at bounding box center [343, 177] width 616 height 217
click at [538, 120] on div "Add Column" at bounding box center [343, 177] width 616 height 217
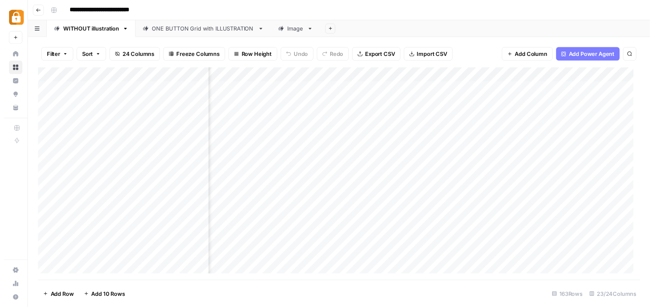
scroll to position [0, 327]
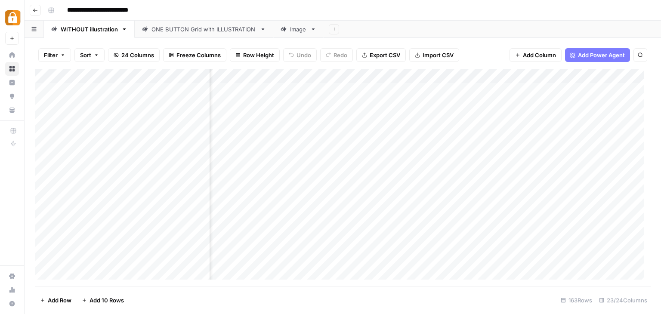
click at [272, 119] on div "Add Column" at bounding box center [343, 177] width 616 height 217
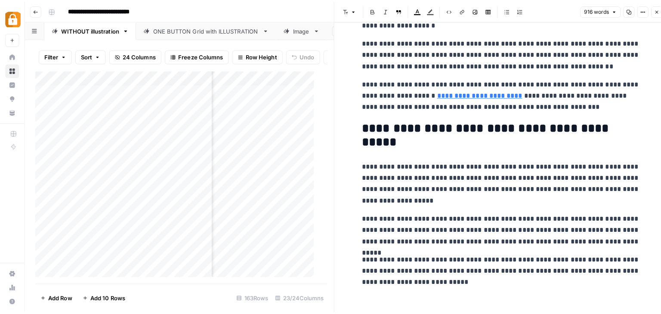
scroll to position [917, 0]
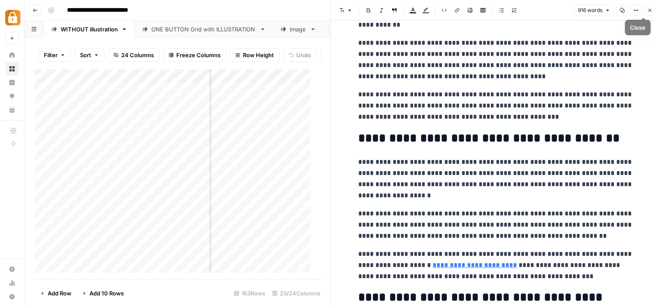
click at [651, 11] on icon "button" at bounding box center [650, 10] width 5 height 5
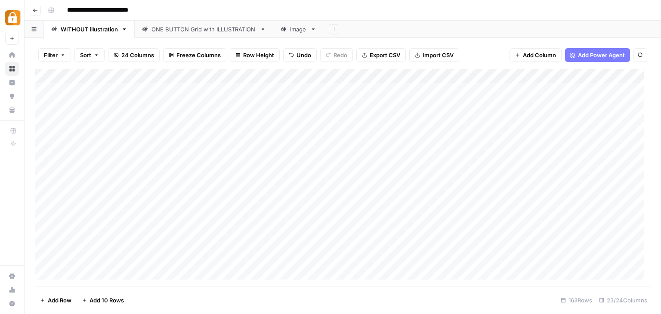
click at [525, 74] on div "Add Column" at bounding box center [343, 177] width 616 height 217
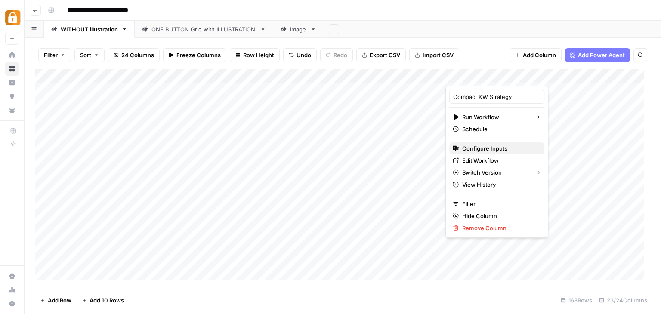
click at [487, 147] on span "Configure Inputs" at bounding box center [499, 148] width 75 height 9
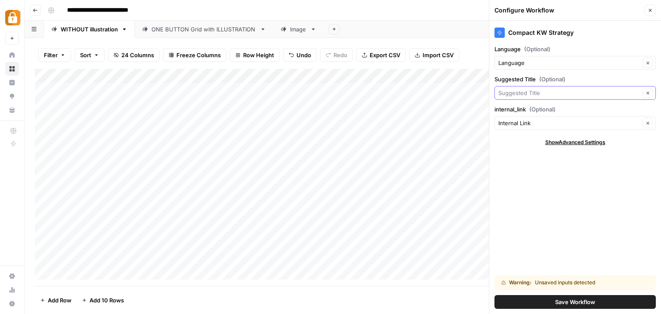
click at [577, 93] on input "Suggested Title (Optional)" at bounding box center [569, 93] width 142 height 9
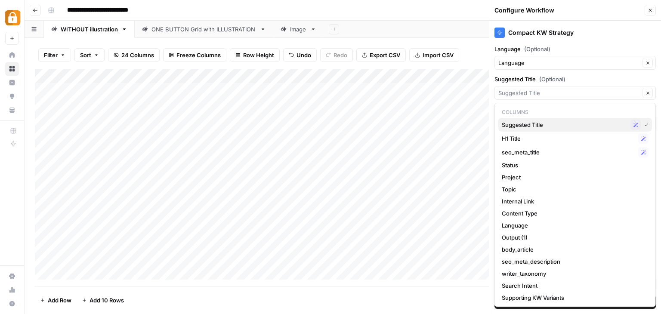
click at [534, 125] on span "Suggested Title" at bounding box center [564, 124] width 125 height 9
type input "Suggested Title"
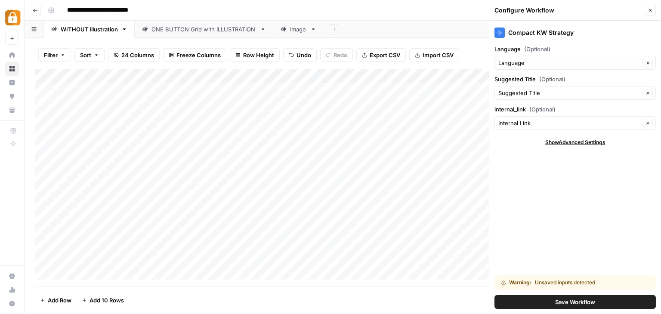
click at [565, 298] on span "Save Workflow" at bounding box center [575, 302] width 40 height 9
